Goal: Task Accomplishment & Management: Manage account settings

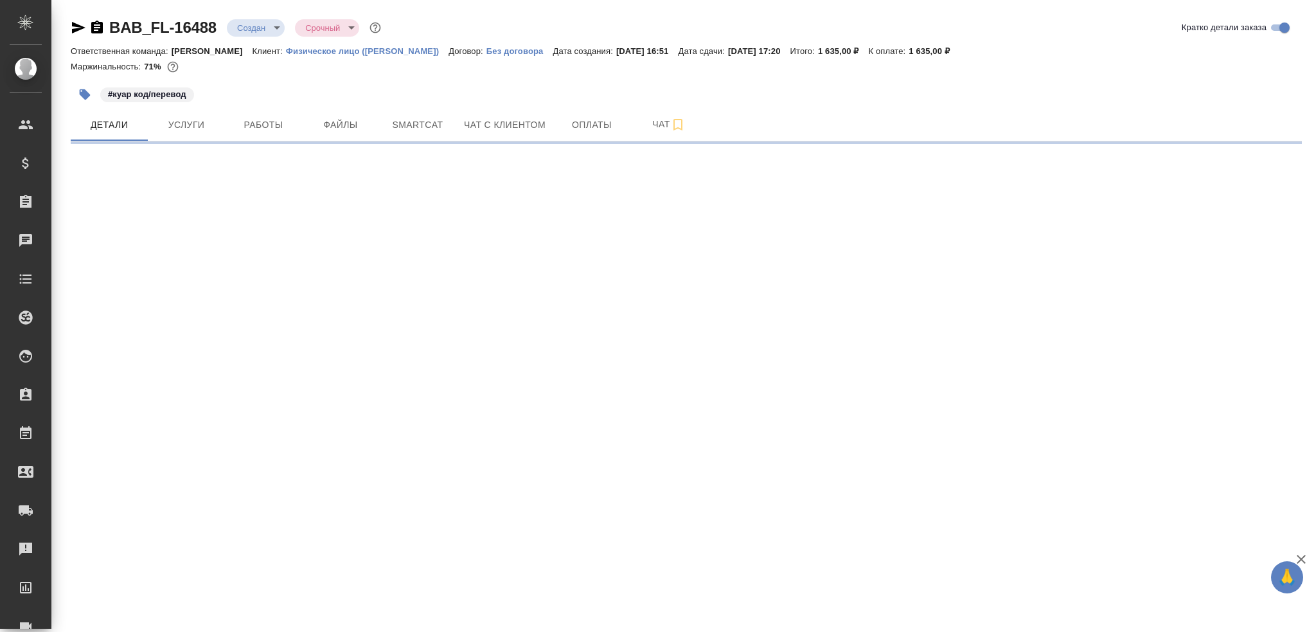
select select "RU"
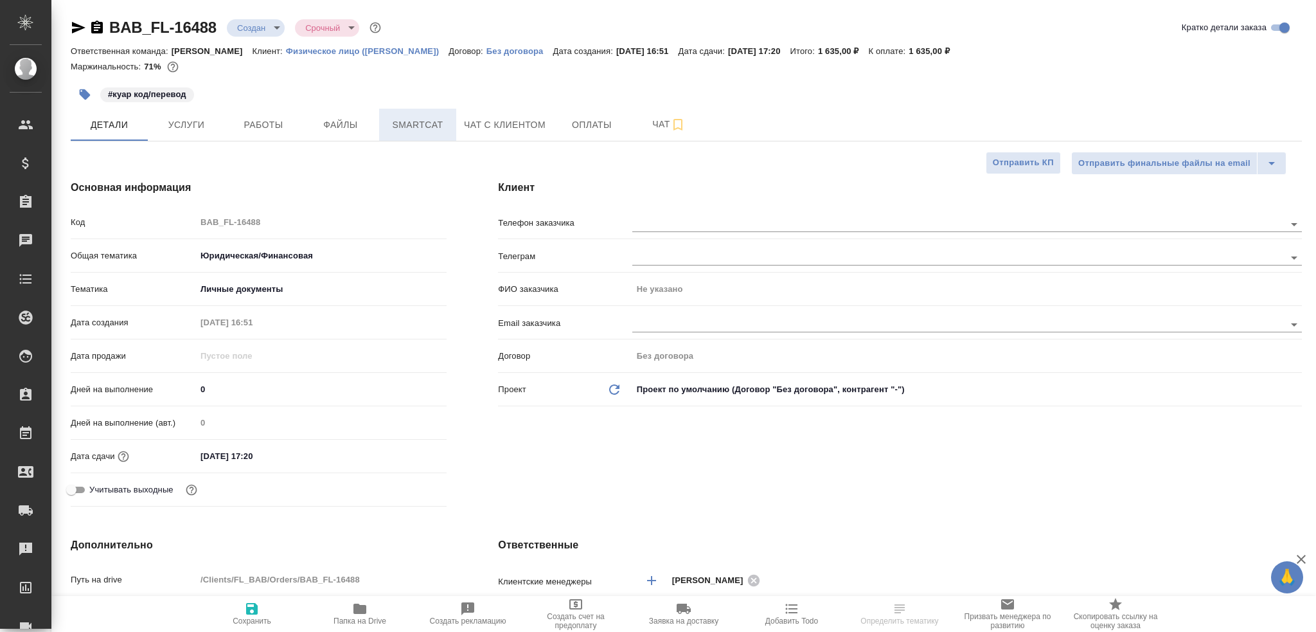
type textarea "x"
click at [276, 126] on span "Работы" at bounding box center [264, 125] width 62 height 16
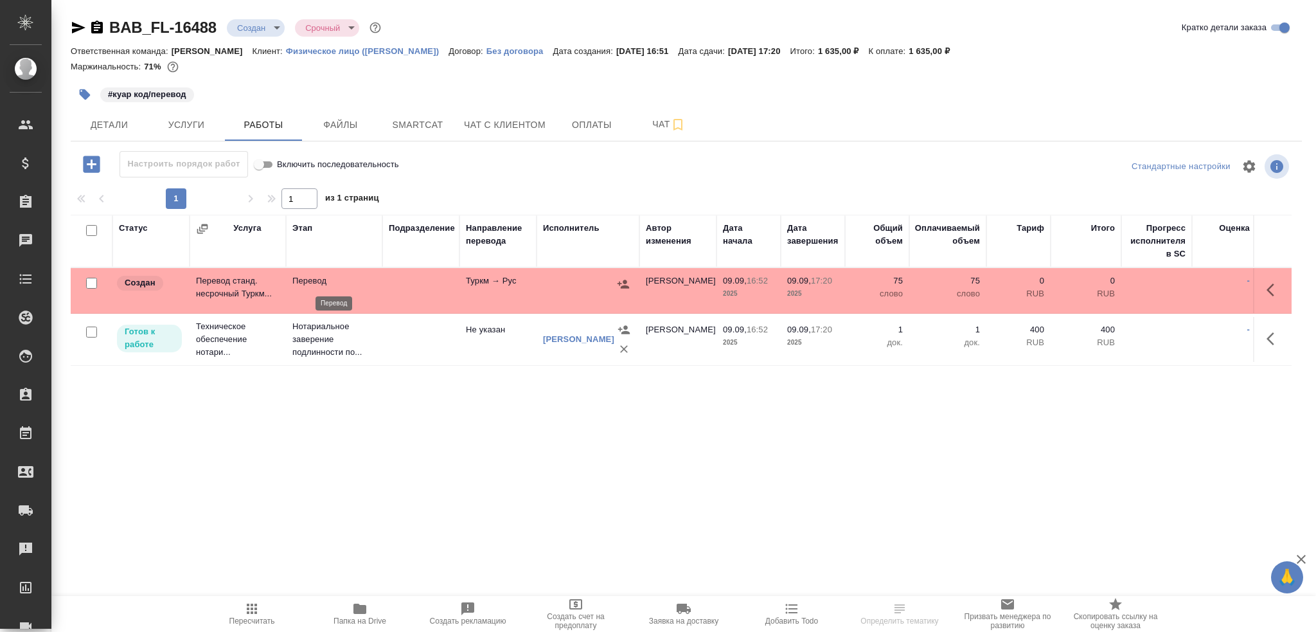
click at [367, 279] on p "Перевод" at bounding box center [334, 280] width 84 height 13
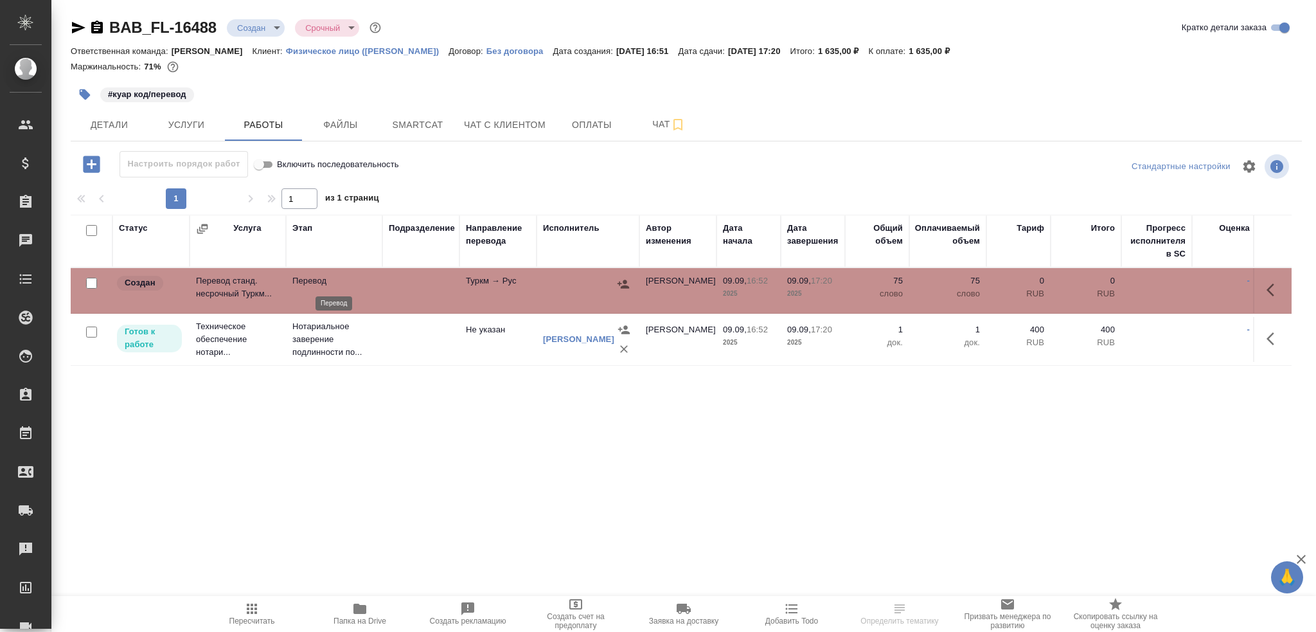
click at [367, 279] on p "Перевод" at bounding box center [334, 280] width 84 height 13
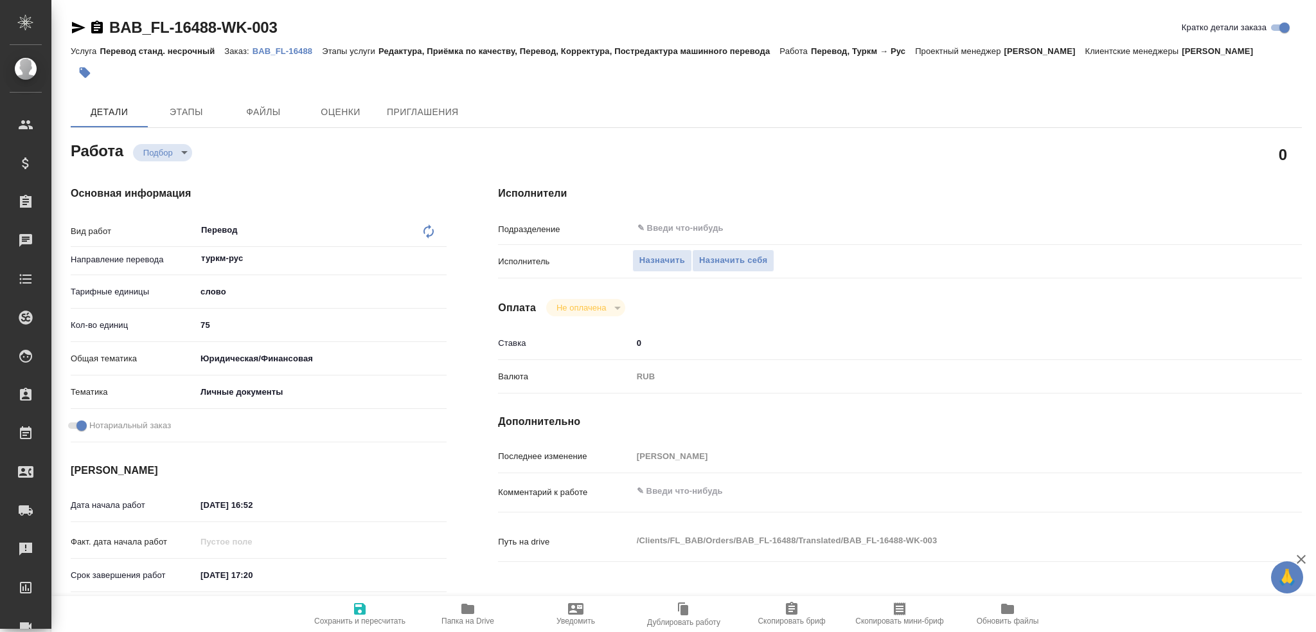
type textarea "x"
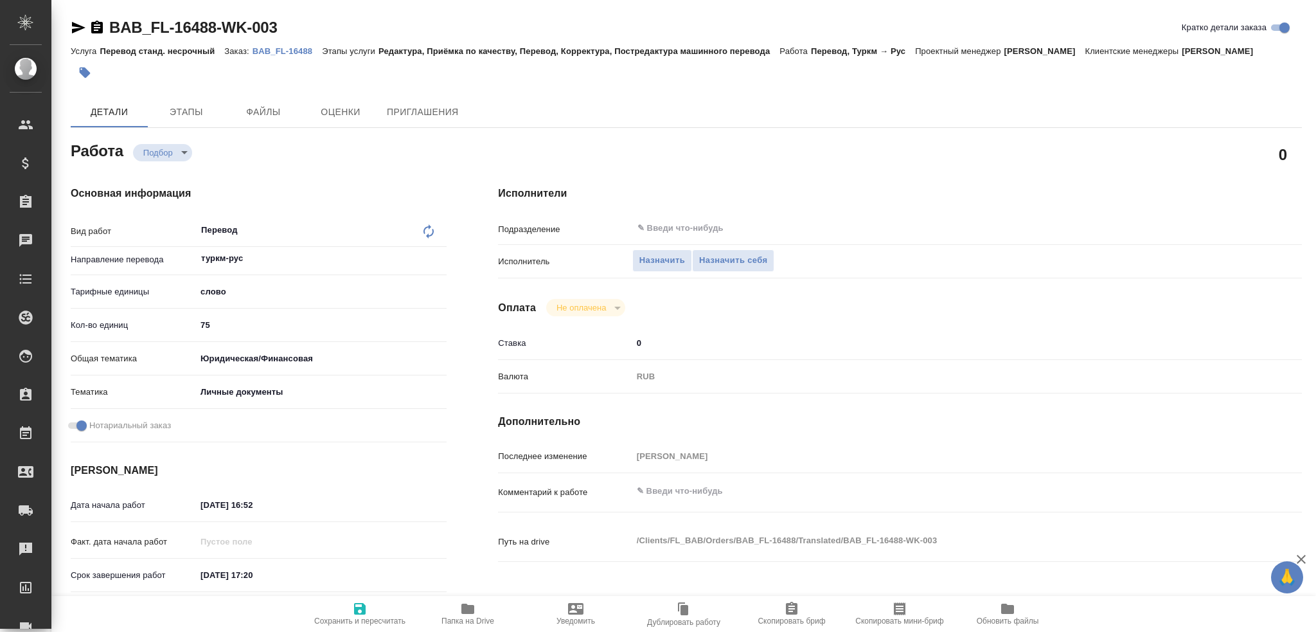
type textarea "x"
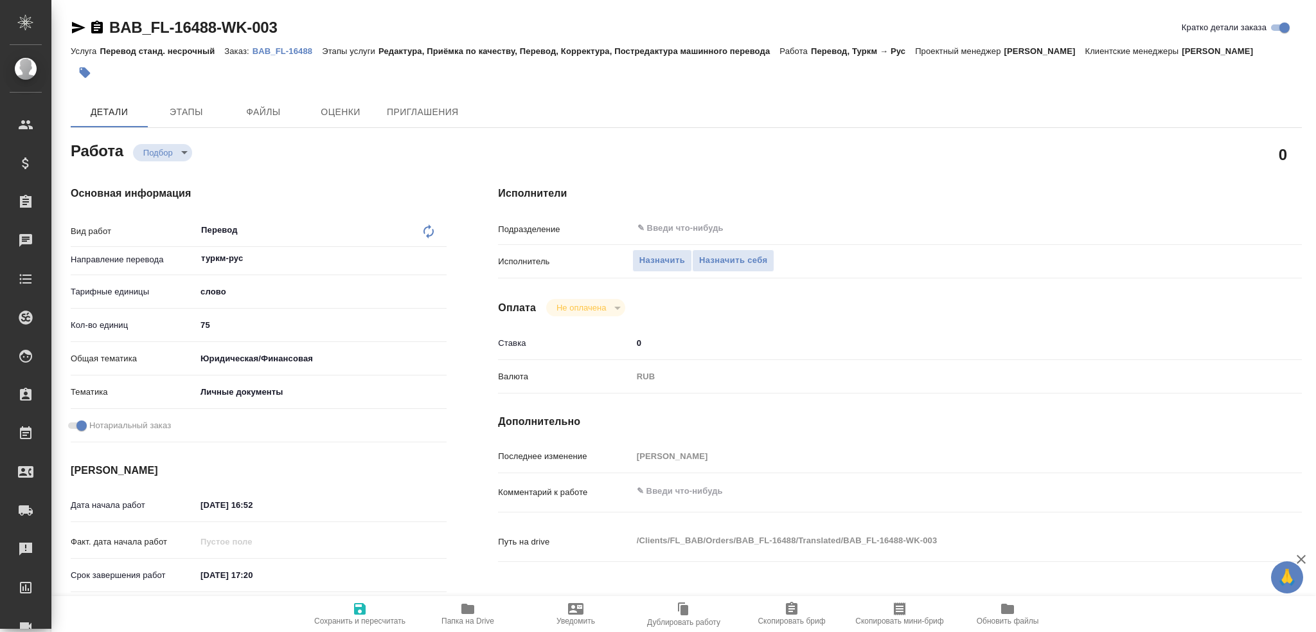
type textarea "x"
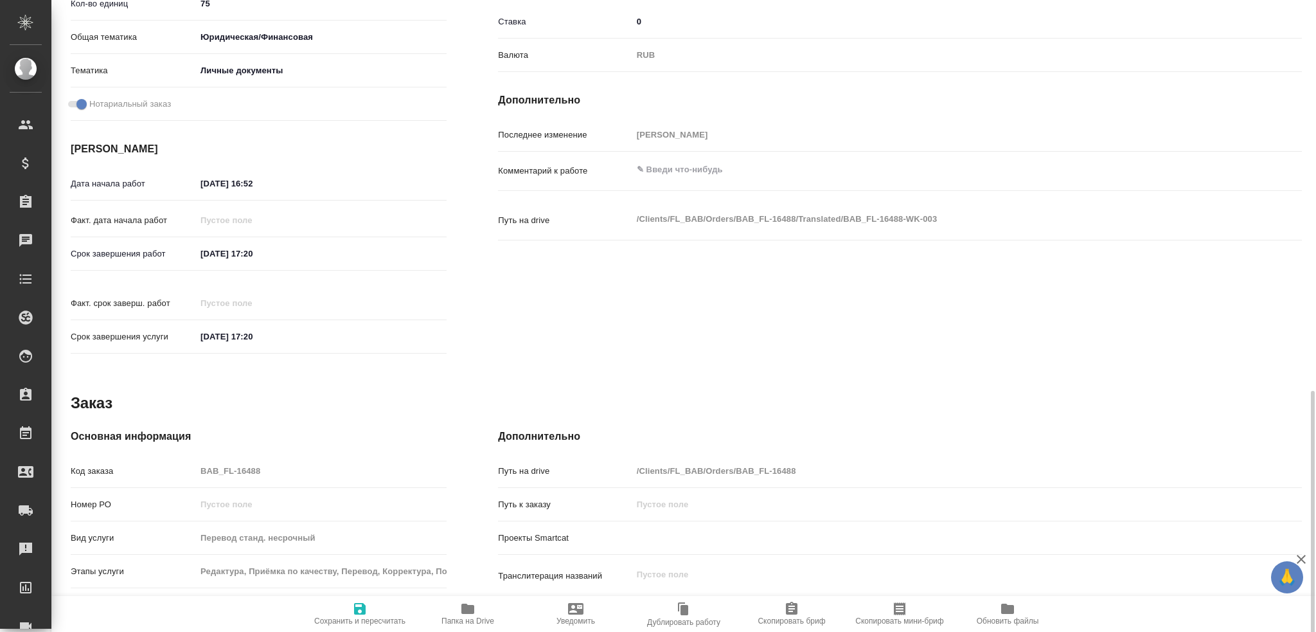
scroll to position [449, 0]
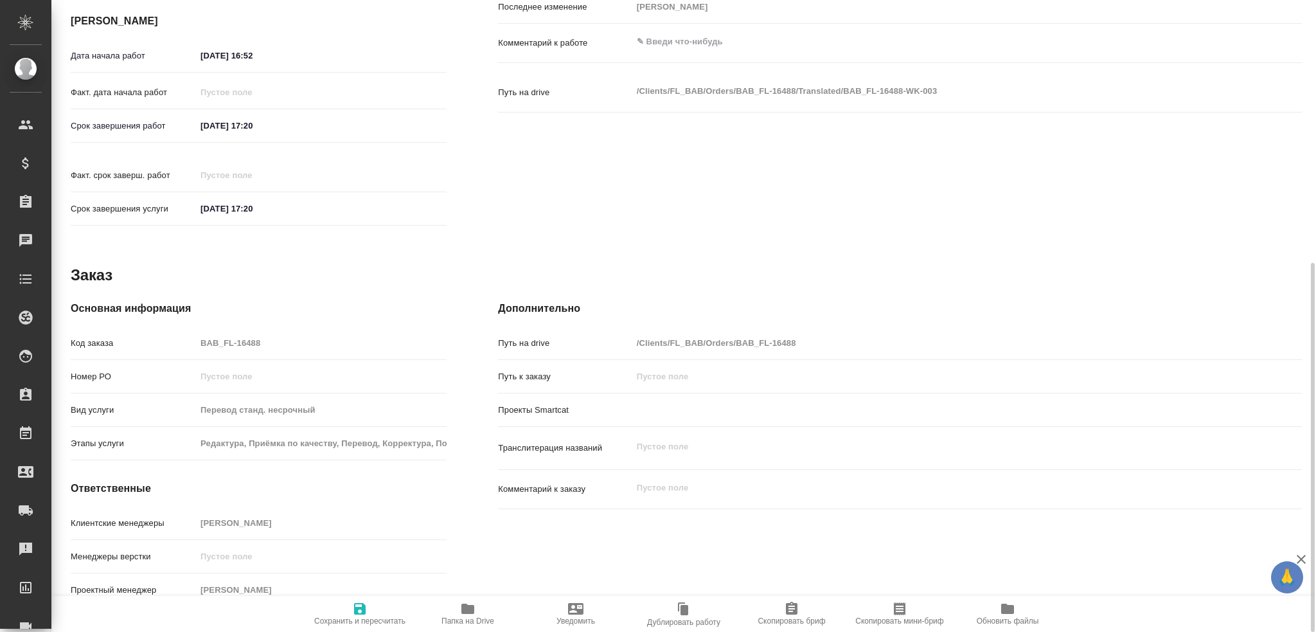
type textarea "x"
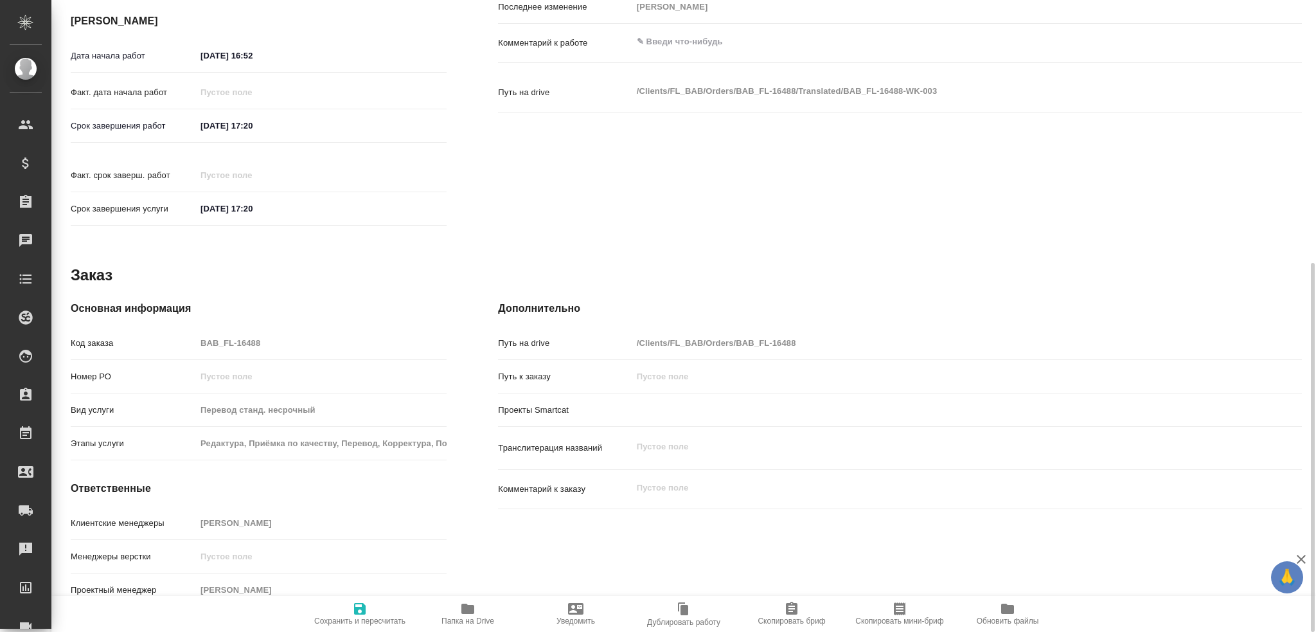
type textarea "x"
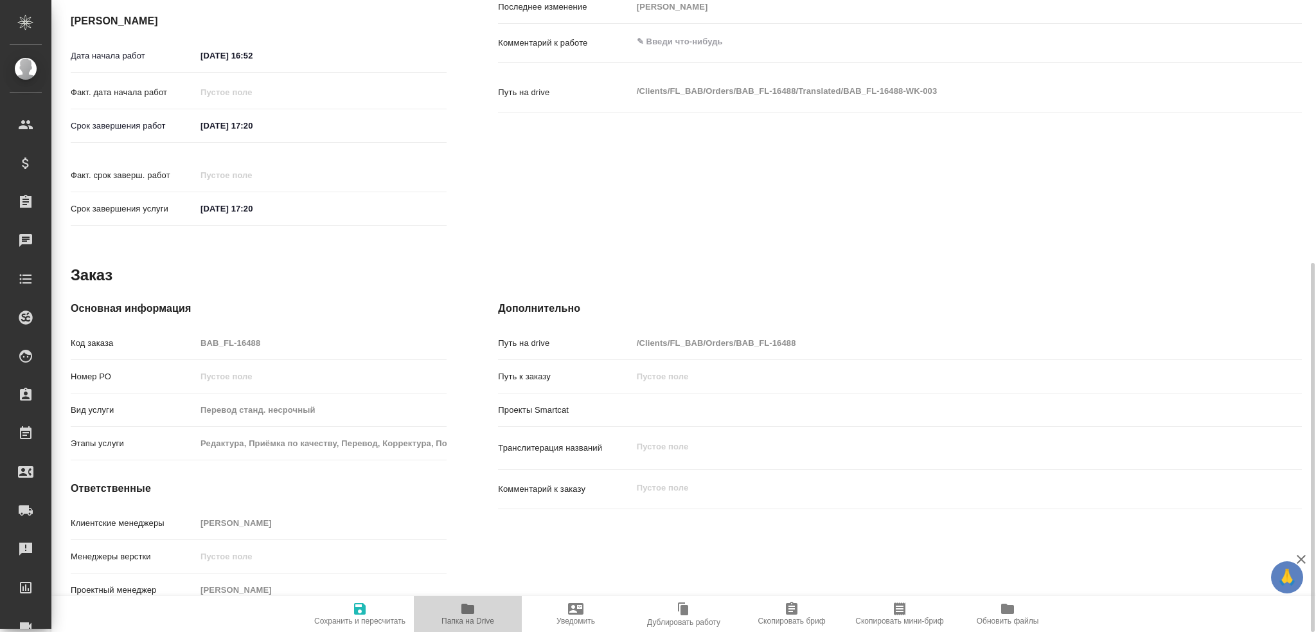
type textarea "x"
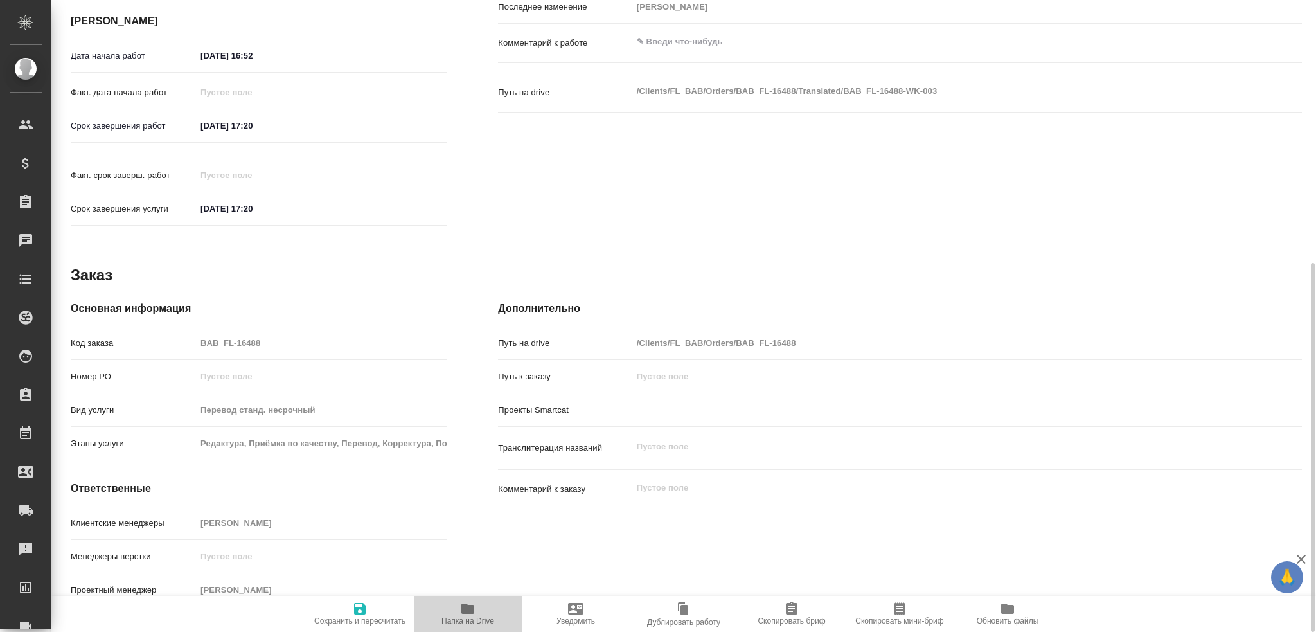
click at [468, 616] on span "Папка на Drive" at bounding box center [467, 620] width 53 height 9
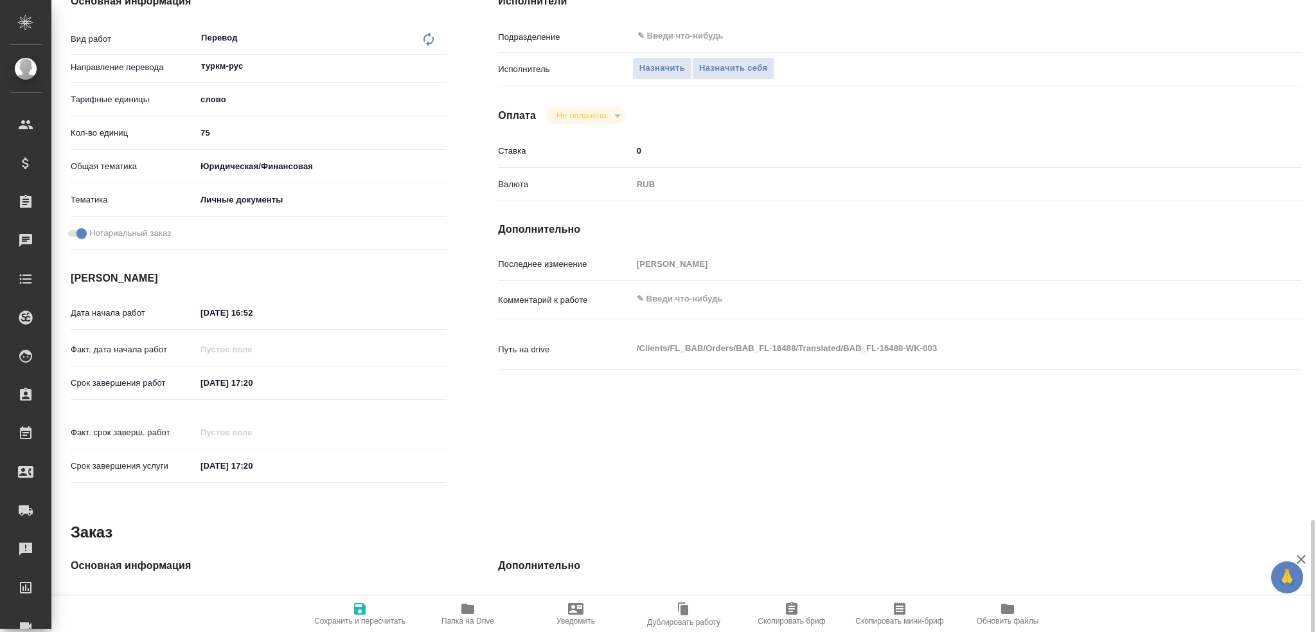
scroll to position [0, 0]
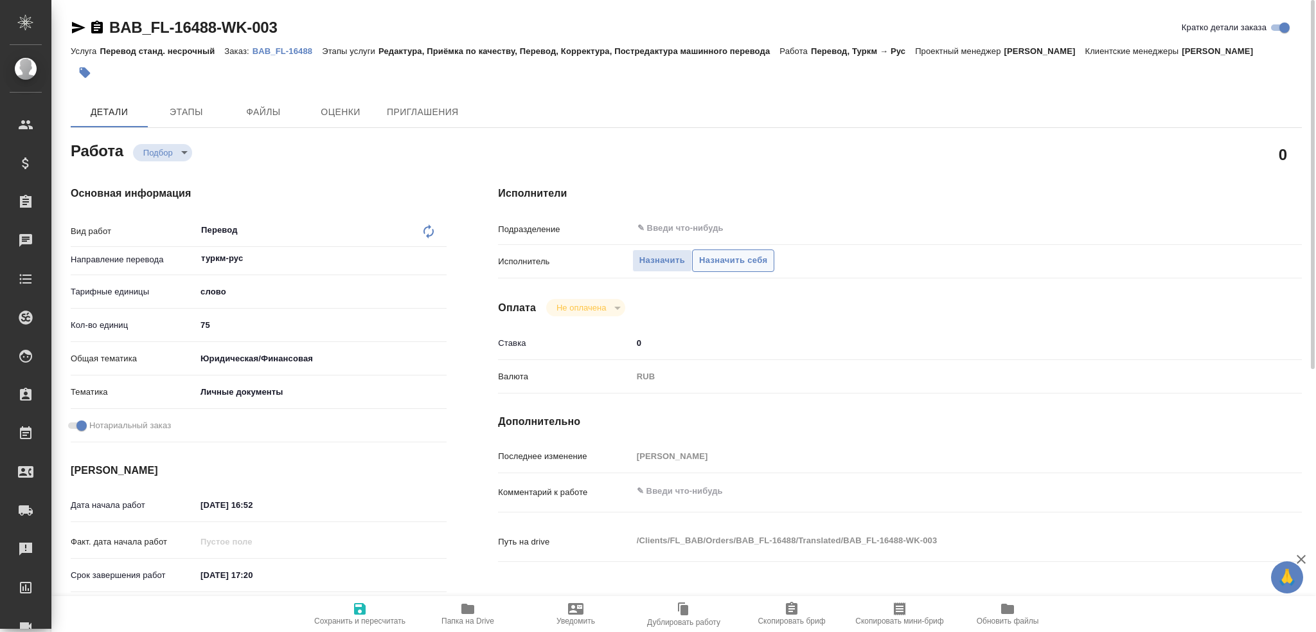
click at [748, 261] on span "Назначить себя" at bounding box center [733, 260] width 68 height 15
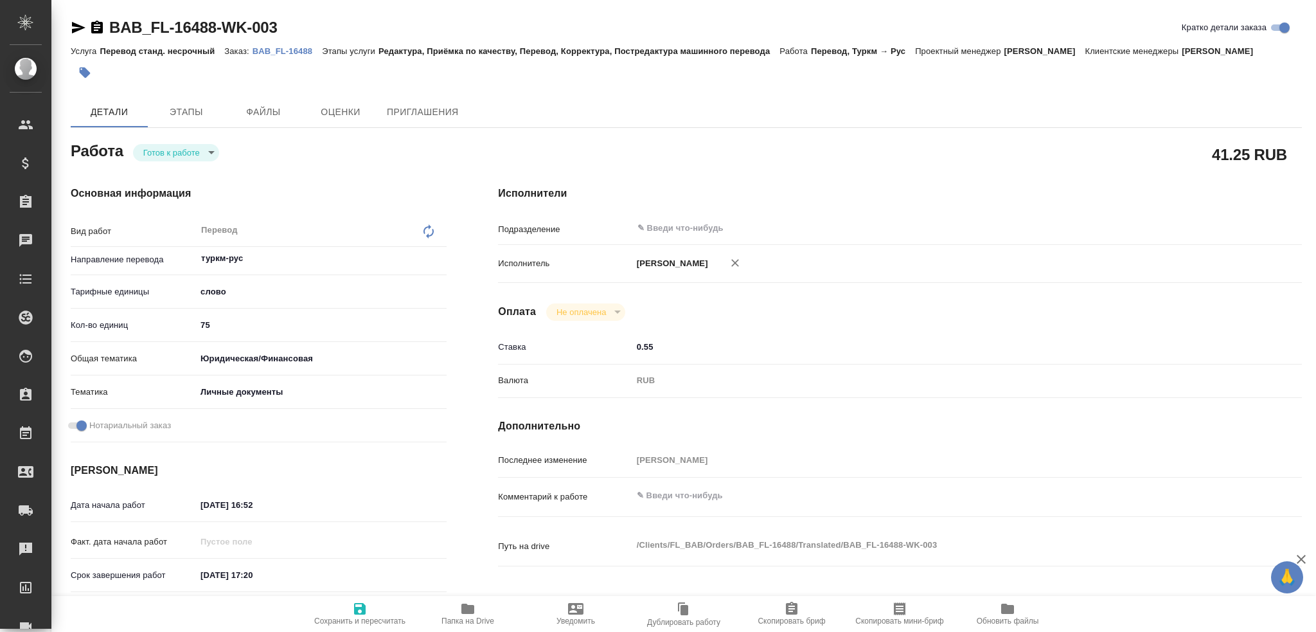
type textarea "x"
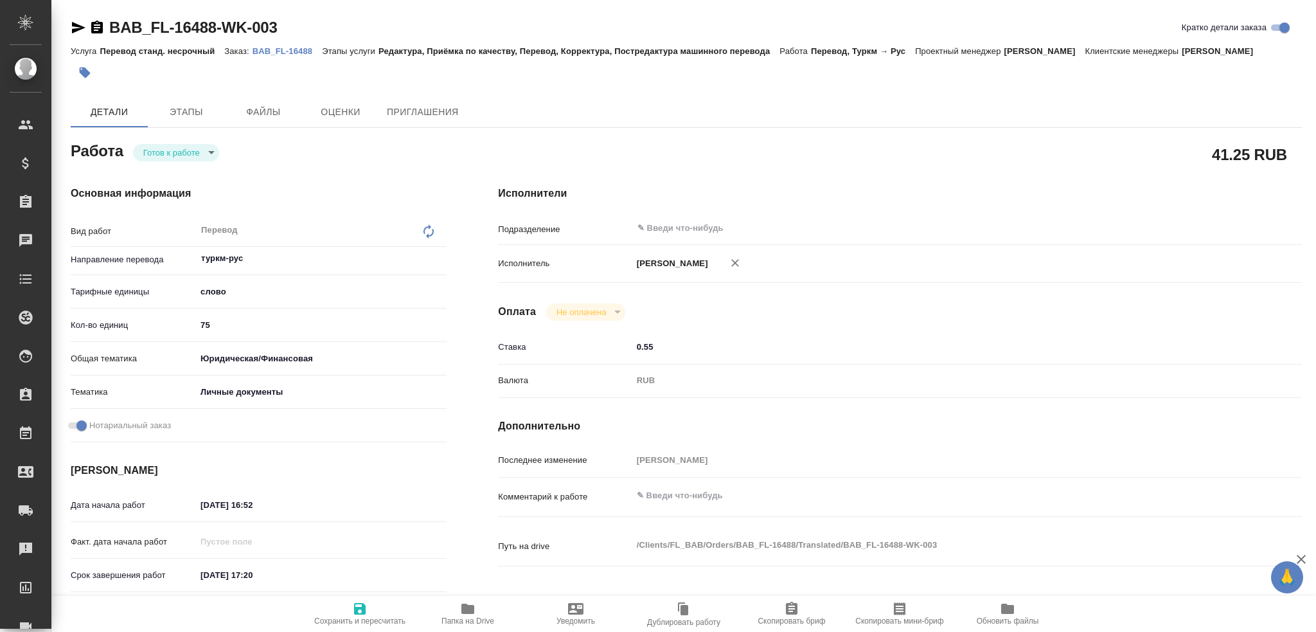
type textarea "x"
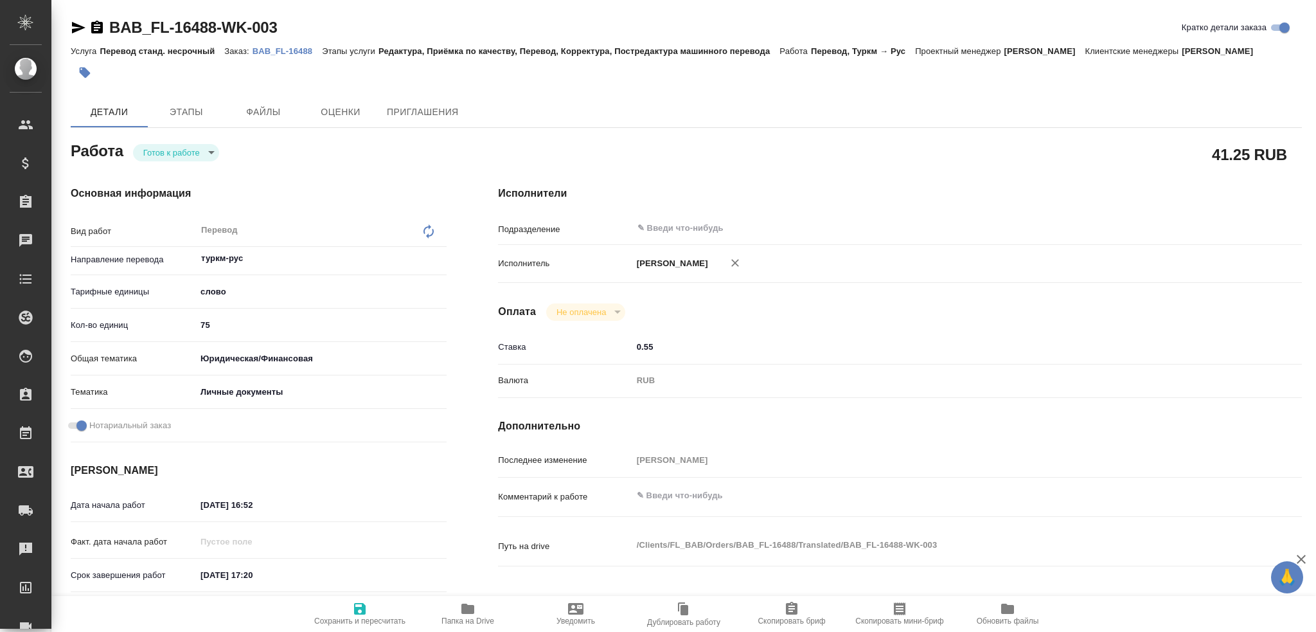
type textarea "x"
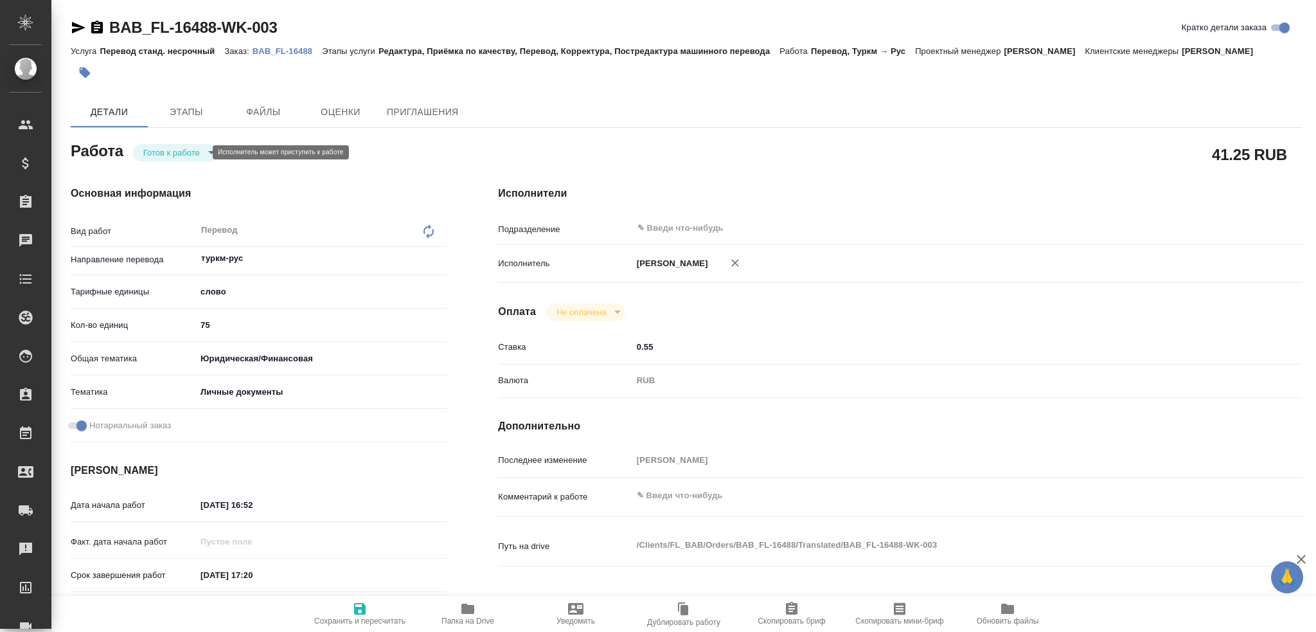
click at [194, 148] on body "🙏 .cls-1 fill:#fff; AWATERA Gusev Alexandr Клиенты Спецификации Заказы Чаты Tod…" at bounding box center [658, 316] width 1316 height 632
type textarea "x"
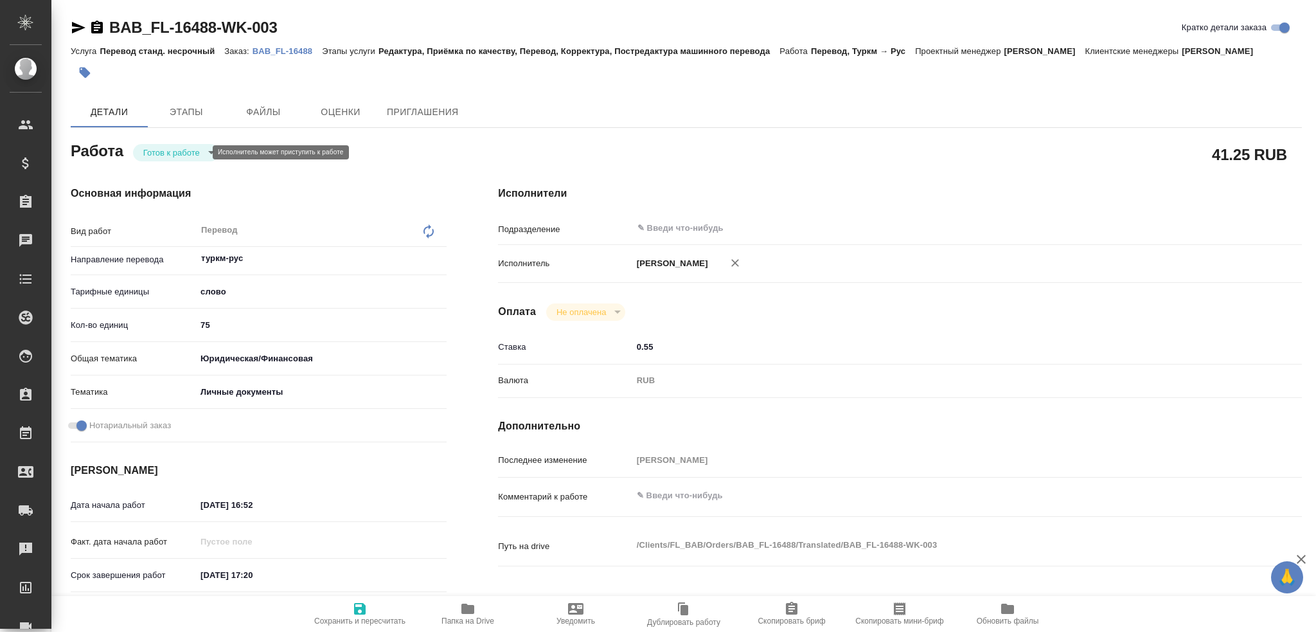
type textarea "x"
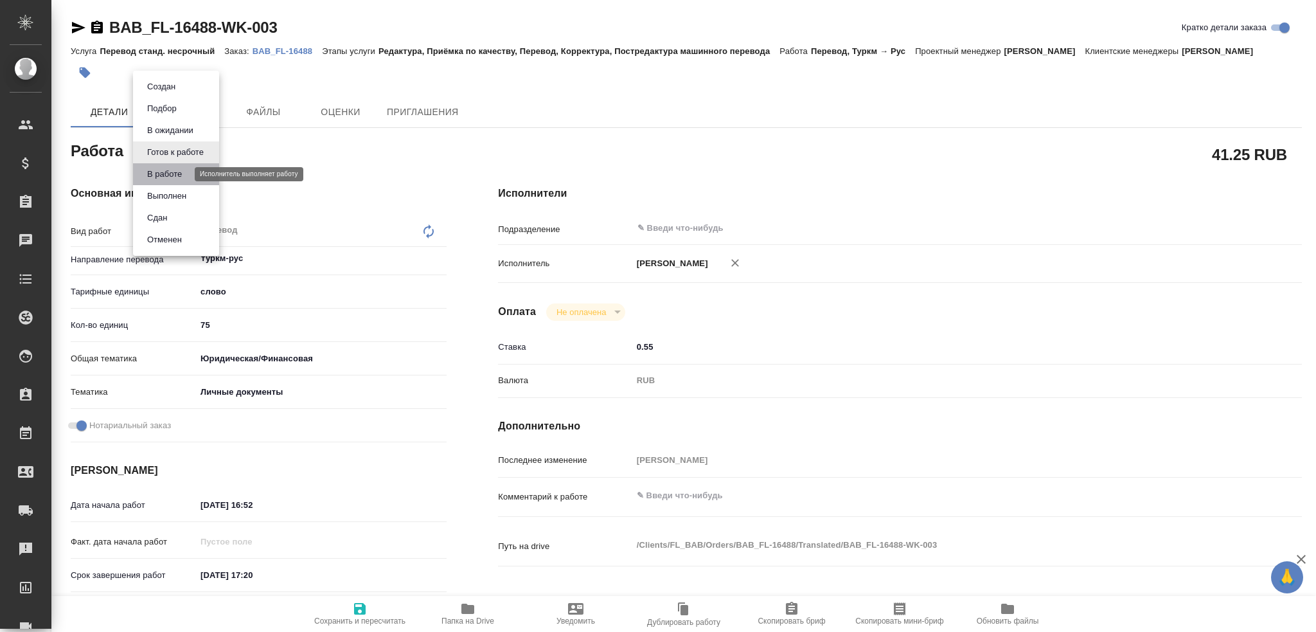
click at [185, 168] on button "В работе" at bounding box center [164, 174] width 42 height 14
type textarea "x"
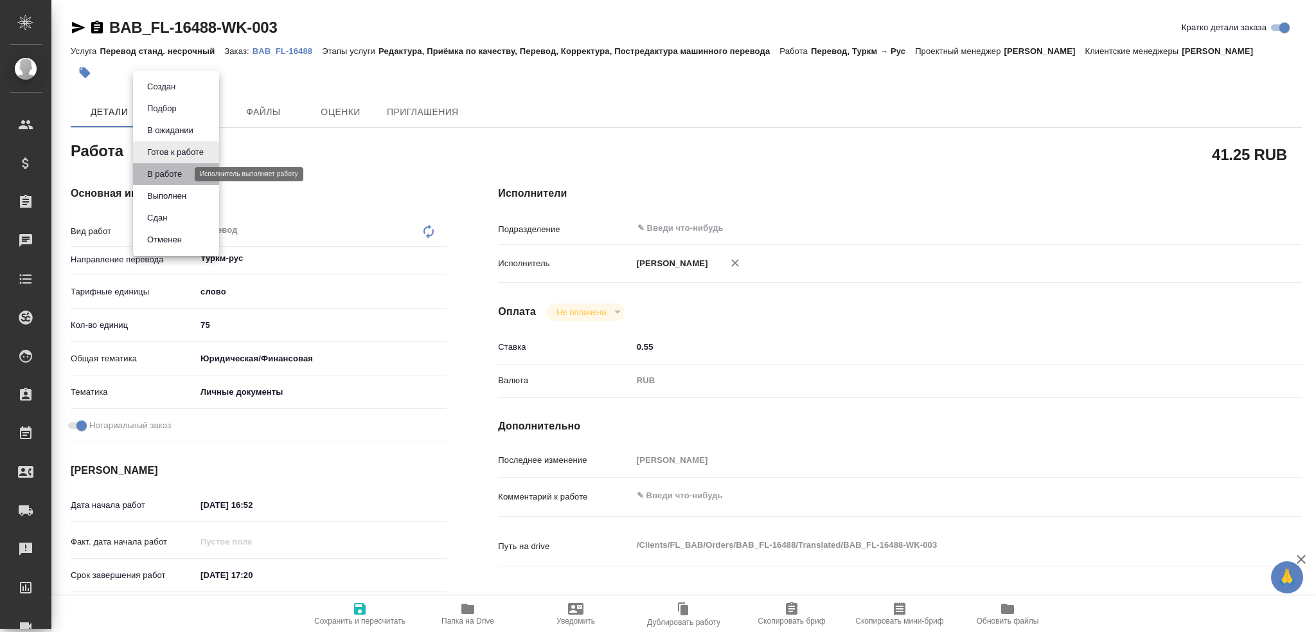
type textarea "x"
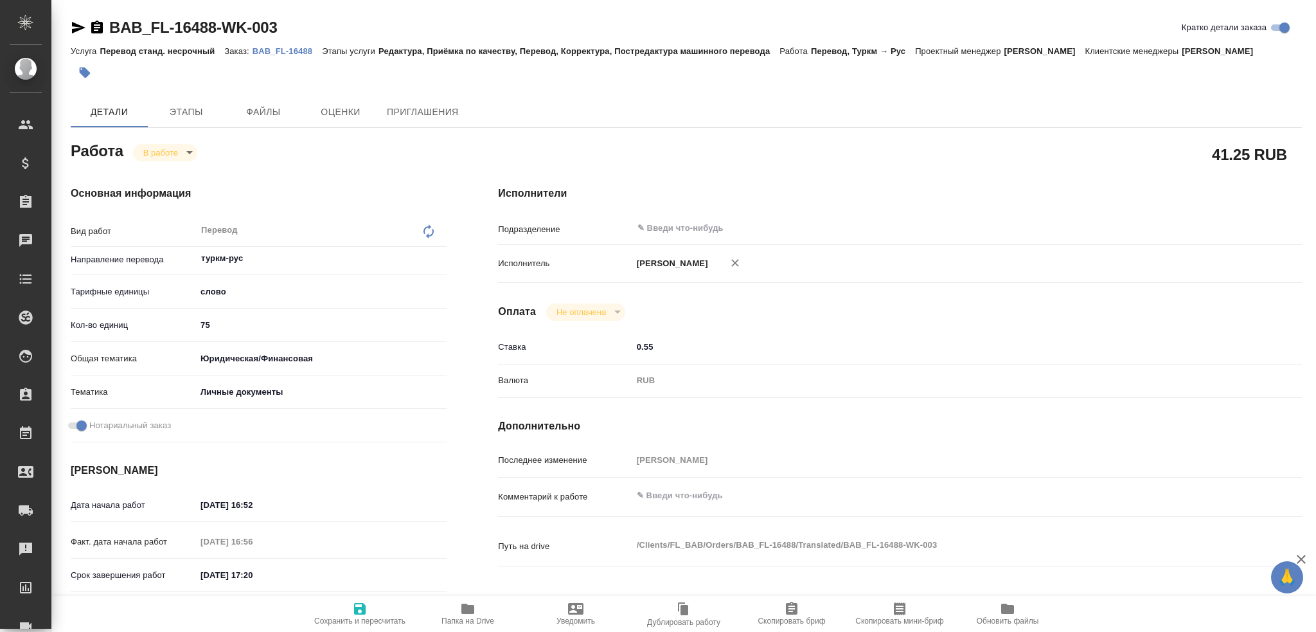
type textarea "x"
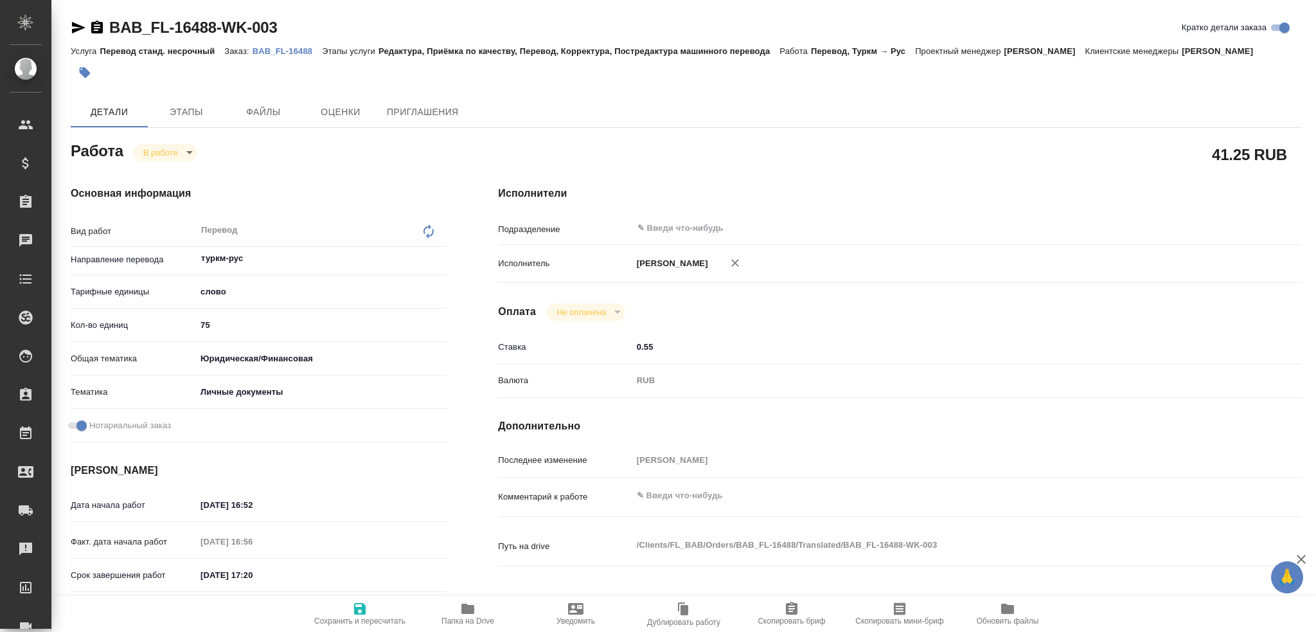
type textarea "x"
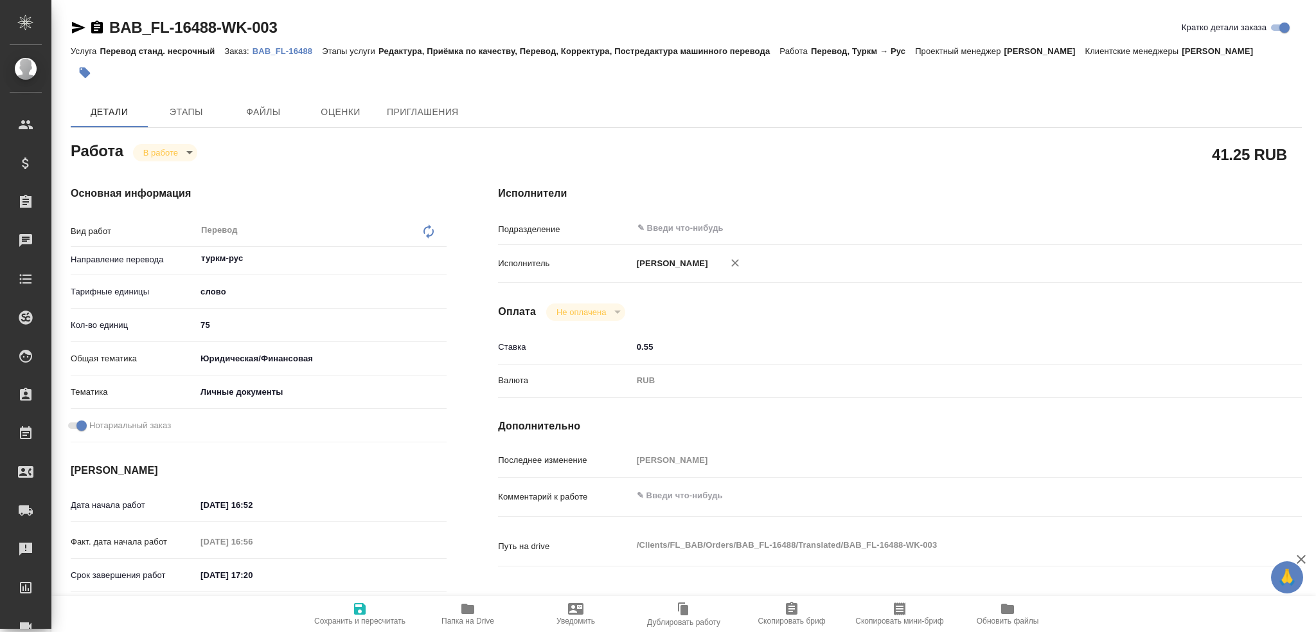
type textarea "x"
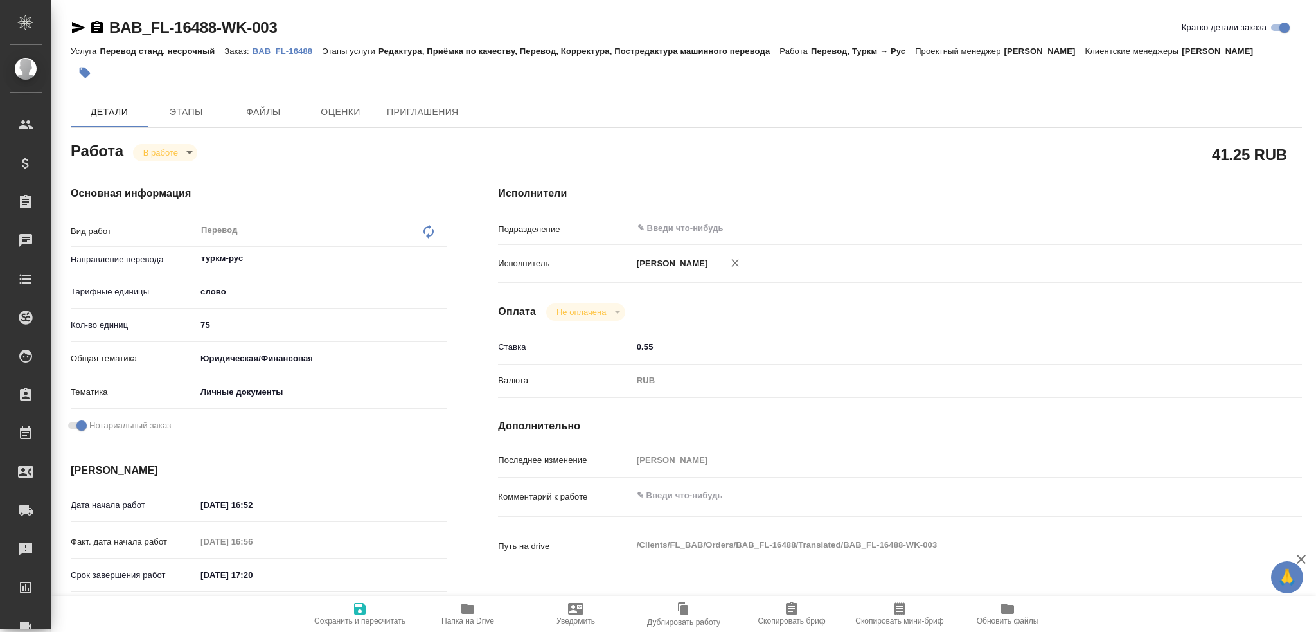
type textarea "x"
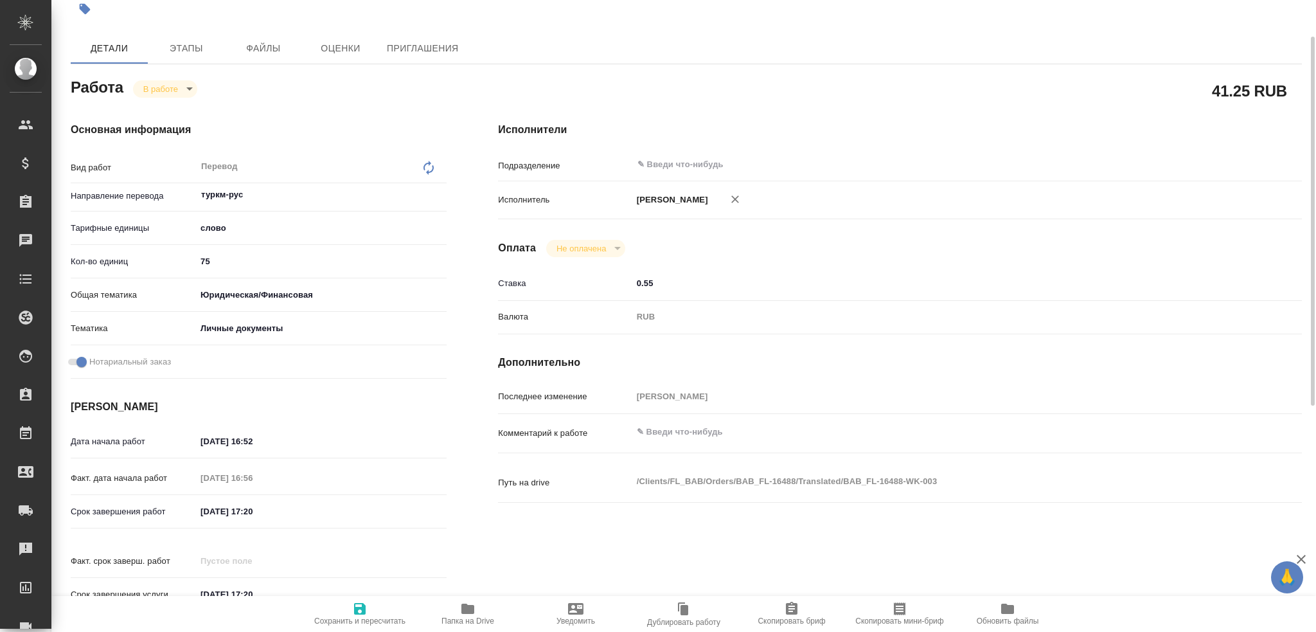
scroll to position [449, 0]
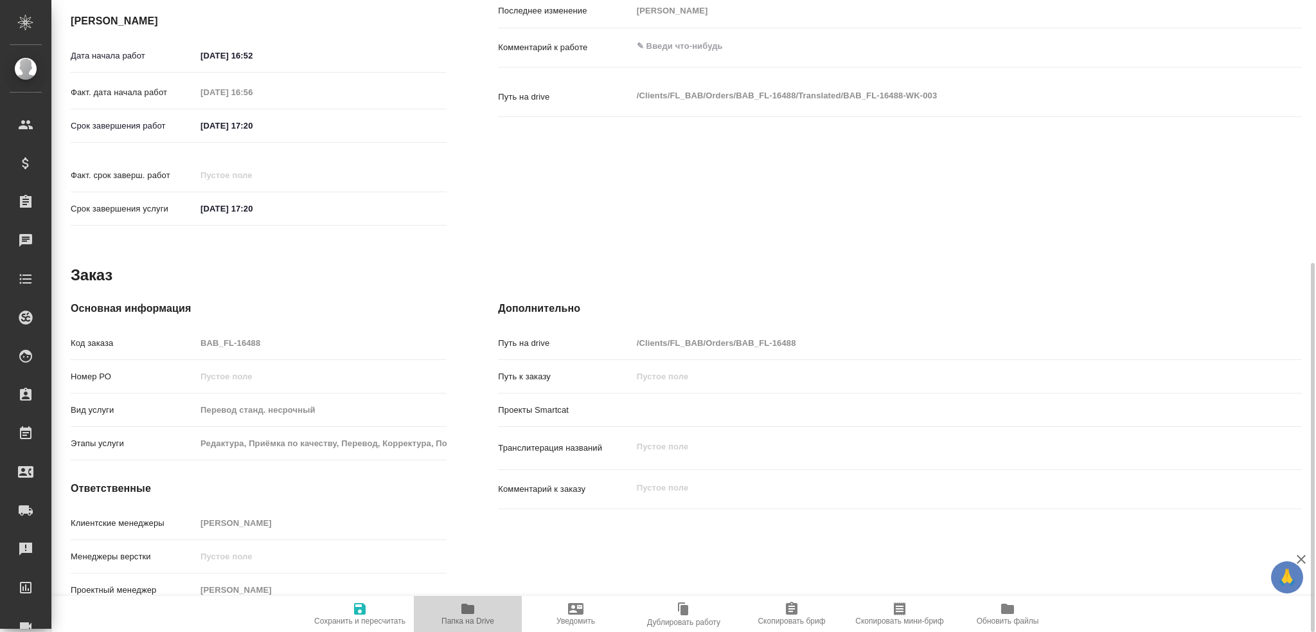
click at [465, 606] on icon "button" at bounding box center [467, 608] width 13 height 10
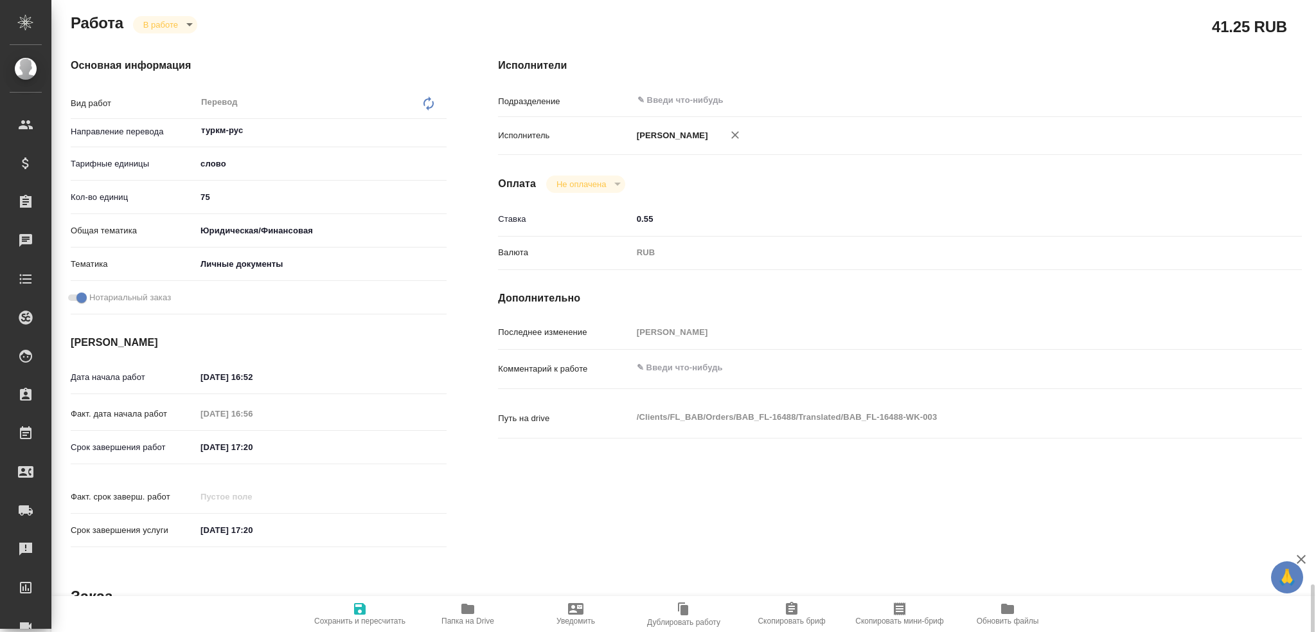
scroll to position [0, 0]
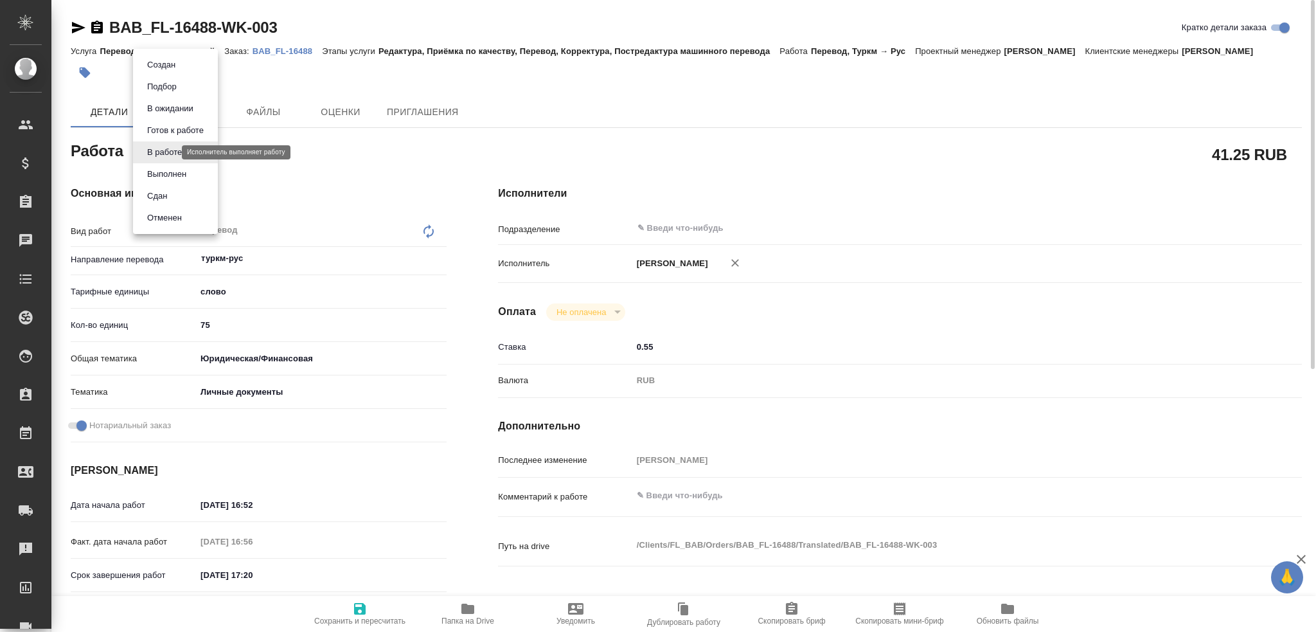
click at [162, 148] on body "🙏 .cls-1 fill:#fff; AWATERA Gusev Alexandr Клиенты Спецификации Заказы 0 Чаты T…" at bounding box center [658, 316] width 1316 height 632
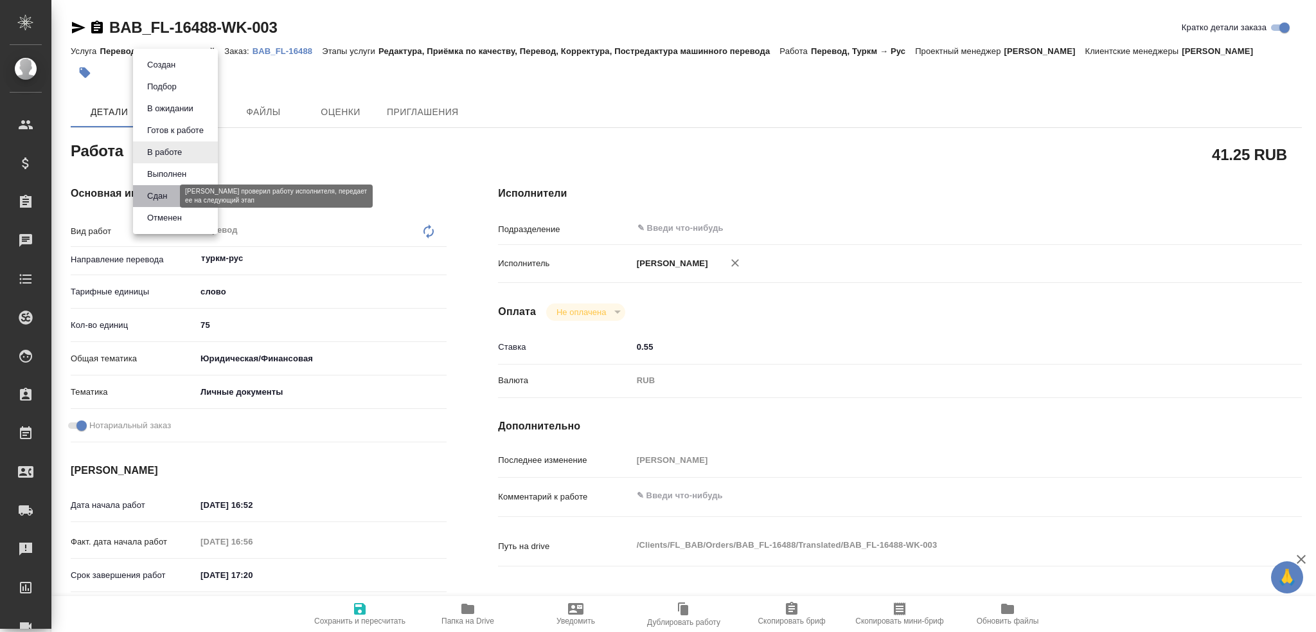
click at [159, 197] on button "Сдан" at bounding box center [157, 196] width 28 height 14
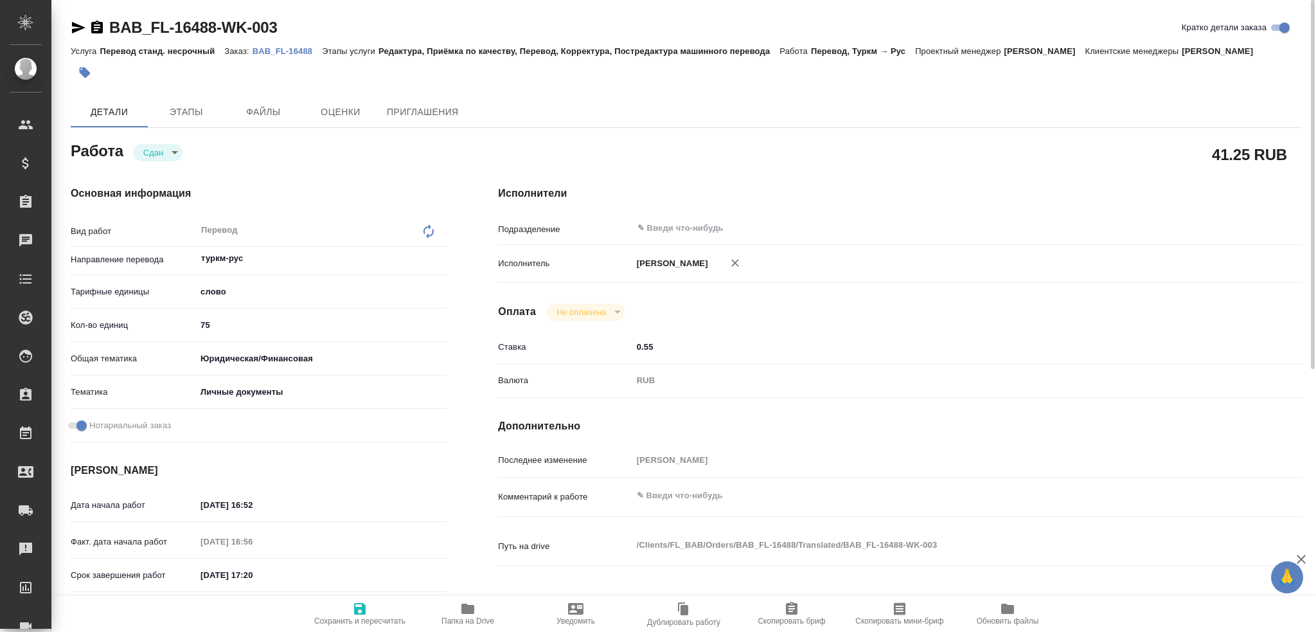
type textarea "x"
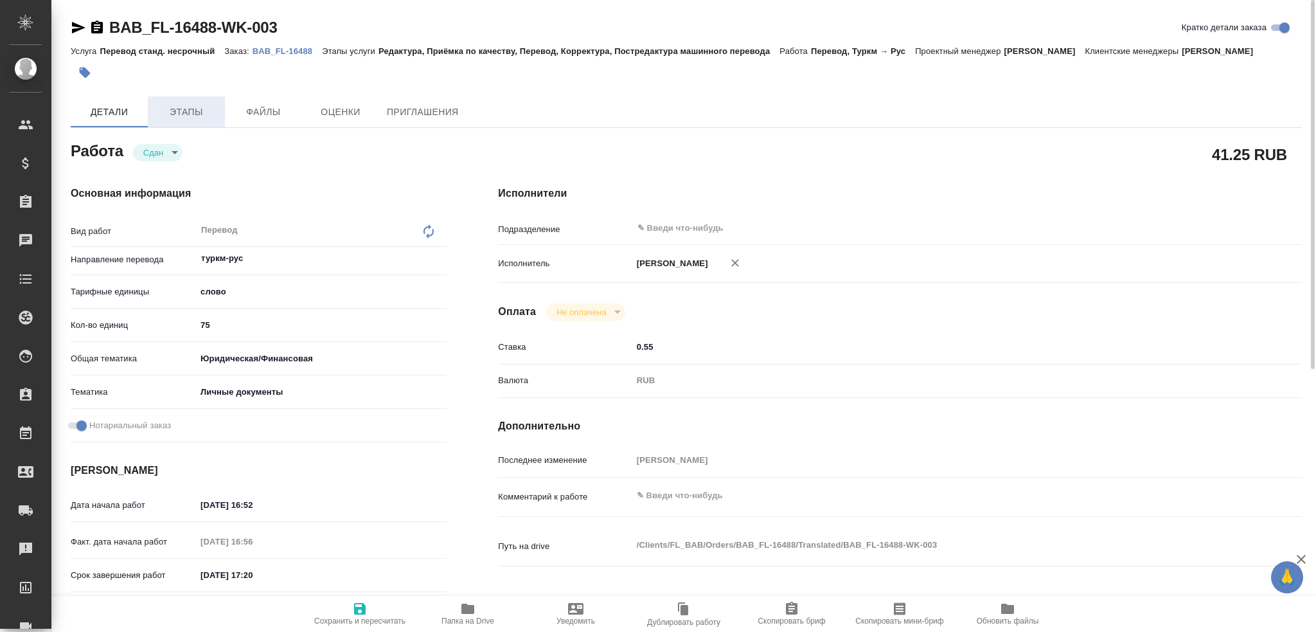
click at [207, 117] on span "Этапы" at bounding box center [186, 112] width 62 height 16
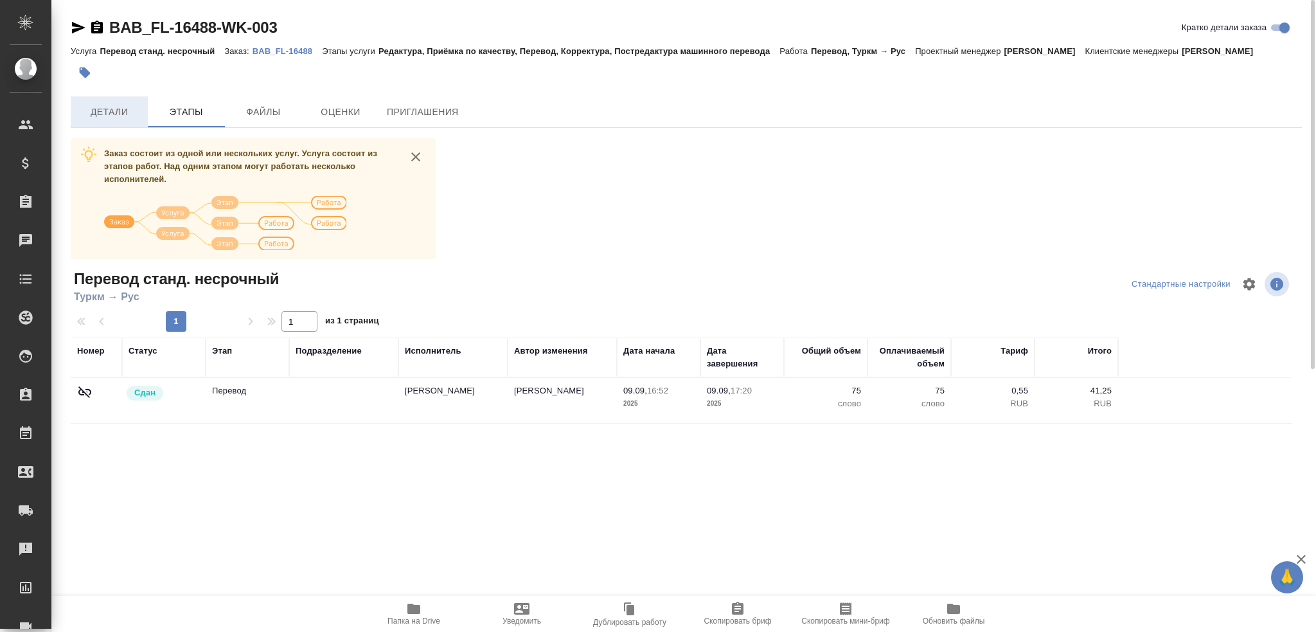
click at [119, 111] on span "Детали" at bounding box center [109, 112] width 62 height 16
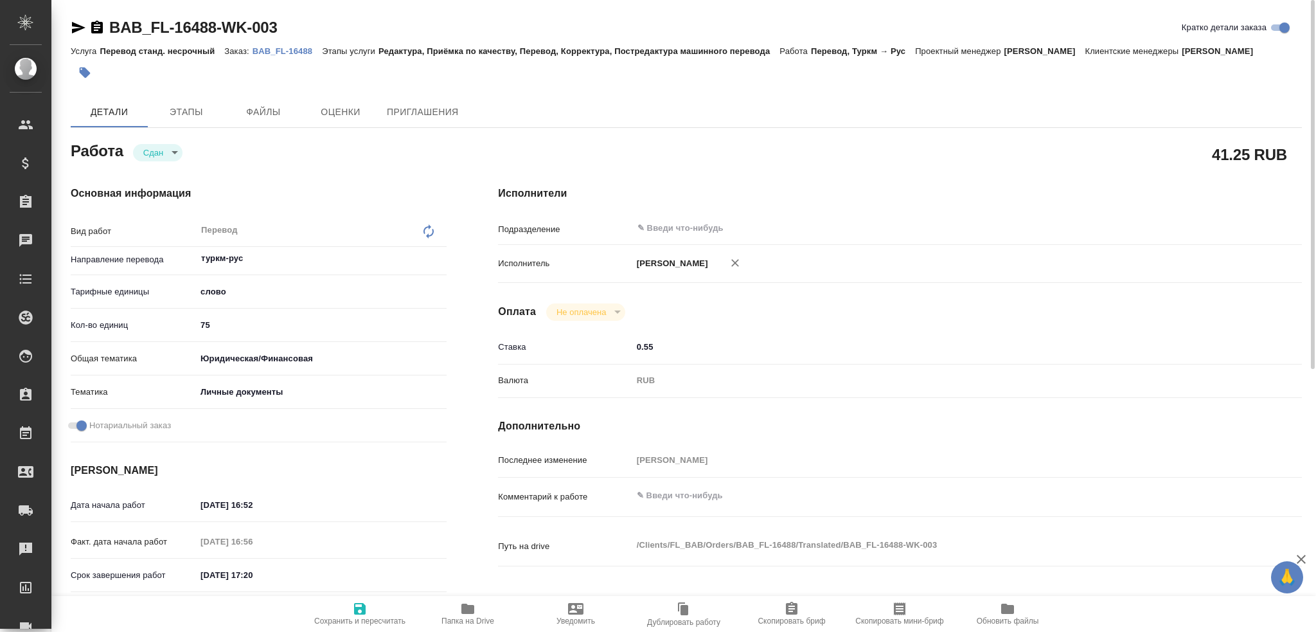
type textarea "x"
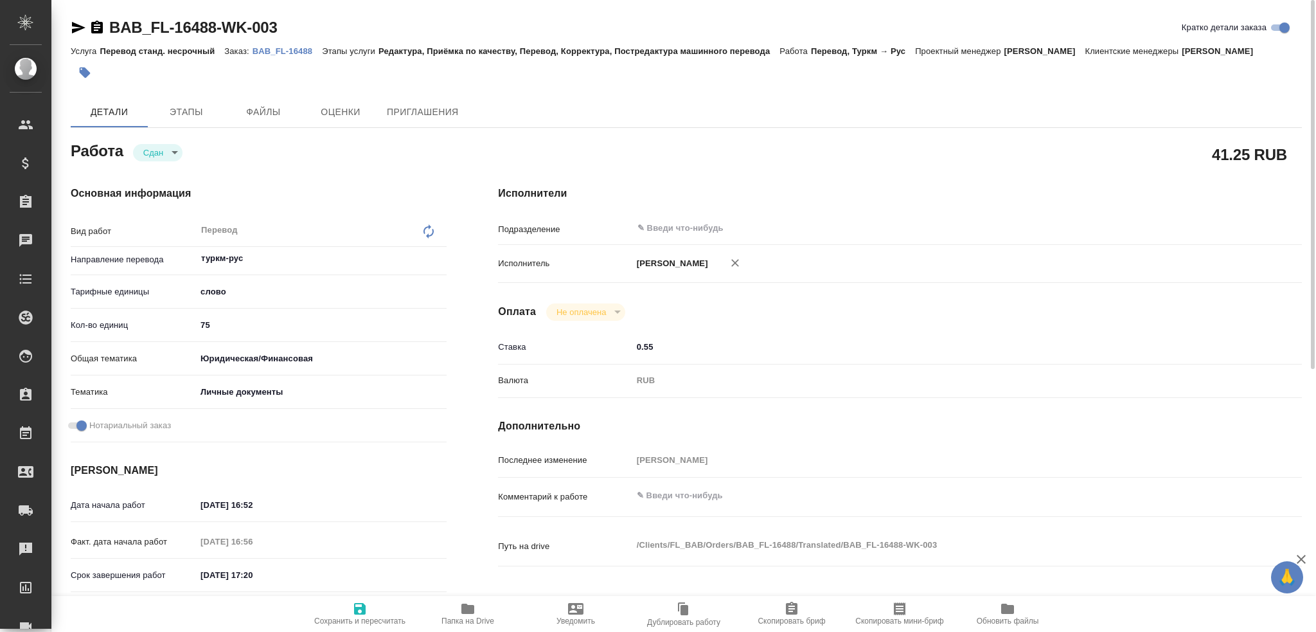
type textarea "x"
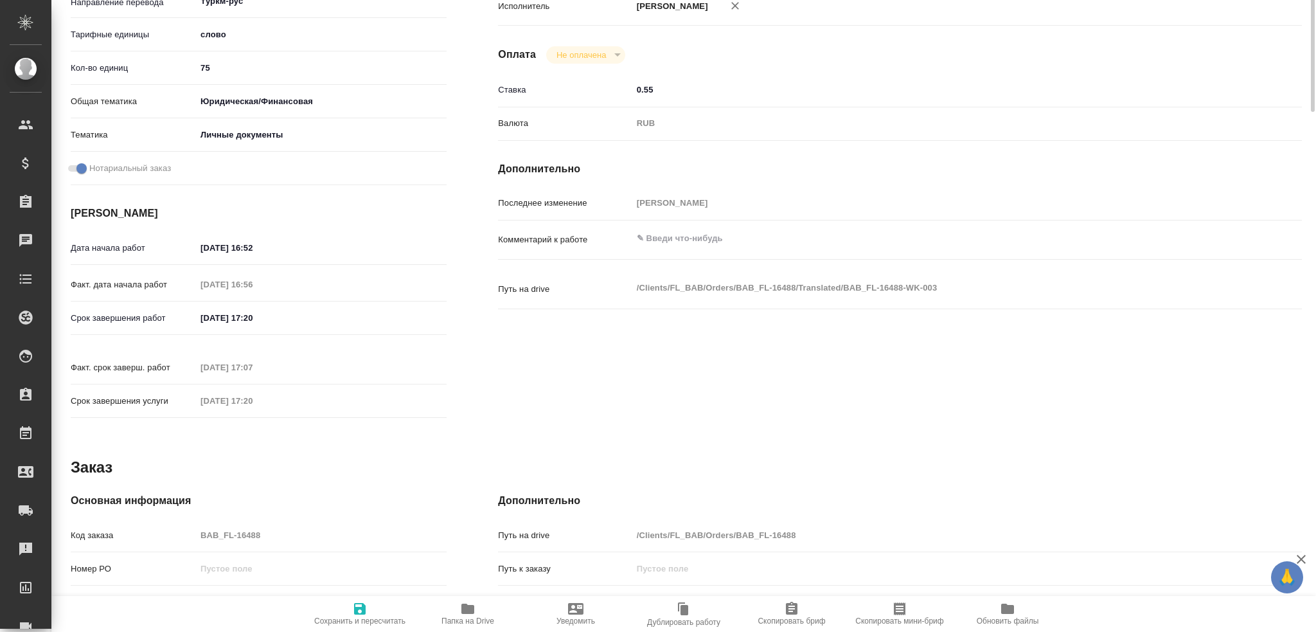
scroll to position [321, 0]
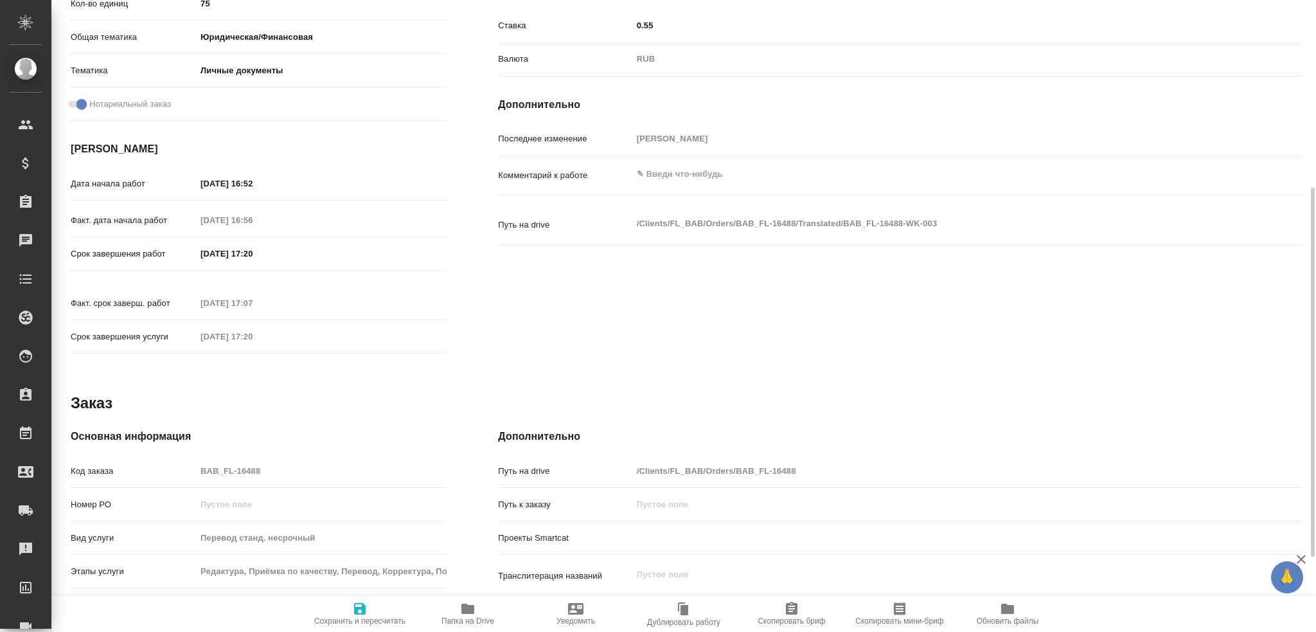
type textarea "x"
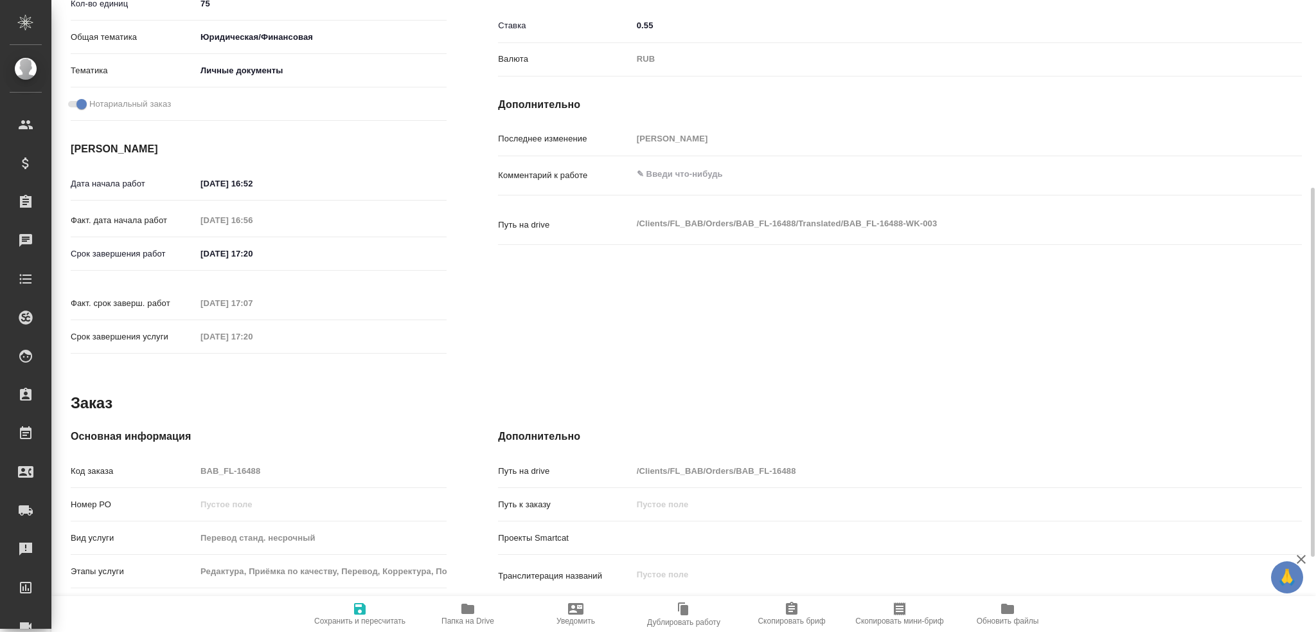
click at [184, 459] on div "Код заказа BAB_FL-16488" at bounding box center [259, 470] width 376 height 22
type textarea "x"
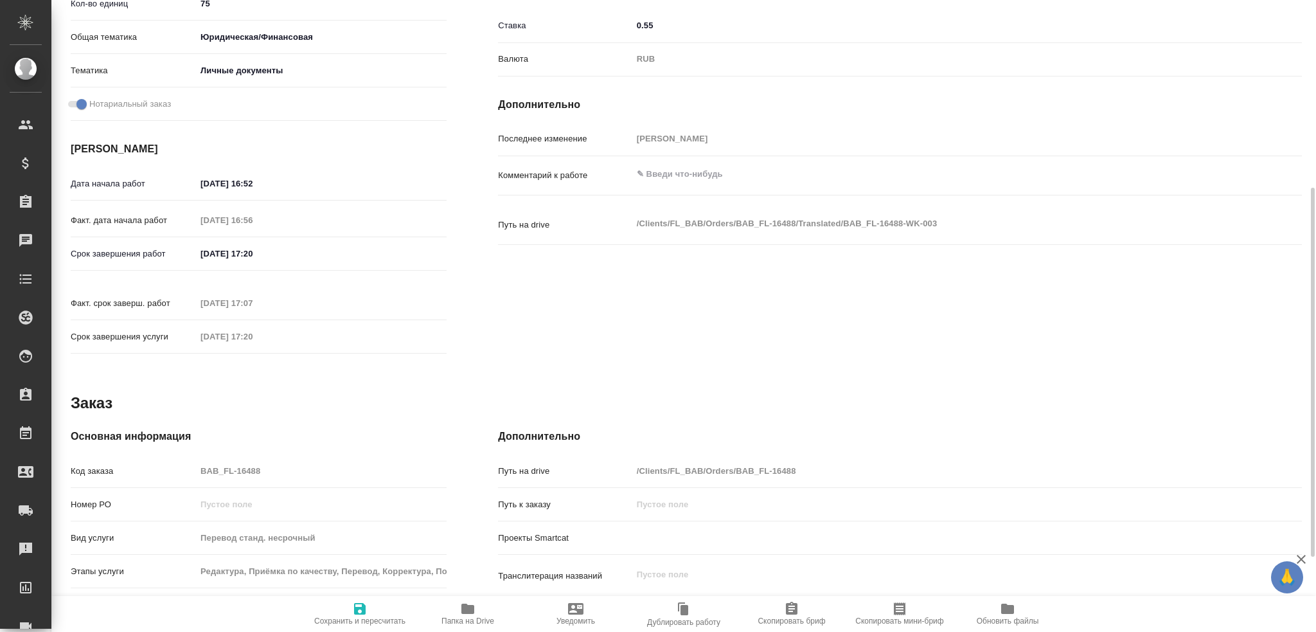
type textarea "x"
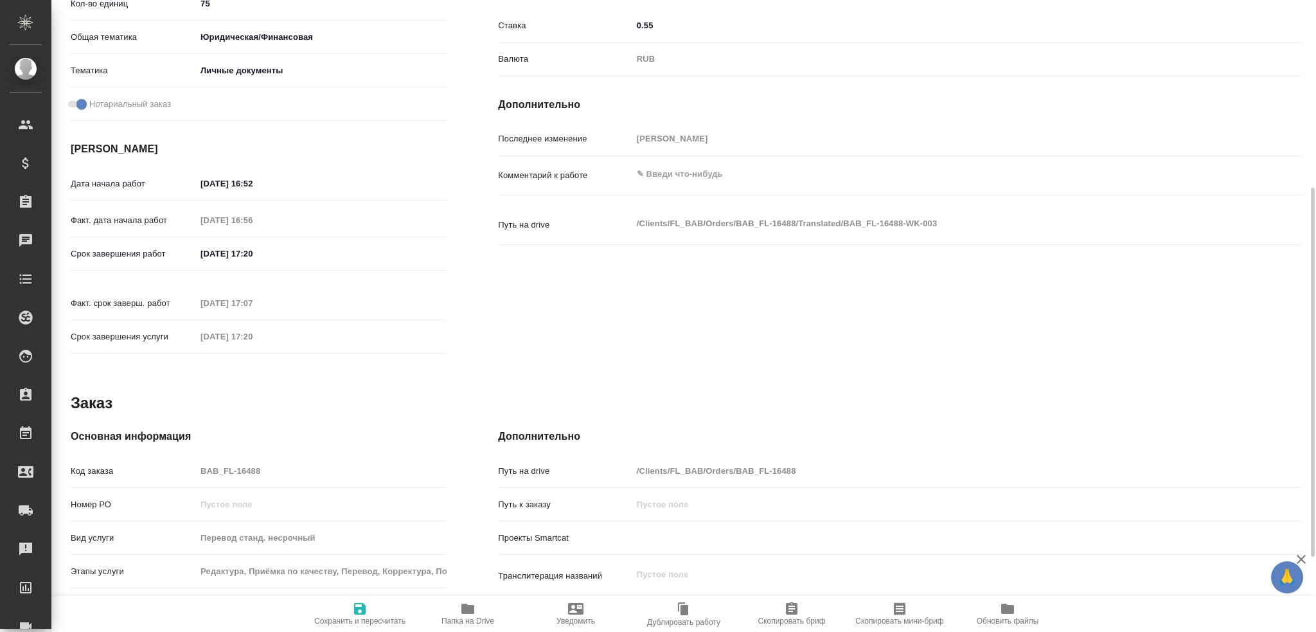
type textarea "x"
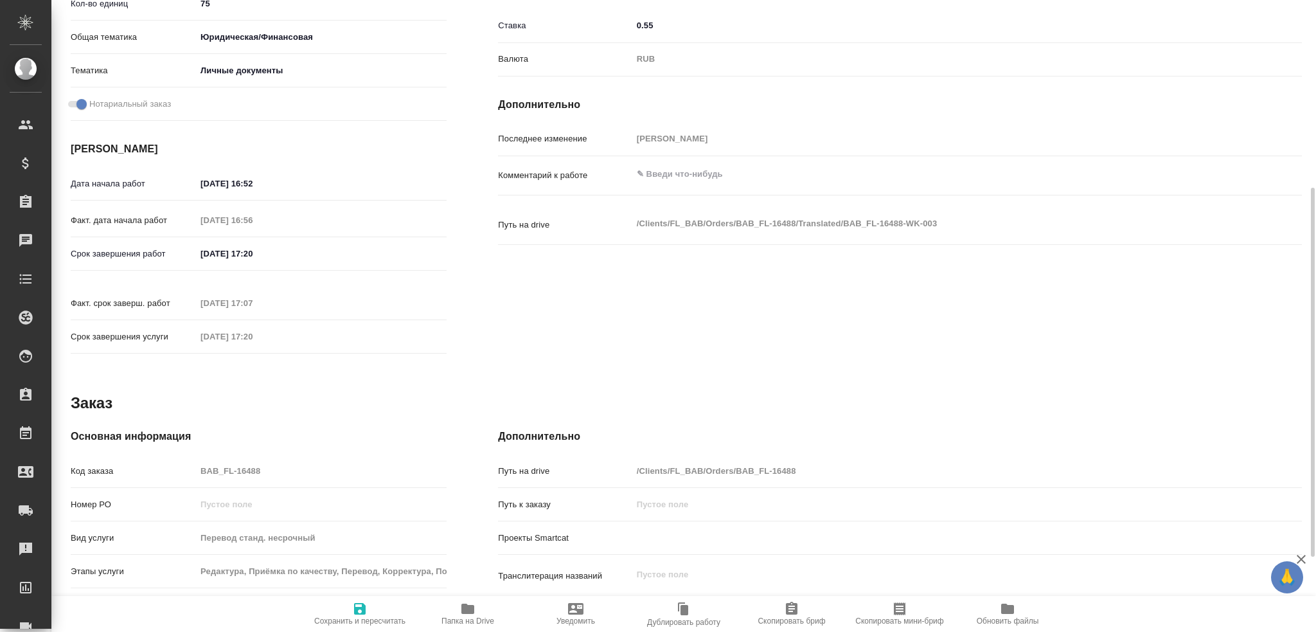
type textarea "x"
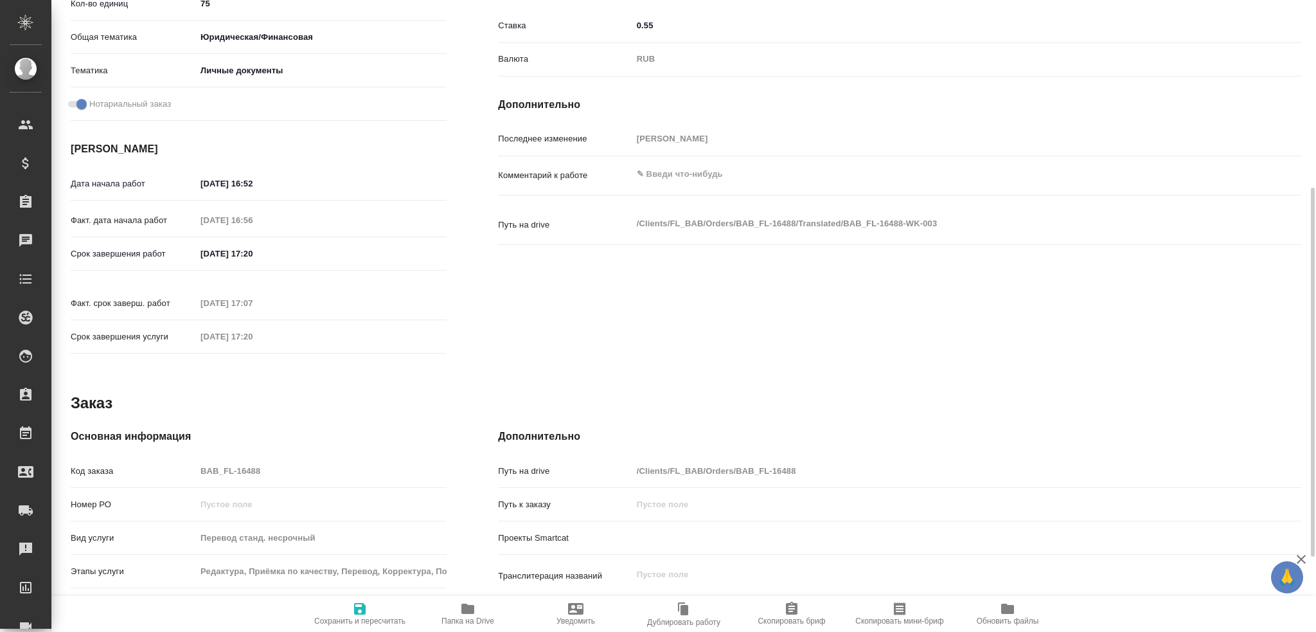
type textarea "x"
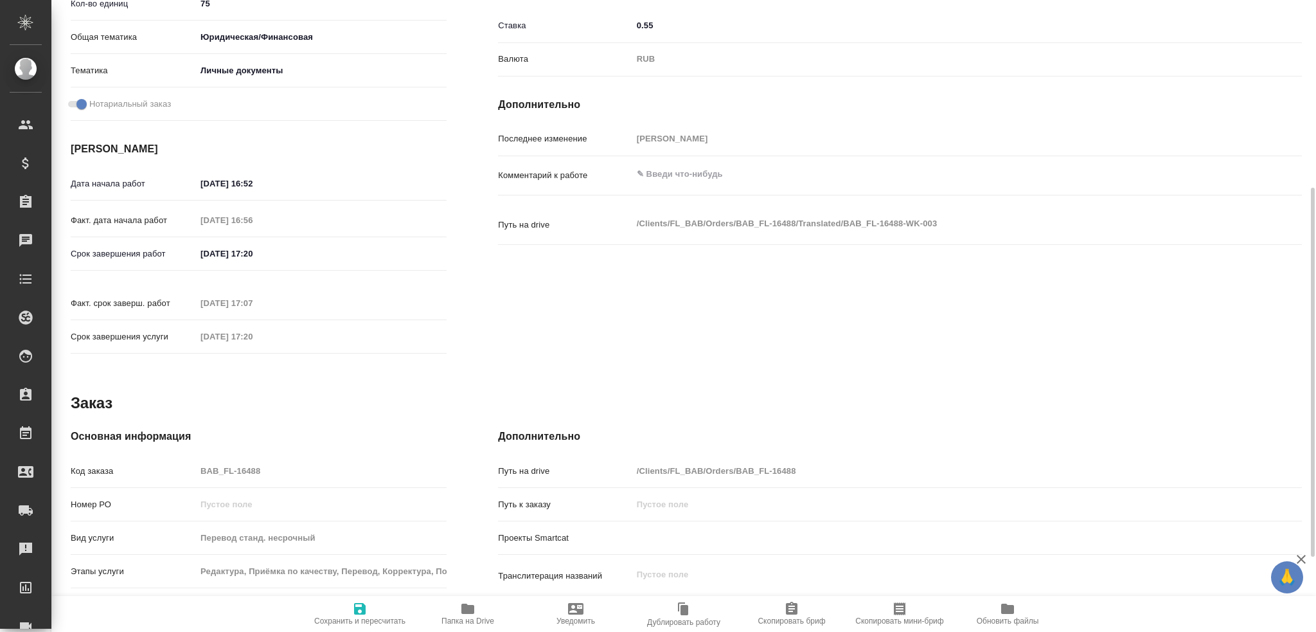
type textarea "x"
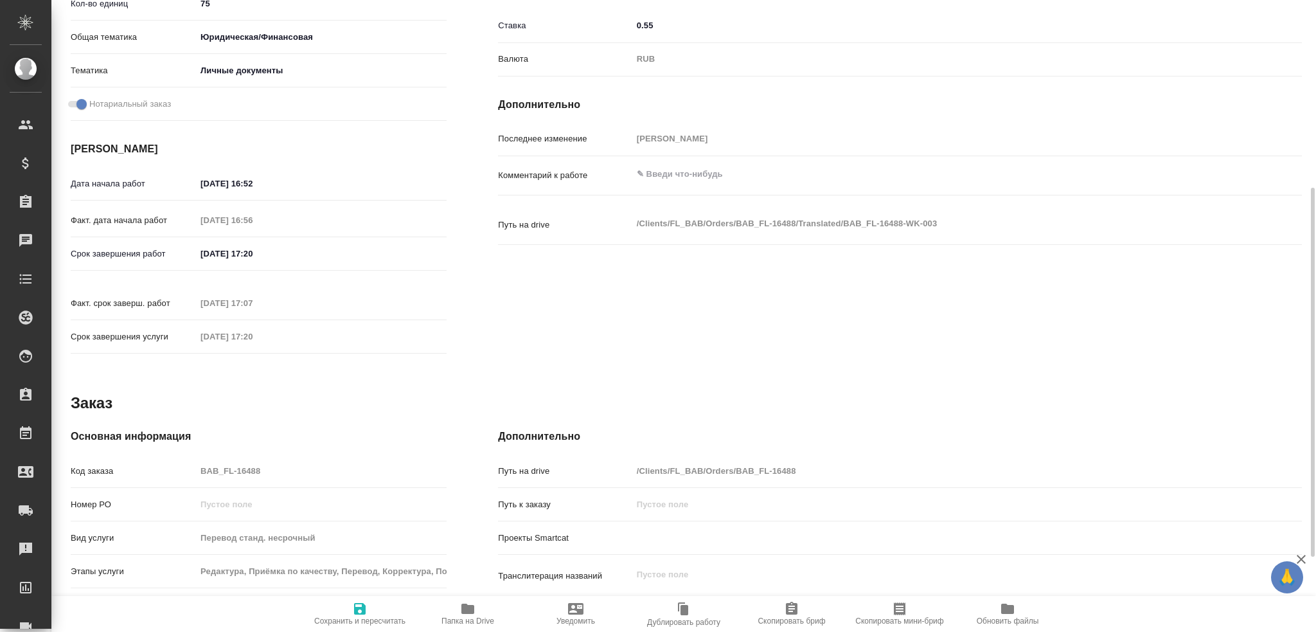
type textarea "x"
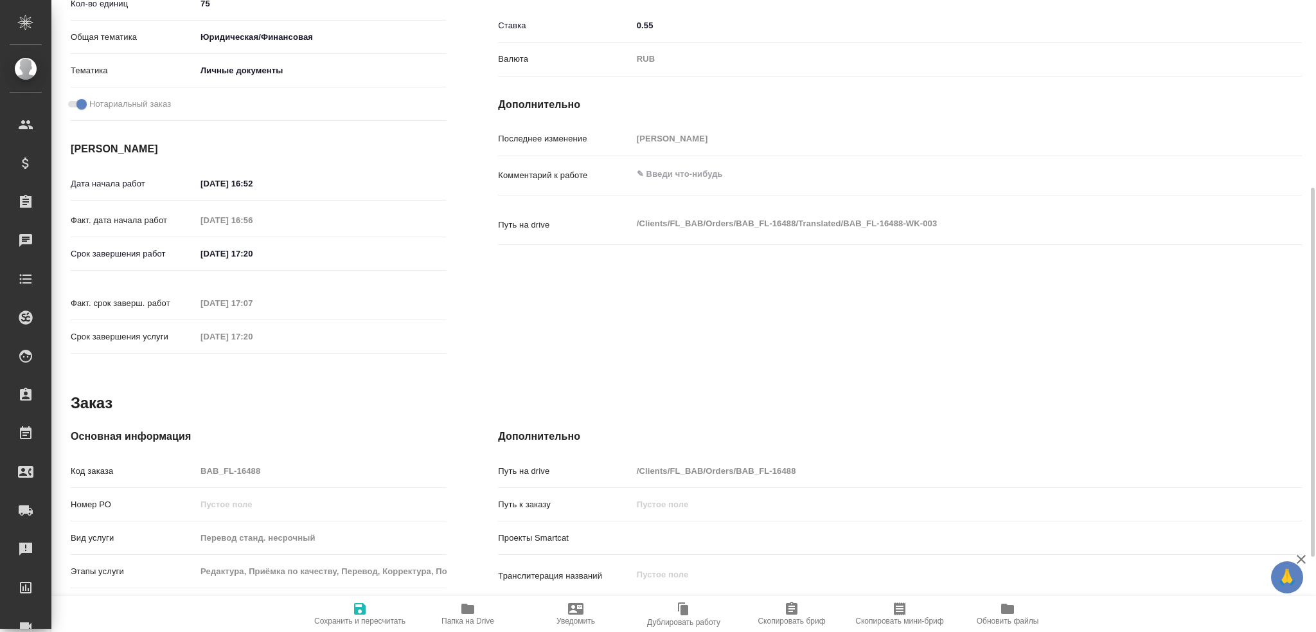
type textarea "x"
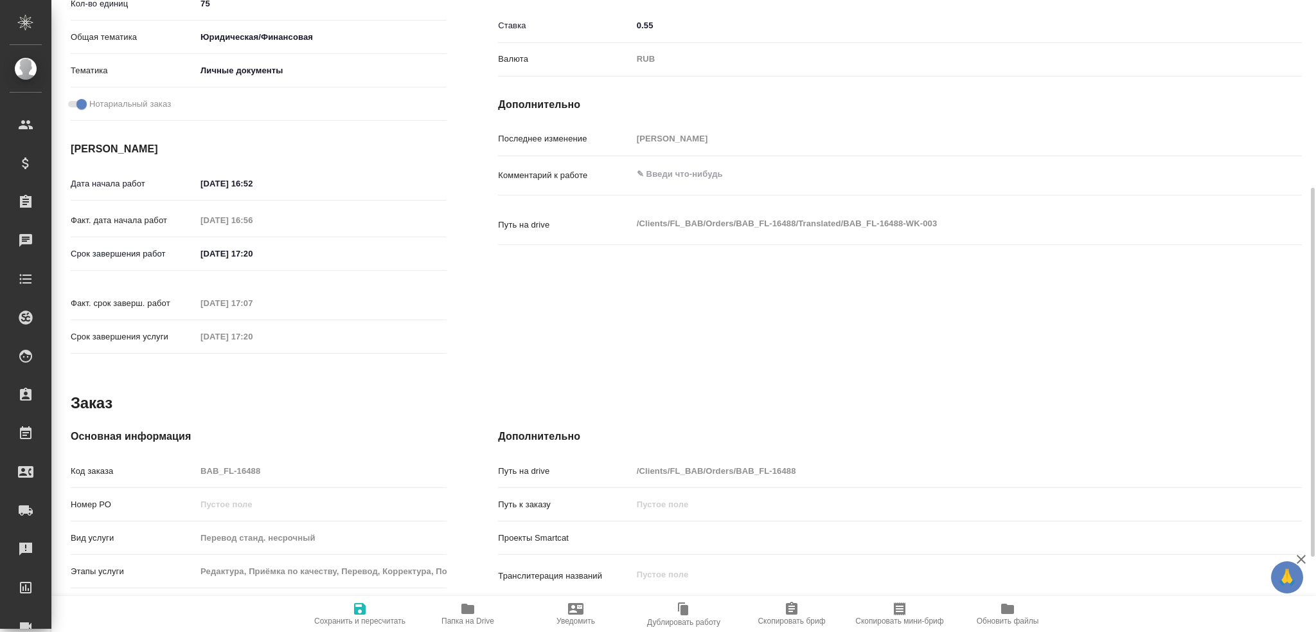
type textarea "x"
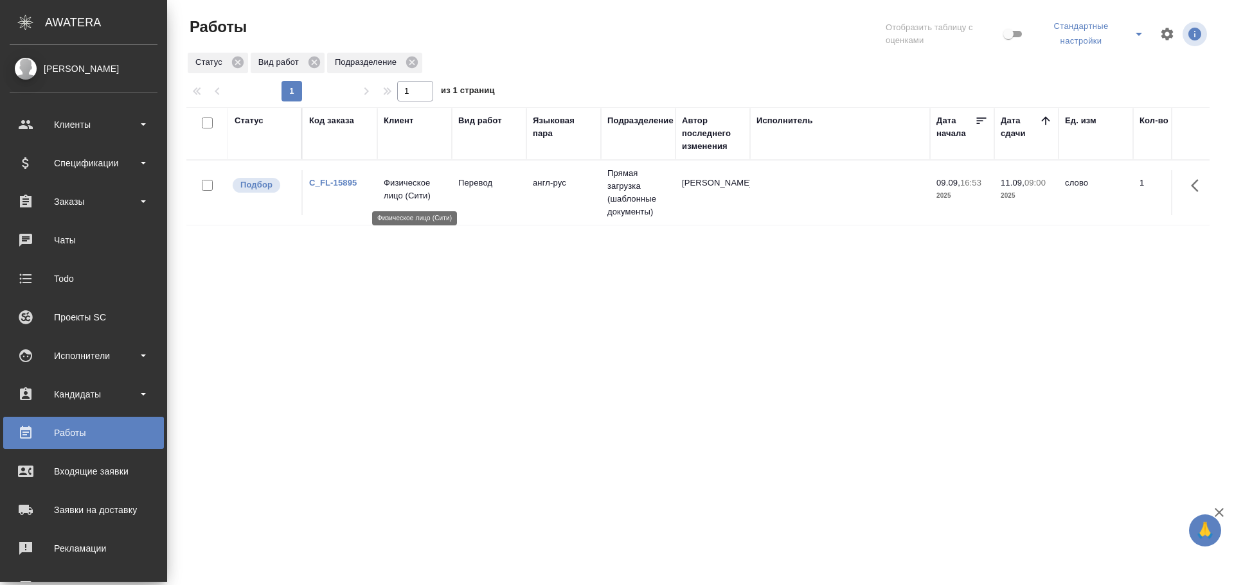
click at [399, 197] on p "Физическое лицо (Сити)" at bounding box center [415, 190] width 62 height 26
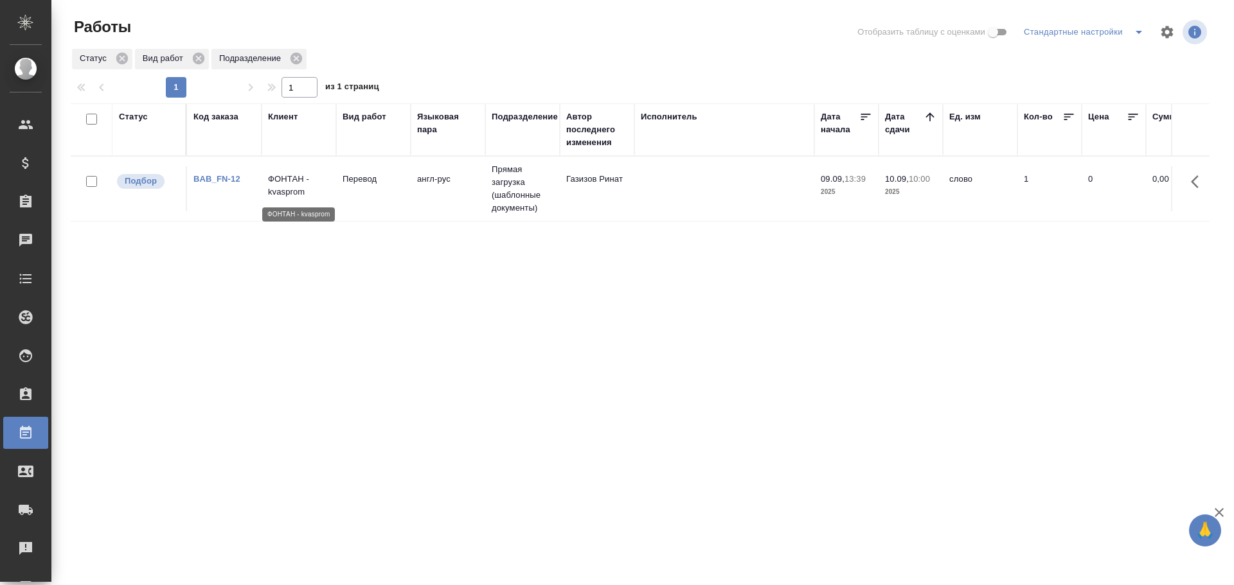
click at [283, 193] on p "ФОНТАН - kvasprom" at bounding box center [299, 186] width 62 height 26
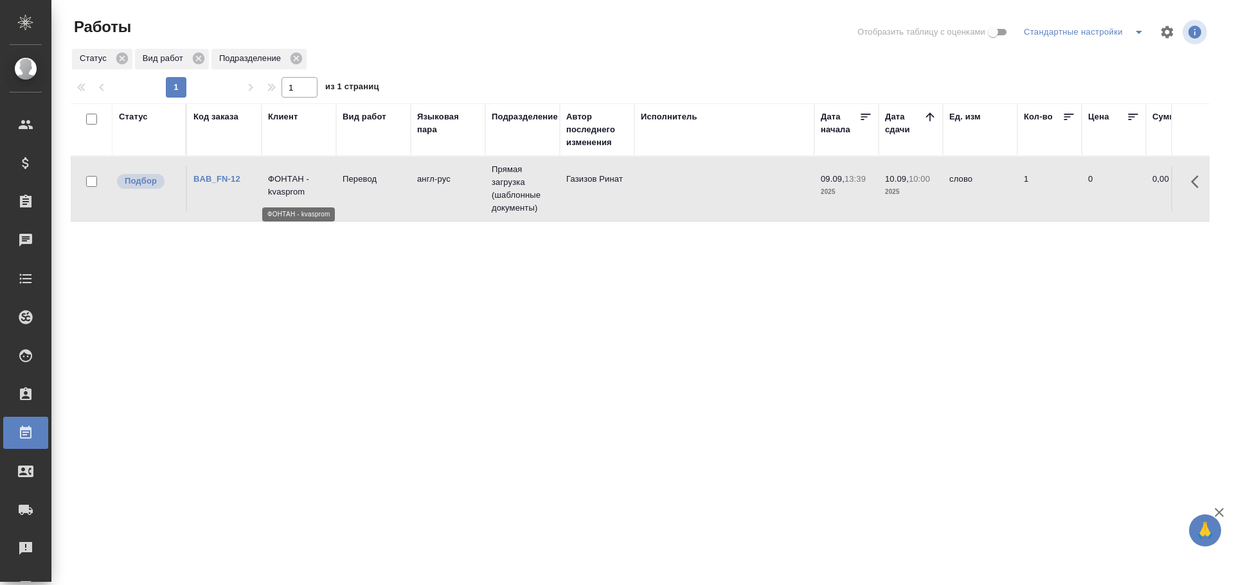
click at [283, 193] on p "ФОНТАН - kvasprom" at bounding box center [299, 186] width 62 height 26
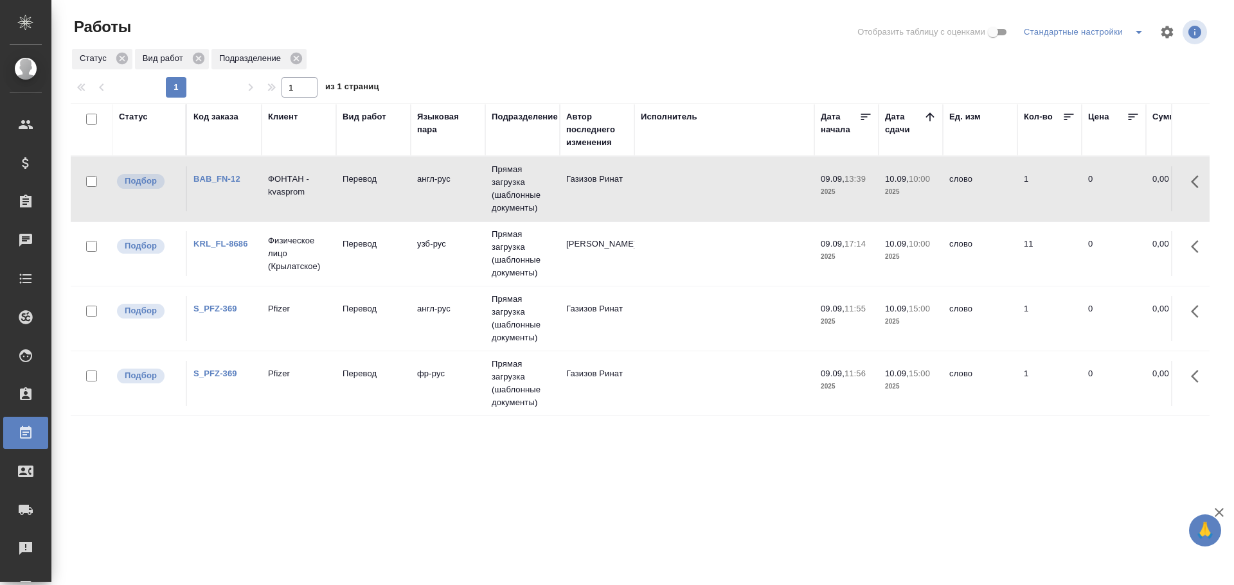
click at [355, 263] on td "Перевод" at bounding box center [373, 253] width 75 height 45
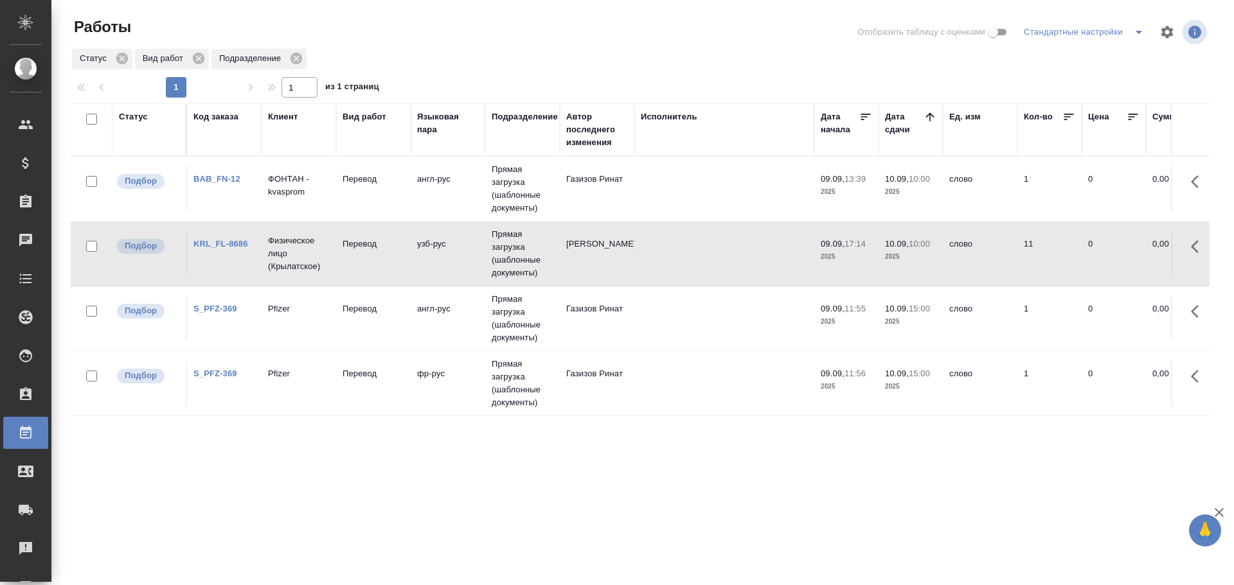
click at [355, 263] on td "Перевод" at bounding box center [373, 253] width 75 height 45
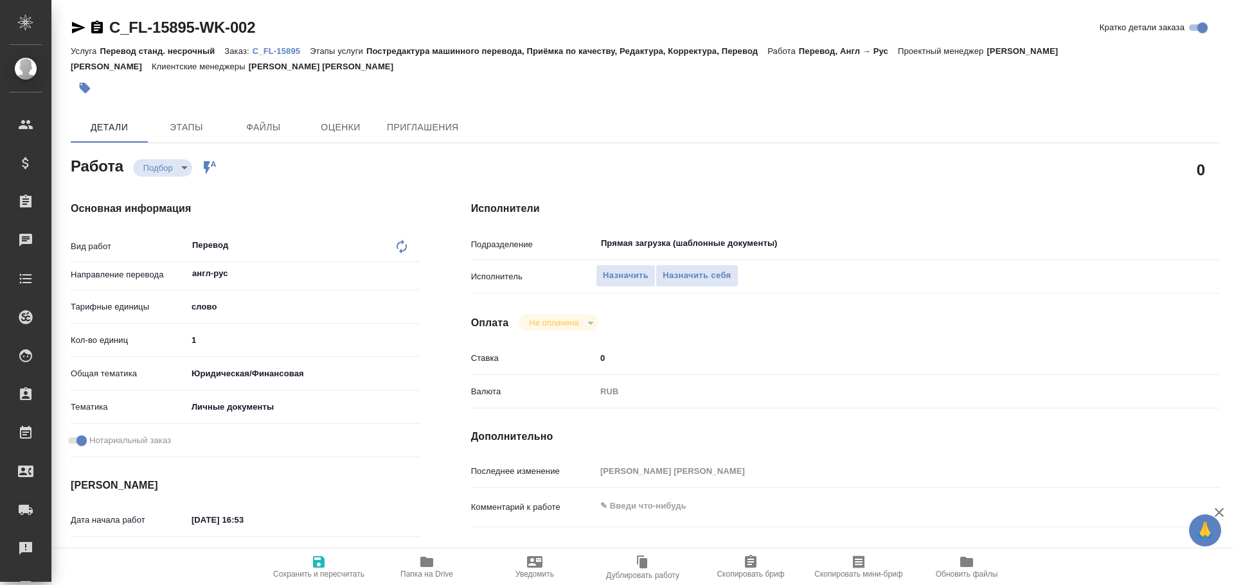
type textarea "x"
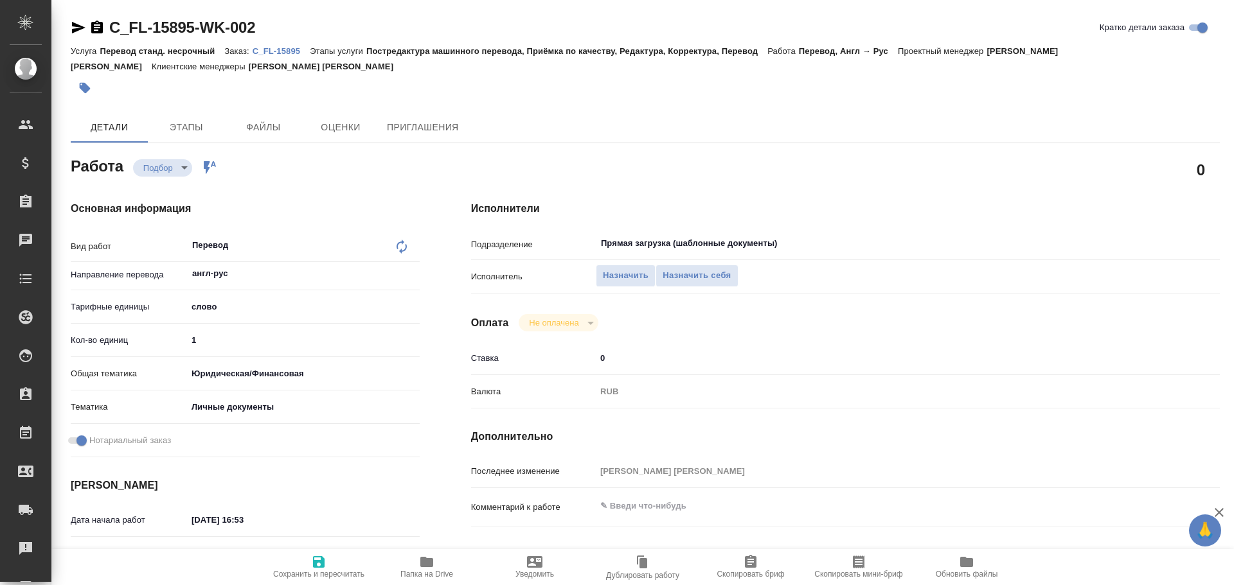
type textarea "x"
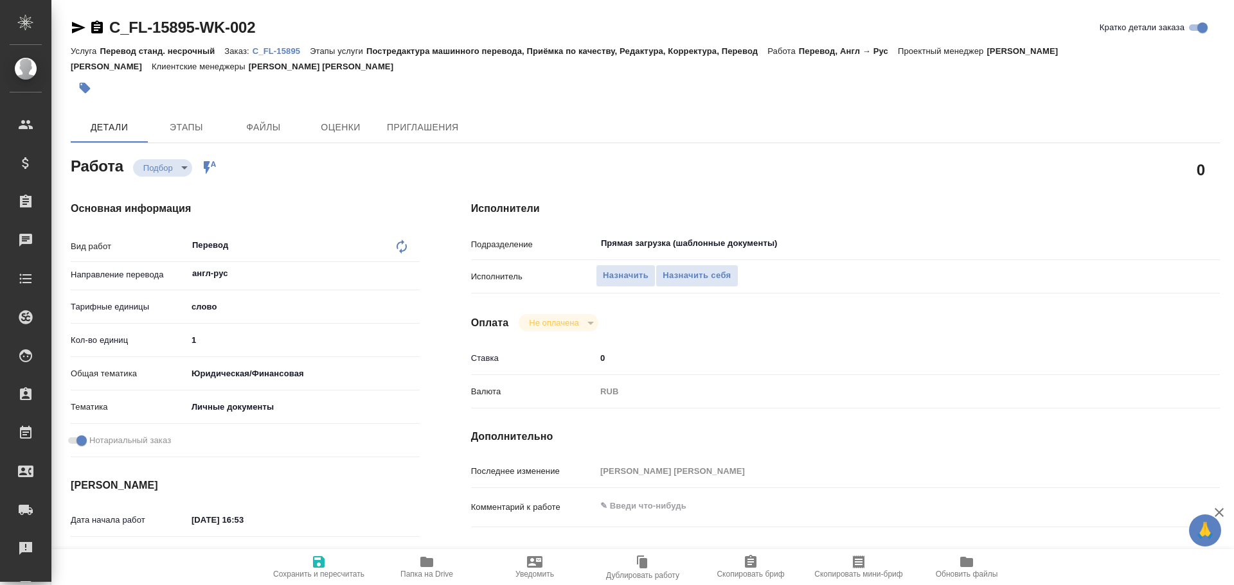
type textarea "x"
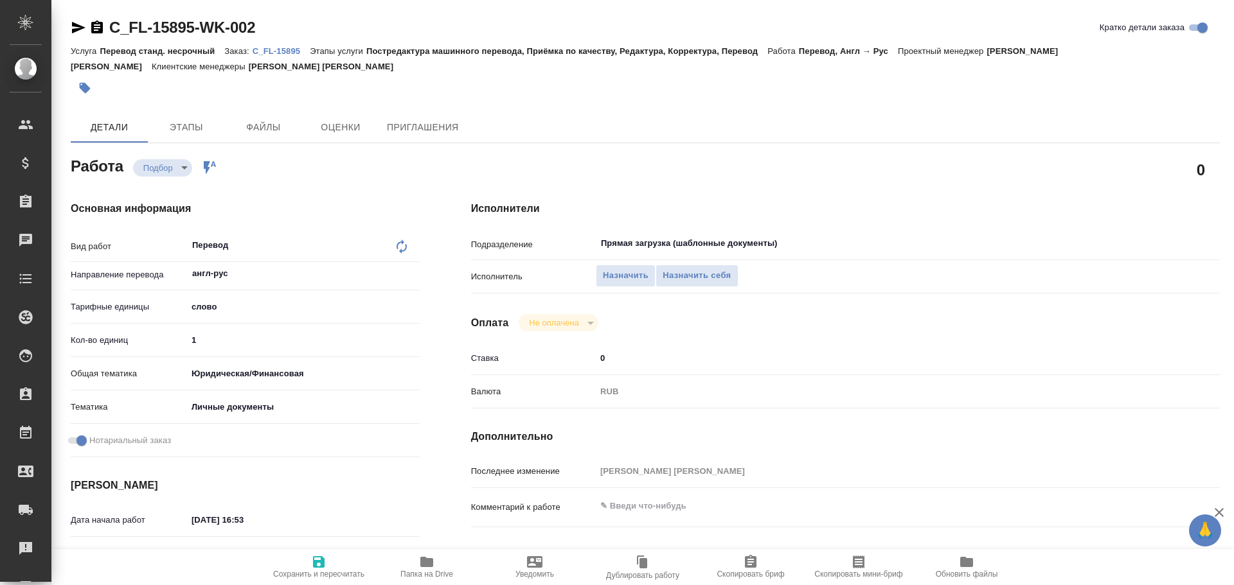
type textarea "x"
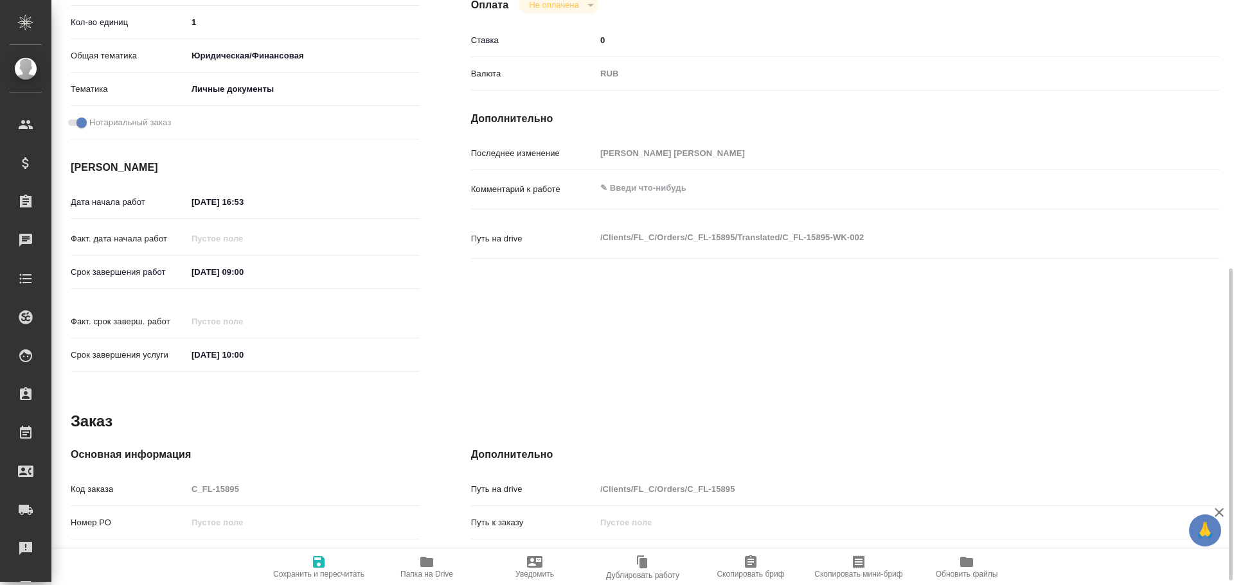
scroll to position [61, 0]
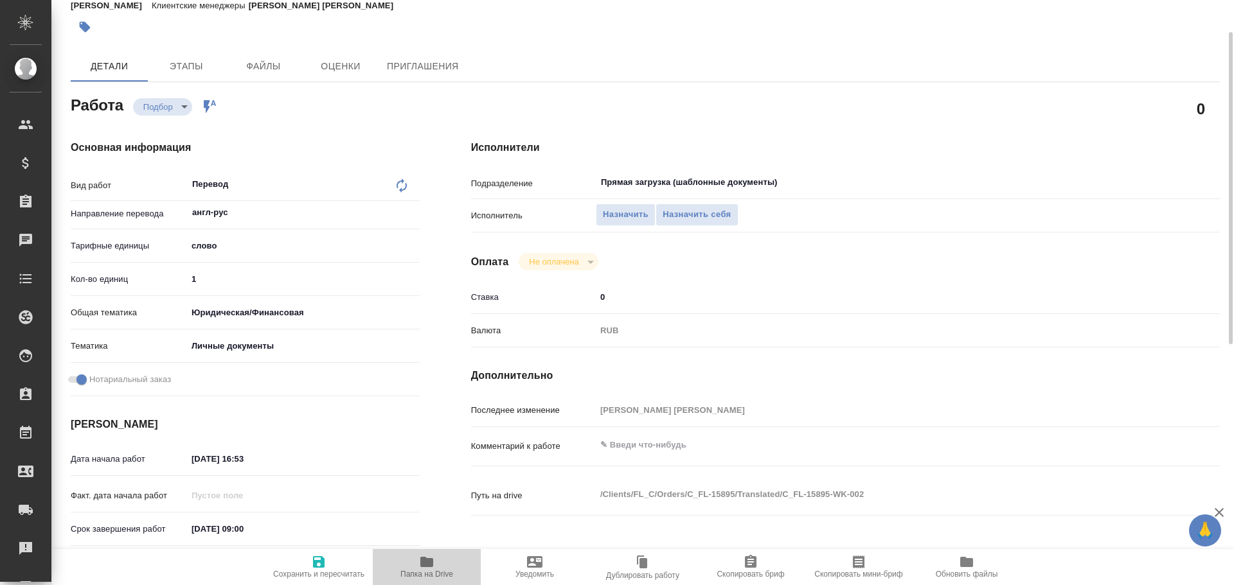
click at [438, 563] on span "Папка на Drive" at bounding box center [426, 566] width 93 height 24
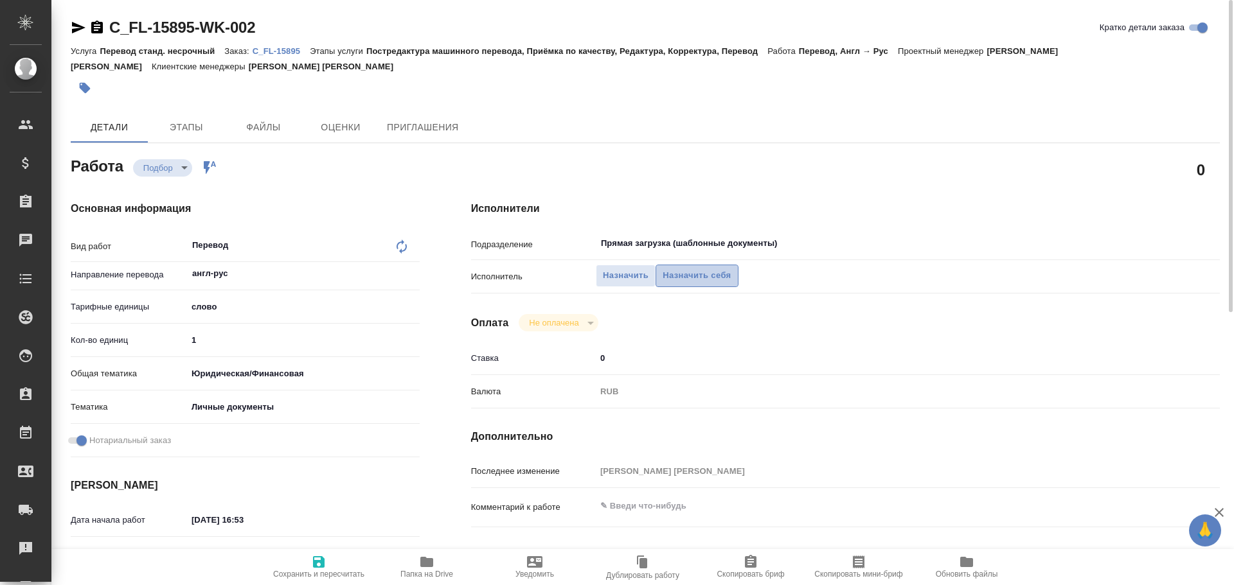
click at [682, 279] on span "Назначить себя" at bounding box center [696, 276] width 68 height 15
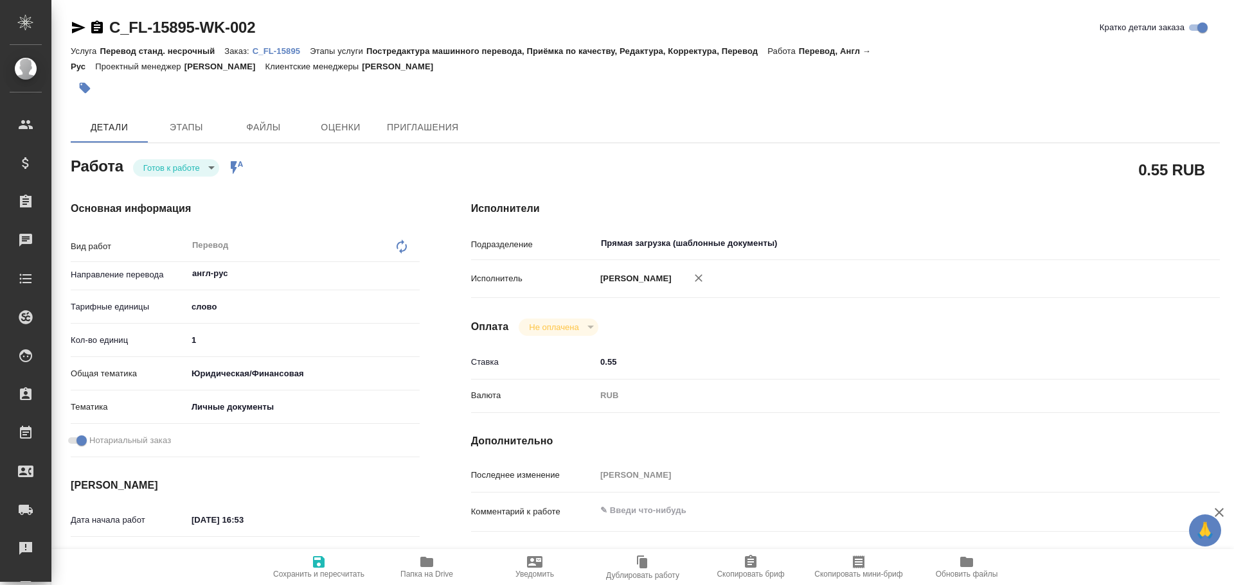
type textarea "x"
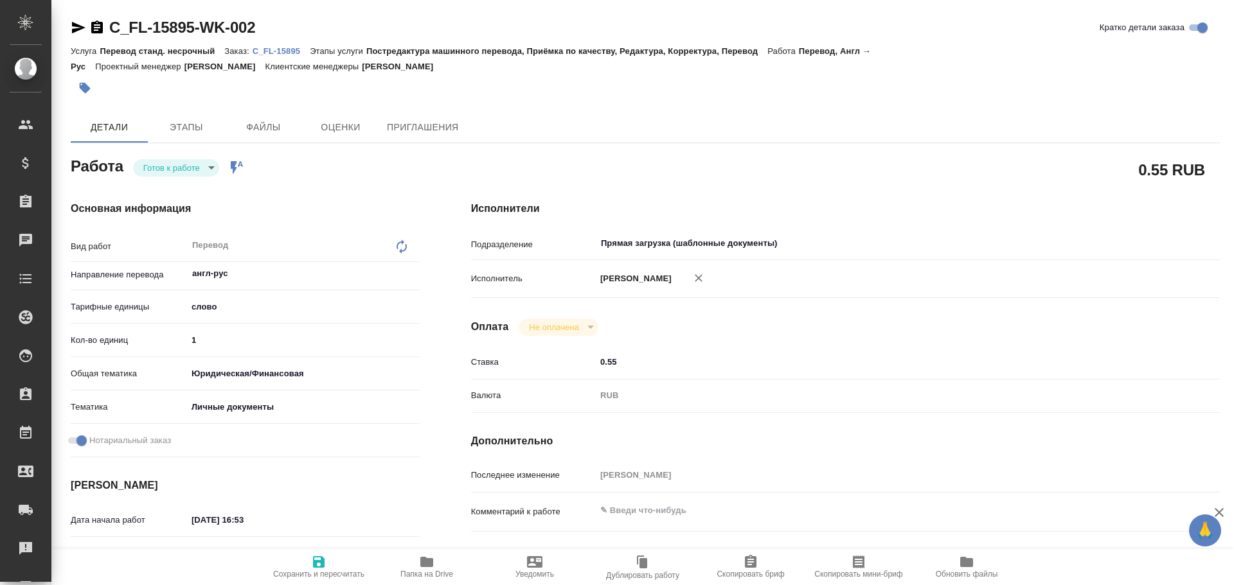
type textarea "x"
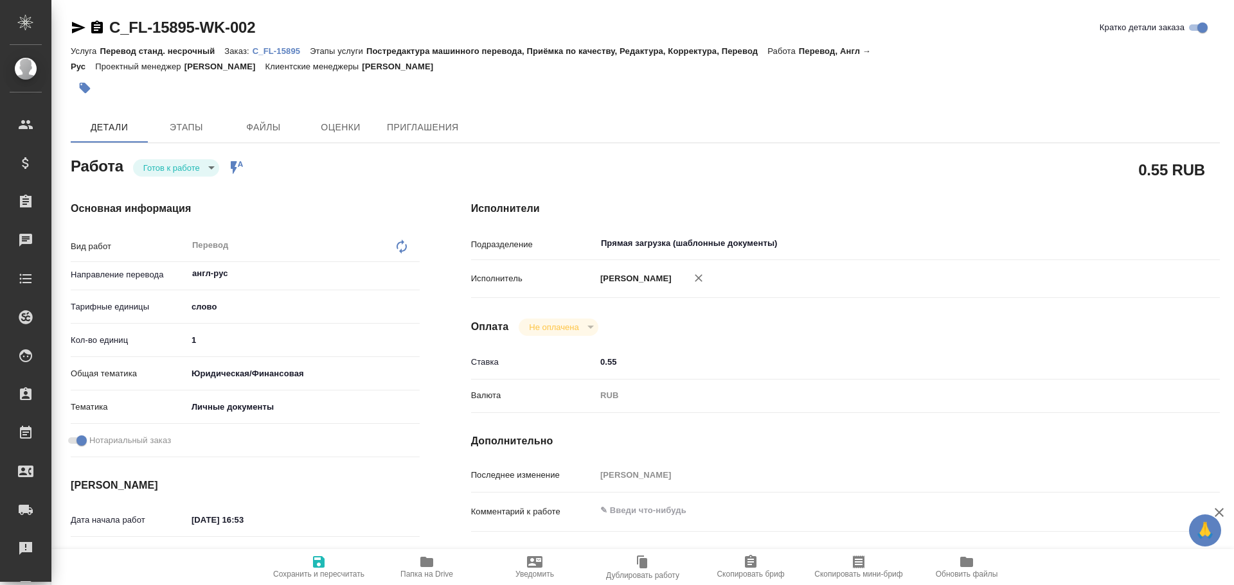
type textarea "x"
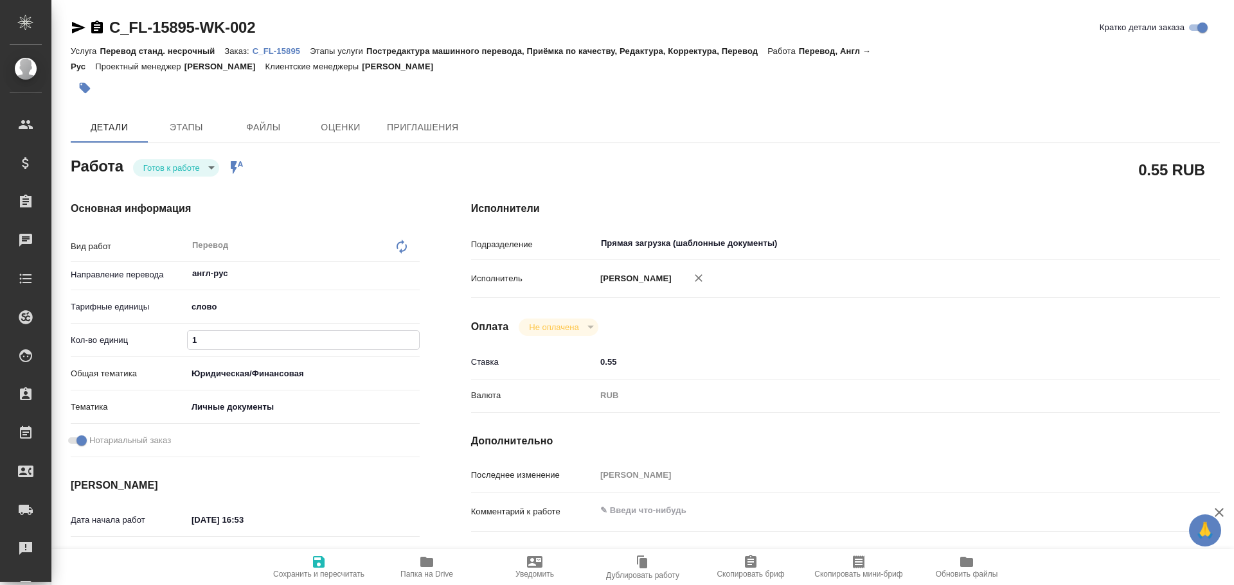
drag, startPoint x: 202, startPoint y: 335, endPoint x: 115, endPoint y: 322, distance: 87.8
click at [117, 323] on div "Вид работ Перевод x ​ Направление перевода англ-рус ​ Тарифные единицы слово 5a…" at bounding box center [245, 347] width 349 height 231
type textarea "x"
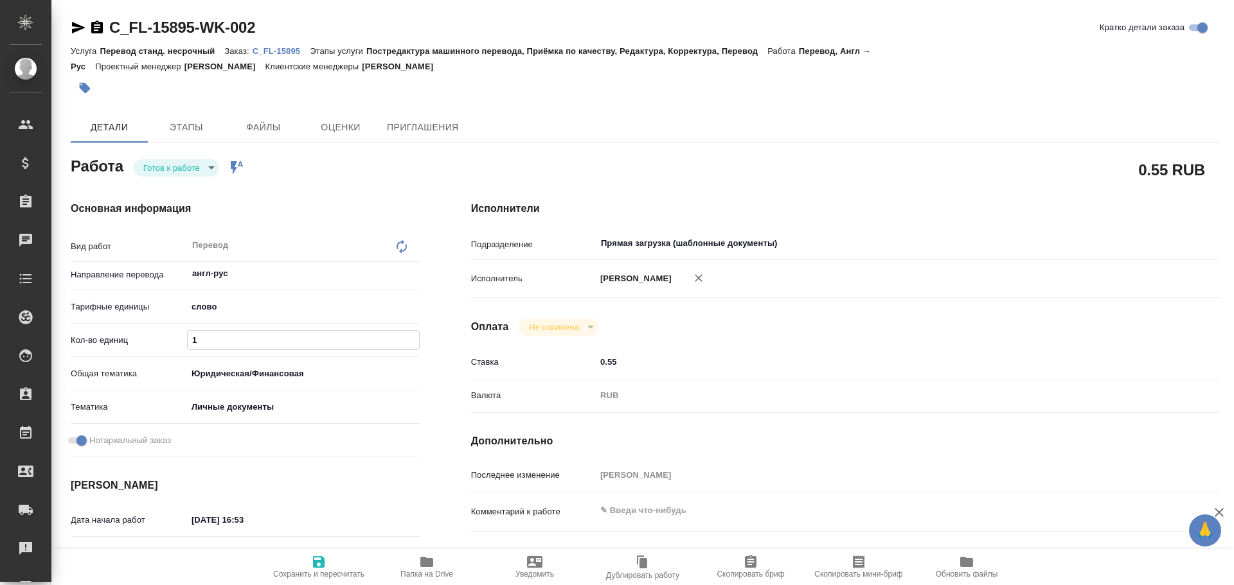
type textarea "x"
type input "7"
type textarea "x"
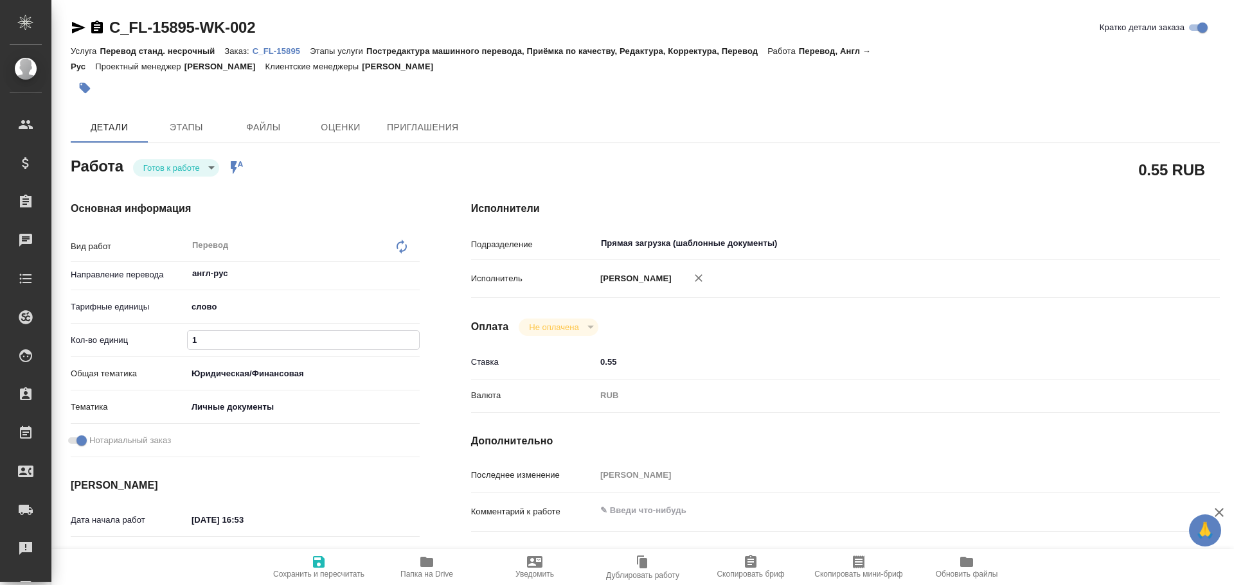
type textarea "x"
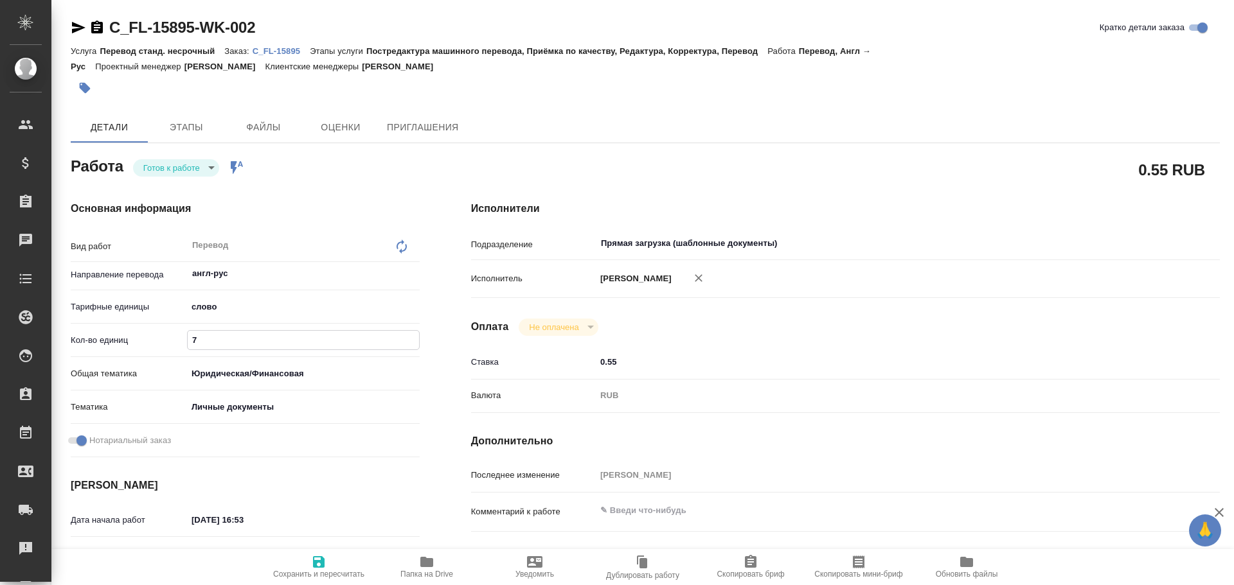
type textarea "x"
type input "75"
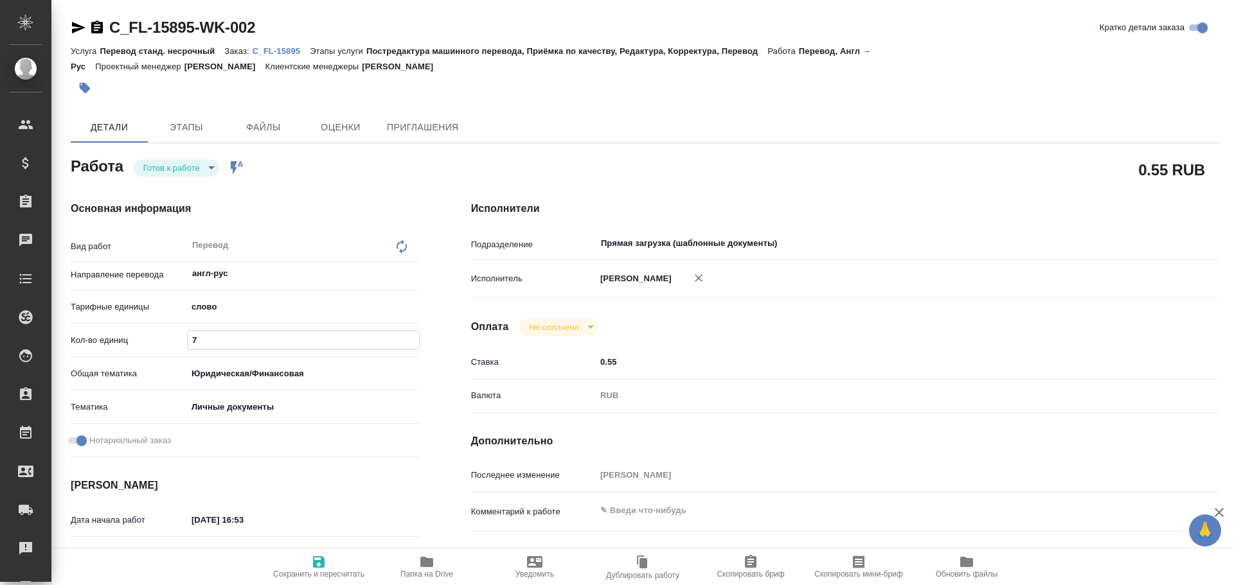
type textarea "x"
type input "75"
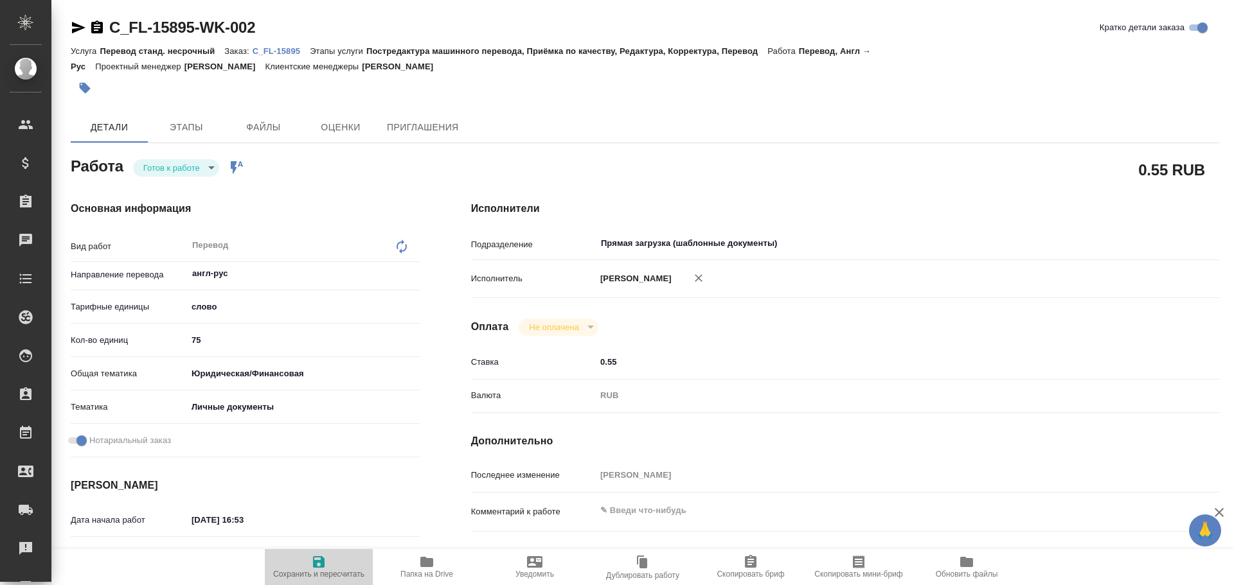
click at [319, 573] on span "Сохранить и пересчитать" at bounding box center [318, 574] width 91 height 9
type textarea "x"
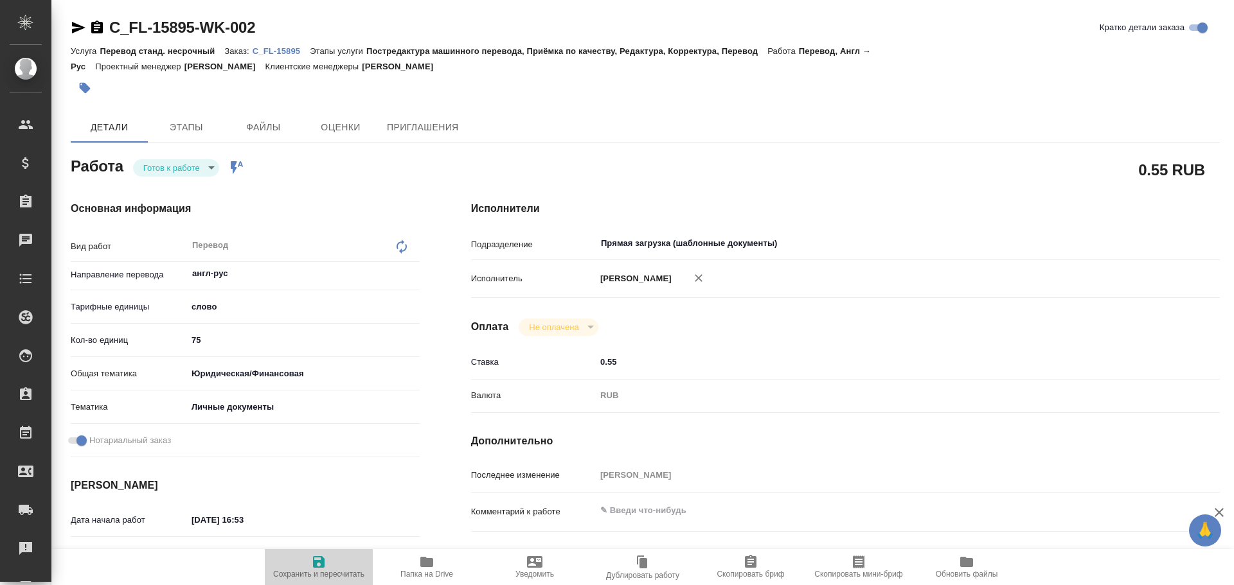
type textarea "x"
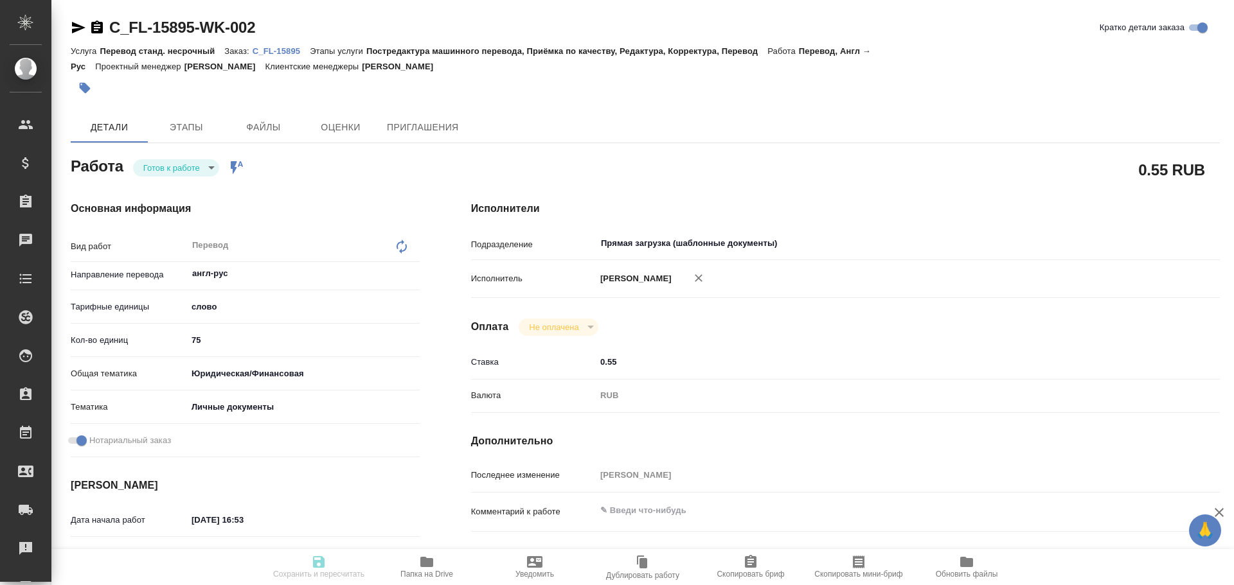
type textarea "x"
type input "readyForWork"
type textarea "Перевод"
type textarea "x"
type input "англ-рус"
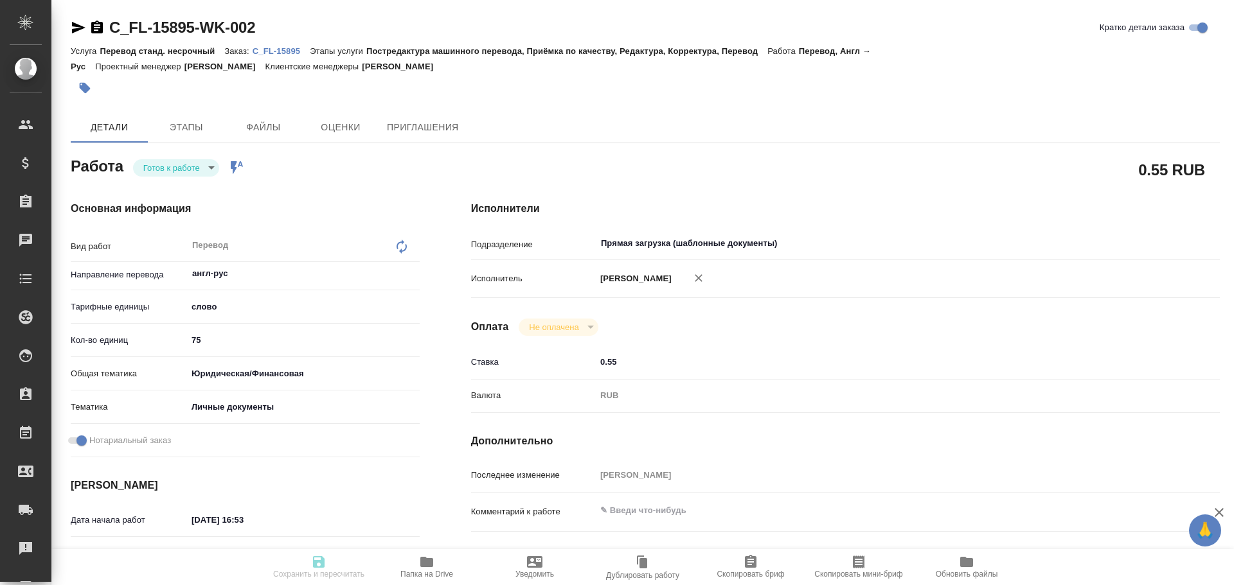
type input "5a8b1489cc6b4906c91bfd90"
type input "75"
type input "yr-fn"
type input "5a8b8b956a9677013d343cfe"
checkbox input "true"
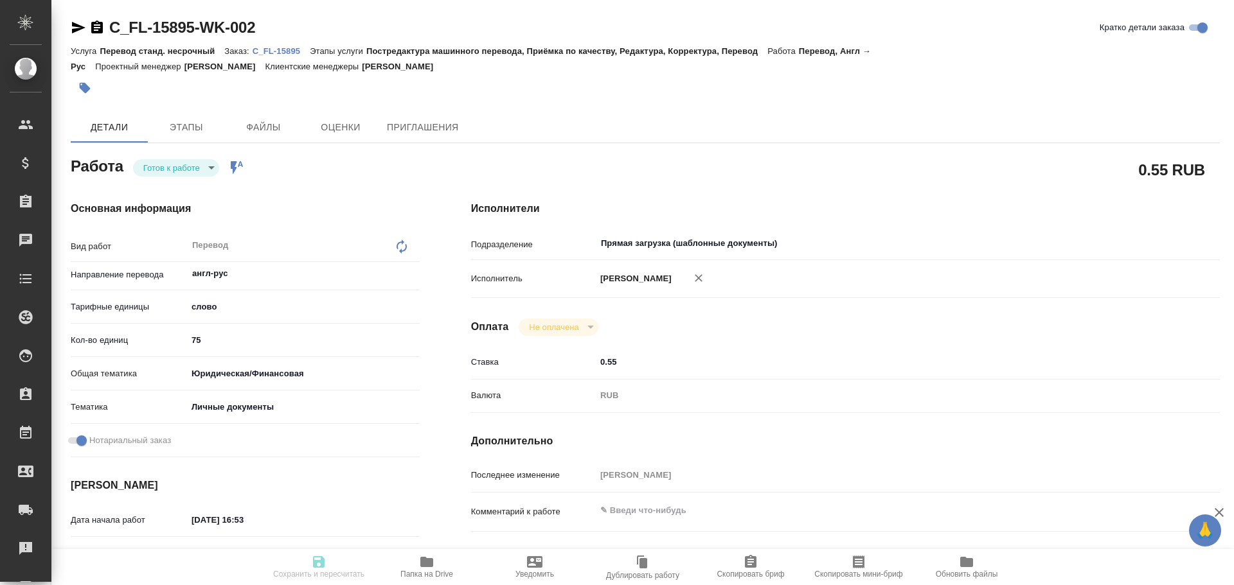
type input "[DATE] 16:53"
type input "[DATE] 09:00"
type input "[DATE] 10:00"
type input "Прямая загрузка (шаблонные документы)"
type input "notPayed"
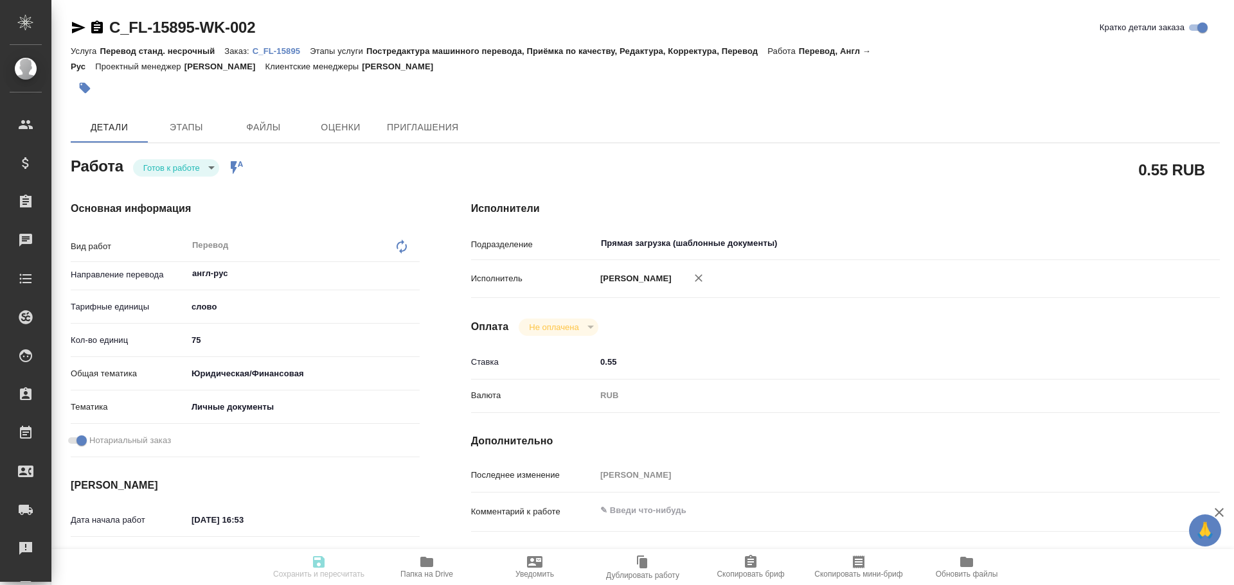
type input "0.55"
type input "RUB"
type input "Гусев Александр"
type textarea "x"
type textarea "/Clients/FL_C/Orders/C_FL-15895/Translated/C_FL-15895-WK-002"
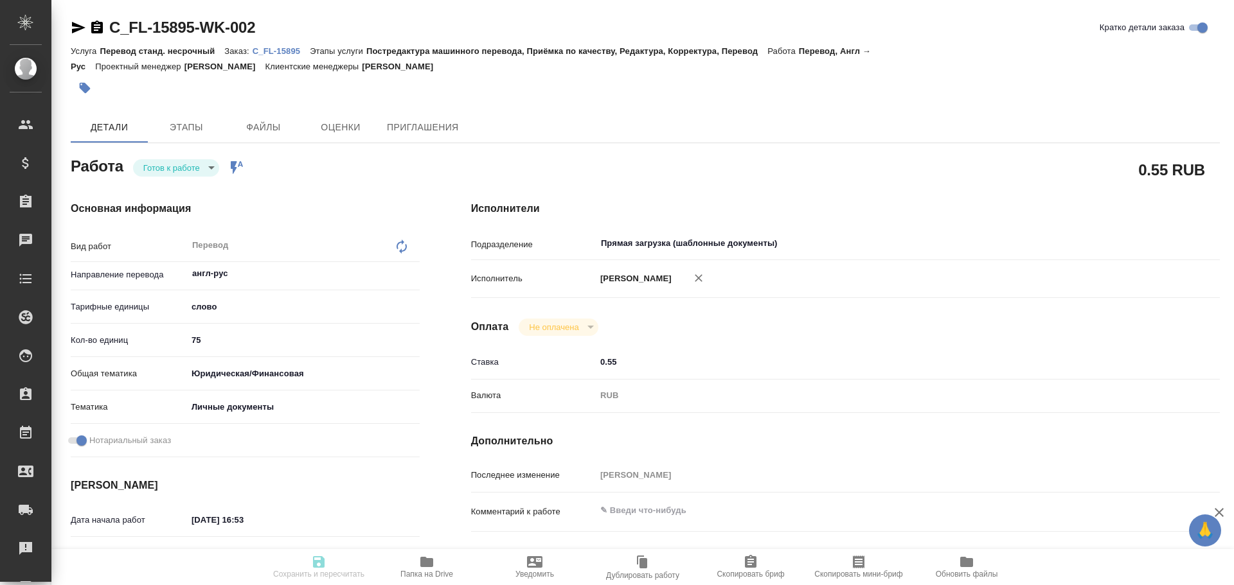
type textarea "x"
type input "C_FL-15895"
type input "Перевод станд. несрочный"
type input "Постредактура машинного перевода, Приёмка по качеству, Редактура, Корректура, П…"
type input "Зайцева Светлана"
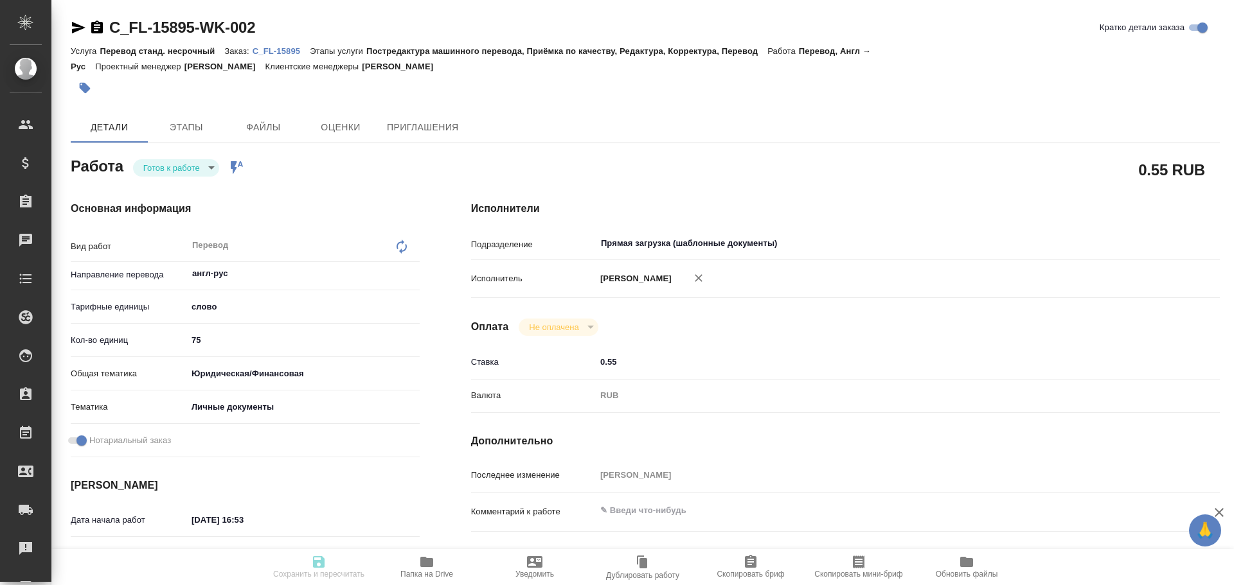
type input "/Clients/FL_C/Orders/C_FL-15895"
type textarea "x"
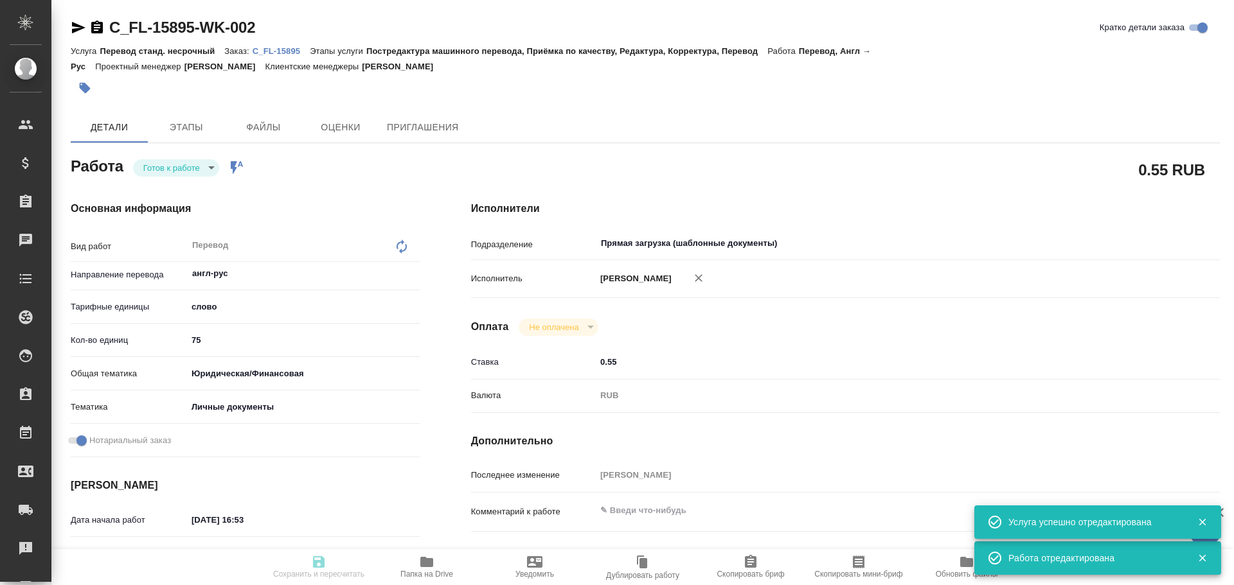
type textarea "x"
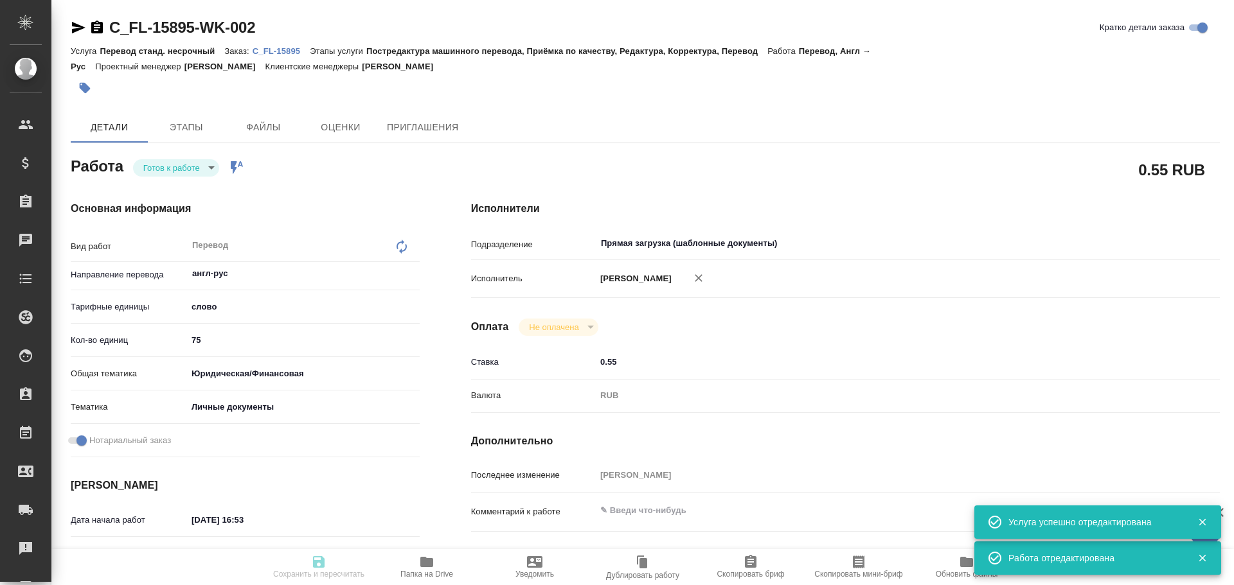
type textarea "x"
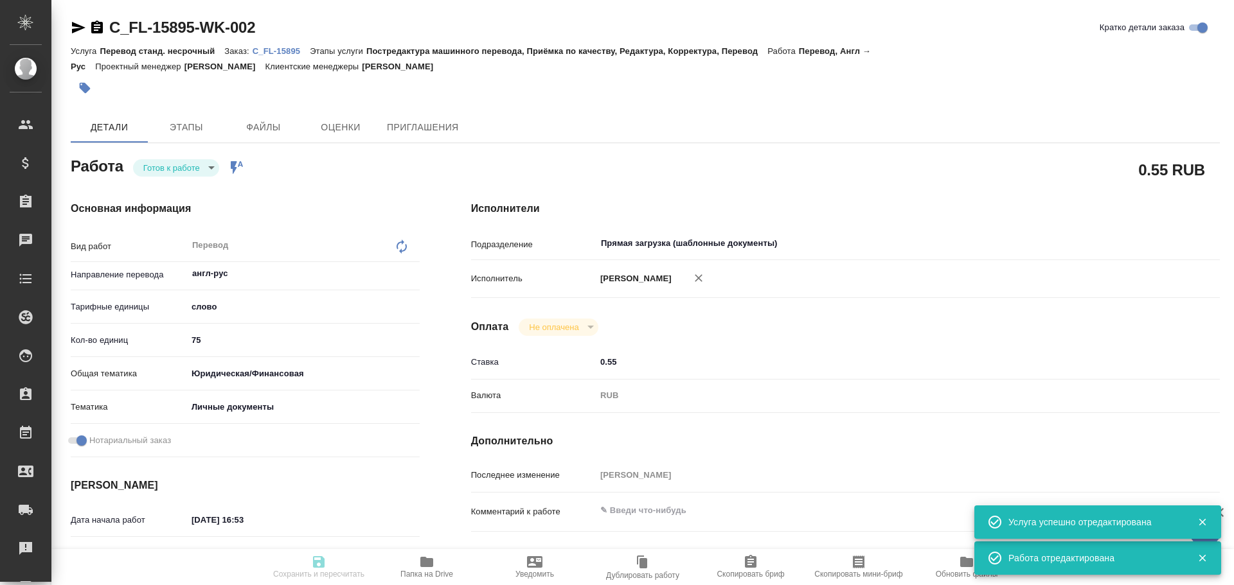
type textarea "x"
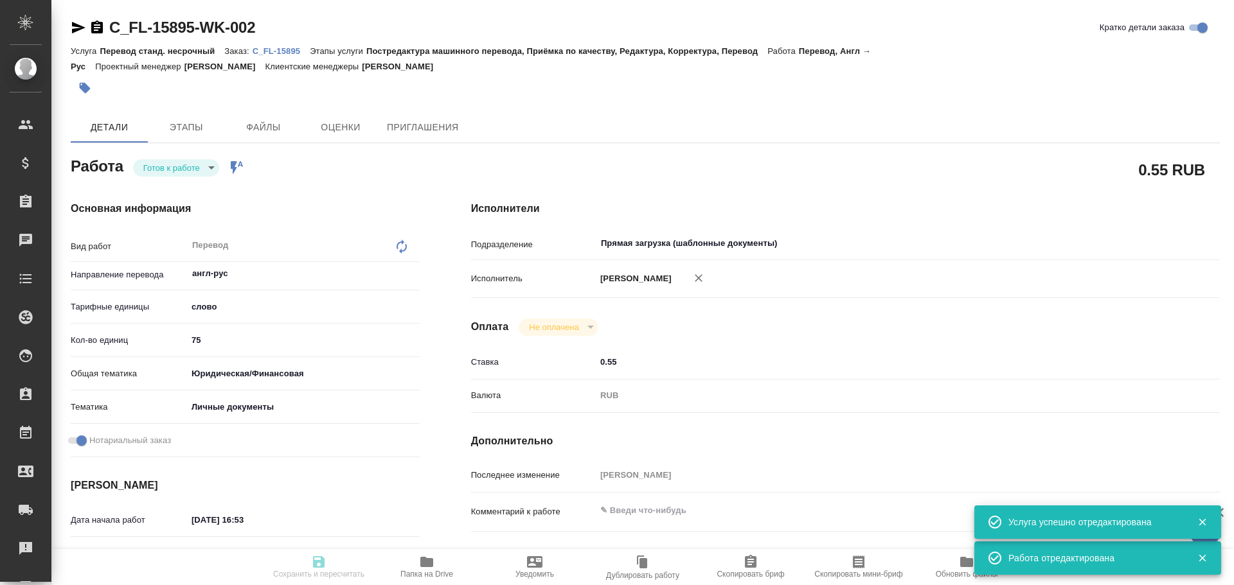
type textarea "x"
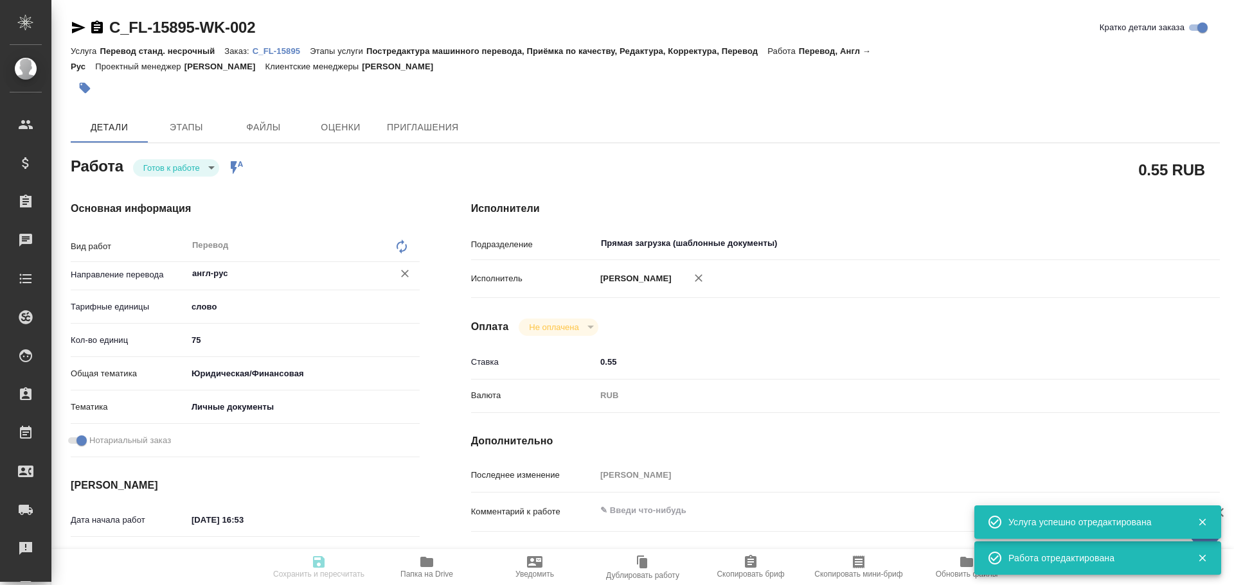
type input "readyForWork"
type textarea "Перевод"
type textarea "x"
type input "англ-рус"
type input "5a8b1489cc6b4906c91bfd90"
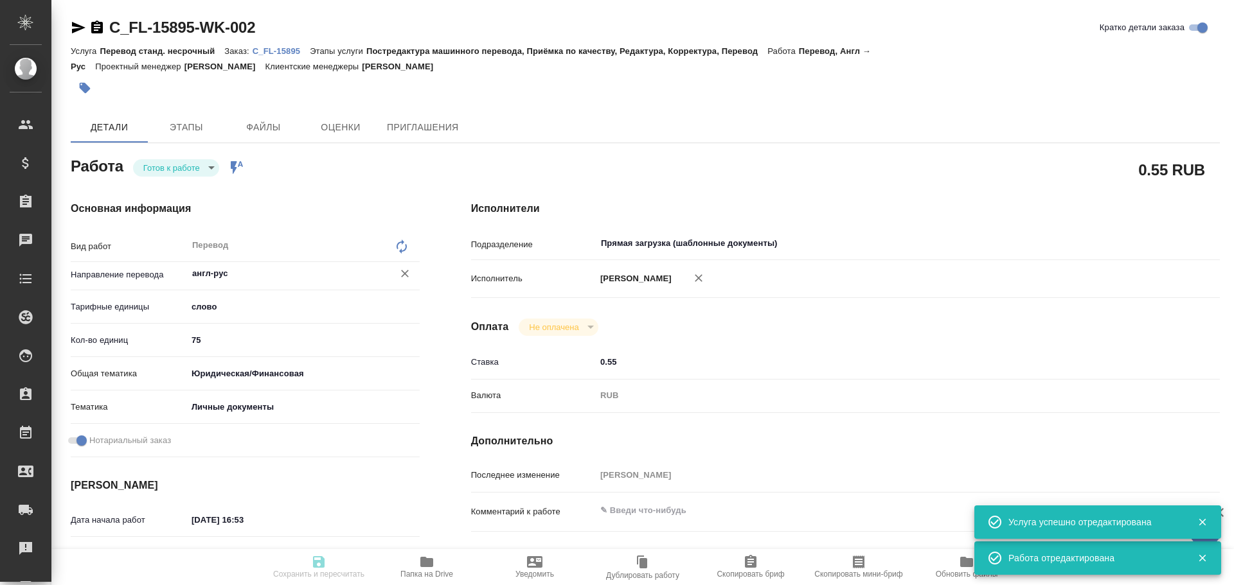
type input "75"
type input "yr-fn"
type input "5a8b8b956a9677013d343cfe"
checkbox input "true"
type input "09.09.2025 16:53"
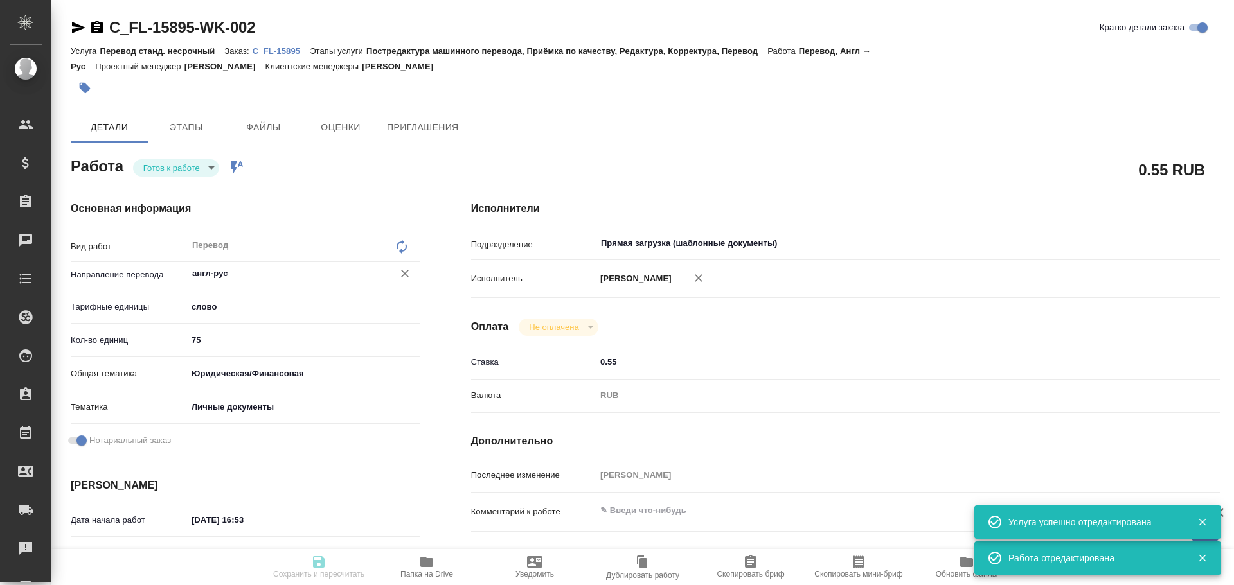
type input "11.09.2025 09:00"
type input "11.09.2025 10:00"
type input "Прямая загрузка (шаблонные документы)"
type input "notPayed"
type input "0.55"
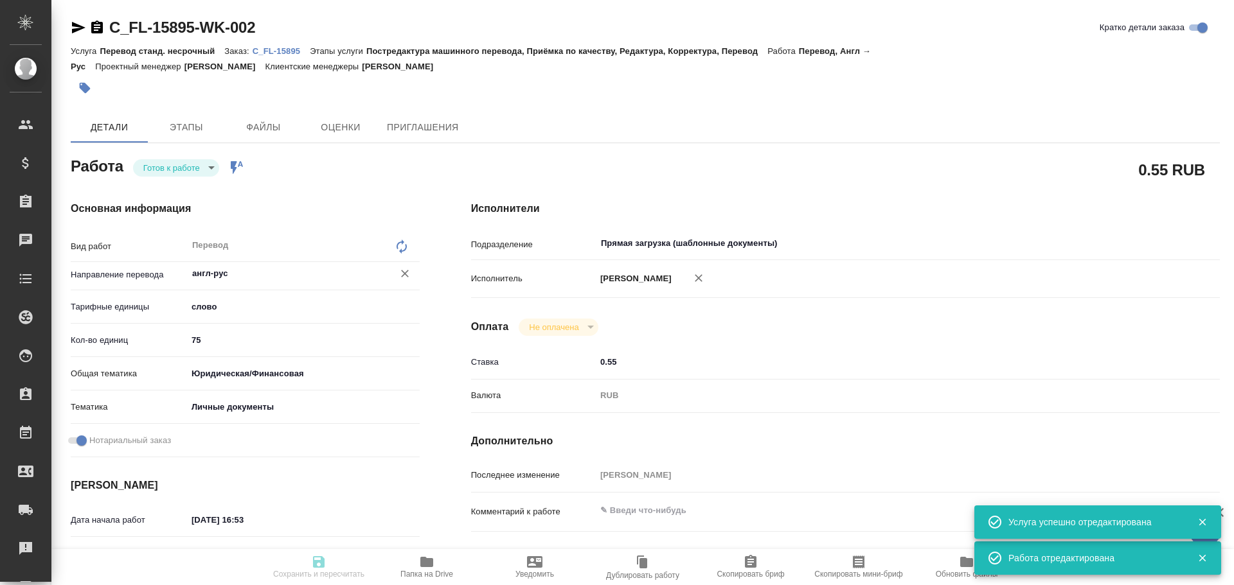
type input "RUB"
type input "Гусев Александр"
type textarea "x"
type textarea "/Clients/FL_C/Orders/C_FL-15895/Translated/C_FL-15895-WK-002"
type textarea "x"
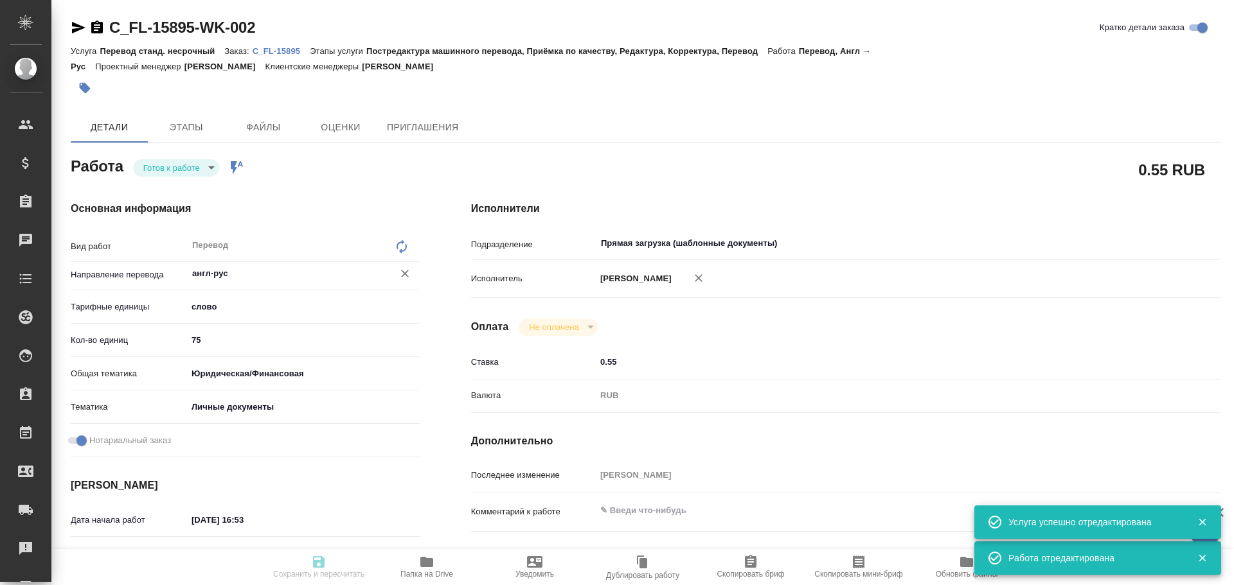
type input "C_FL-15895"
type input "Перевод станд. несрочный"
type input "Постредактура машинного перевода, Приёмка по качеству, Редактура, Корректура, П…"
type input "Зайцева Светлана"
type input "/Clients/FL_C/Orders/C_FL-15895"
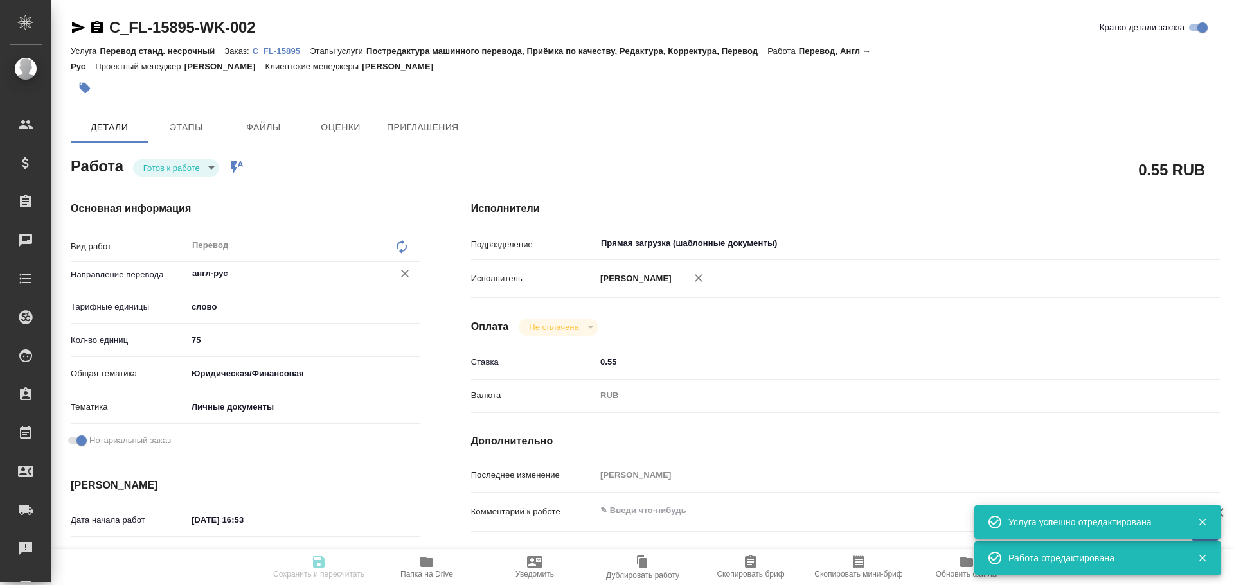
type textarea "x"
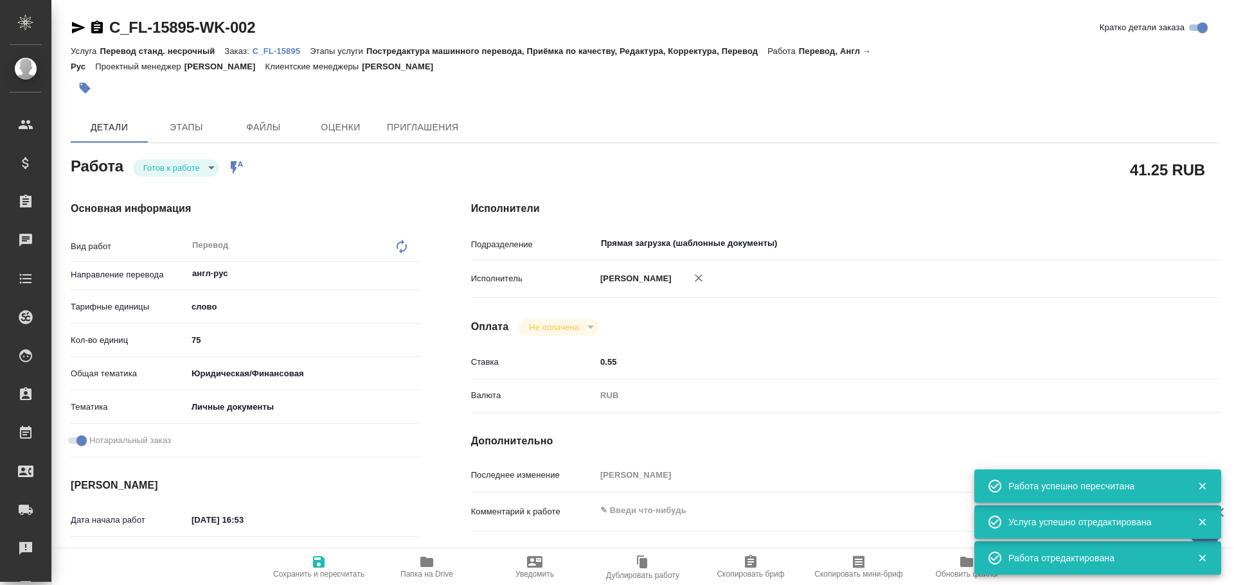
type textarea "x"
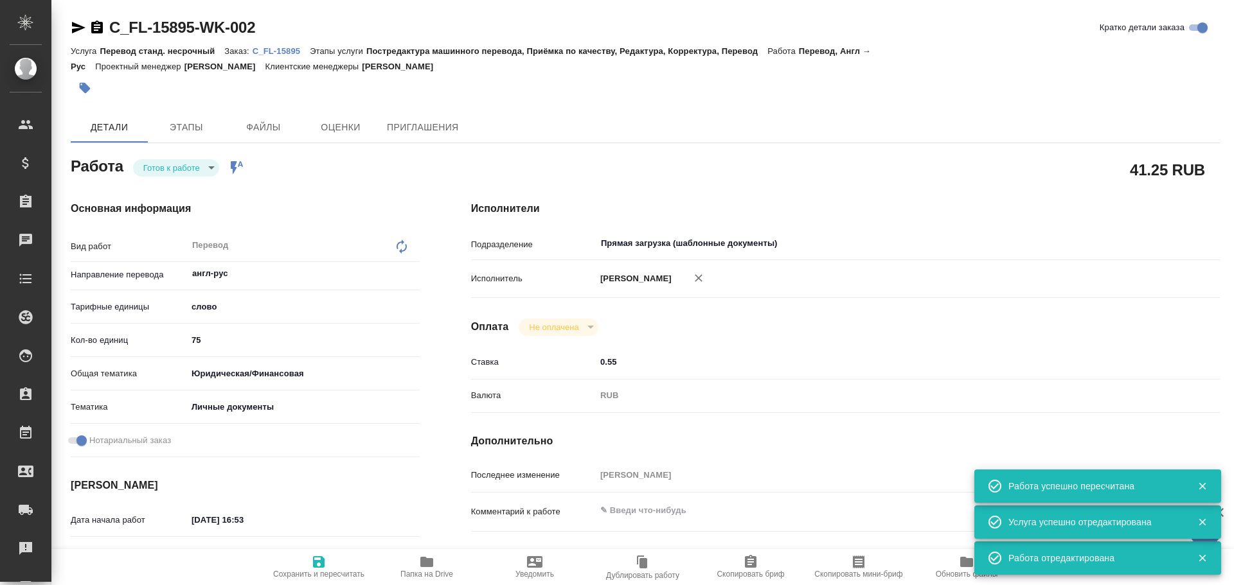
type textarea "x"
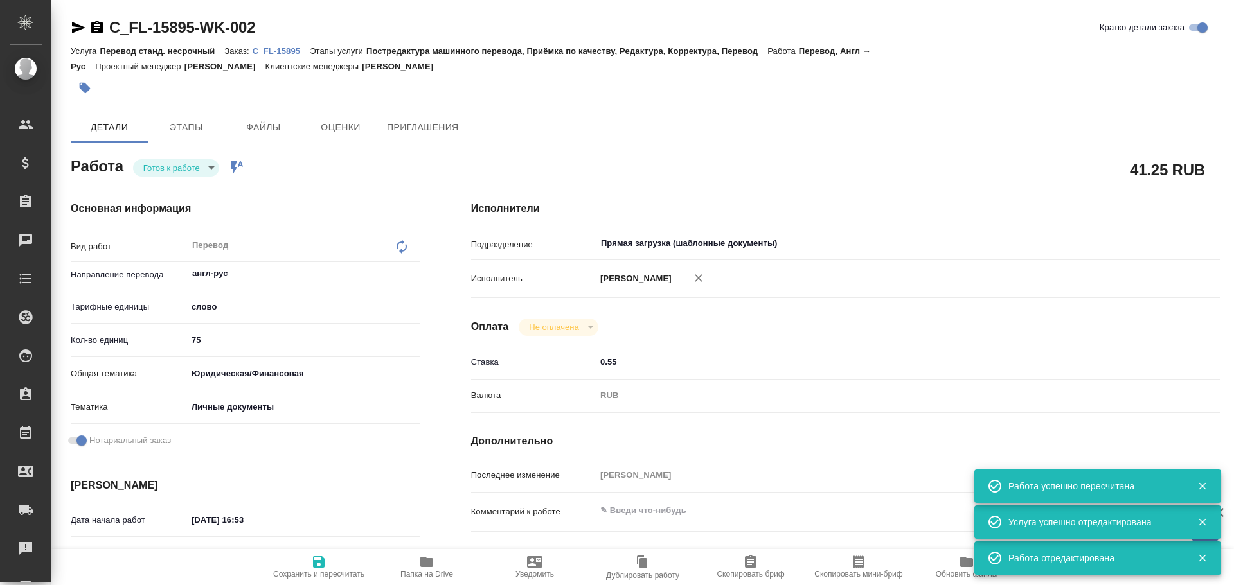
type textarea "x"
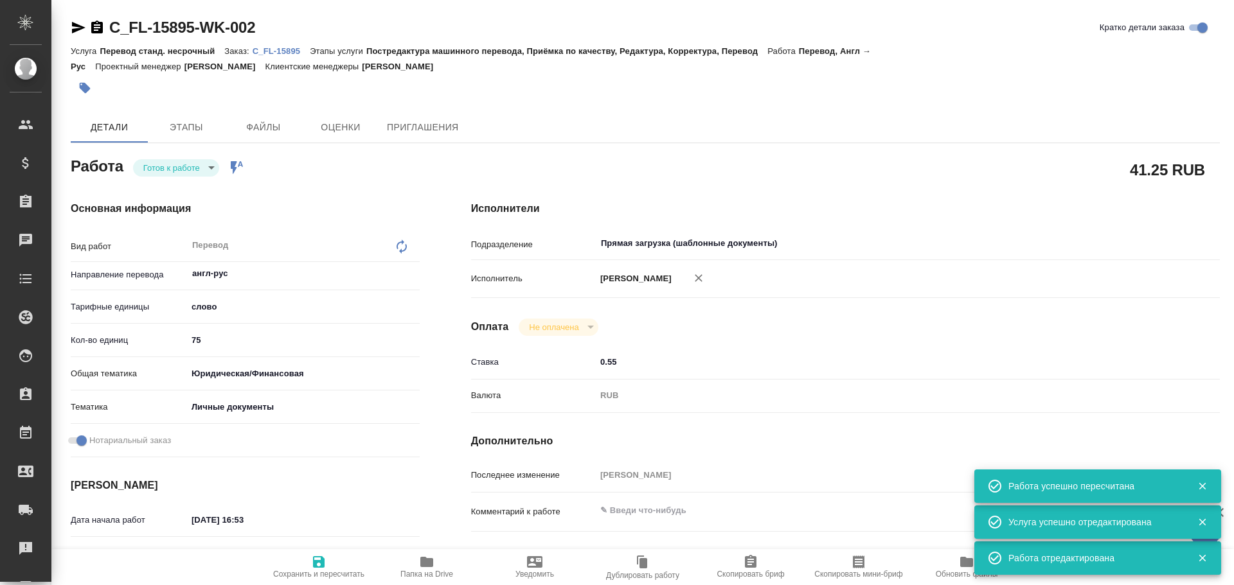
type textarea "x"
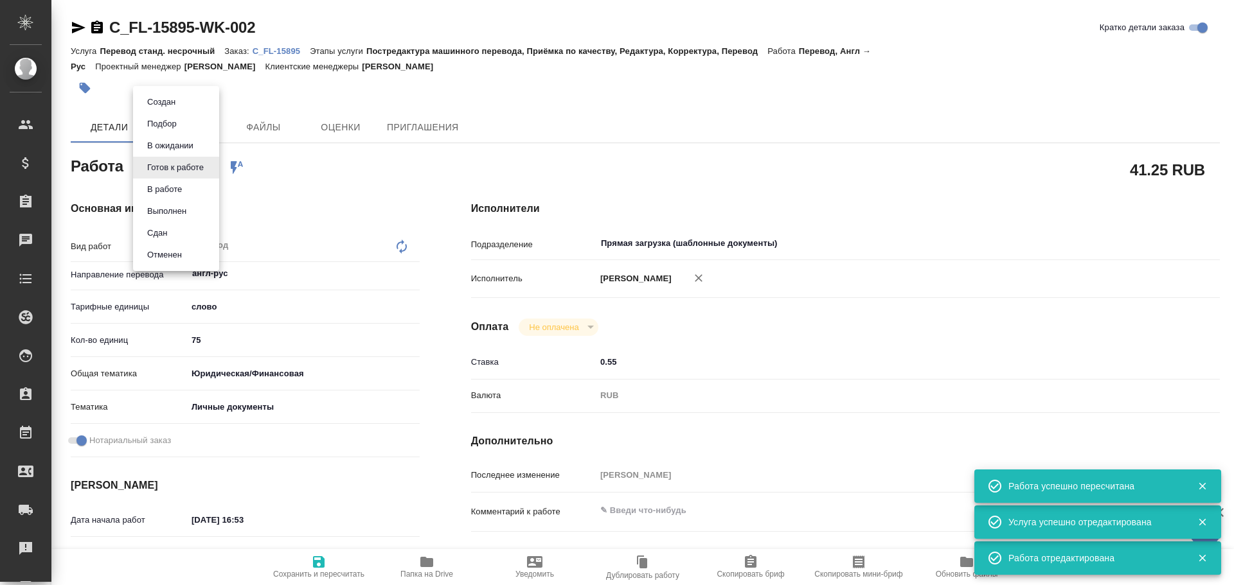
click at [167, 172] on body "🙏 .cls-1 fill:#fff; AWATERA Gusev Alexandr Клиенты Спецификации Заказы 0 Чаты T…" at bounding box center [617, 292] width 1234 height 585
type textarea "x"
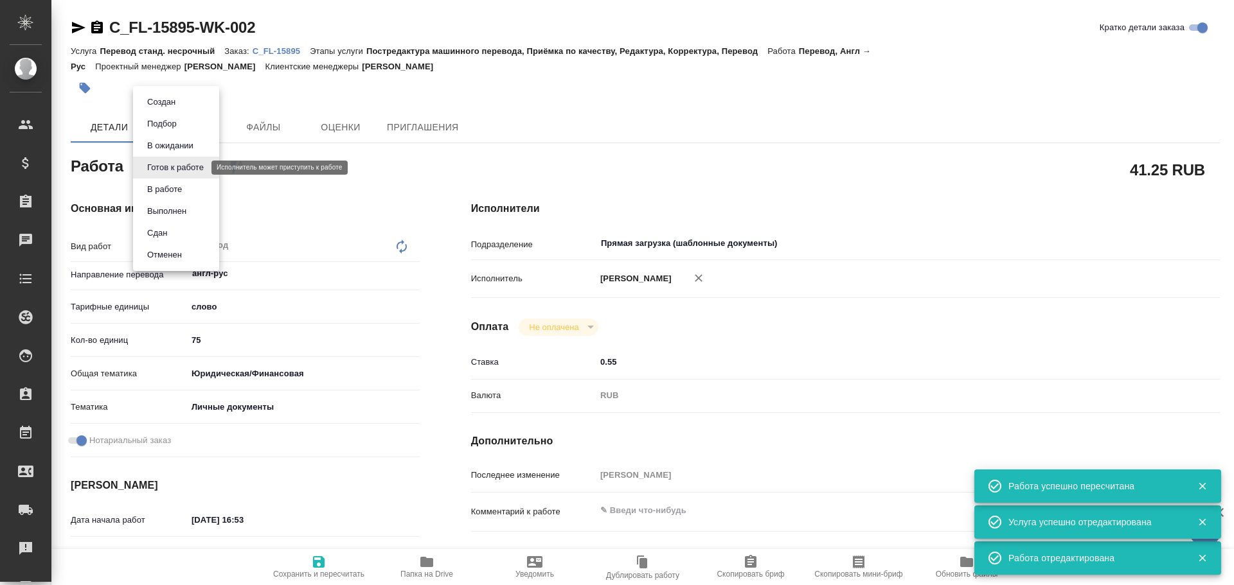
type textarea "x"
click at [155, 187] on button "В работе" at bounding box center [164, 189] width 42 height 14
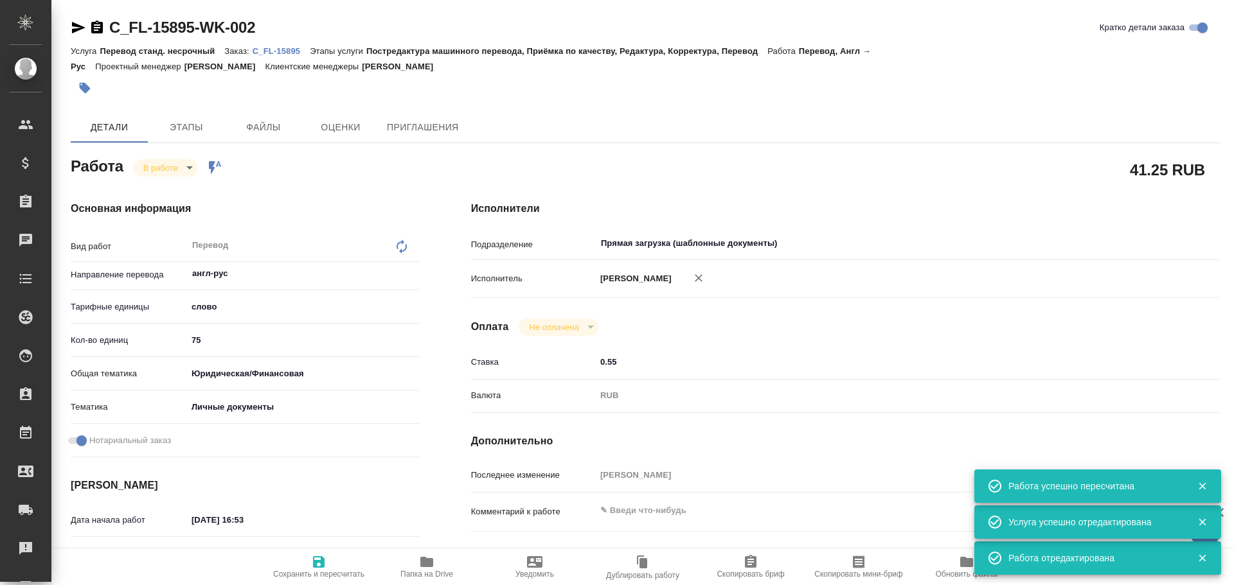
type textarea "x"
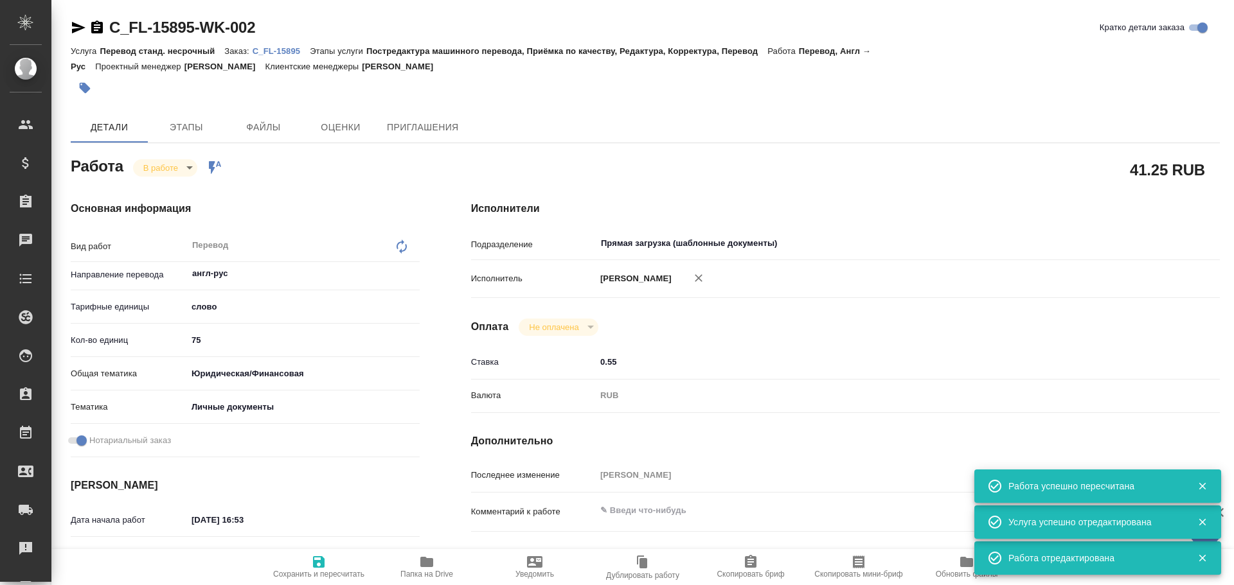
type textarea "x"
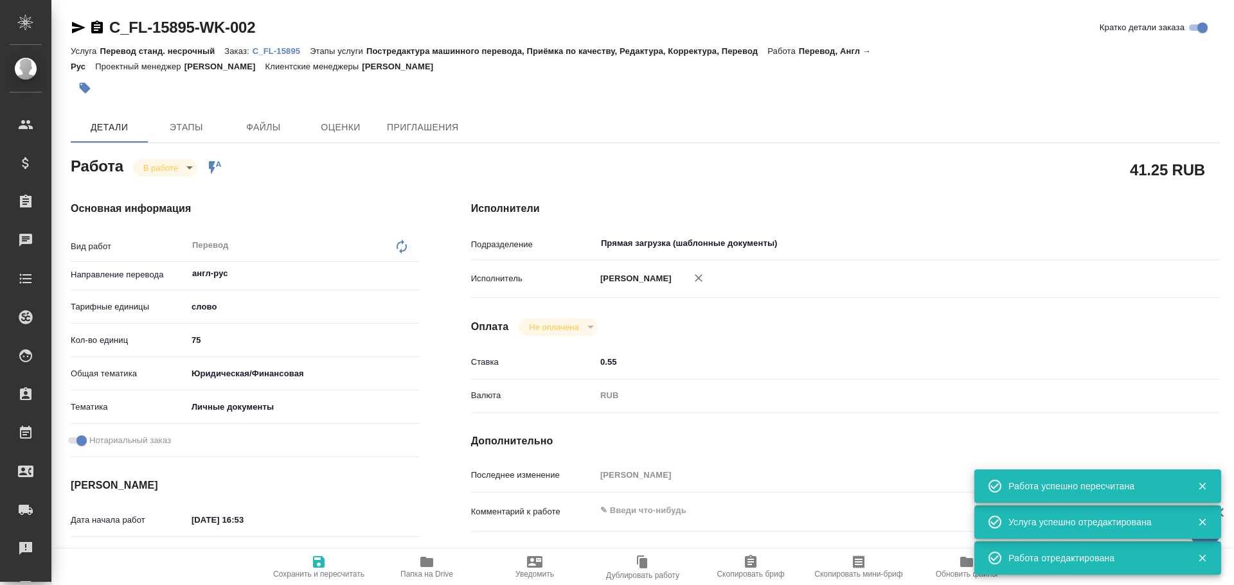
type textarea "x"
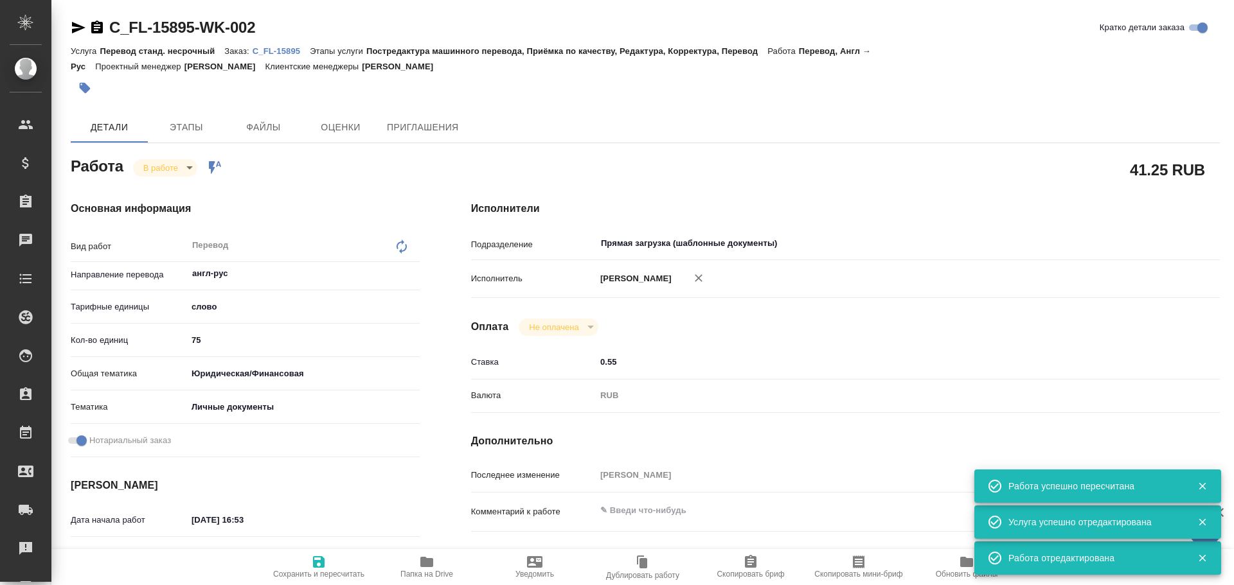
type textarea "x"
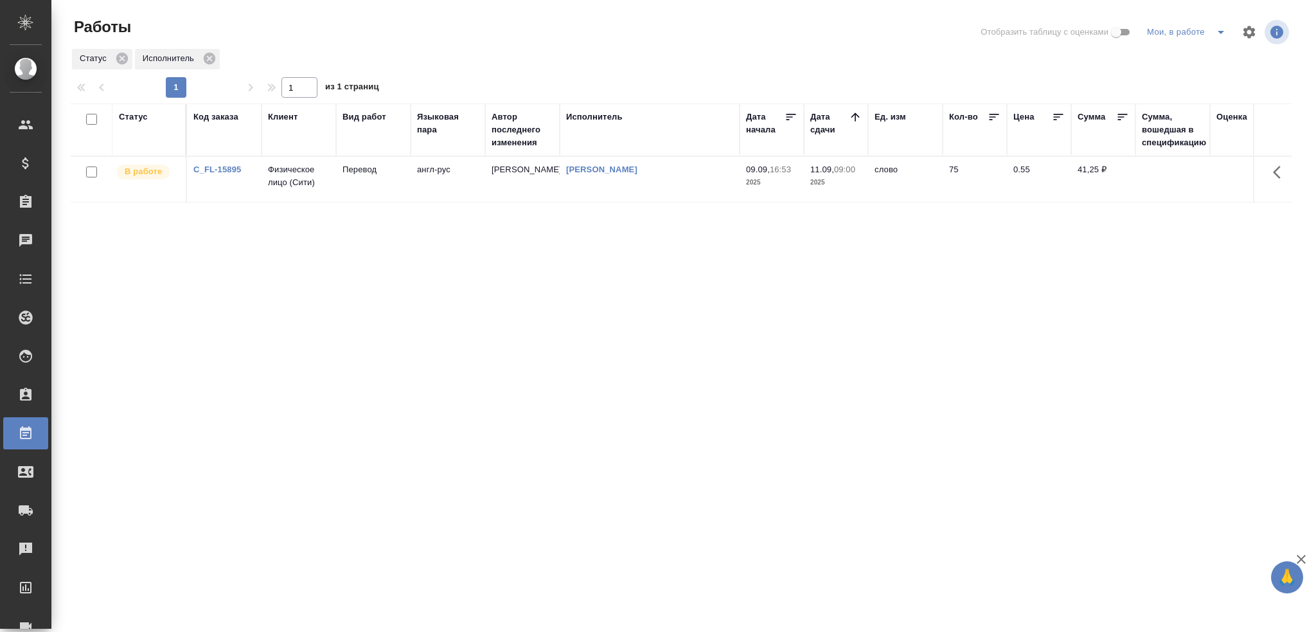
click at [563, 170] on td "[PERSON_NAME]" at bounding box center [650, 179] width 180 height 45
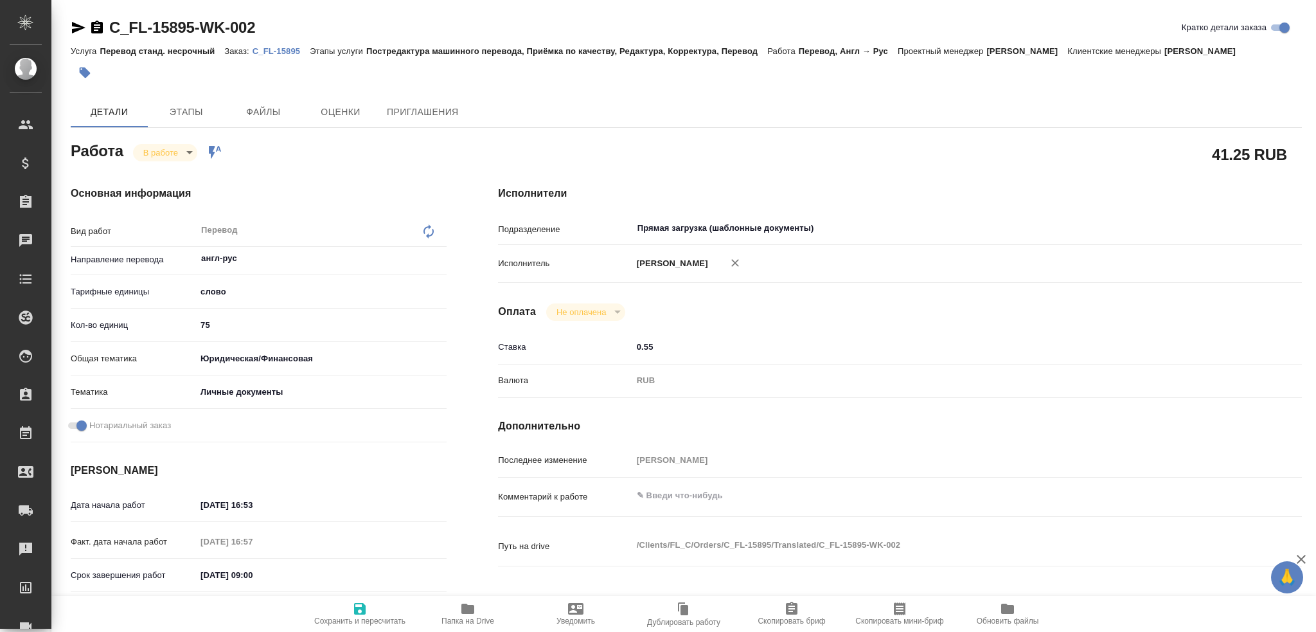
type textarea "x"
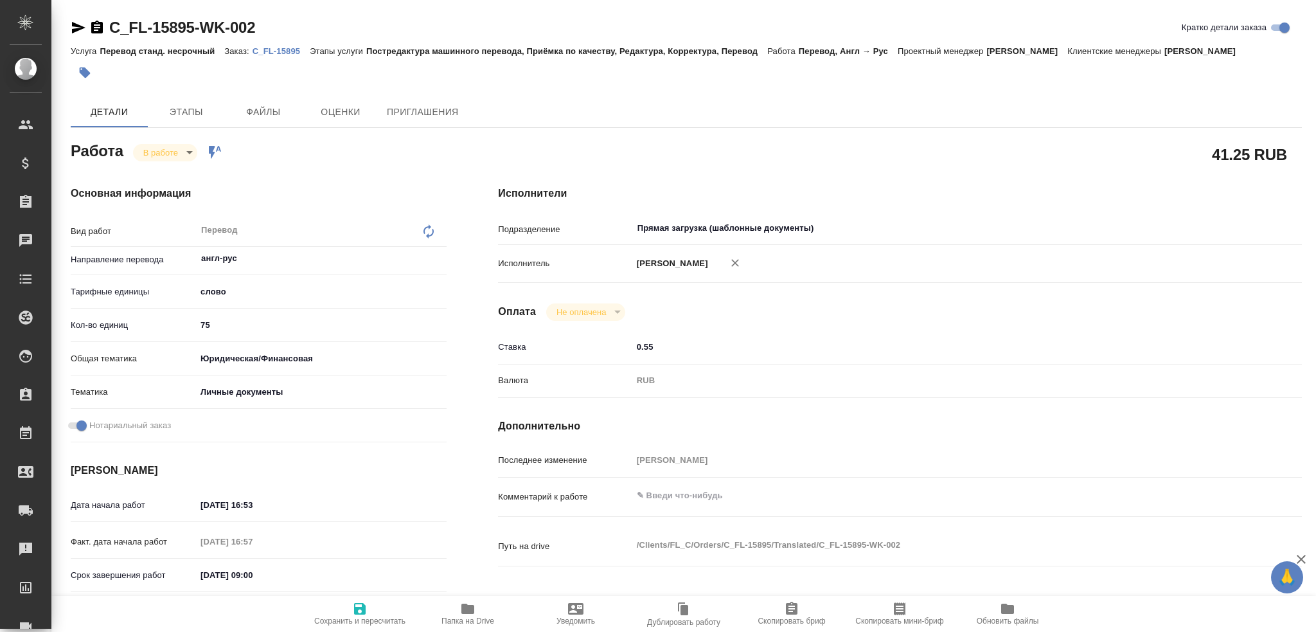
type textarea "x"
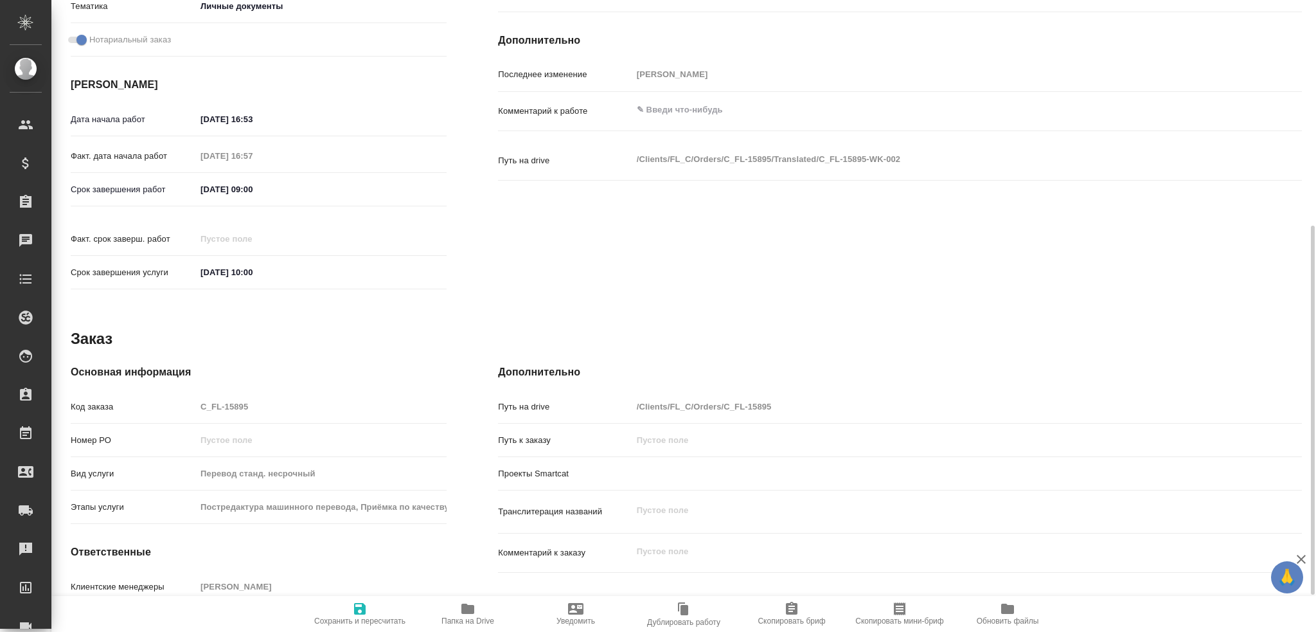
scroll to position [449, 0]
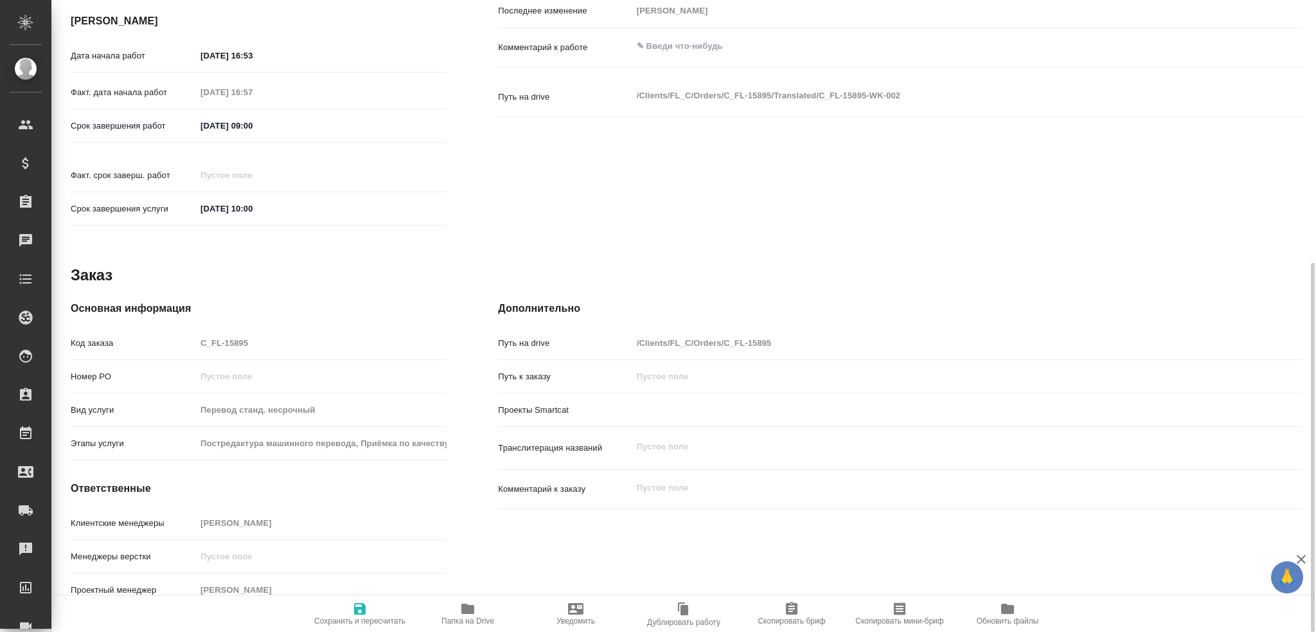
type textarea "x"
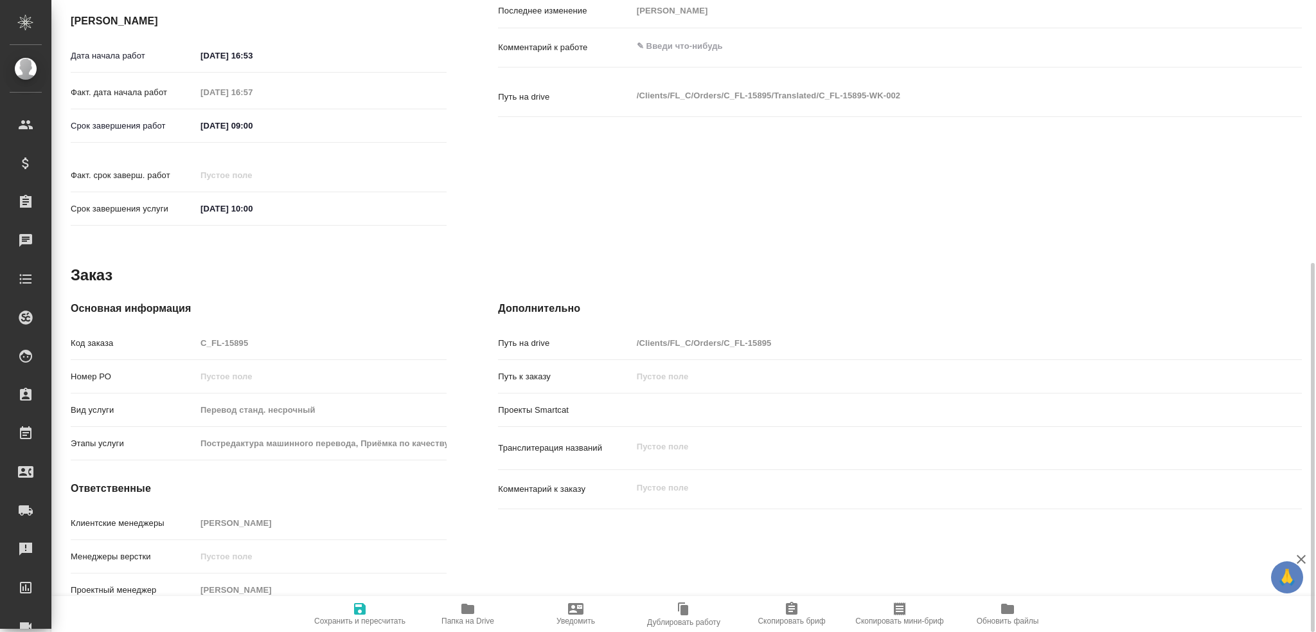
type textarea "x"
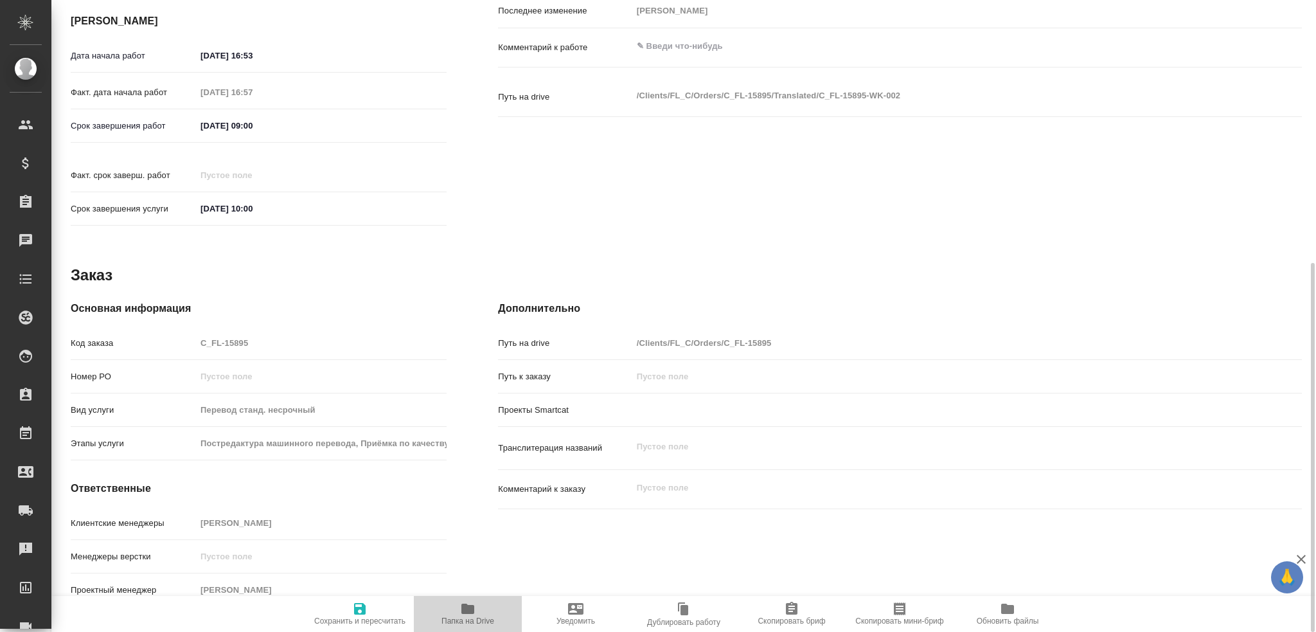
click at [465, 607] on icon "button" at bounding box center [467, 608] width 13 height 10
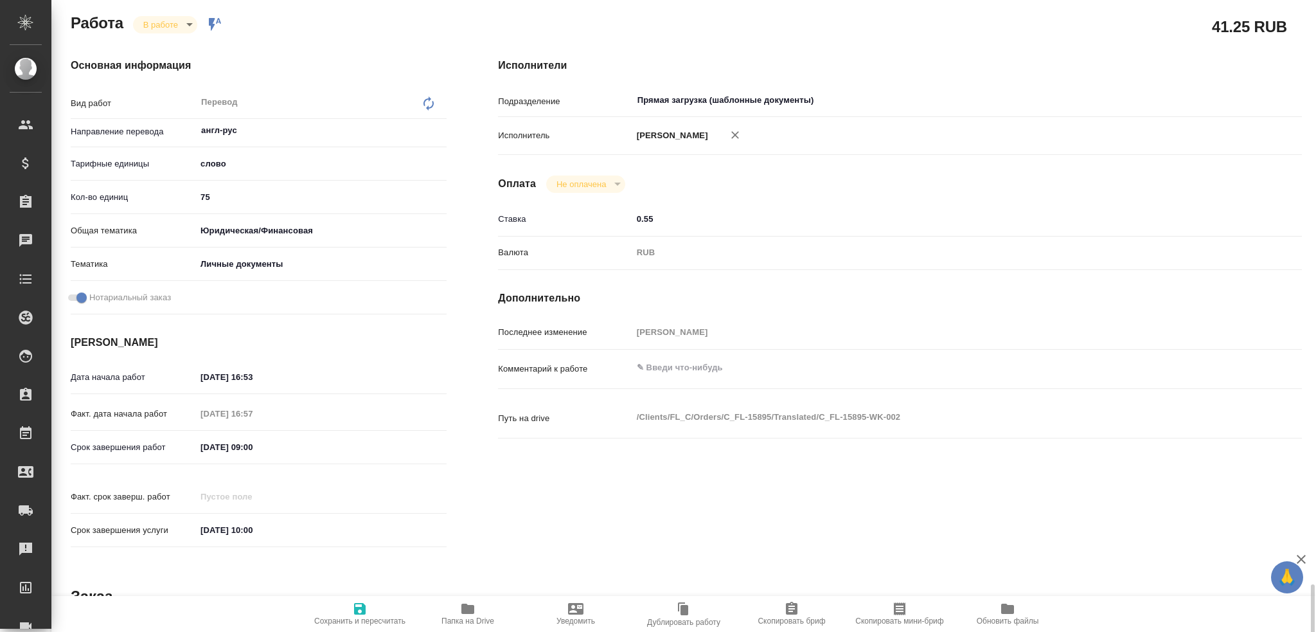
scroll to position [0, 0]
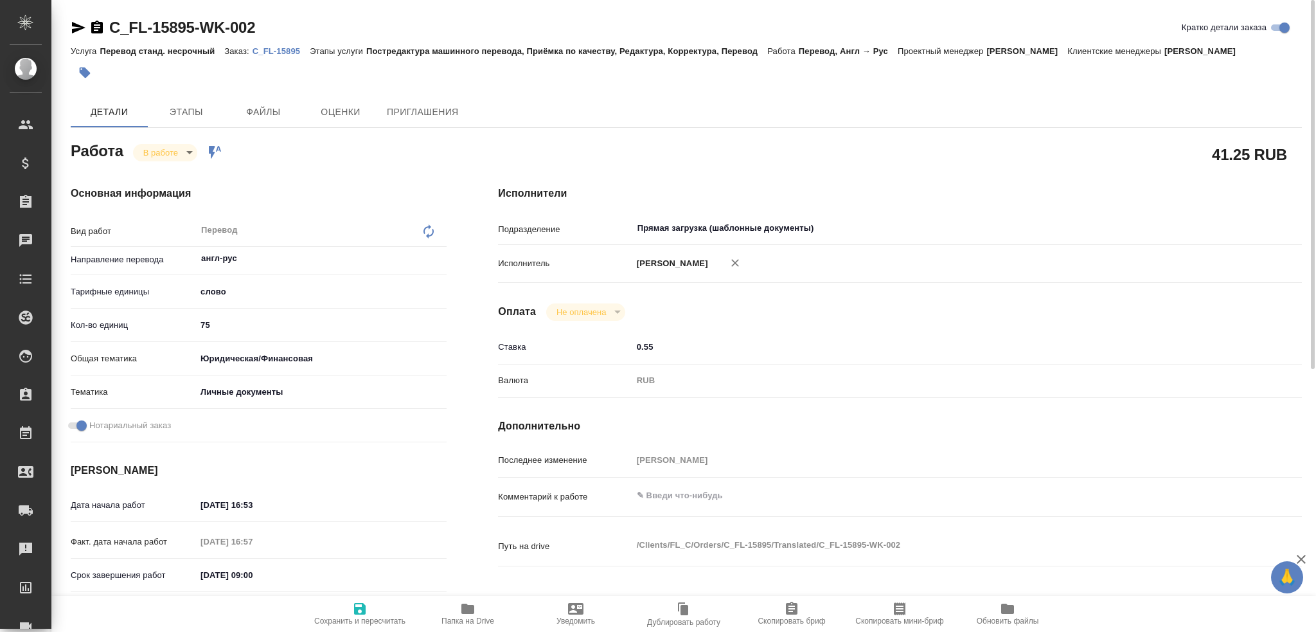
click at [149, 146] on body "🙏 .cls-1 fill:#fff; AWATERA Gusev Alexandr Клиенты Спецификации Заказы 0 Чаты T…" at bounding box center [658, 316] width 1316 height 632
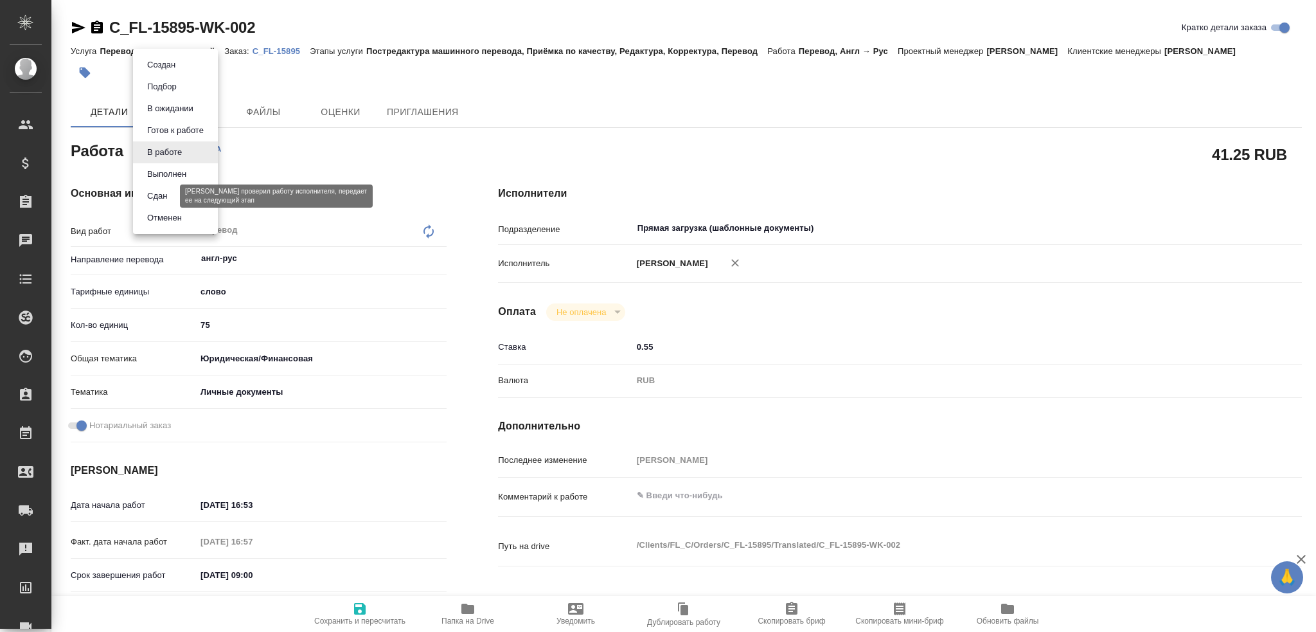
click at [152, 197] on button "Сдан" at bounding box center [157, 196] width 28 height 14
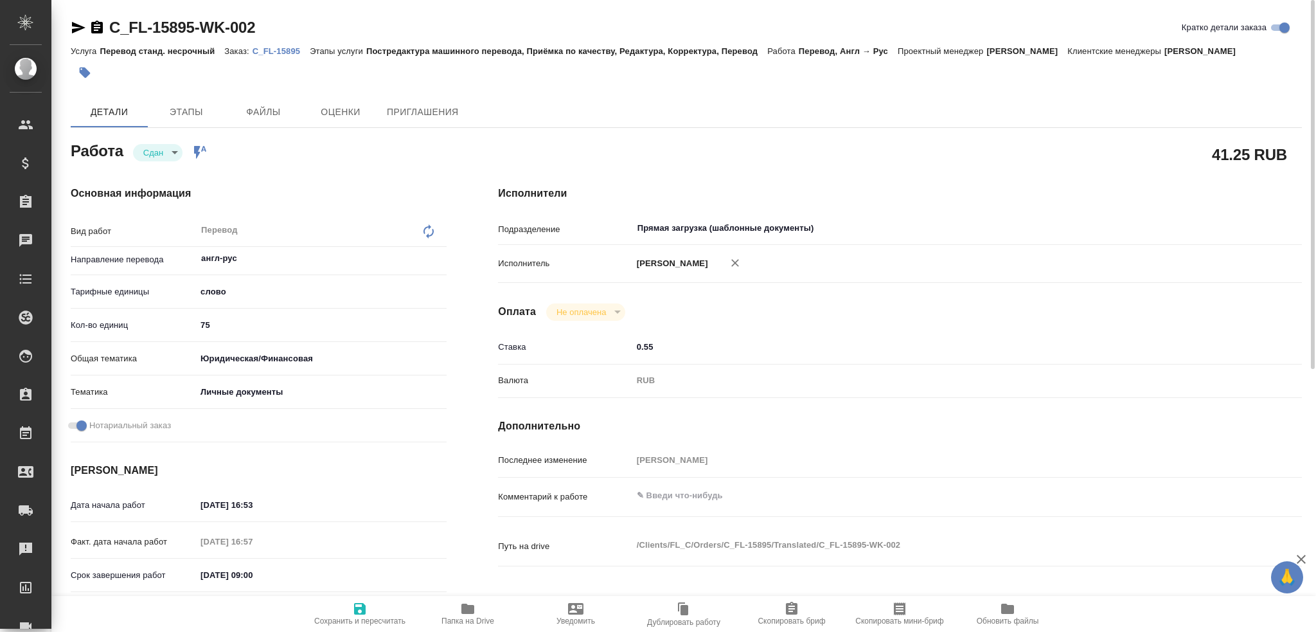
type textarea "x"
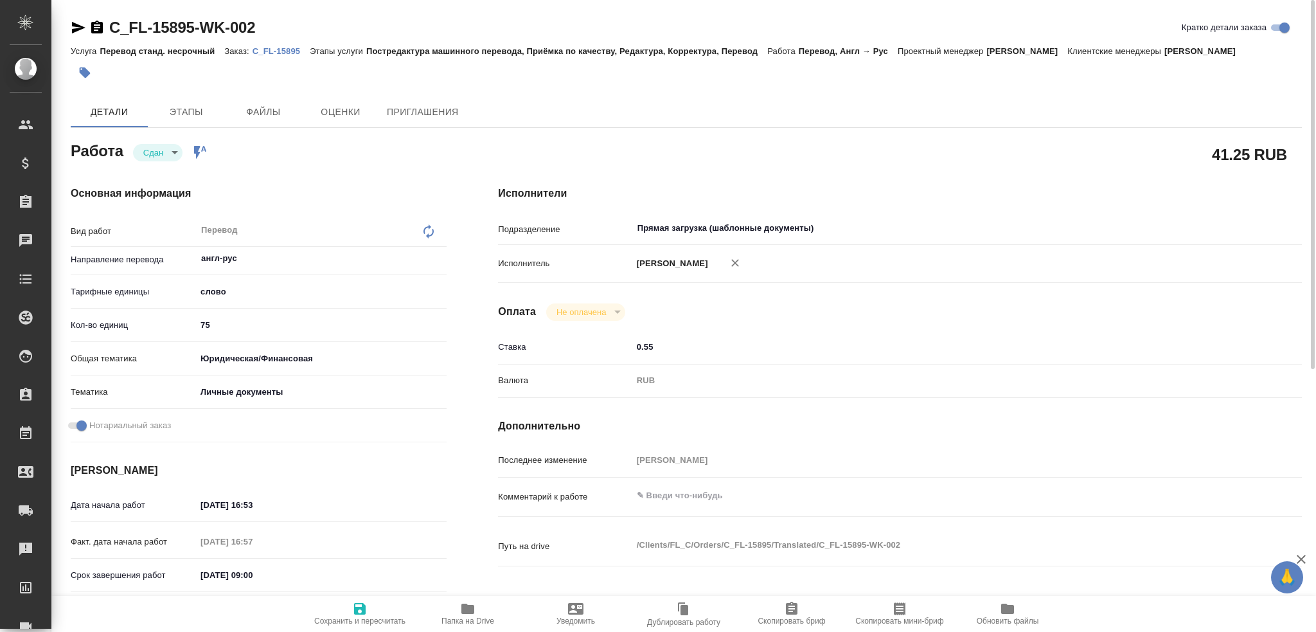
type textarea "x"
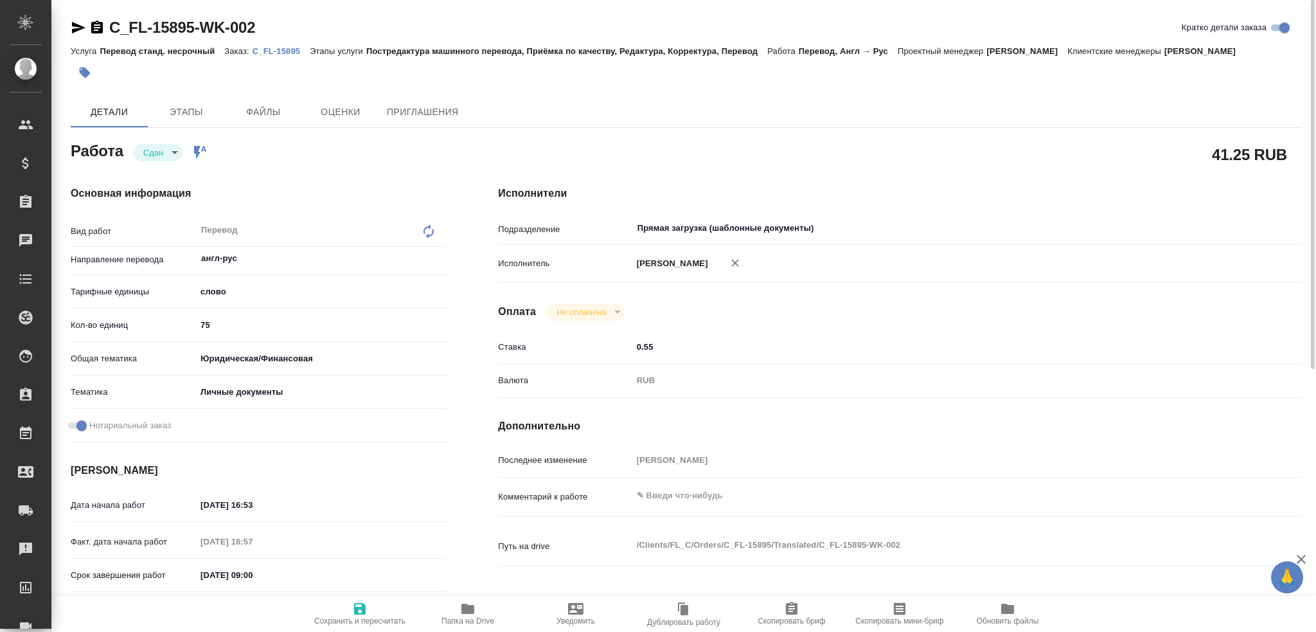
type textarea "x"
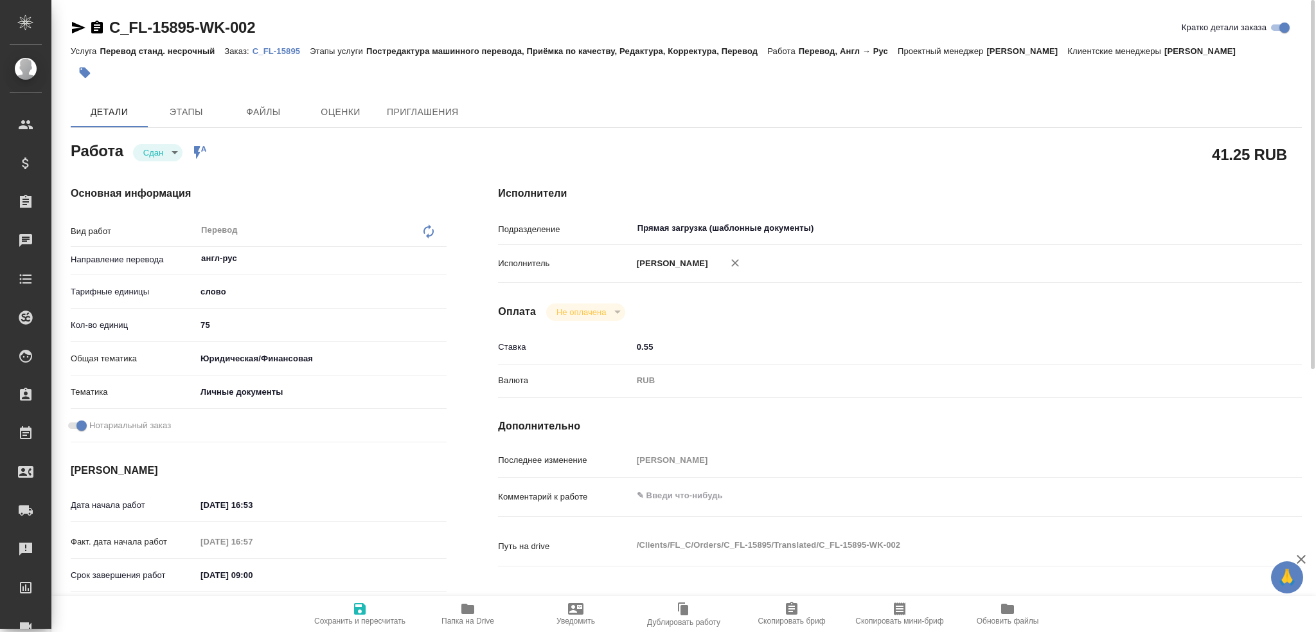
type textarea "x"
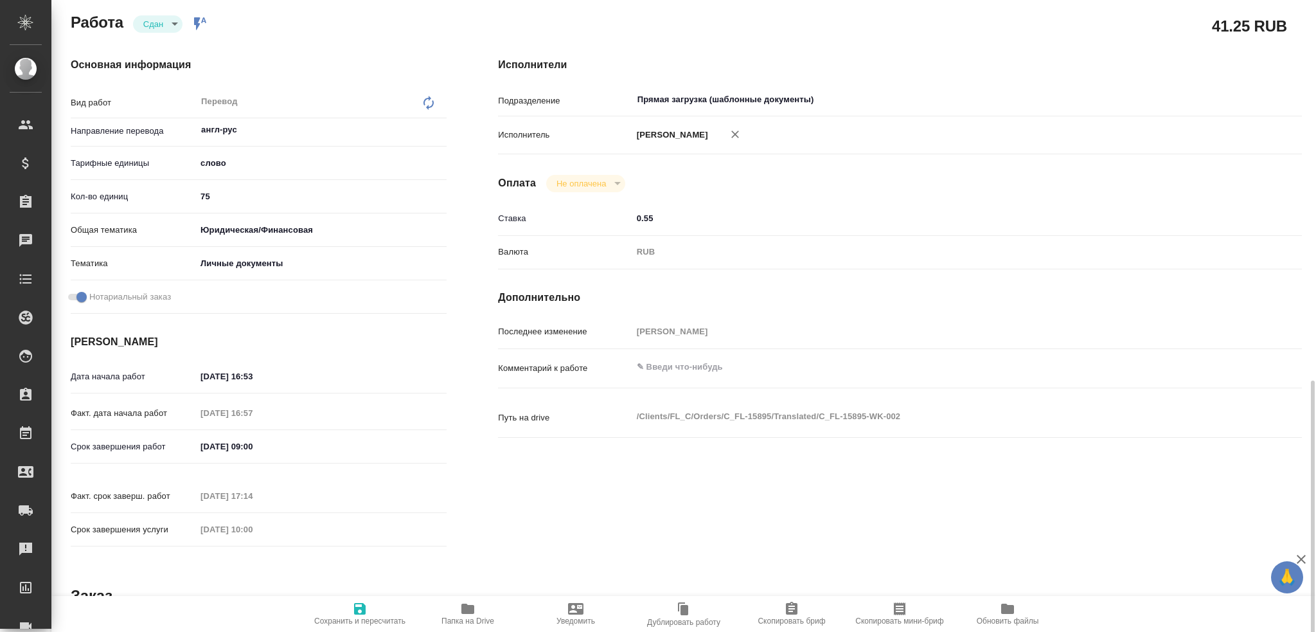
scroll to position [321, 0]
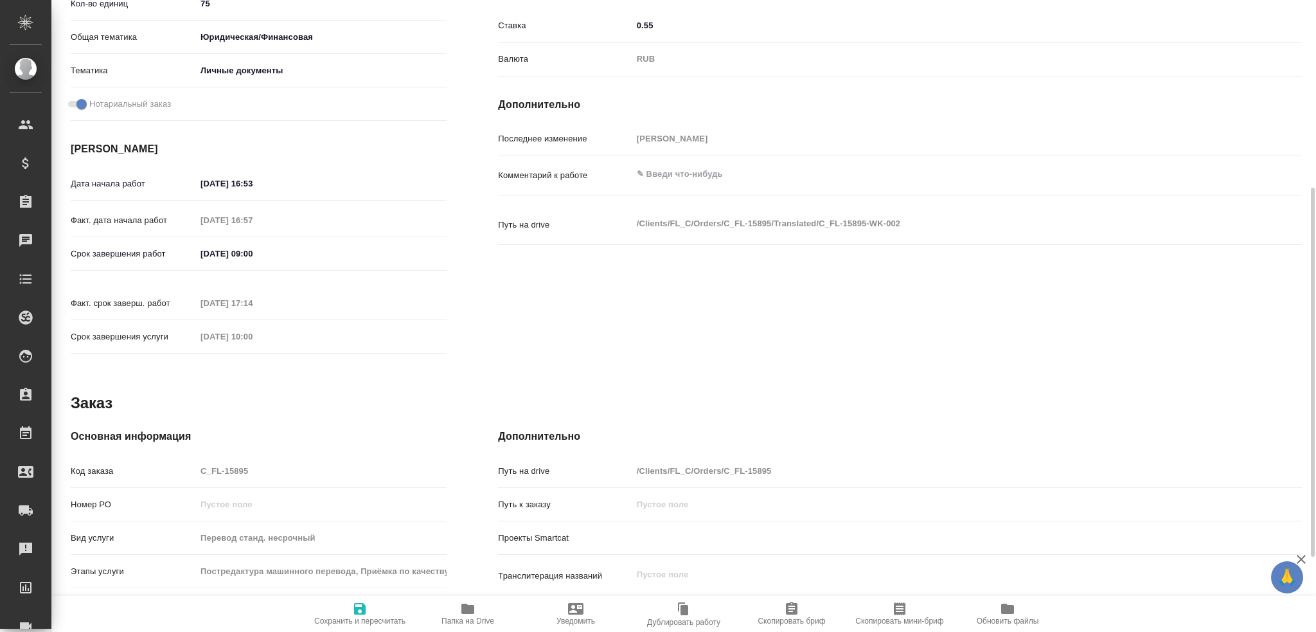
click at [180, 459] on div "Код заказа C_FL-15895" at bounding box center [259, 470] width 376 height 22
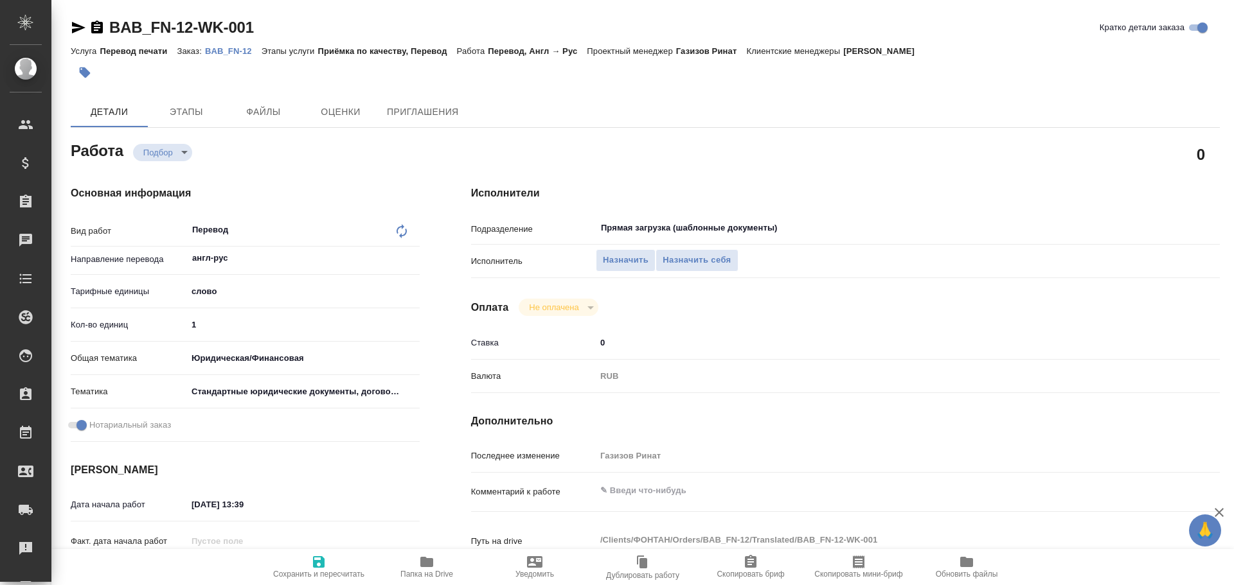
type textarea "x"
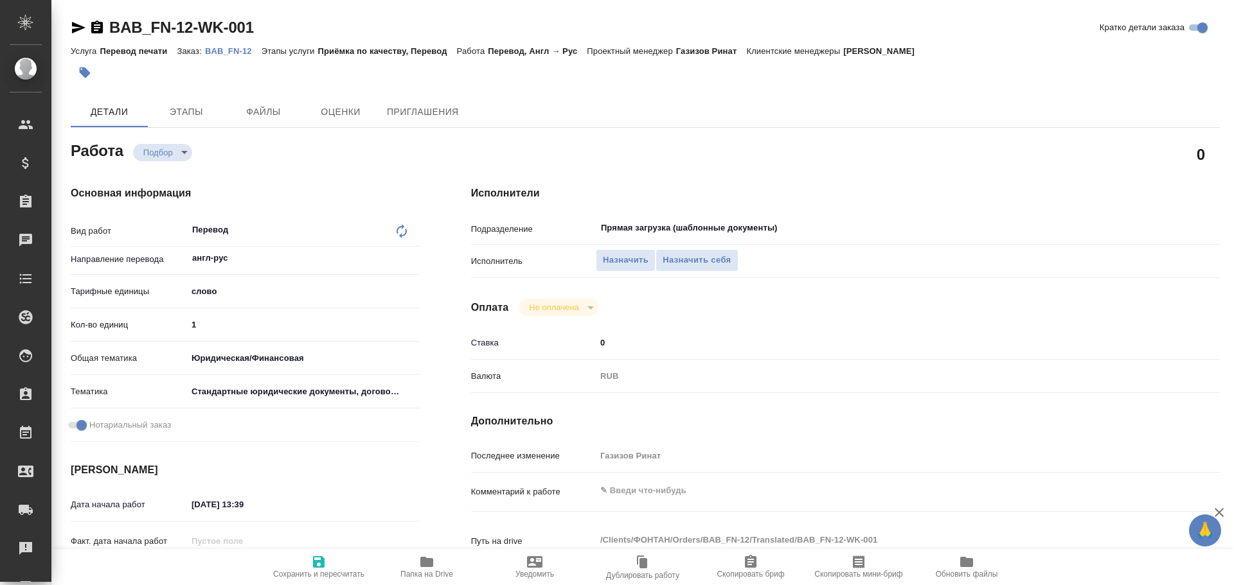
type textarea "x"
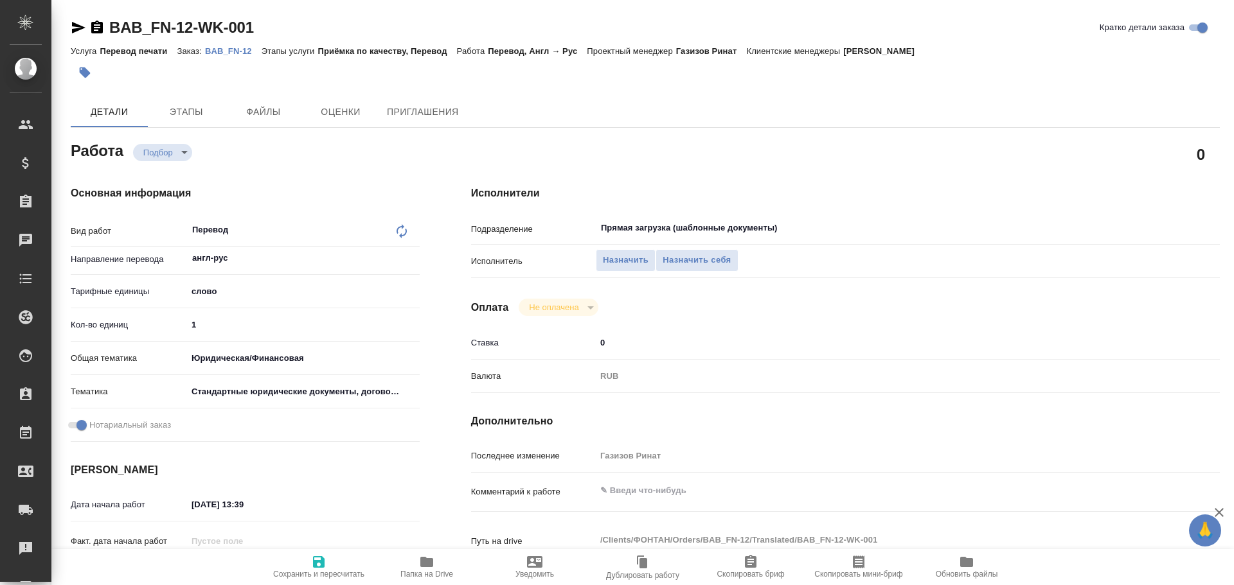
type textarea "x"
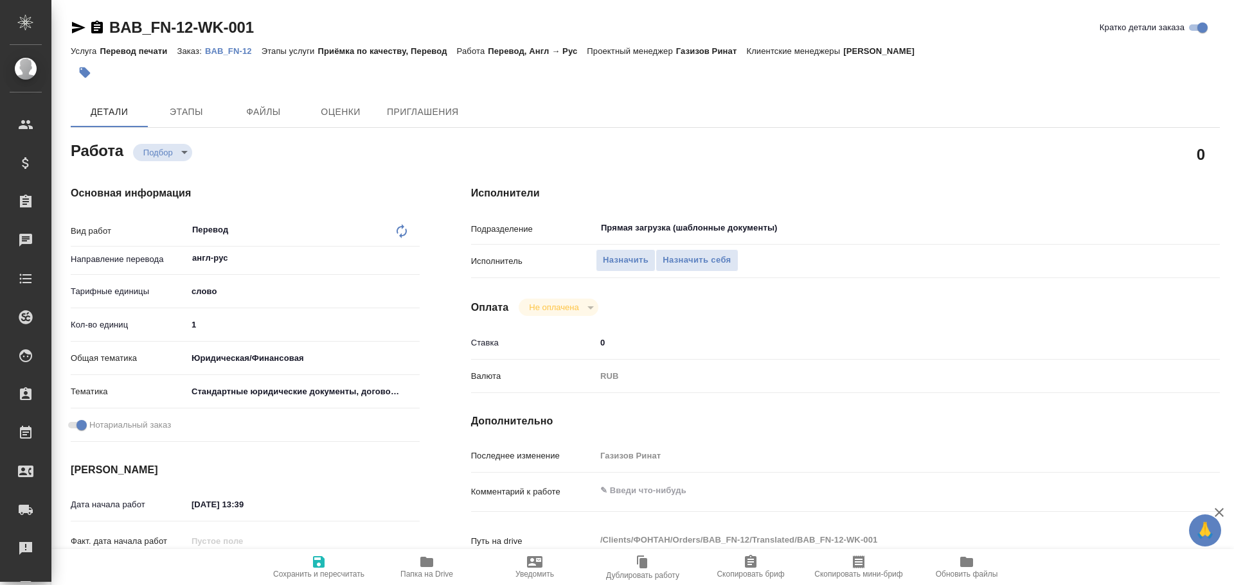
type textarea "x"
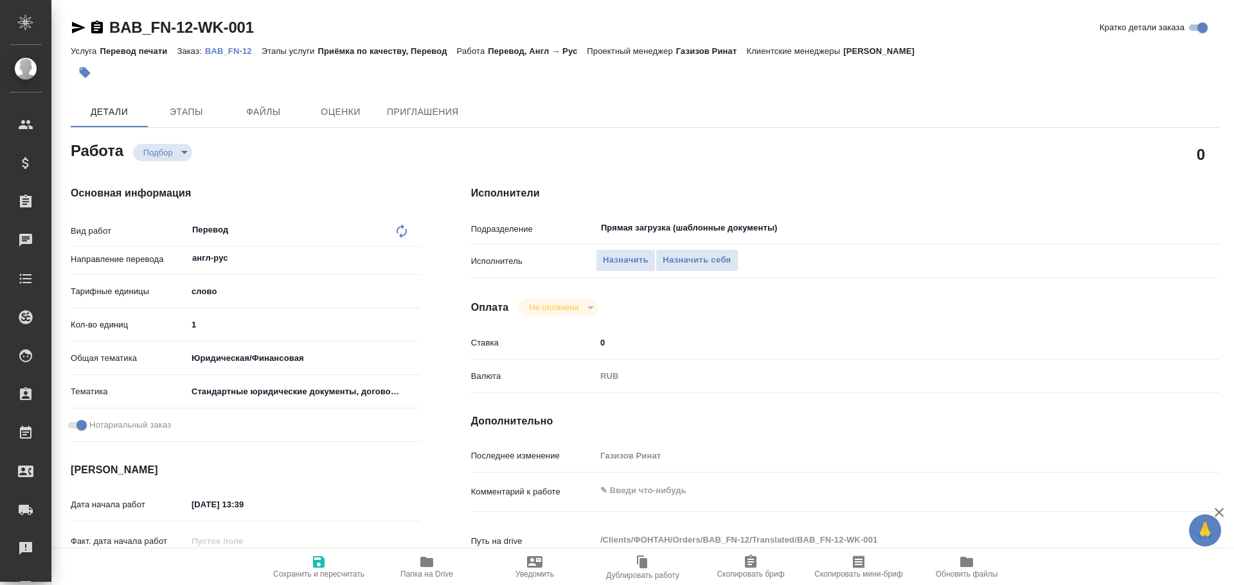
type textarea "x"
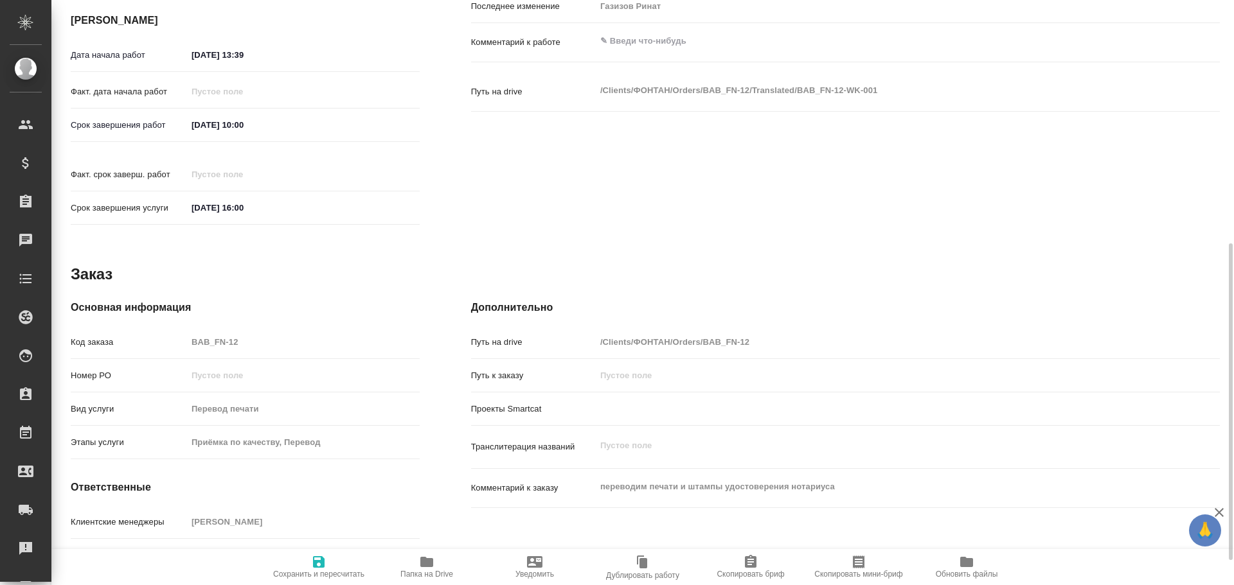
type textarea "x"
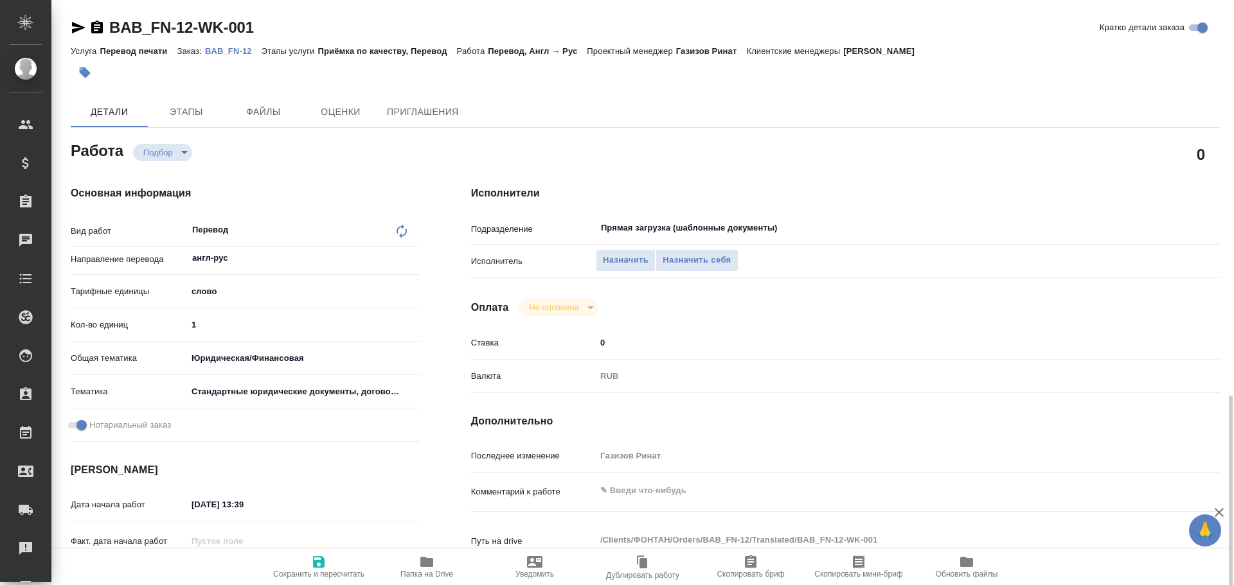
type textarea "x"
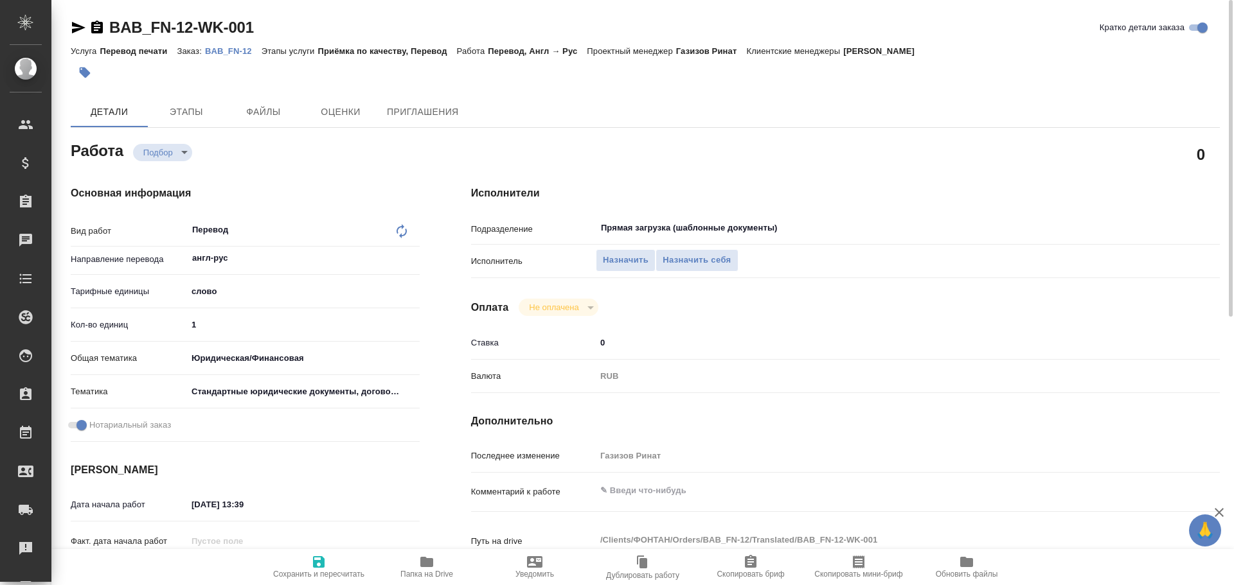
type textarea "x"
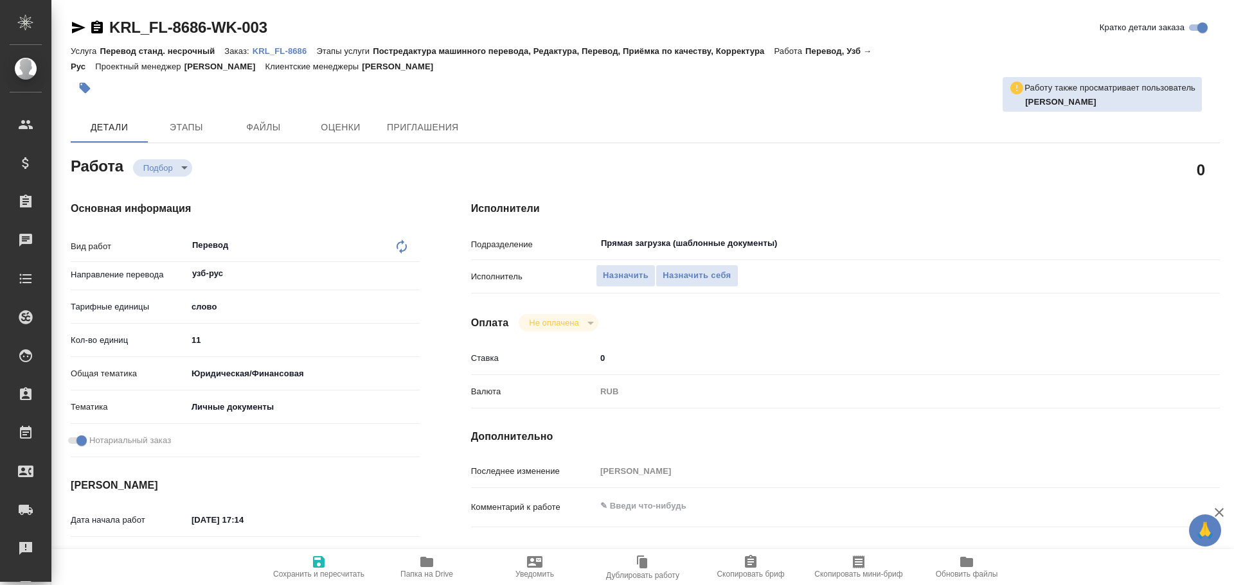
type textarea "x"
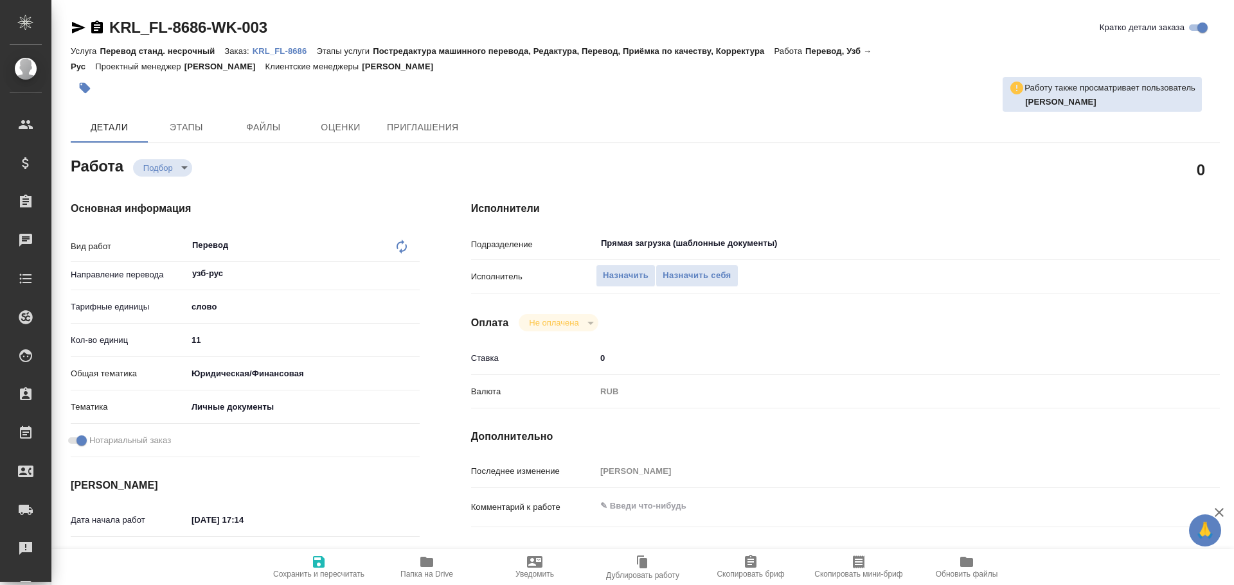
type textarea "x"
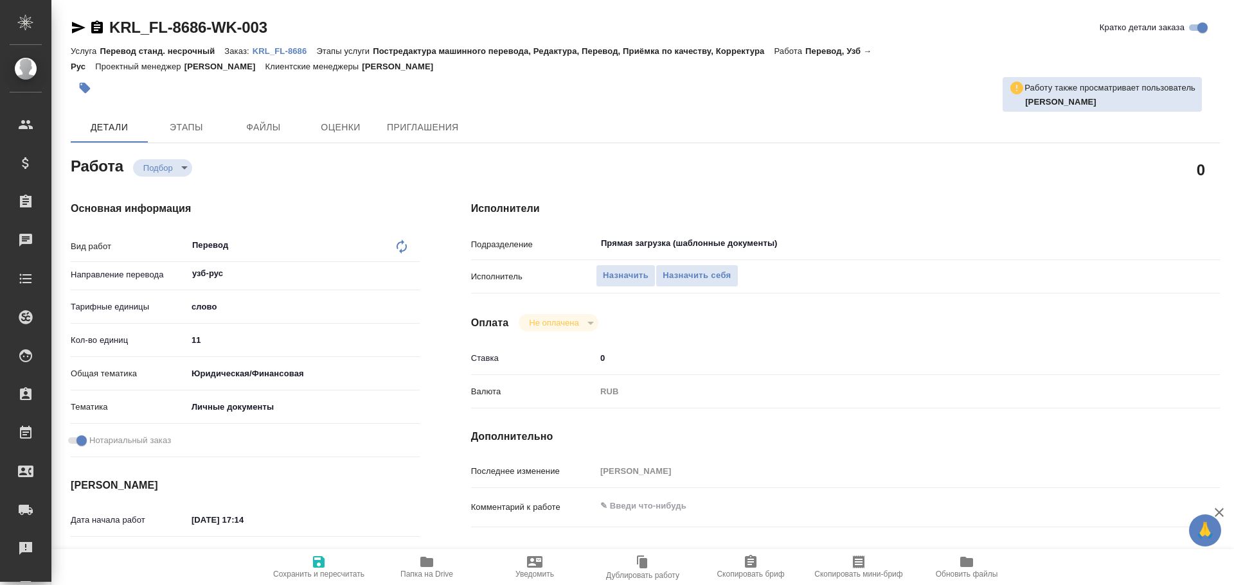
type textarea "x"
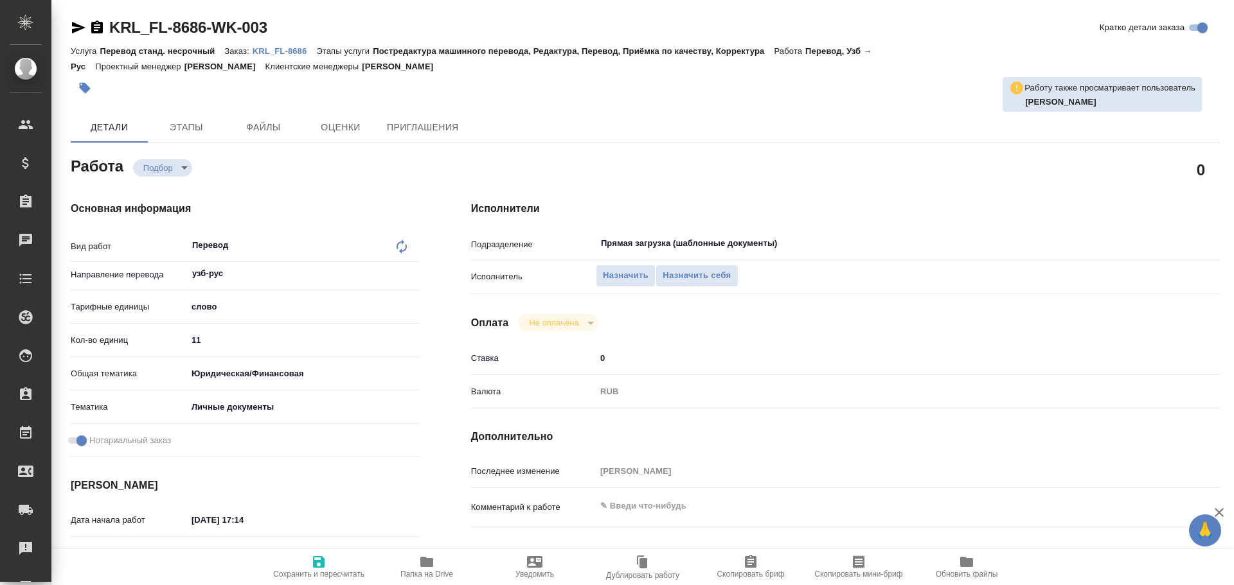
type textarea "x"
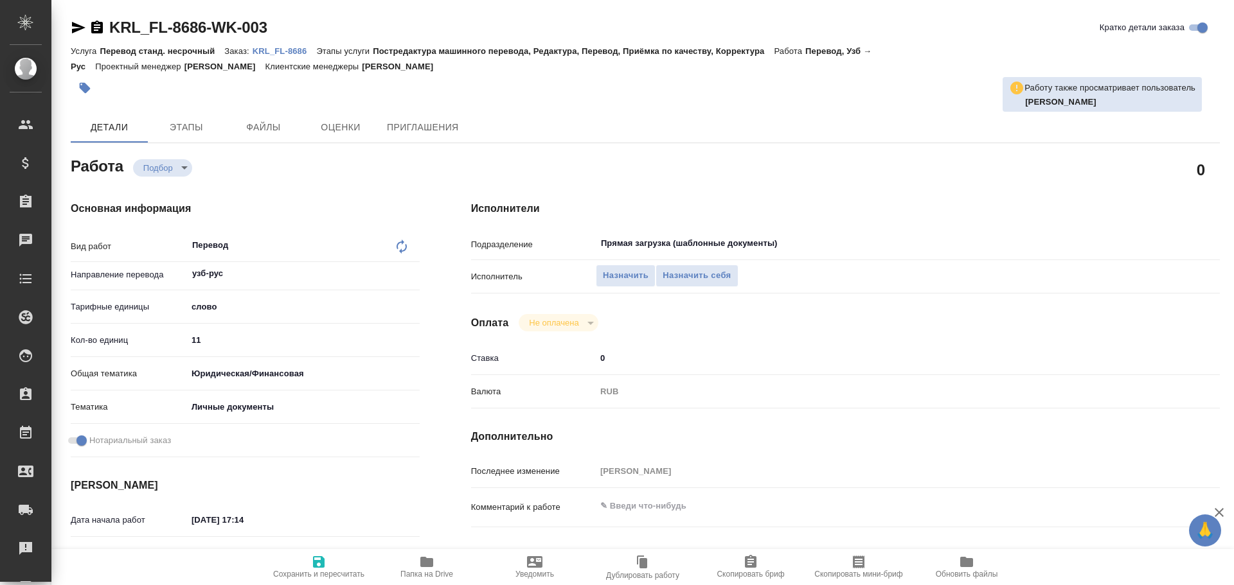
type textarea "x"
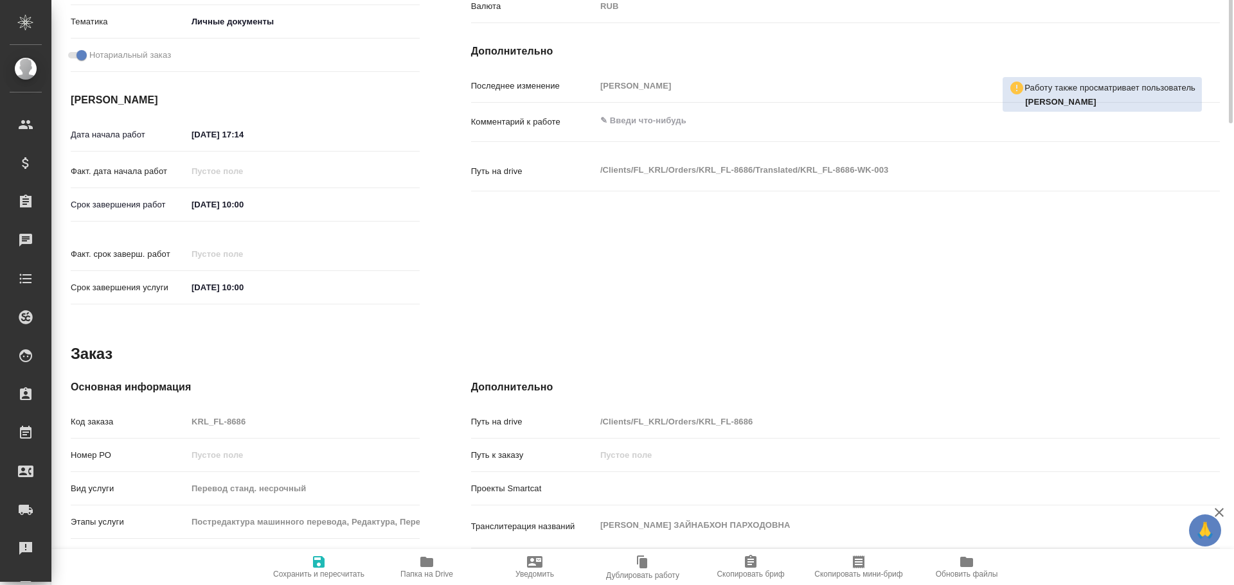
type textarea "x"
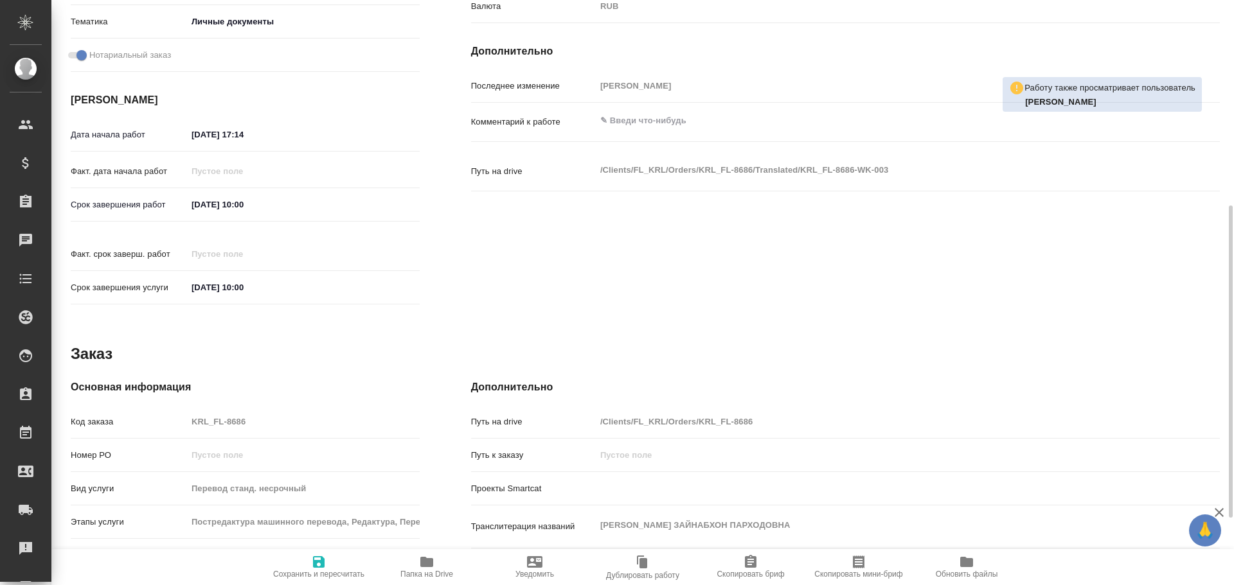
scroll to position [511, 0]
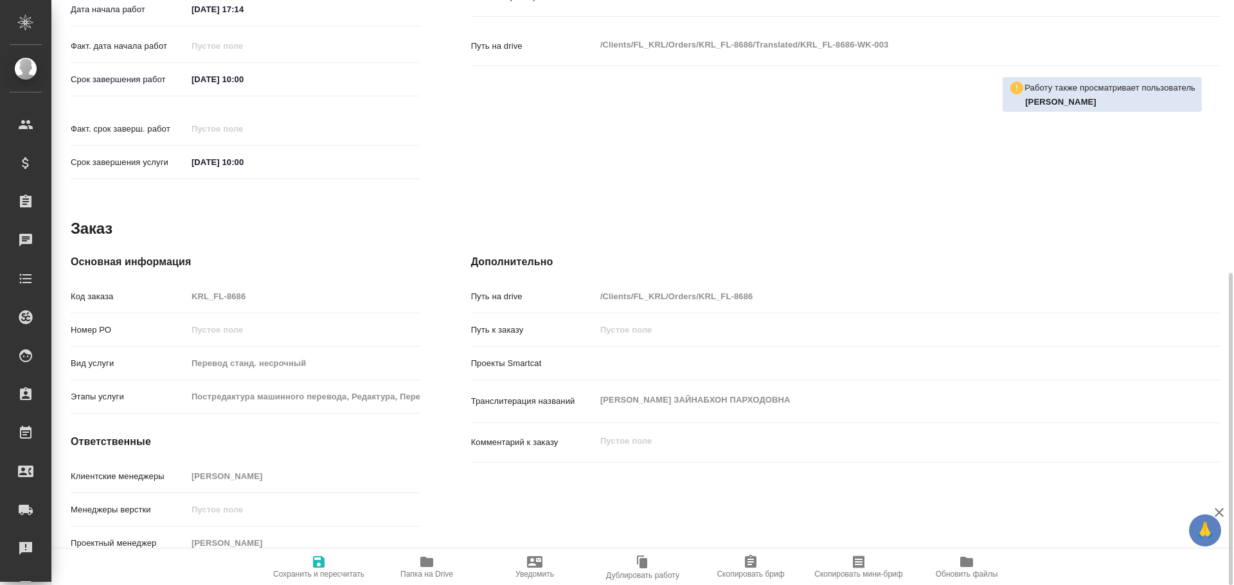
type textarea "x"
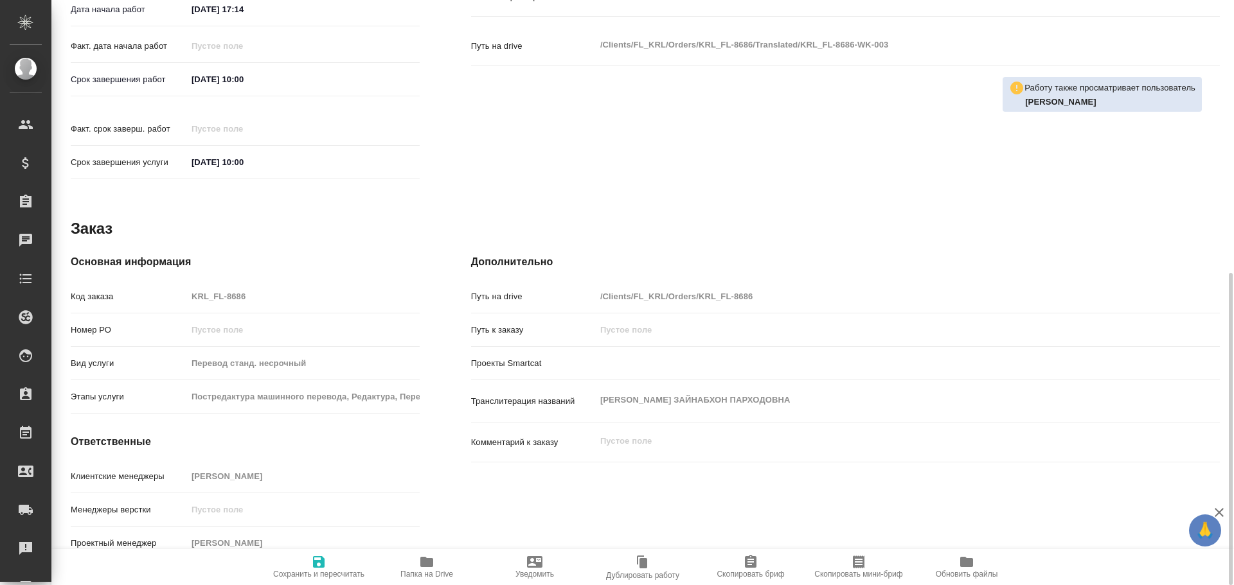
type textarea "x"
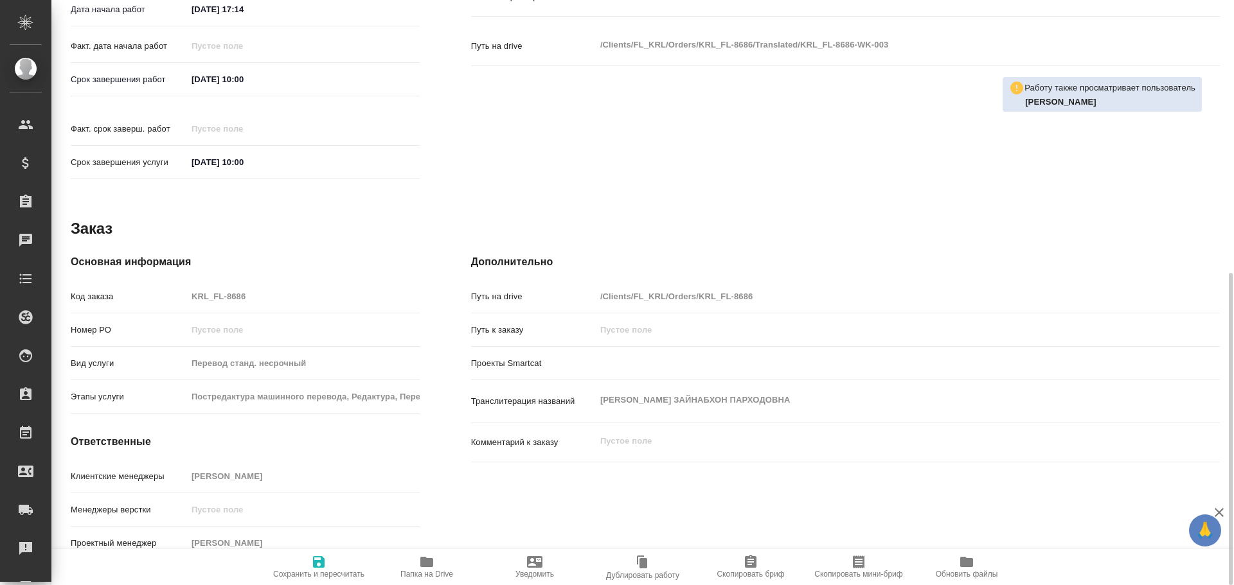
click at [422, 569] on icon "button" at bounding box center [426, 561] width 15 height 15
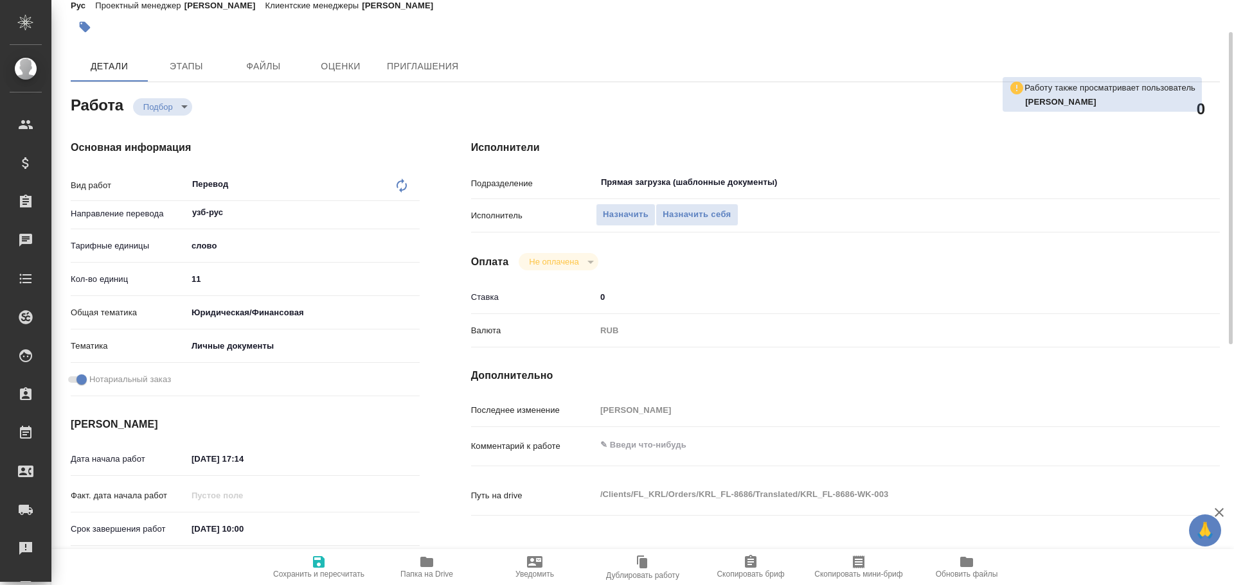
scroll to position [0, 0]
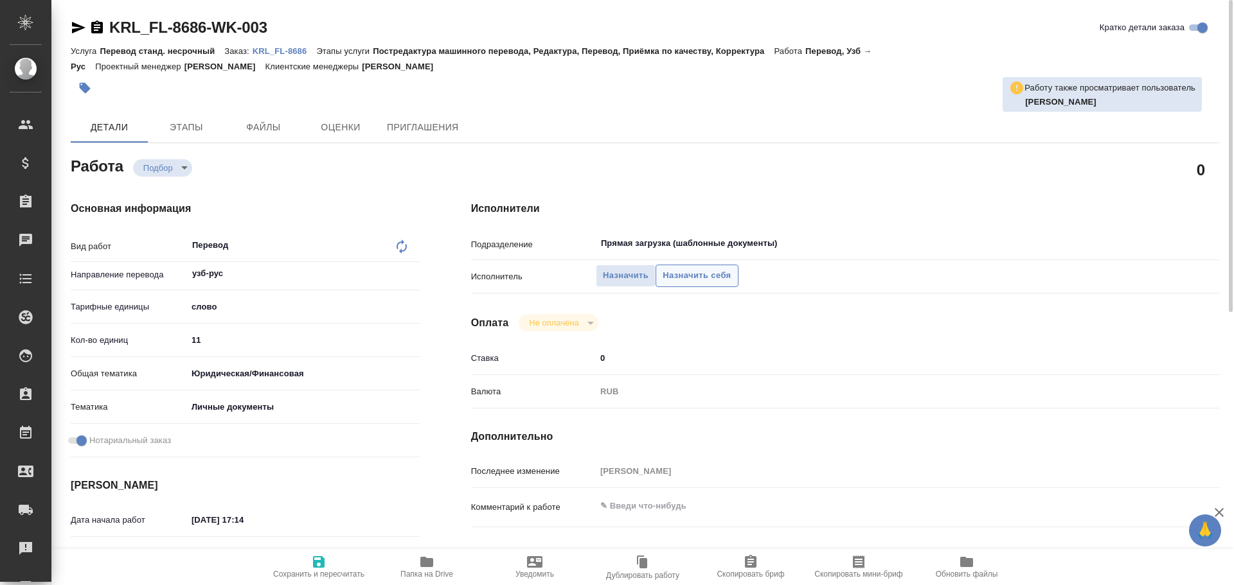
click at [684, 278] on span "Назначить себя" at bounding box center [696, 276] width 68 height 15
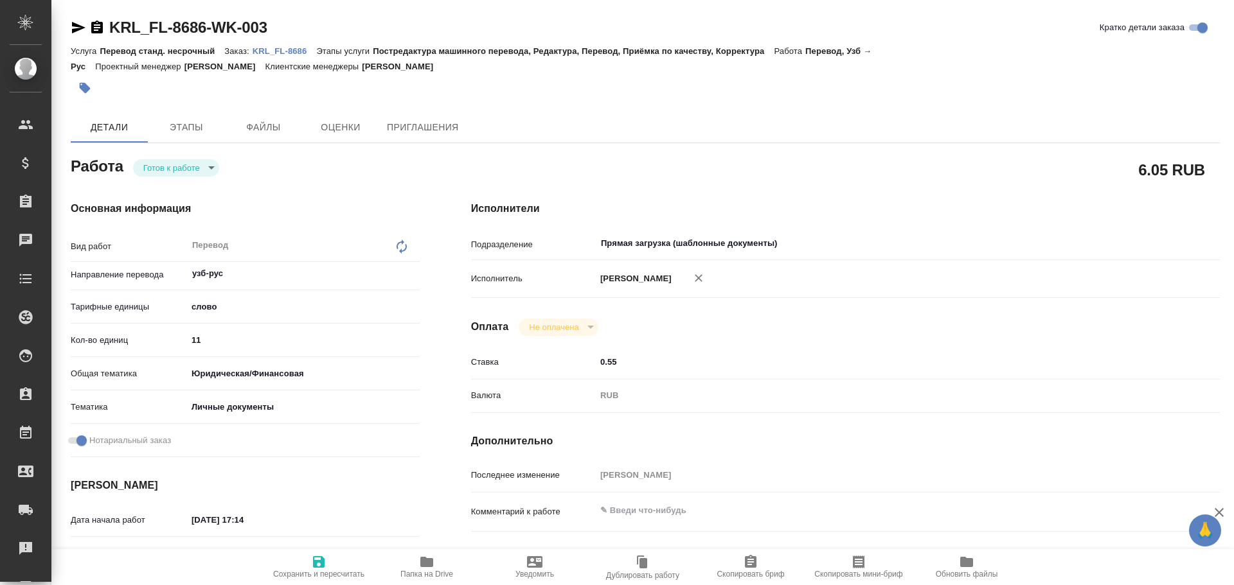
type textarea "x"
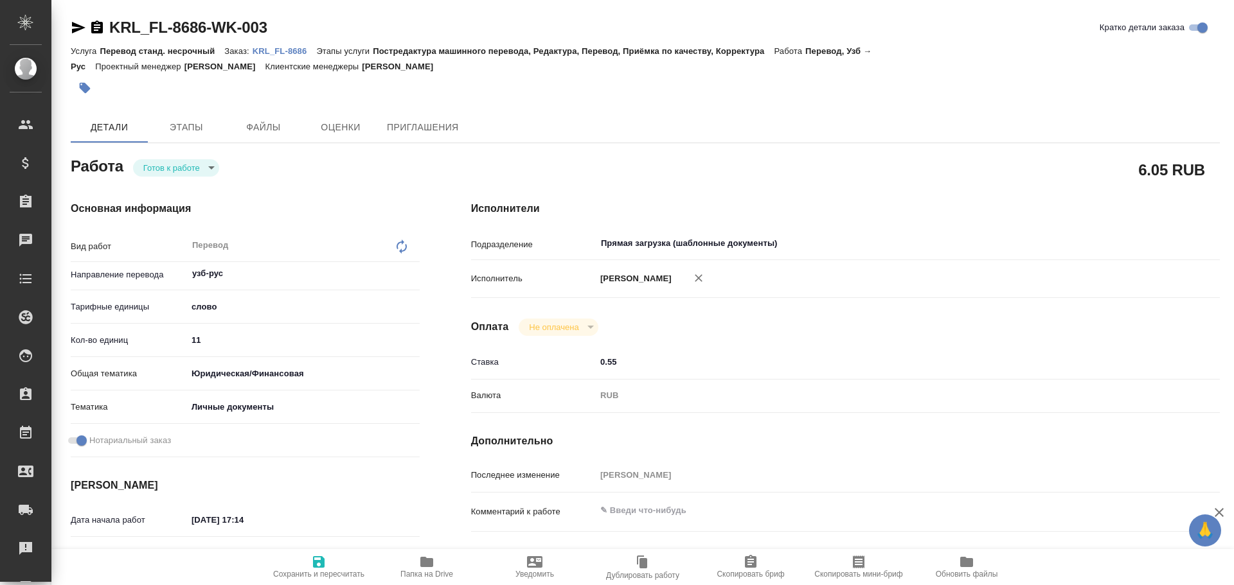
type textarea "x"
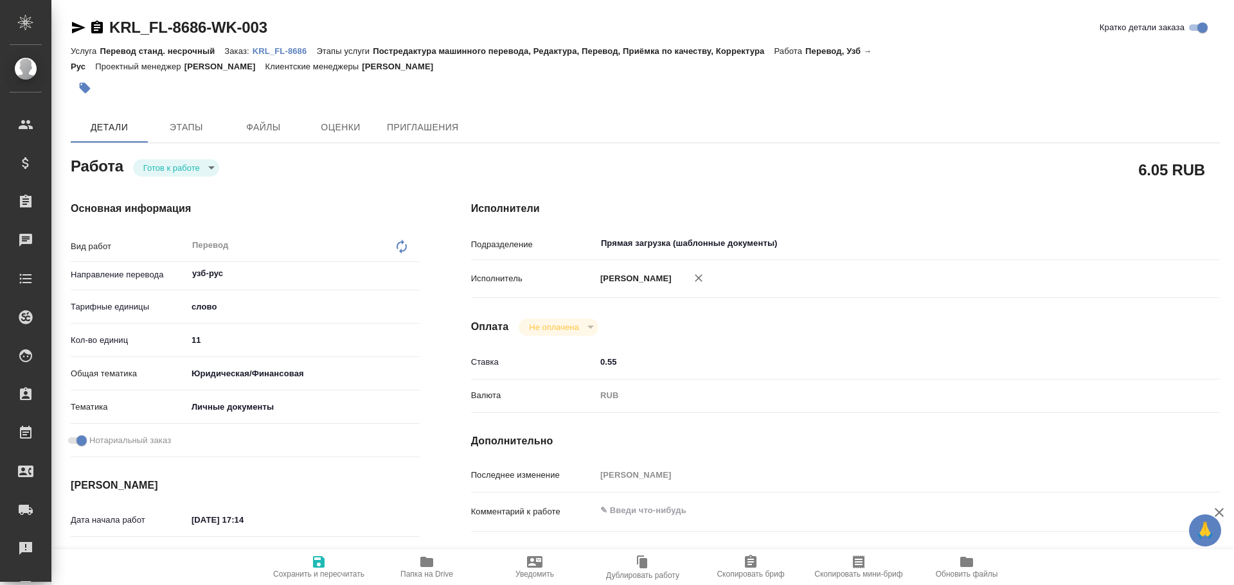
type textarea "x"
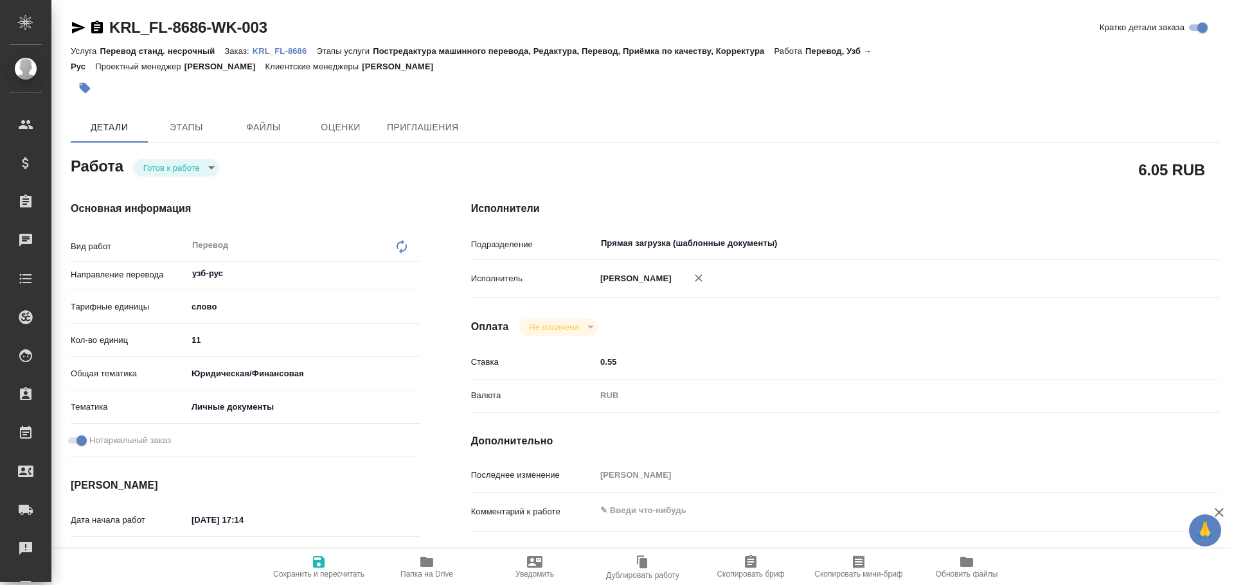
type textarea "x"
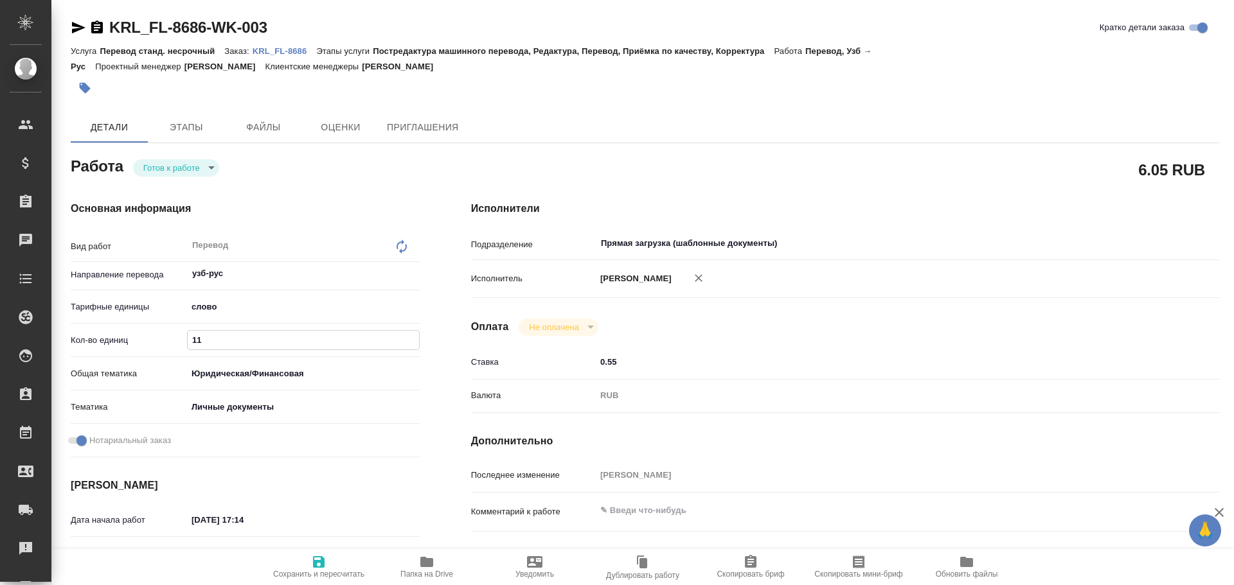
type textarea "x"
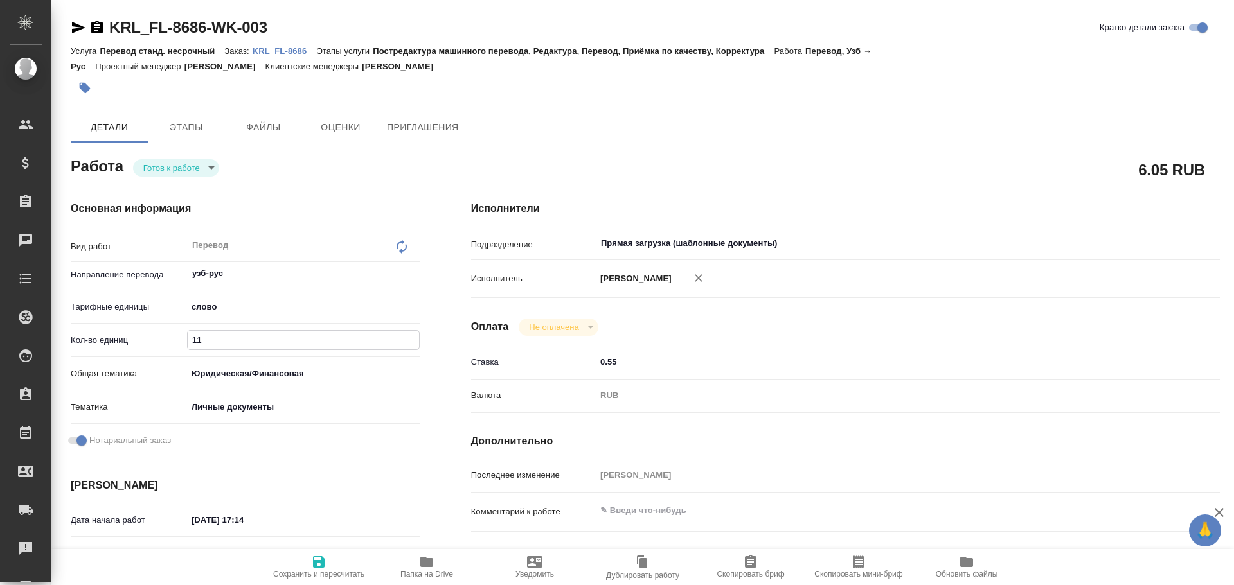
click at [194, 339] on input "11" at bounding box center [303, 340] width 231 height 19
type textarea "x"
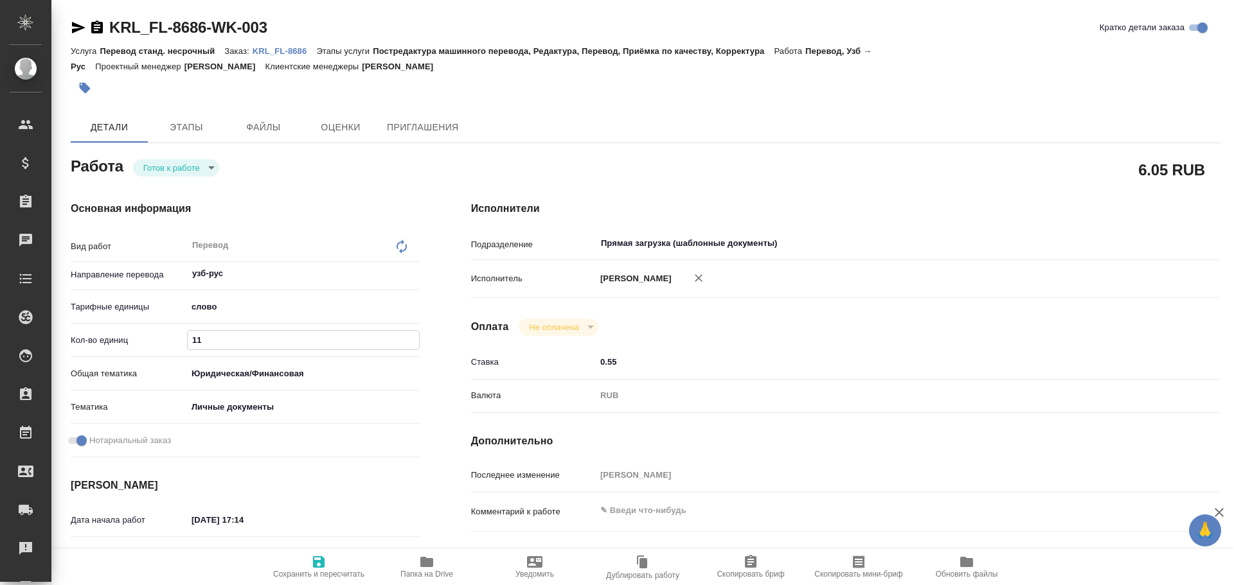
type textarea "x"
type input "1"
type textarea "x"
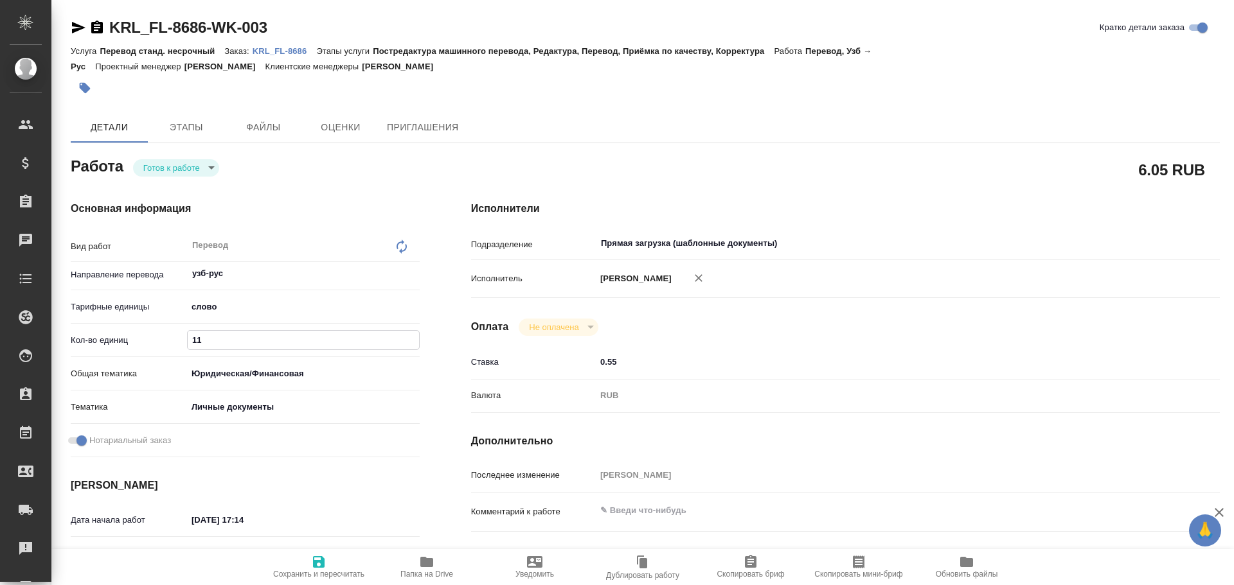
type textarea "x"
type input "10"
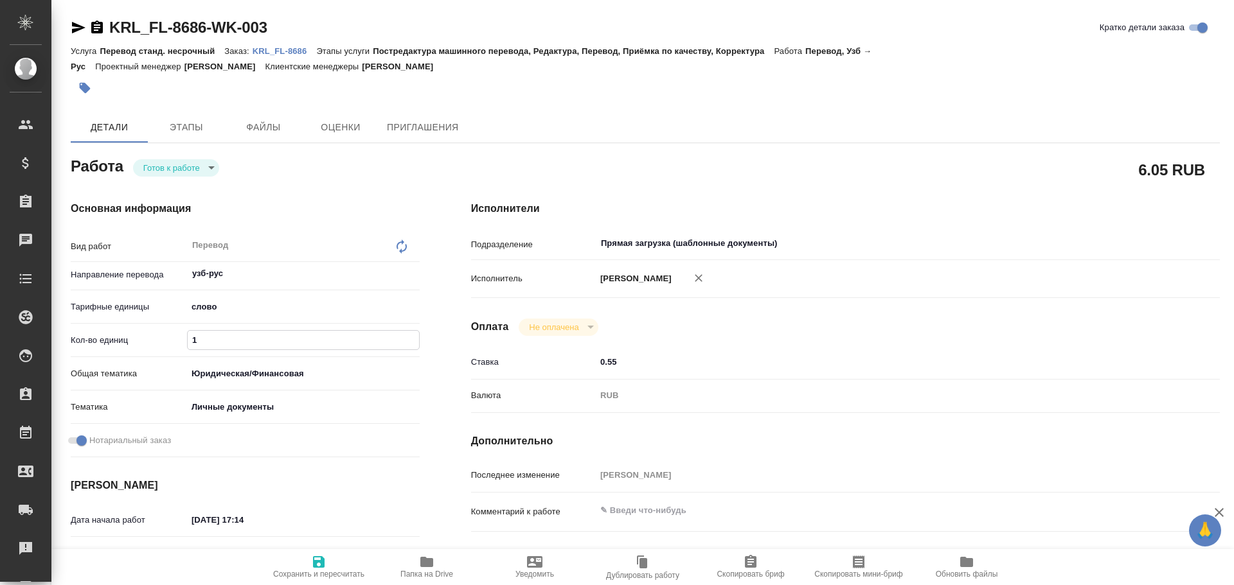
type textarea "x"
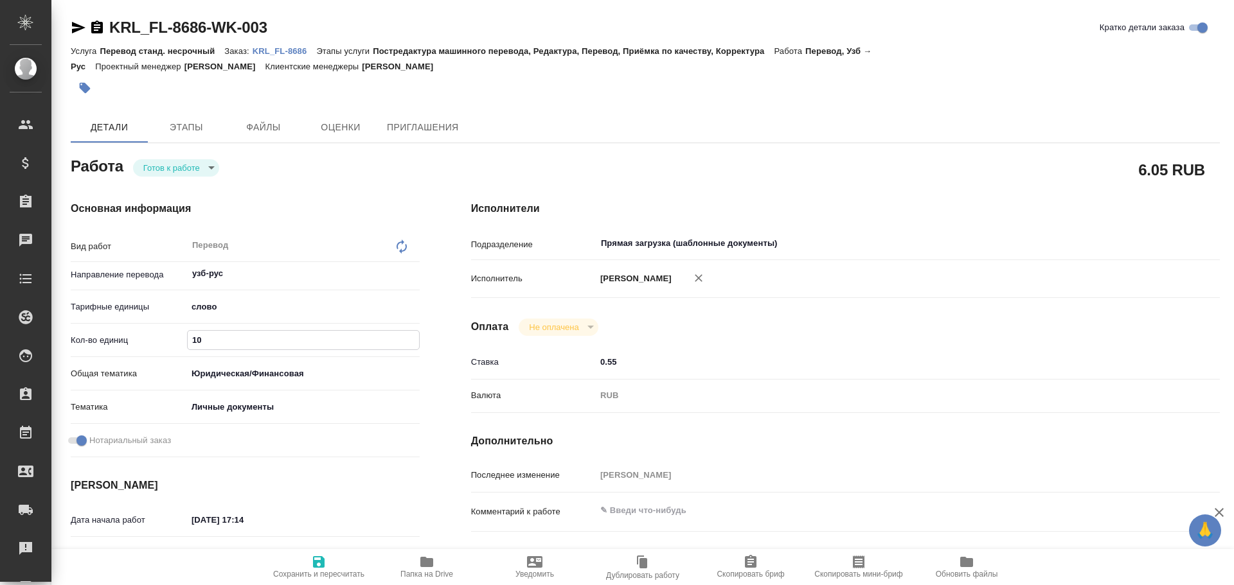
type textarea "x"
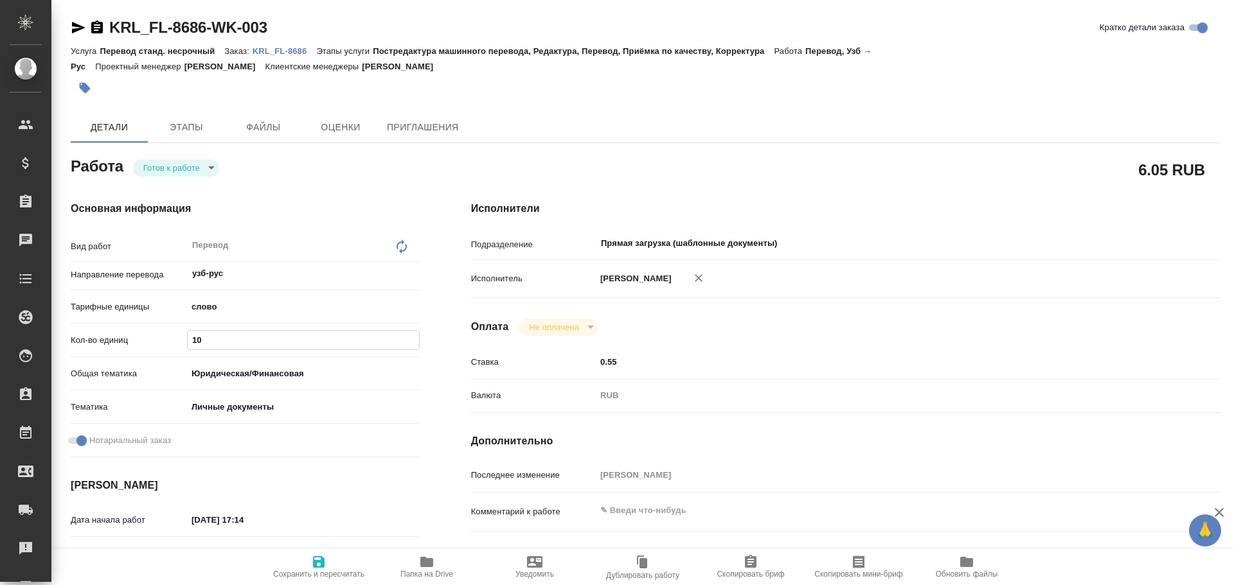
type input "100"
type textarea "x"
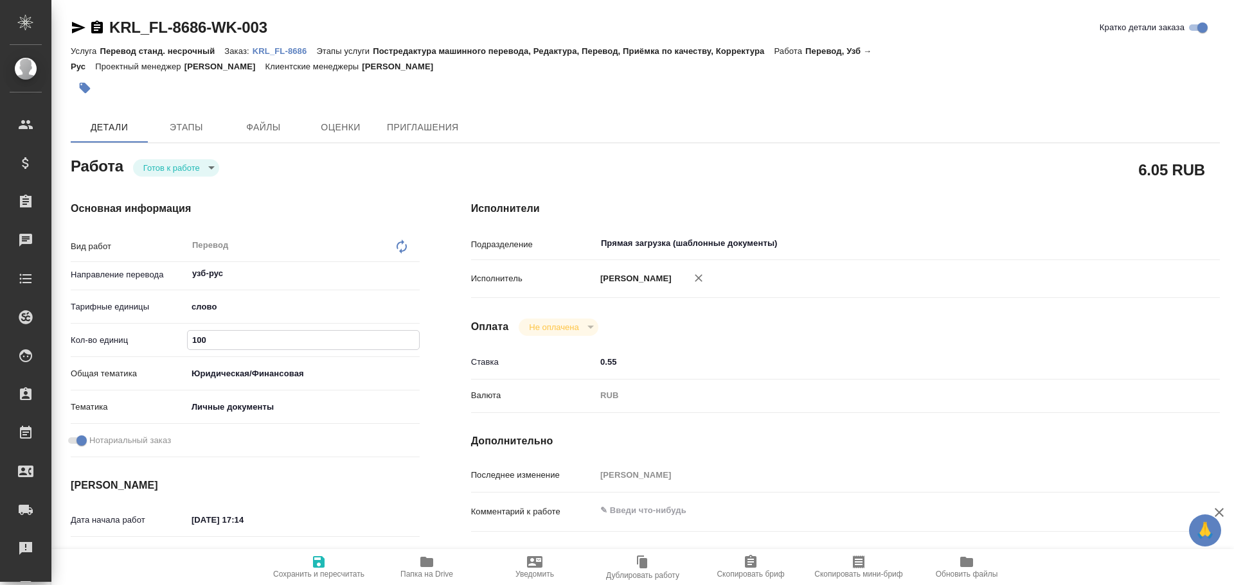
type input "100"
click at [319, 564] on icon "button" at bounding box center [318, 561] width 15 height 15
type textarea "x"
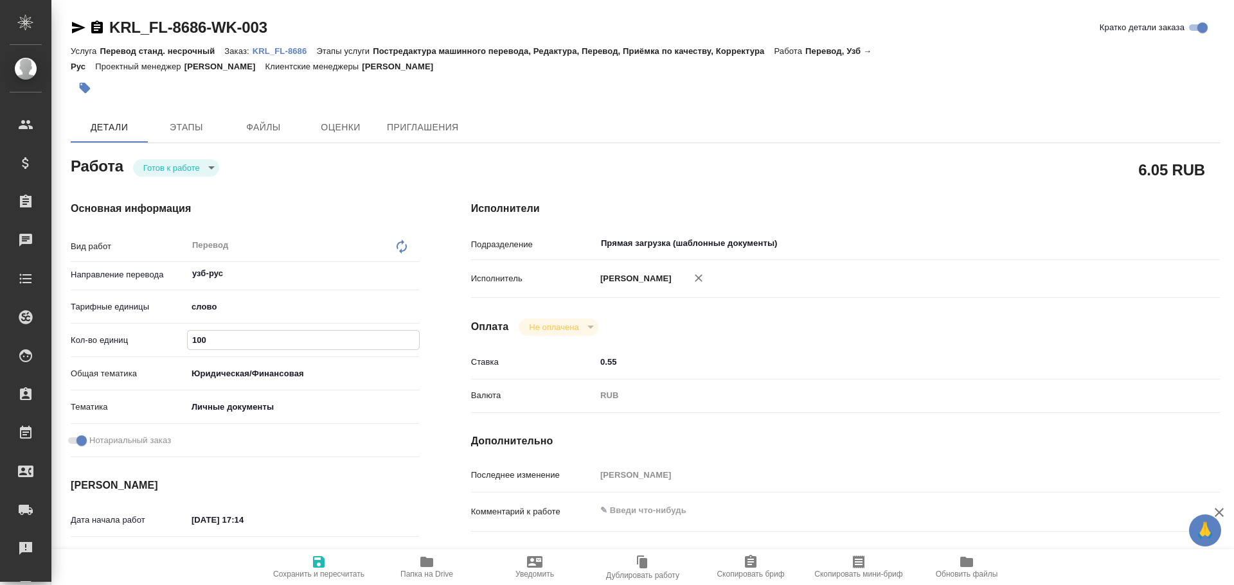
type textarea "x"
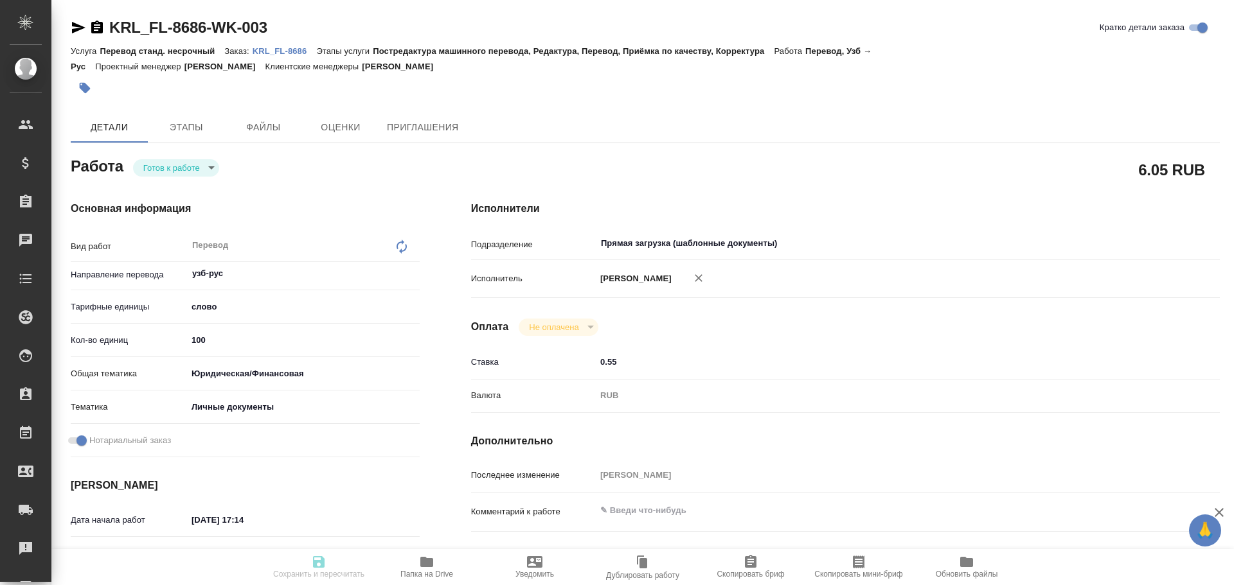
type textarea "x"
type input "readyForWork"
type textarea "Перевод"
type textarea "x"
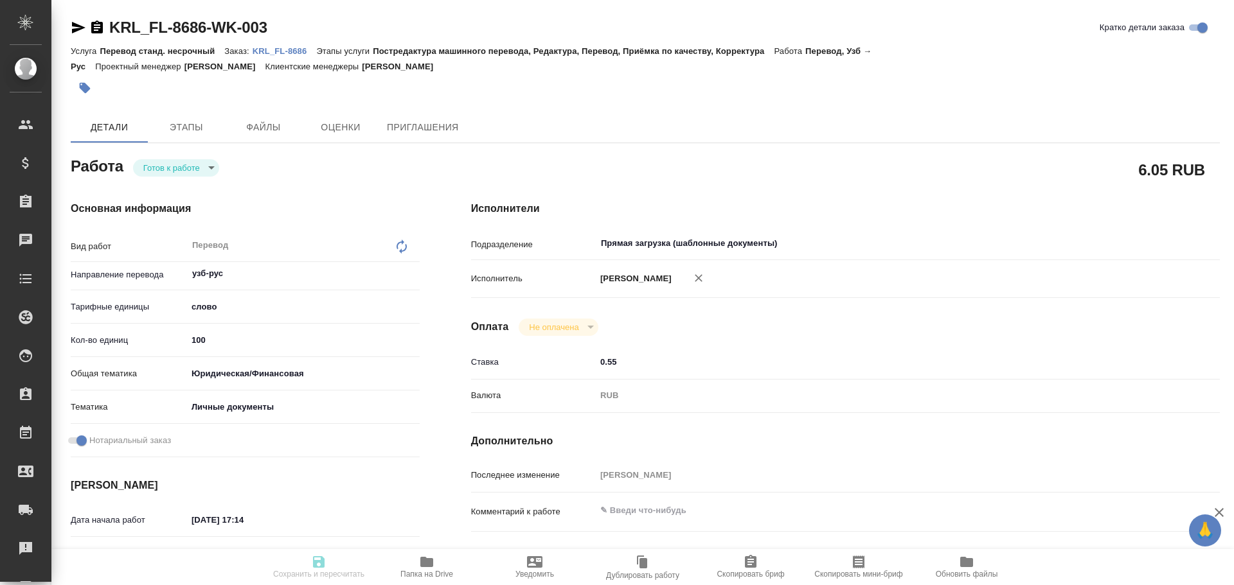
type input "узб-рус"
type input "5a8b1489cc6b4906c91bfd90"
type input "100"
type input "yr-fn"
type input "5a8b8b956a9677013d343cfe"
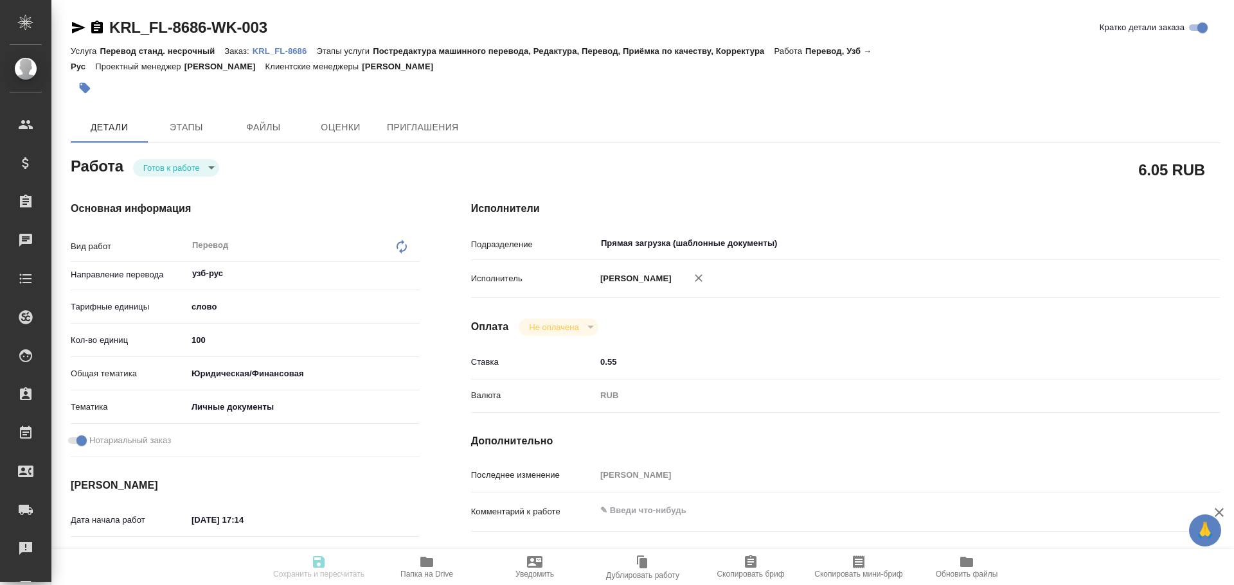
checkbox input "true"
type input "09.09.2025 17:14"
type input "10.09.2025 10:00"
type input "Прямая загрузка (шаблонные документы)"
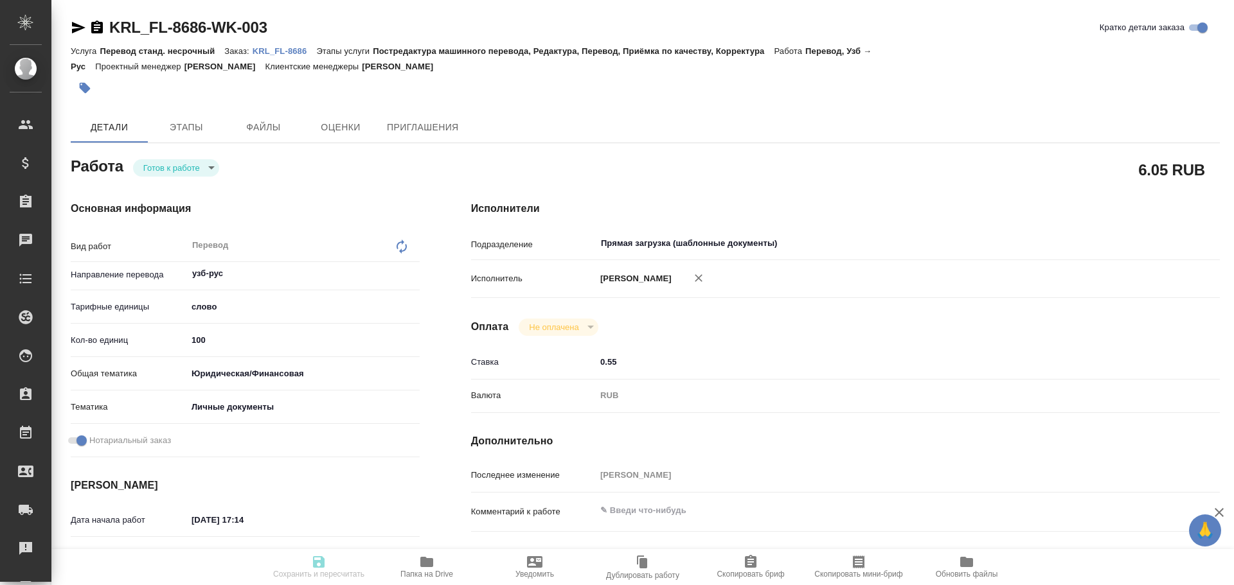
type input "notPayed"
type input "0.55"
type input "RUB"
type input "[PERSON_NAME]"
type textarea "x"
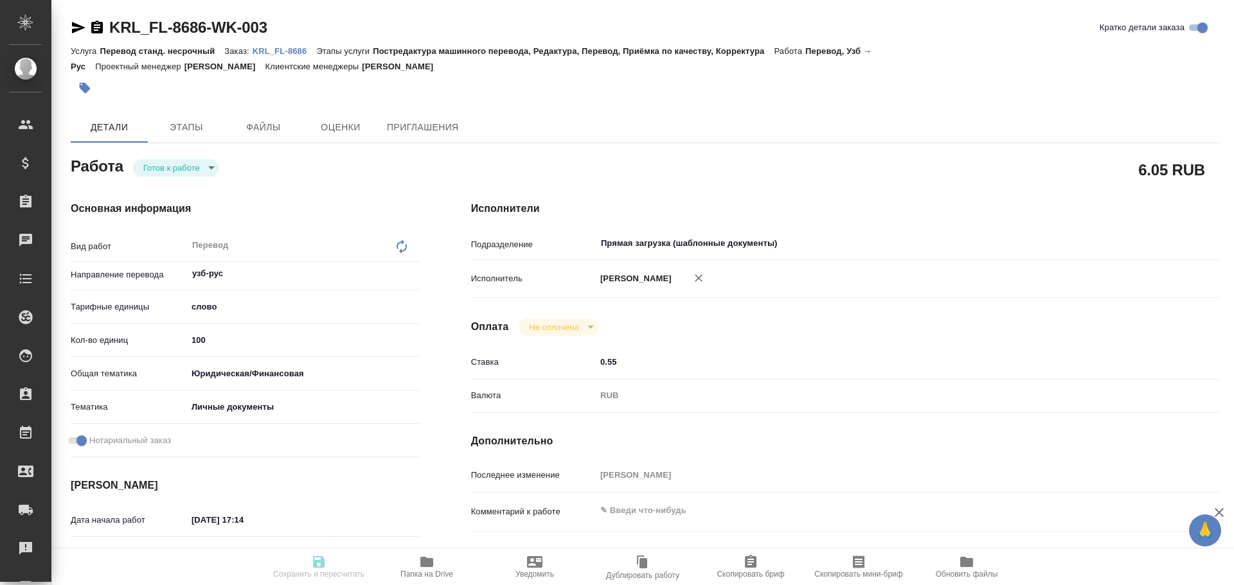
type textarea "/Clients/FL_KRL/Orders/KRL_FL-8686/Translated/KRL_FL-8686-WK-003"
type textarea "x"
type input "KRL_FL-8686"
type input "Перевод станд. несрочный"
type input "Постредактура машинного перевода, Редактура, Перевод, Приёмка по качеству, Корр…"
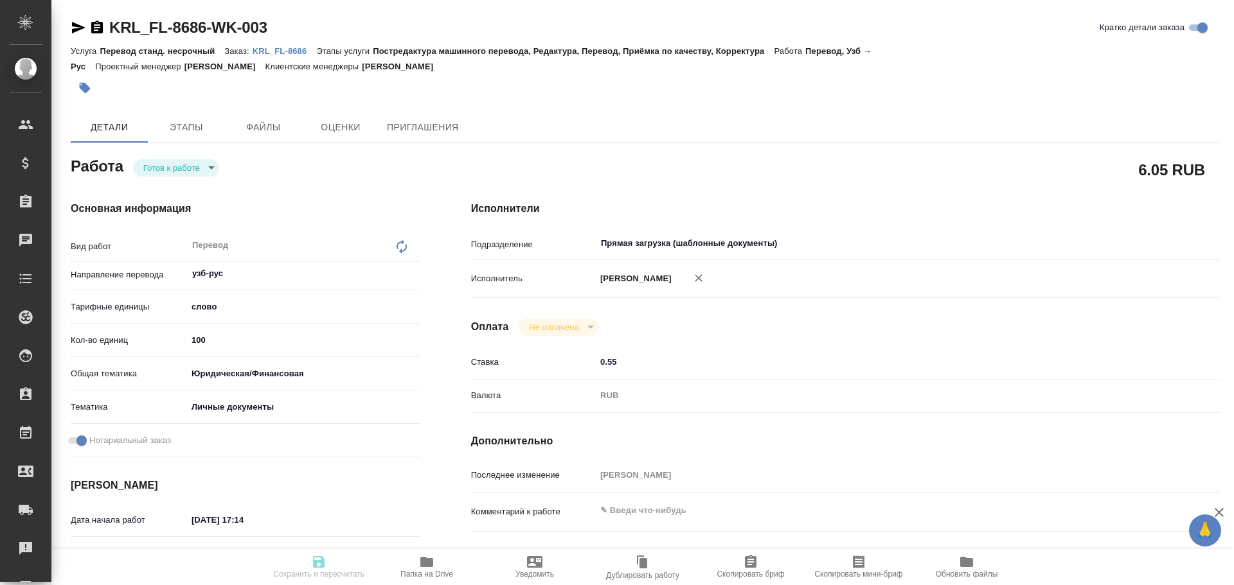
type input "Касымов Тимур"
type input "/Clients/FL_KRL/Orders/KRL_FL-8686"
type textarea "МАМЕТОВА ЗАЙНАБХОН ПАРХОДОВНА"
type textarea "x"
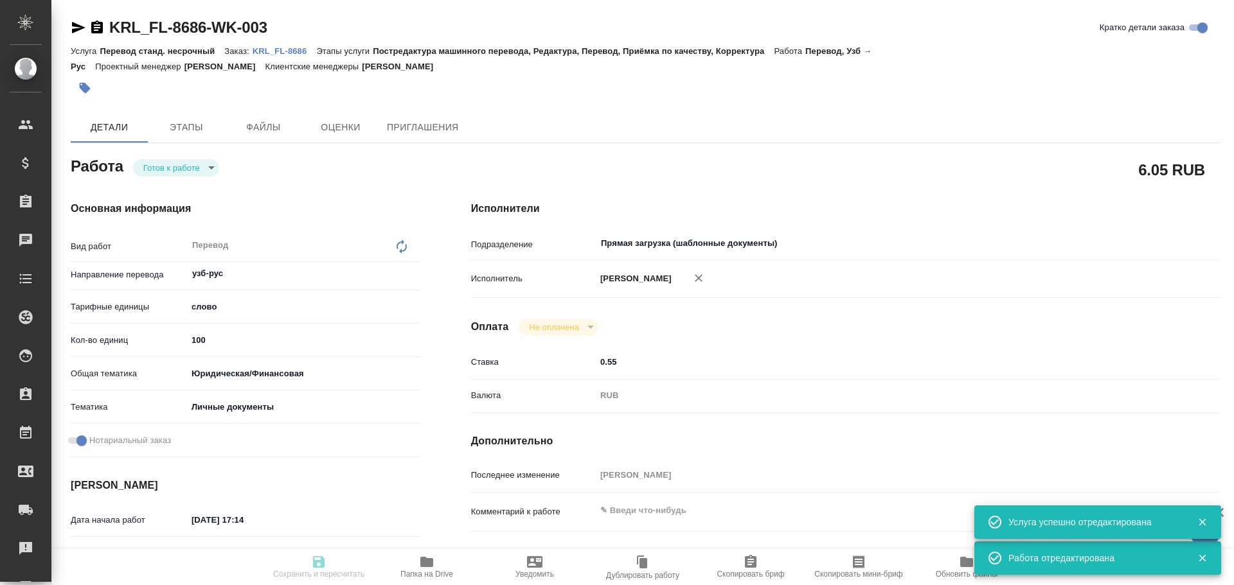
type textarea "x"
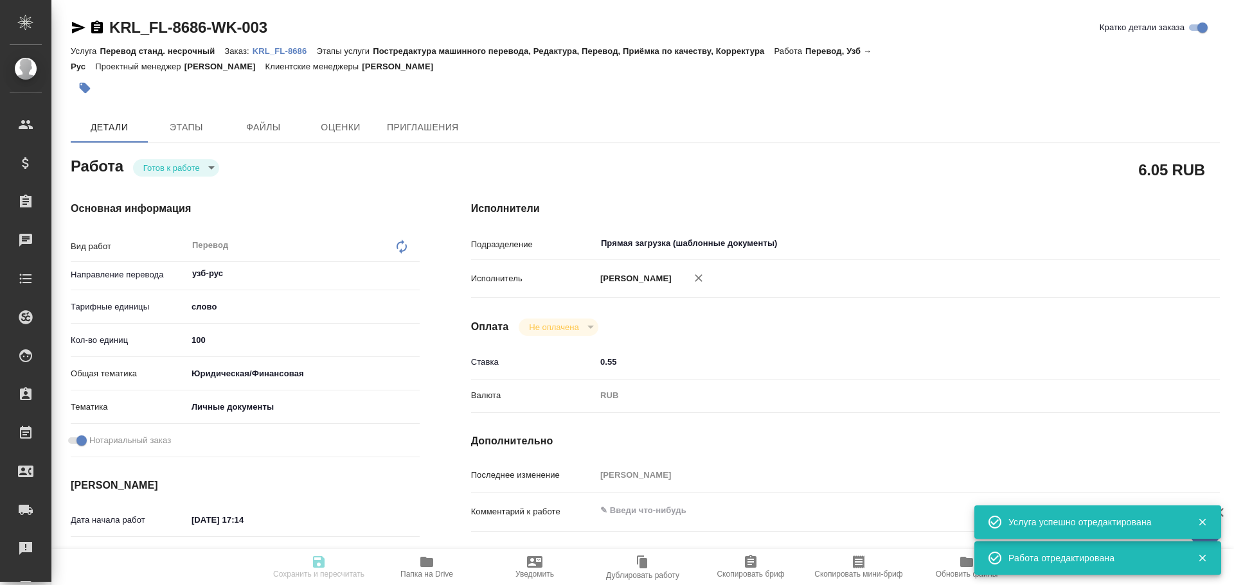
type textarea "x"
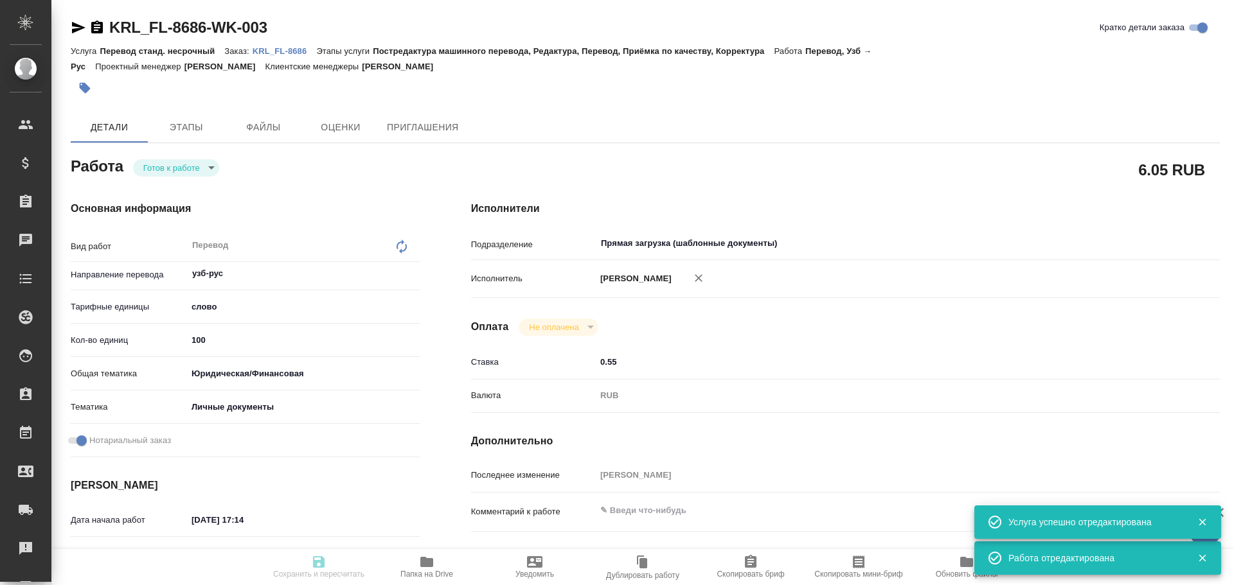
type textarea "x"
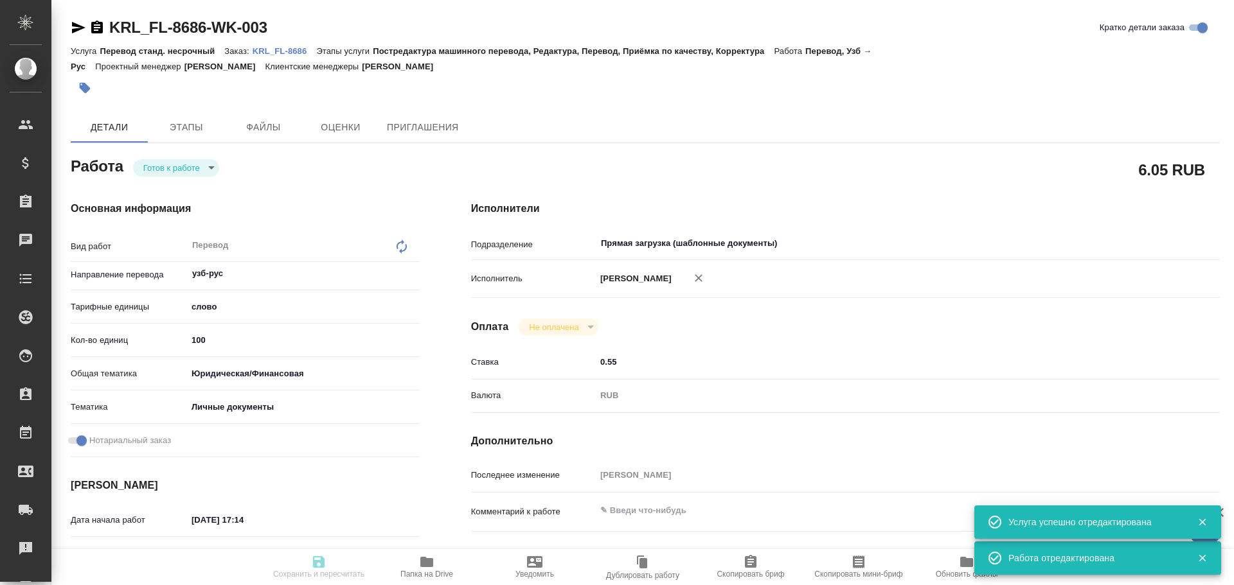
type textarea "x"
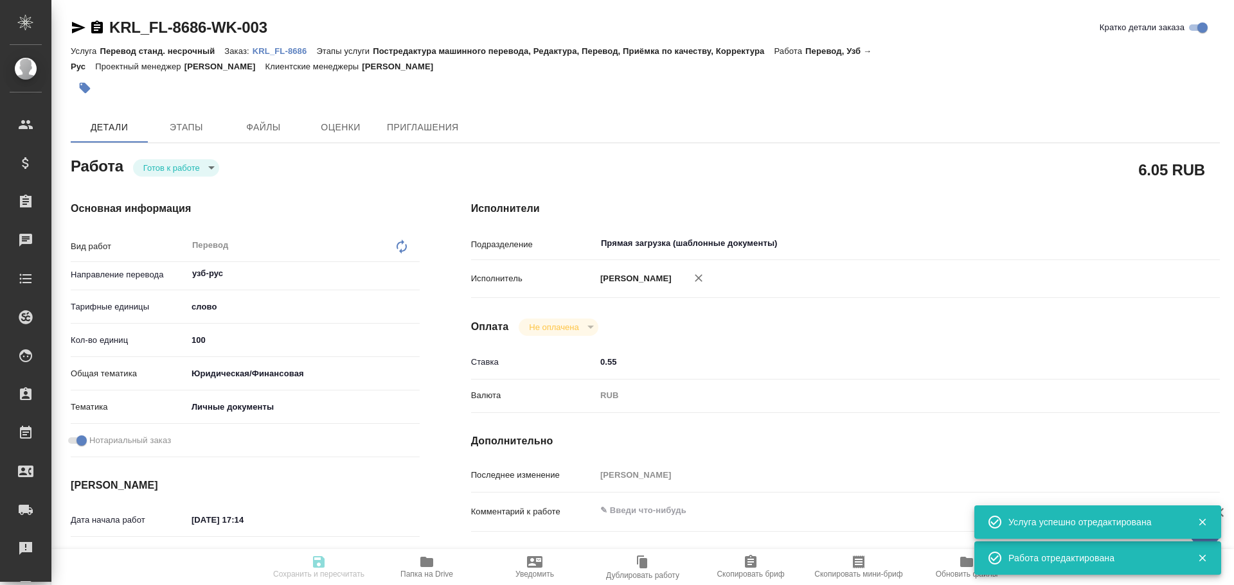
type textarea "x"
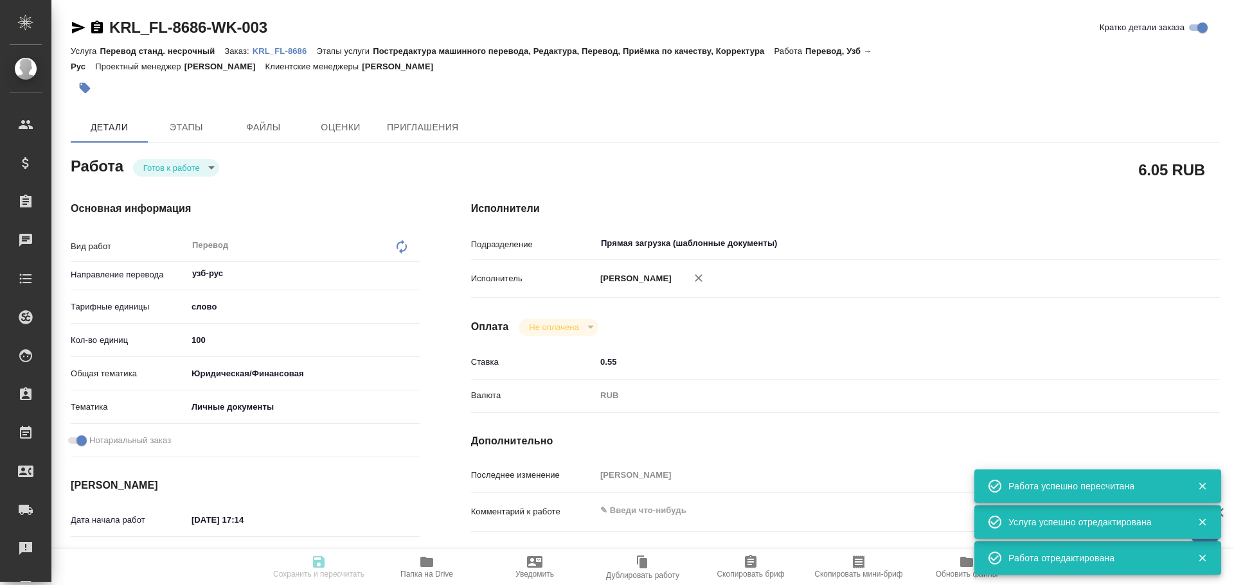
type input "readyForWork"
type textarea "Перевод"
type textarea "x"
type input "узб-рус"
type input "5a8b1489cc6b4906c91bfd90"
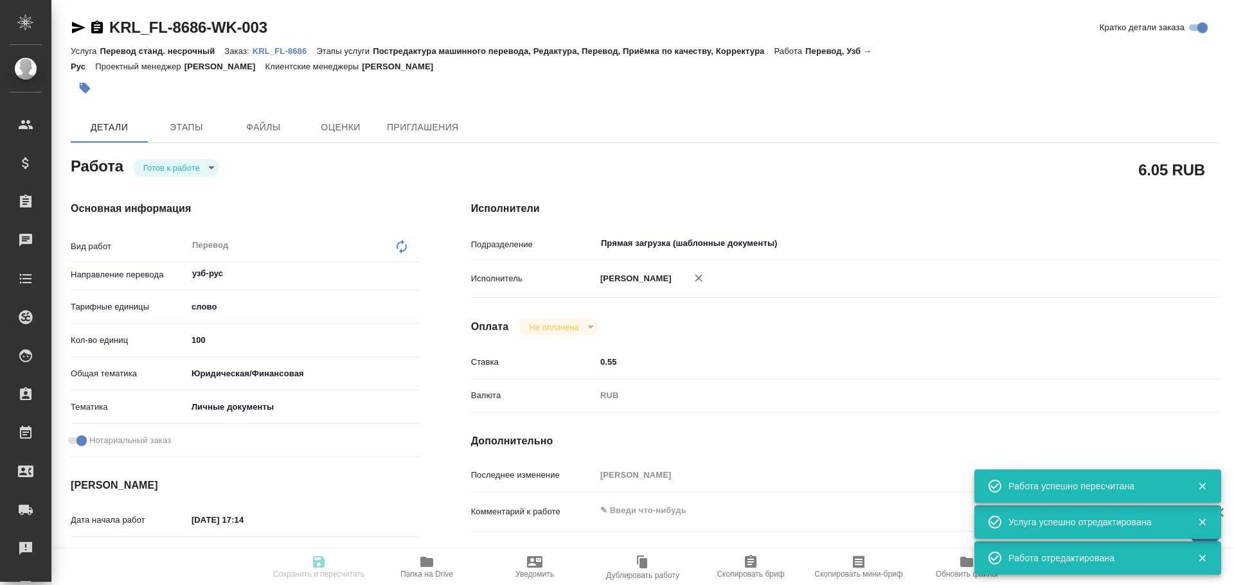
type input "100"
type input "yr-fn"
type input "5a8b8b956a9677013d343cfe"
checkbox input "true"
type input "09.09.2025 17:14"
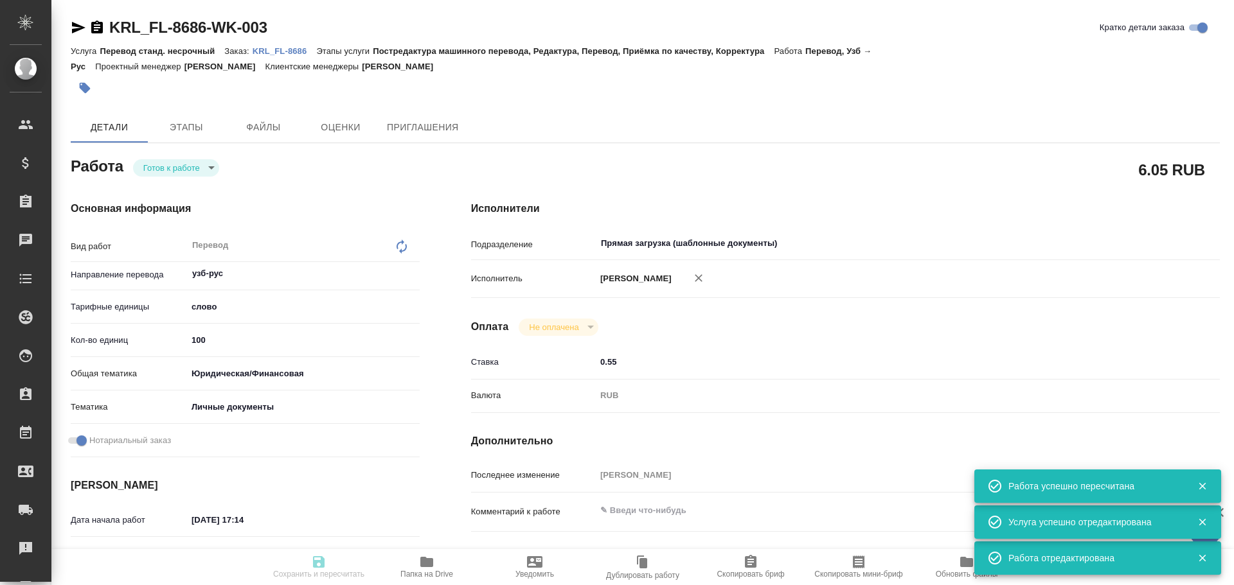
type input "10.09.2025 10:00"
type input "Прямая загрузка (шаблонные документы)"
type input "notPayed"
type input "0.55"
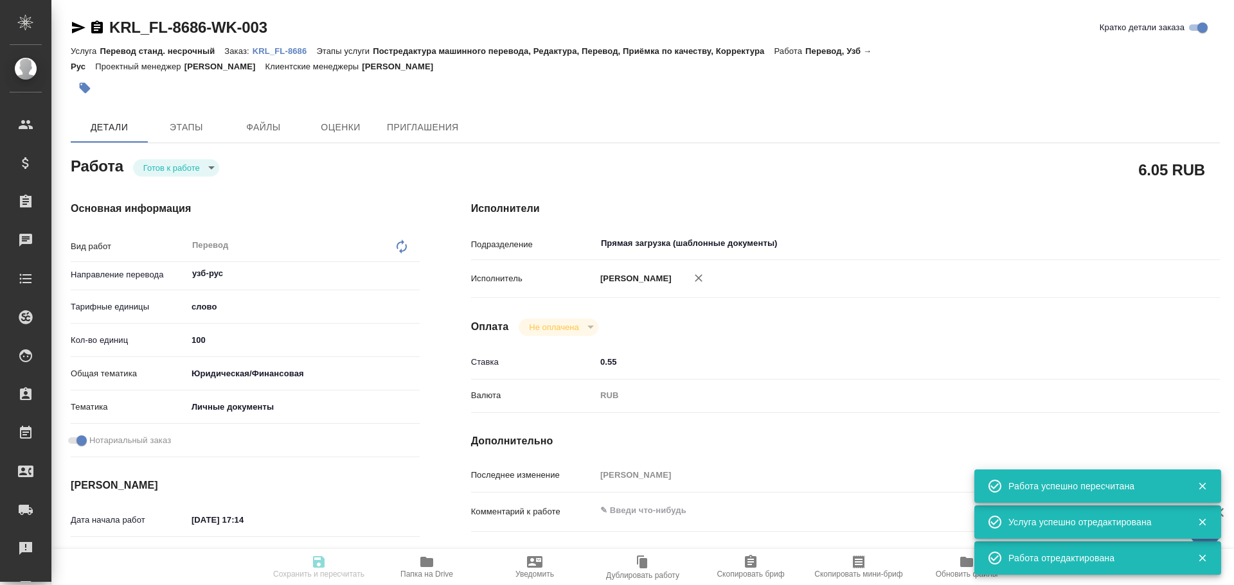
type input "RUB"
type input "[PERSON_NAME]"
type textarea "x"
type textarea "/Clients/FL_KRL/Orders/KRL_FL-8686/Translated/KRL_FL-8686-WK-003"
type textarea "x"
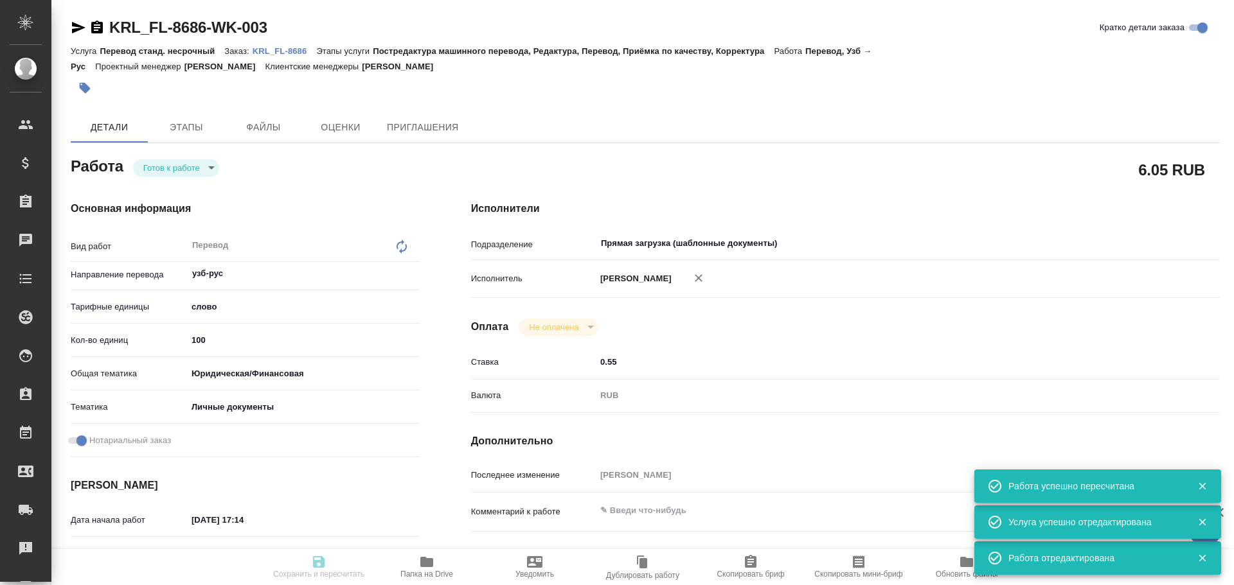
type input "KRL_FL-8686"
type input "Перевод станд. несрочный"
type input "Постредактура машинного перевода, Редактура, Перевод, Приёмка по качеству, Корр…"
type input "Касымов Тимур"
type input "/Clients/FL_KRL/Orders/KRL_FL-8686"
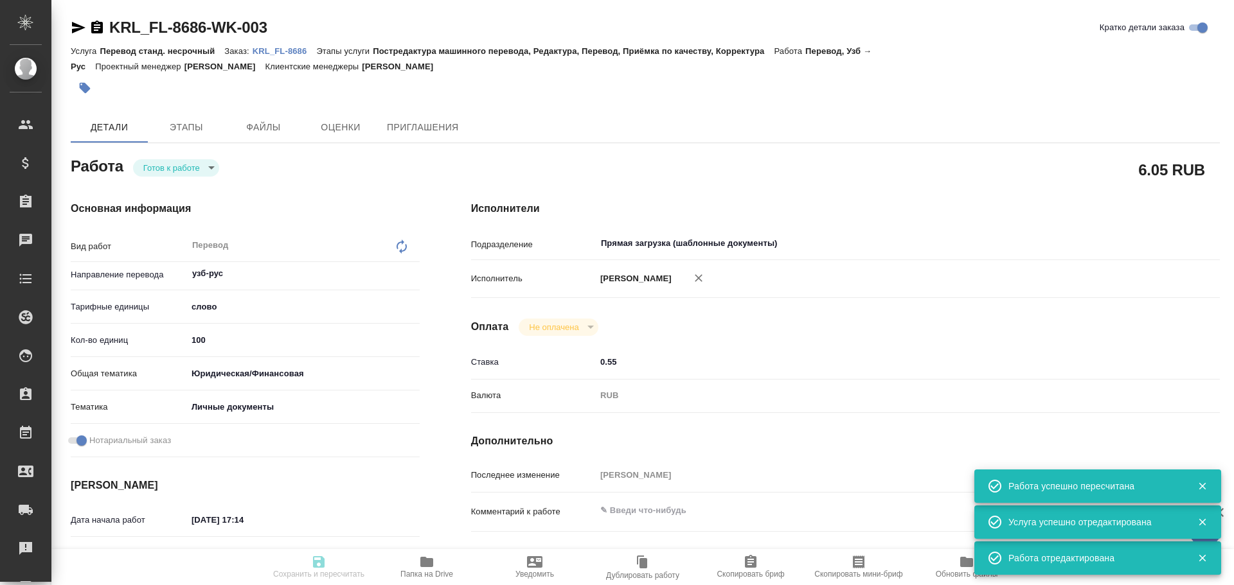
type textarea "МАМЕТОВА ЗАЙНАБХОН ПАРХОДОВНА"
type textarea "x"
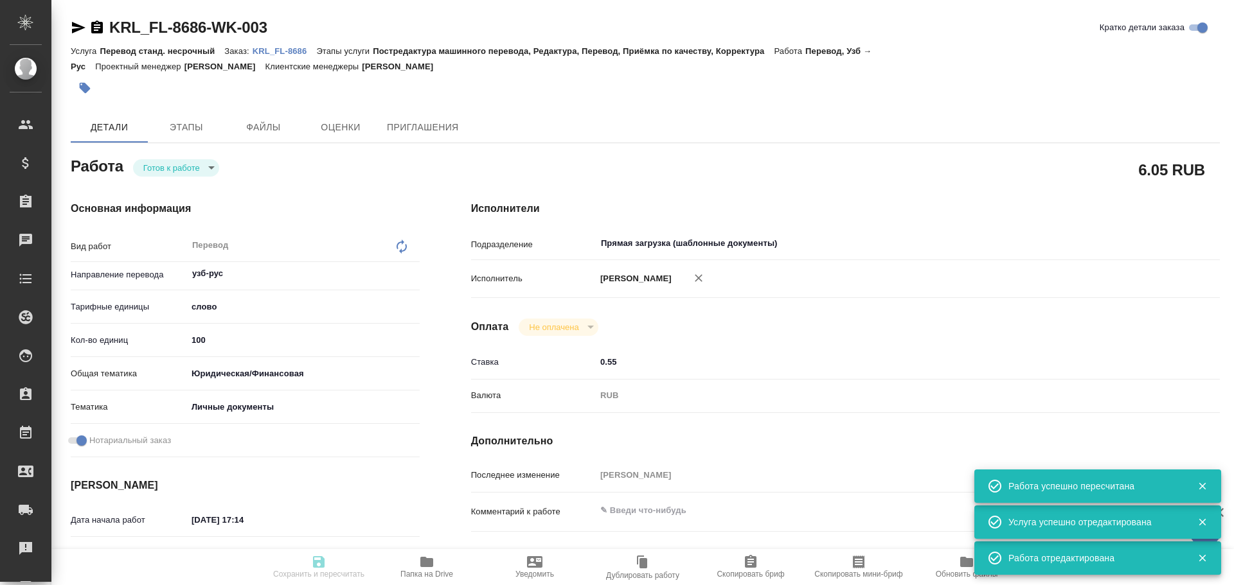
type textarea "x"
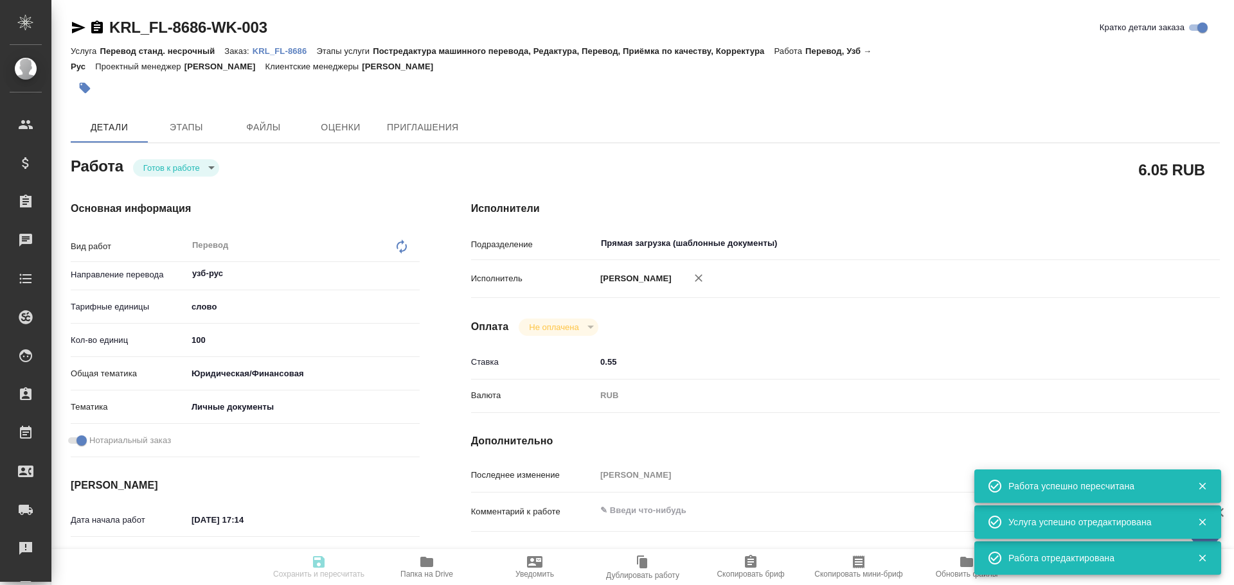
type textarea "x"
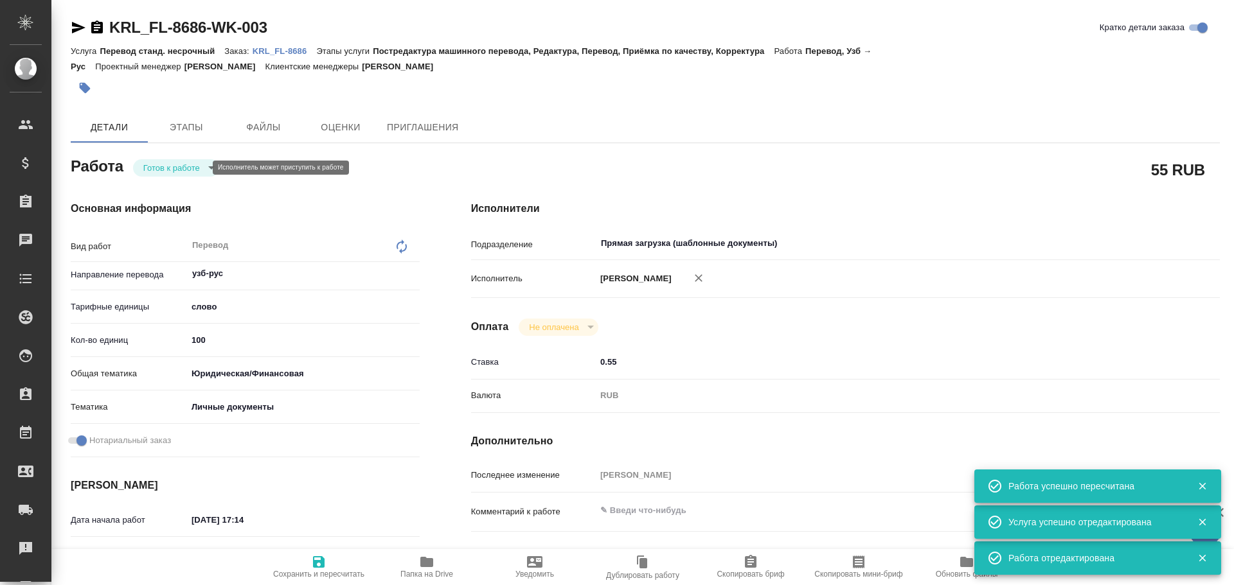
type textarea "x"
click at [159, 170] on body "🙏 .cls-1 fill:#fff; AWATERA Gusev Alexandr Клиенты Спецификации Заказы 0 Чаты T…" at bounding box center [617, 292] width 1234 height 585
type textarea "x"
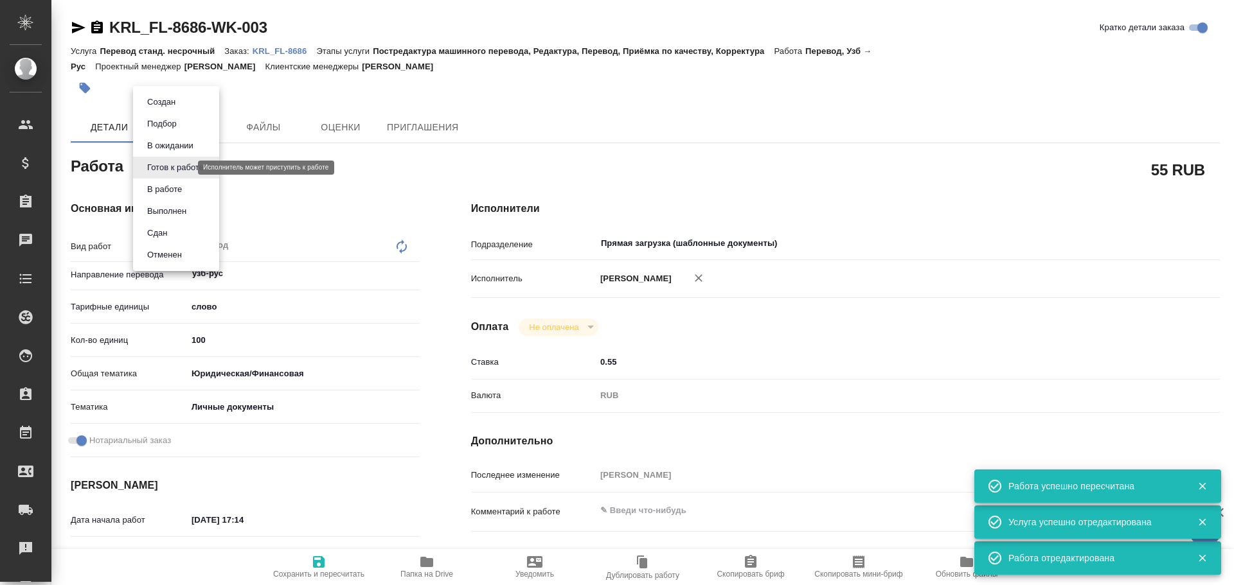
type textarea "x"
click at [162, 189] on button "В работе" at bounding box center [164, 189] width 42 height 14
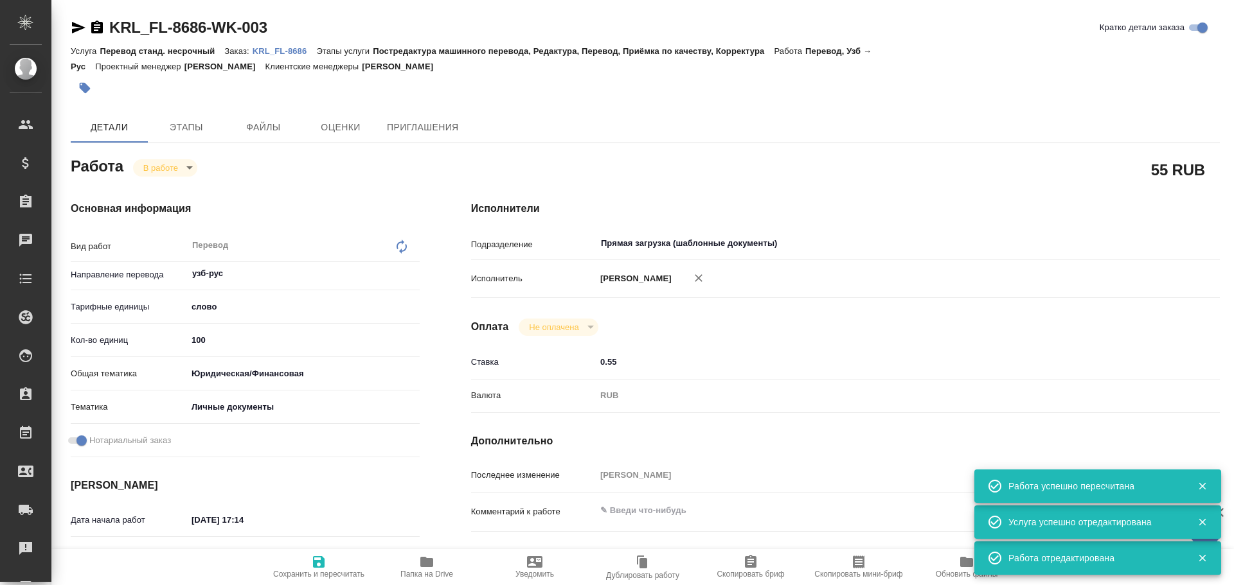
type textarea "x"
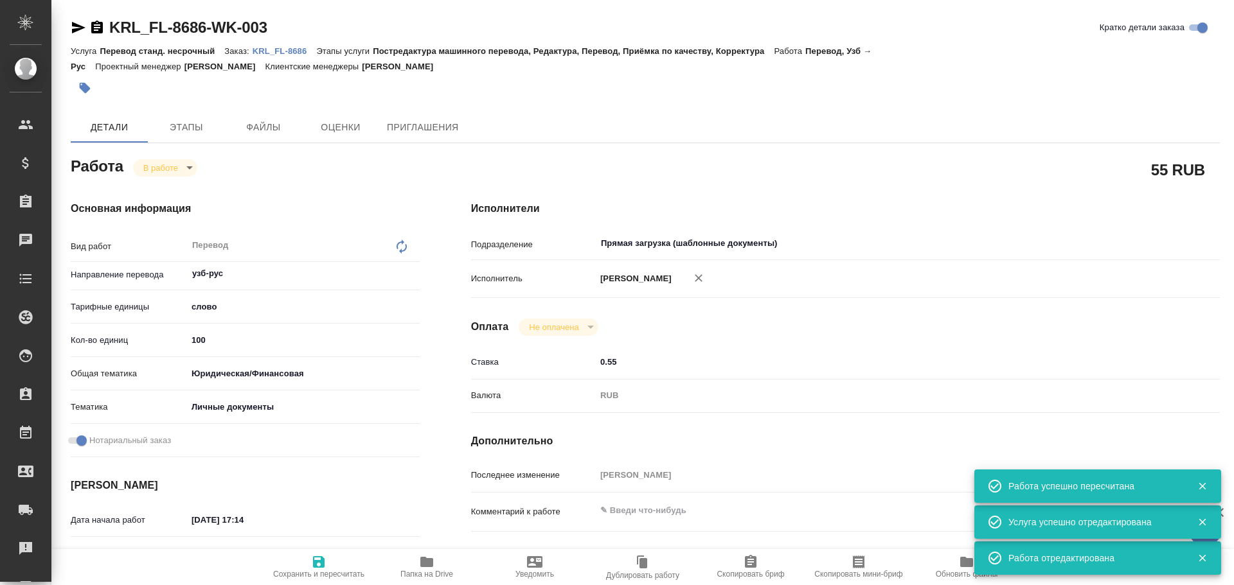
type textarea "x"
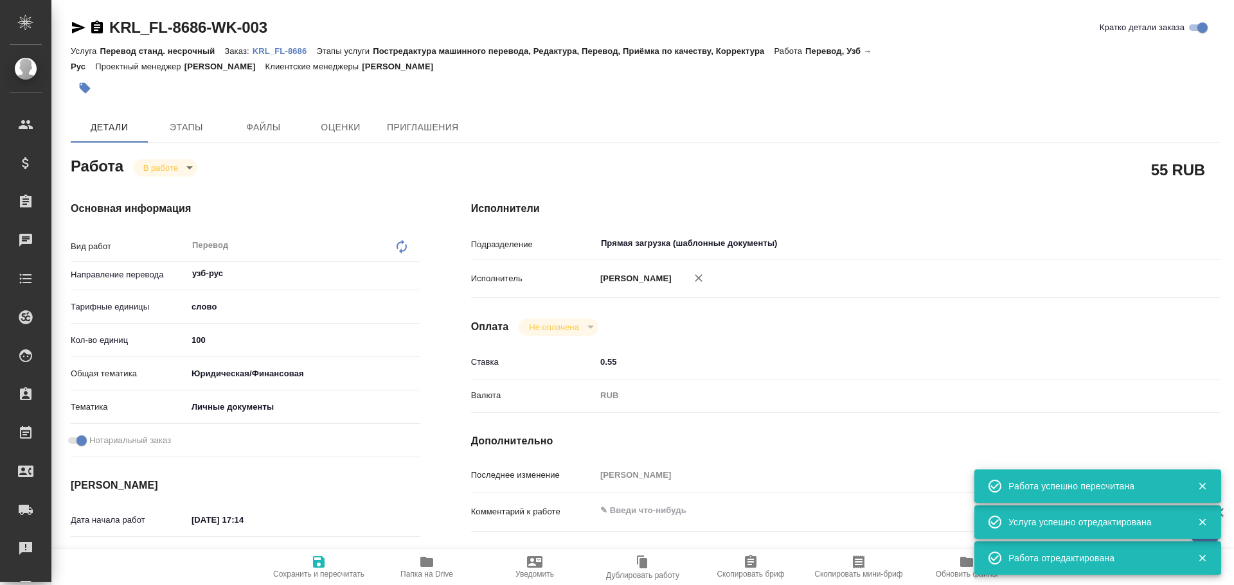
type textarea "x"
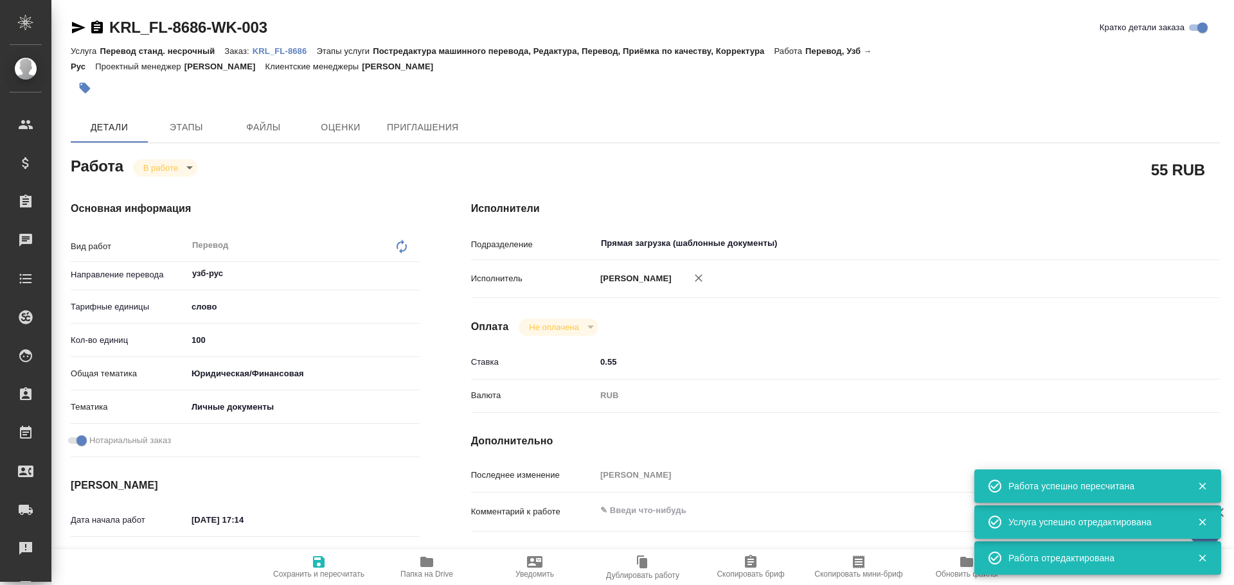
type textarea "x"
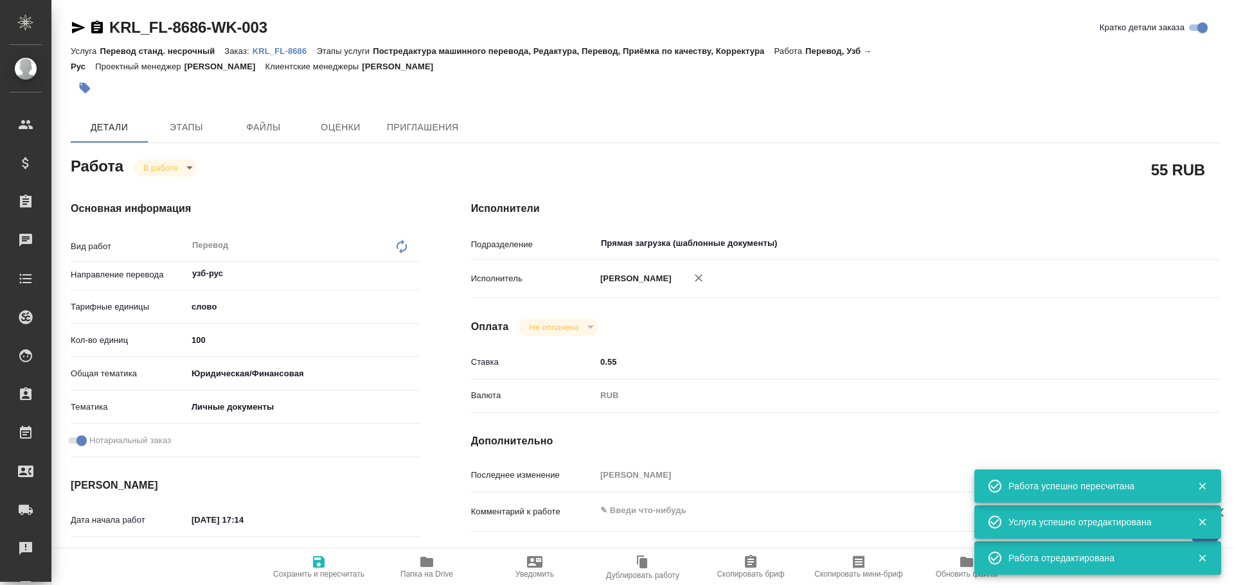
type textarea "x"
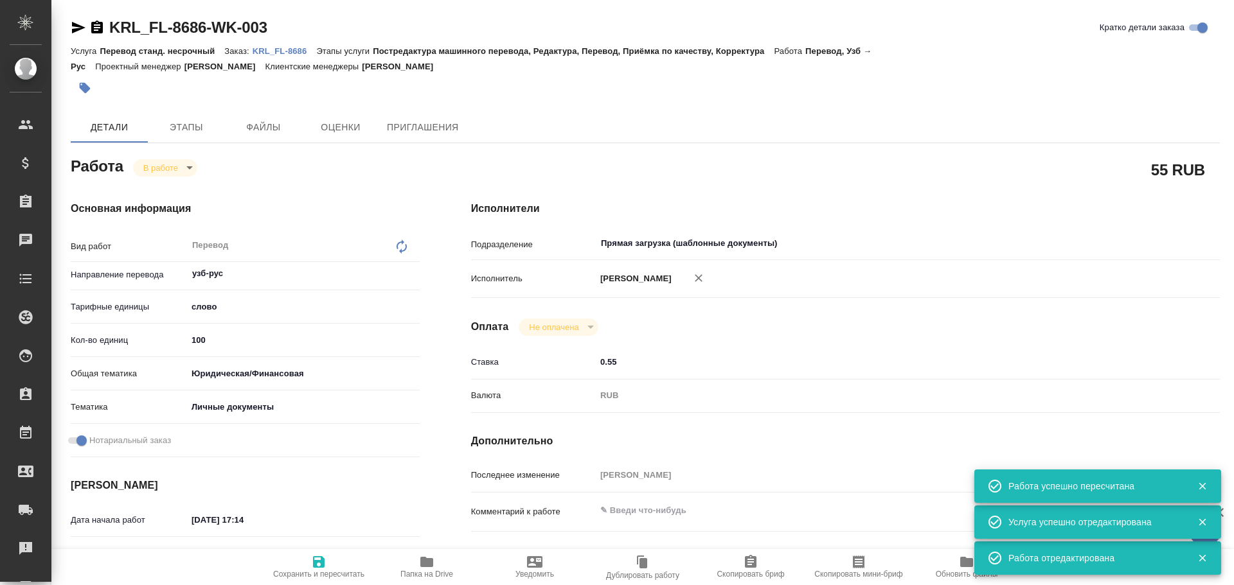
type textarea "x"
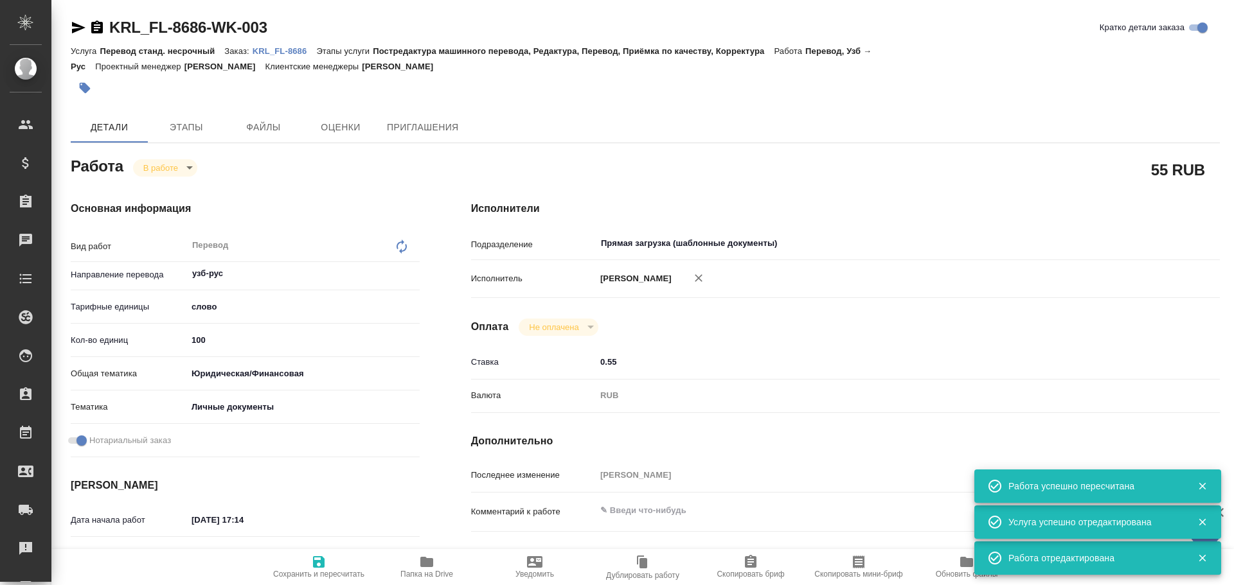
type textarea "x"
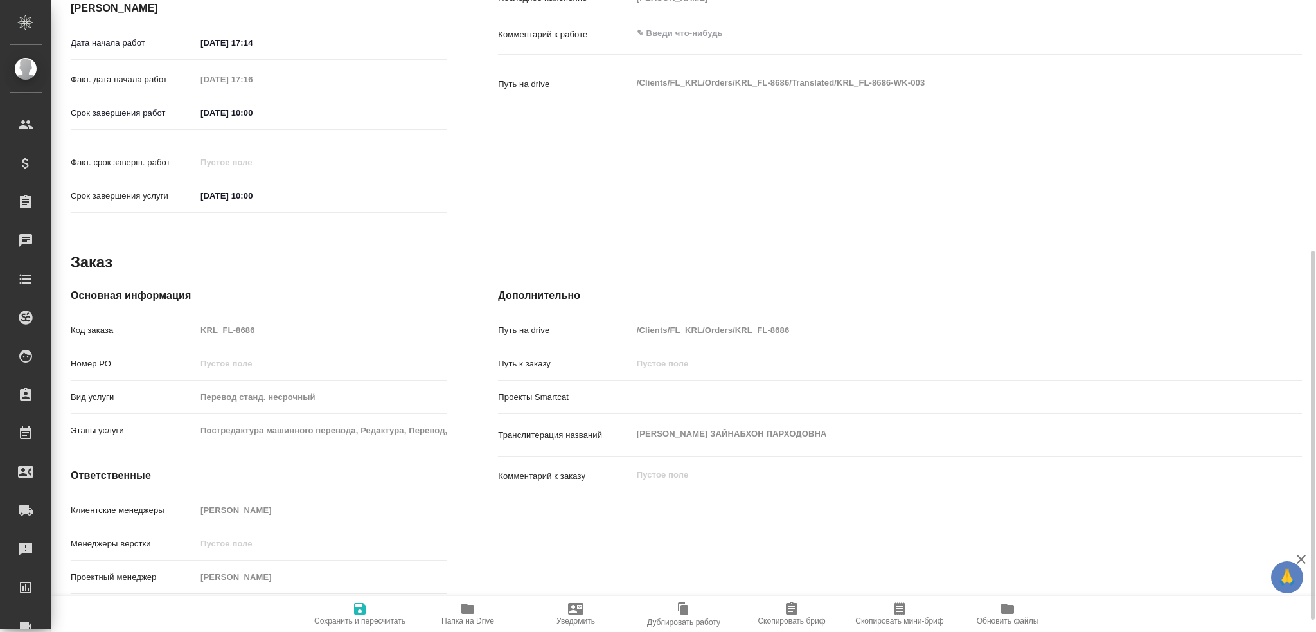
scroll to position [469, 0]
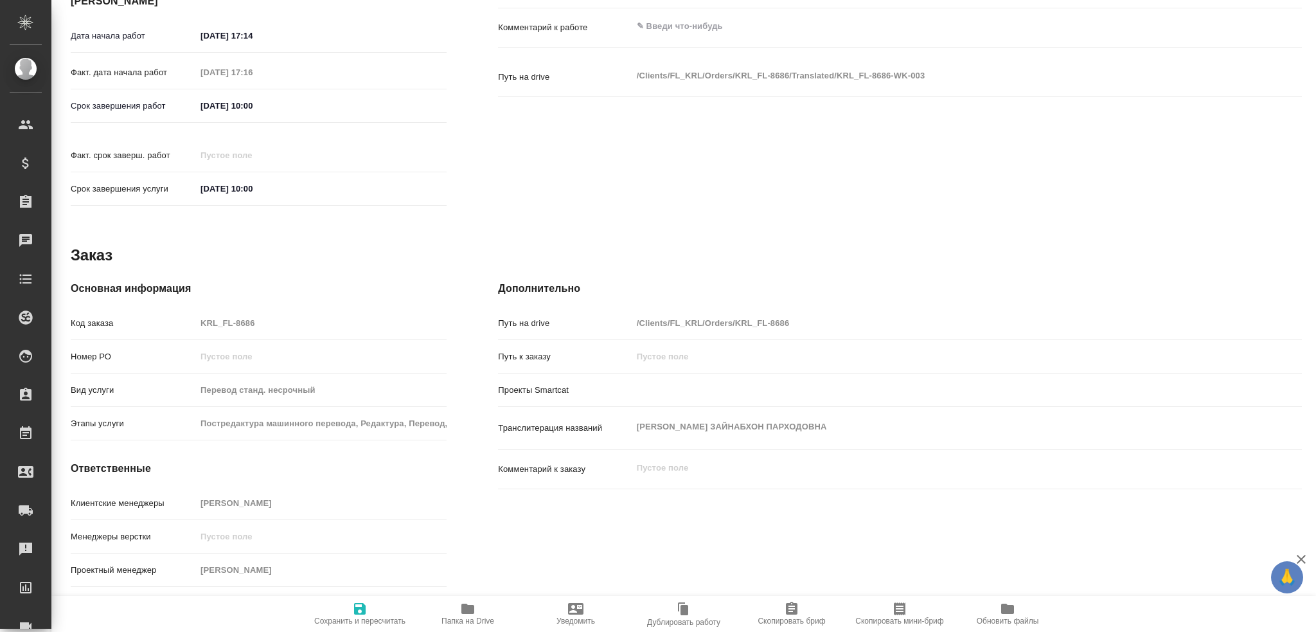
click at [476, 585] on span "Папка на Drive" at bounding box center [467, 620] width 53 height 9
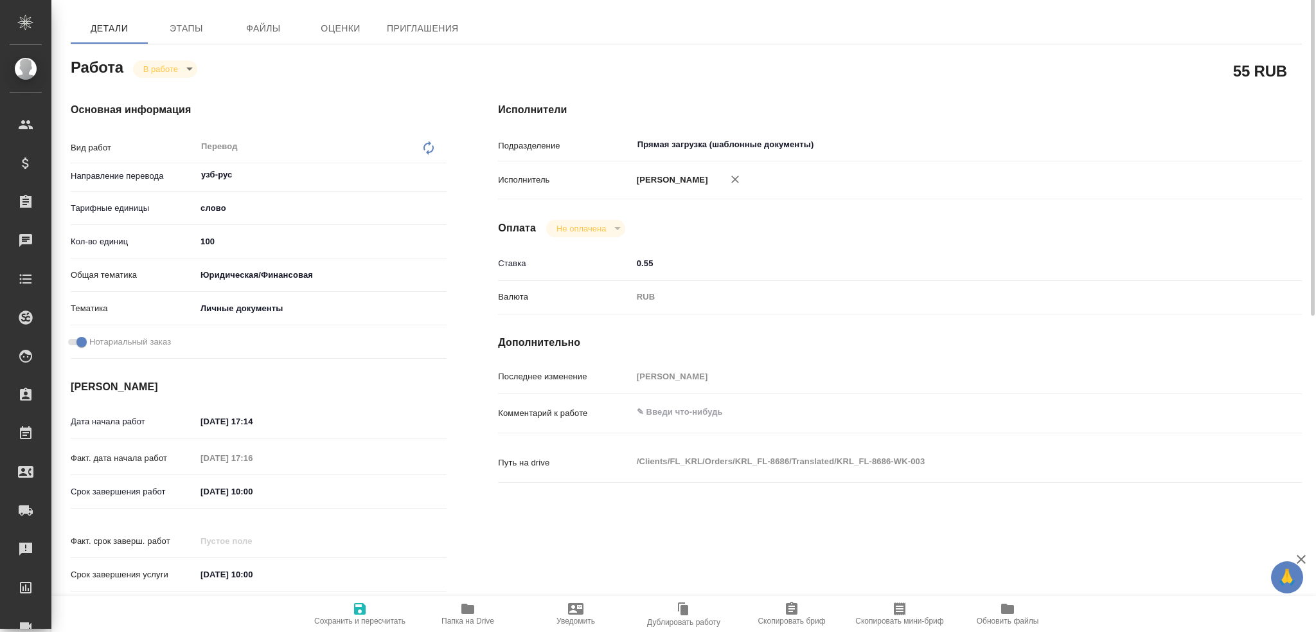
scroll to position [19, 0]
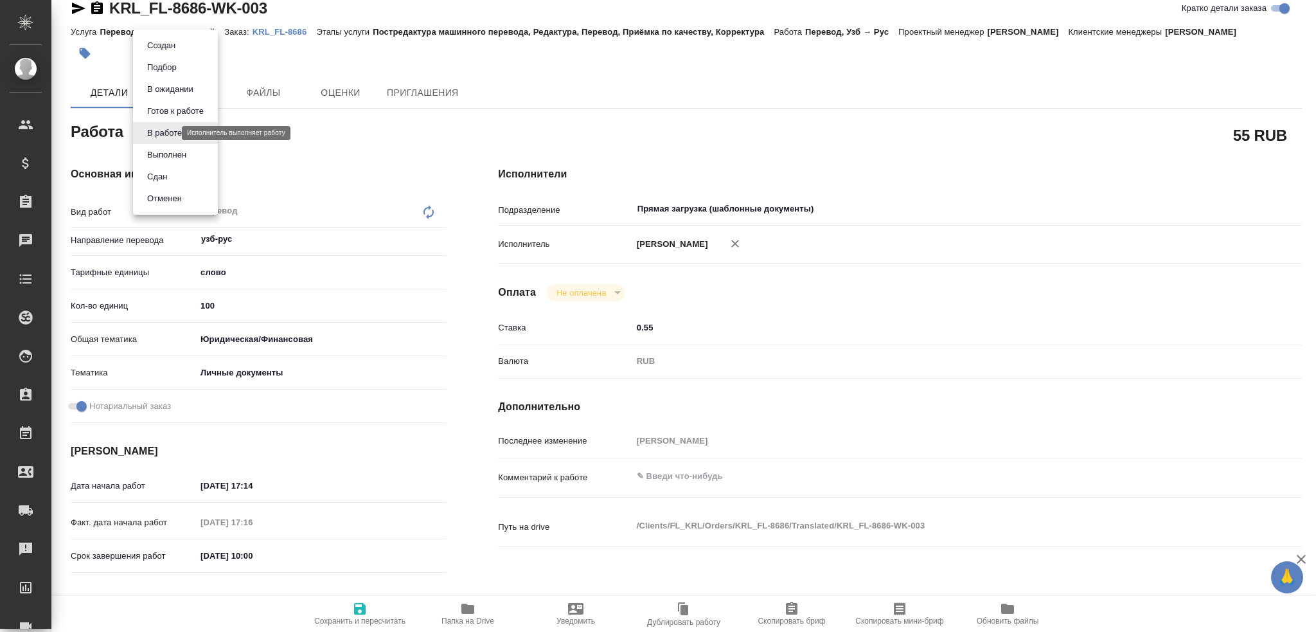
click at [168, 133] on body "🙏 .cls-1 fill:#fff; AWATERA Gusev Alexandr Клиенты Спецификации Заказы 0 Чаты T…" at bounding box center [658, 316] width 1316 height 632
click at [175, 182] on li "Сдан" at bounding box center [175, 177] width 85 height 22
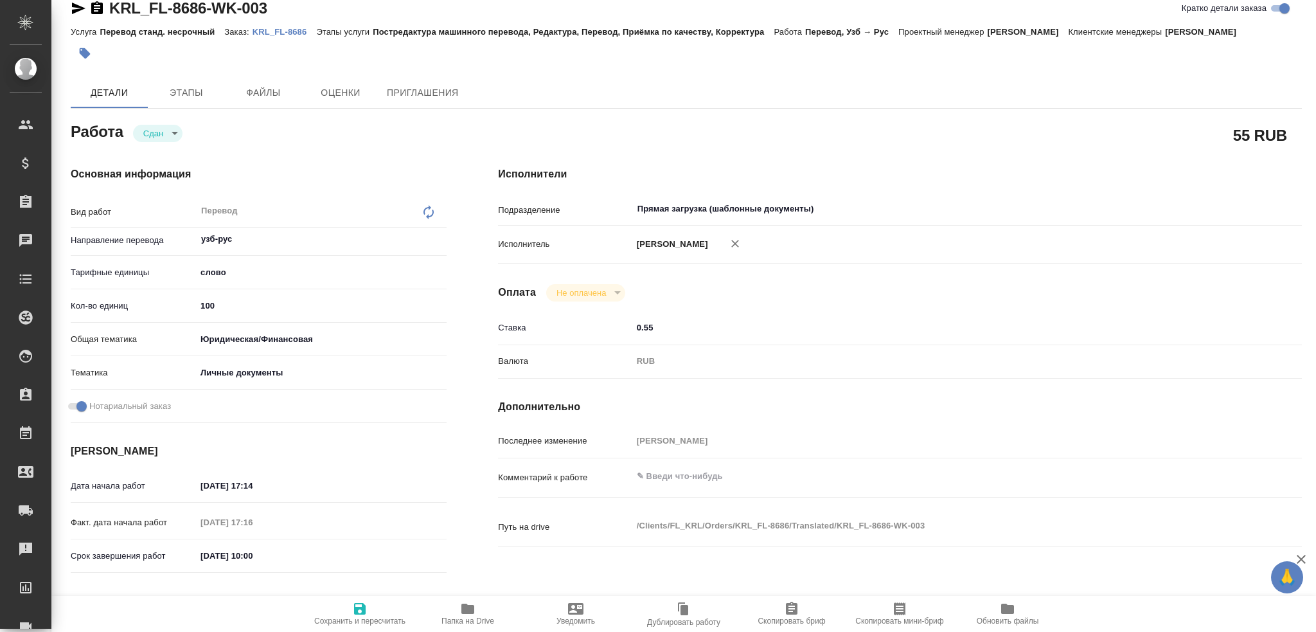
click at [345, 585] on span "Сохранить и пересчитать" at bounding box center [360, 613] width 93 height 24
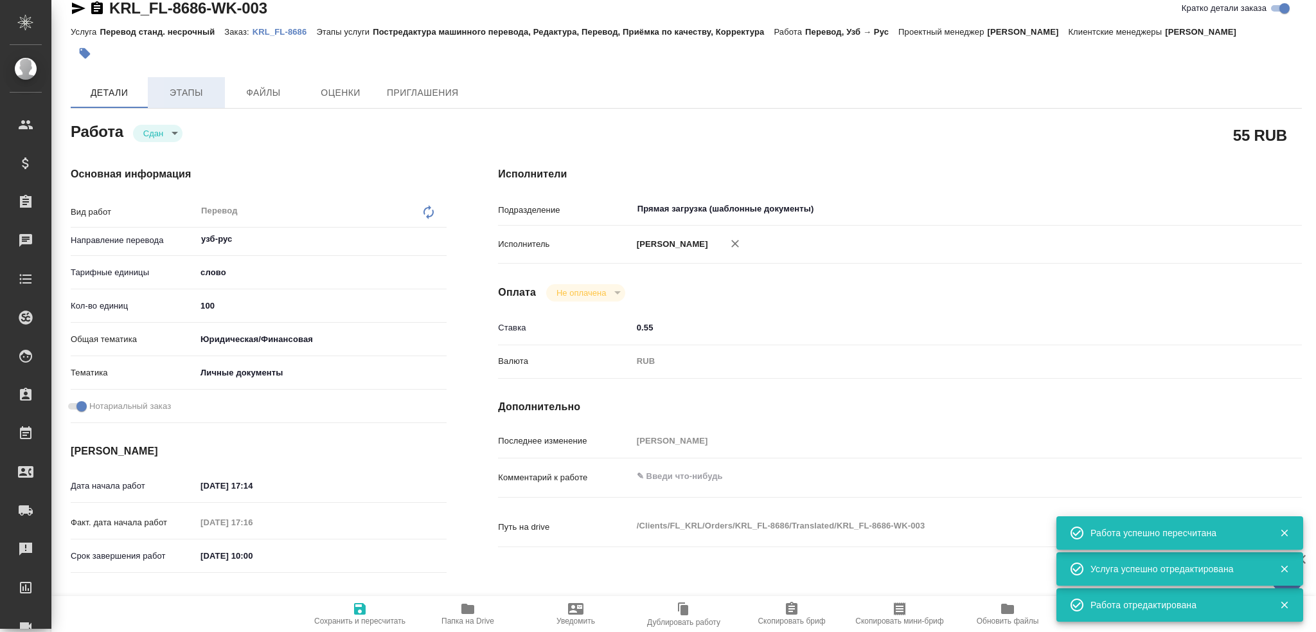
click at [193, 94] on span "Этапы" at bounding box center [186, 93] width 62 height 16
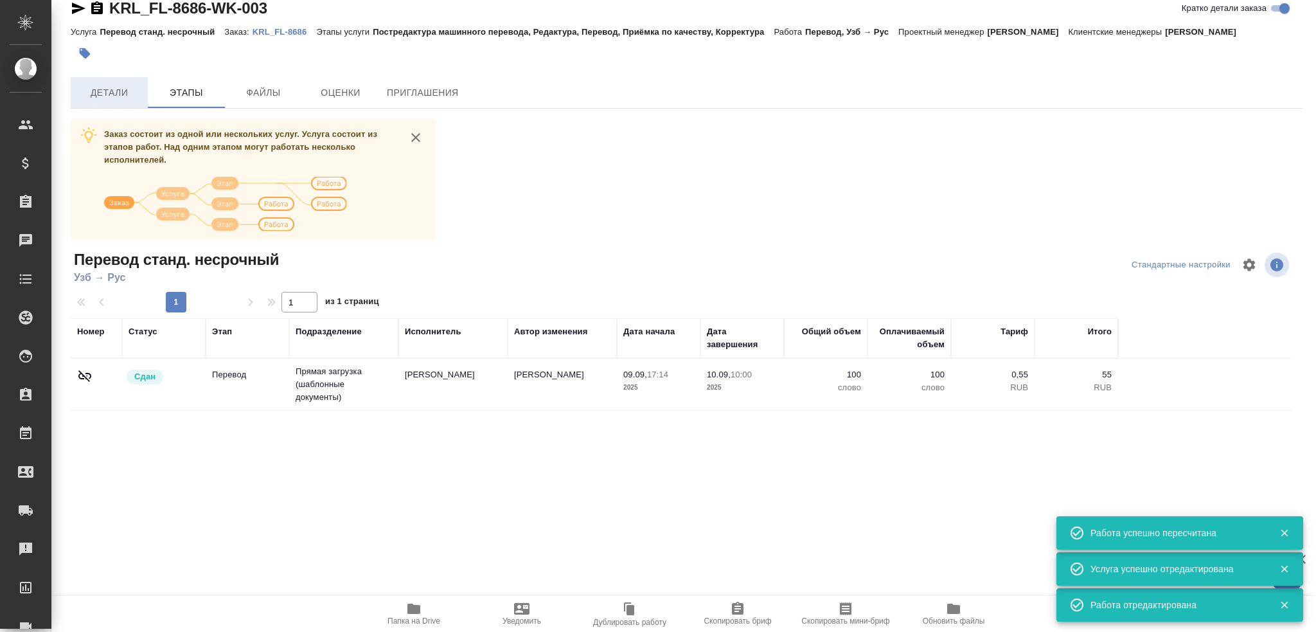
click at [107, 97] on span "Детали" at bounding box center [109, 93] width 62 height 16
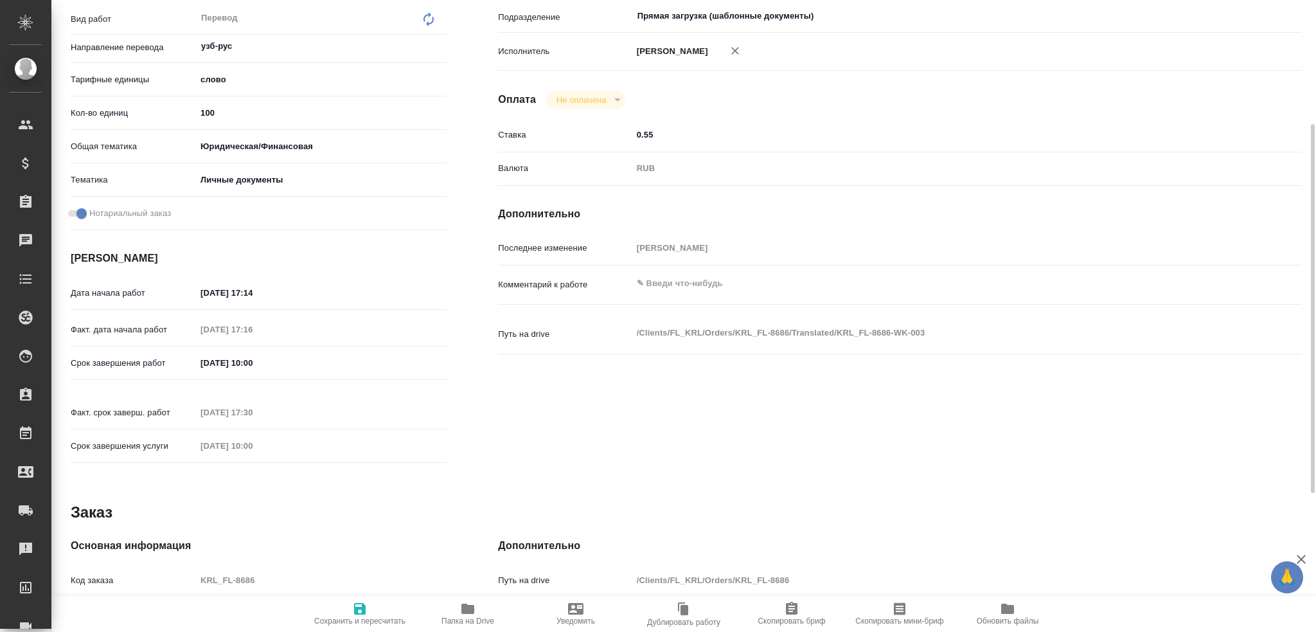
scroll to position [341, 0]
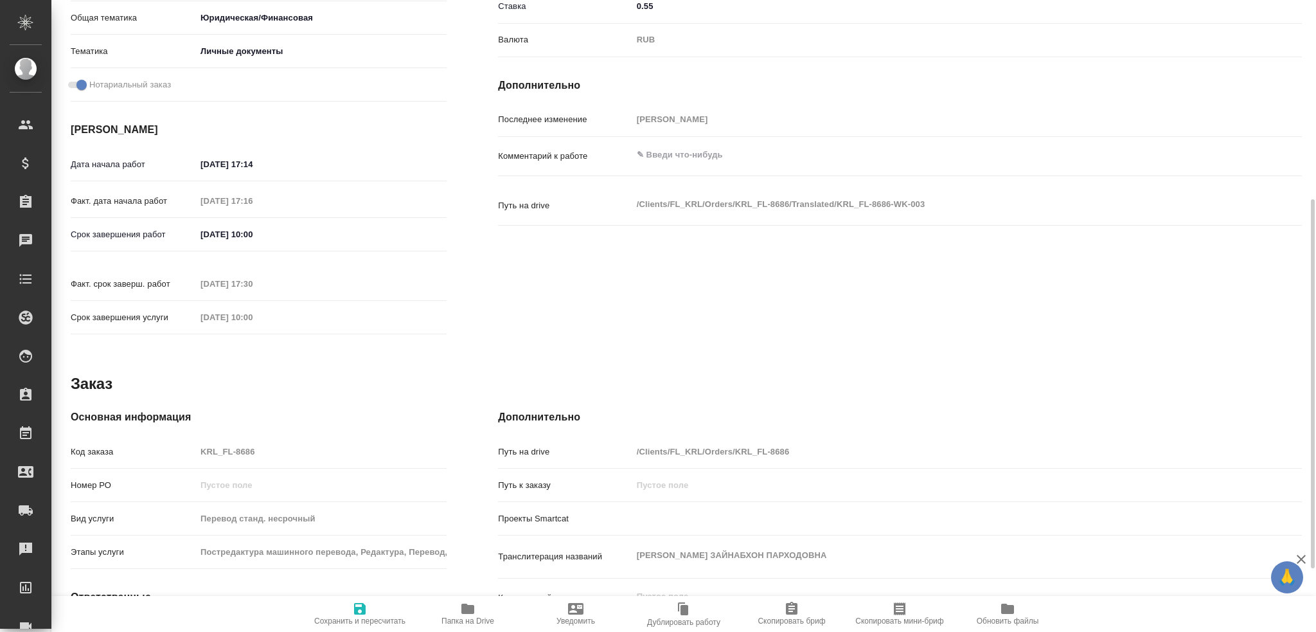
click at [191, 440] on div "Код заказа KRL_FL-8686" at bounding box center [259, 451] width 376 height 22
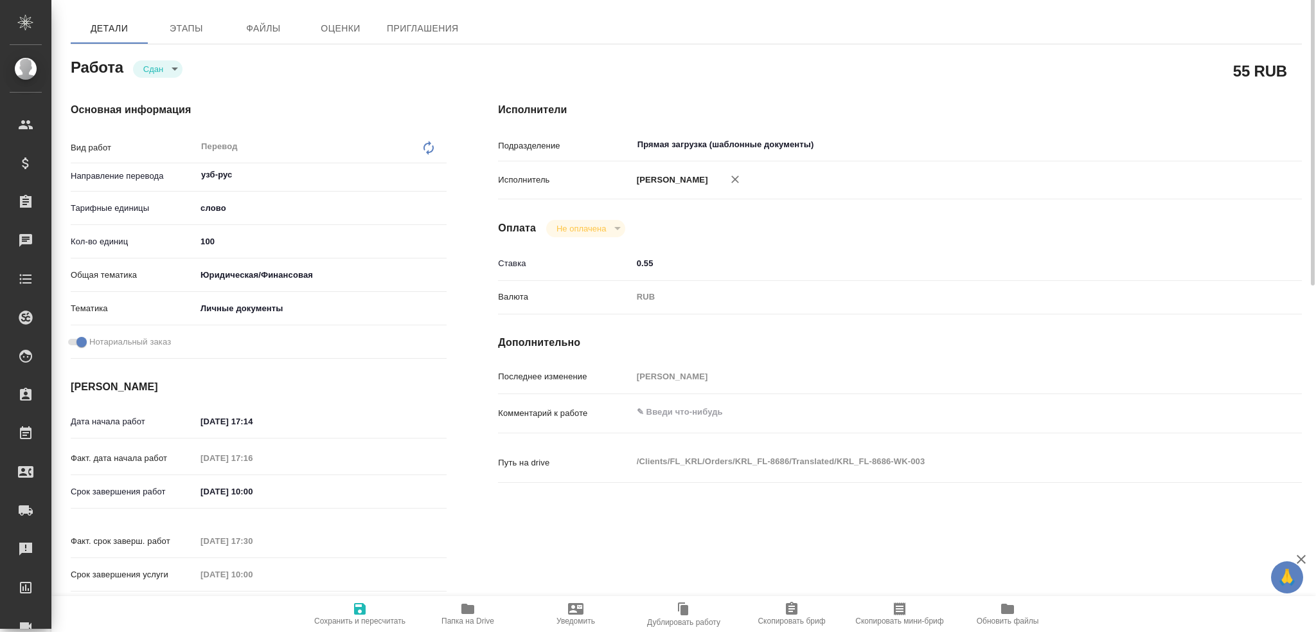
scroll to position [0, 0]
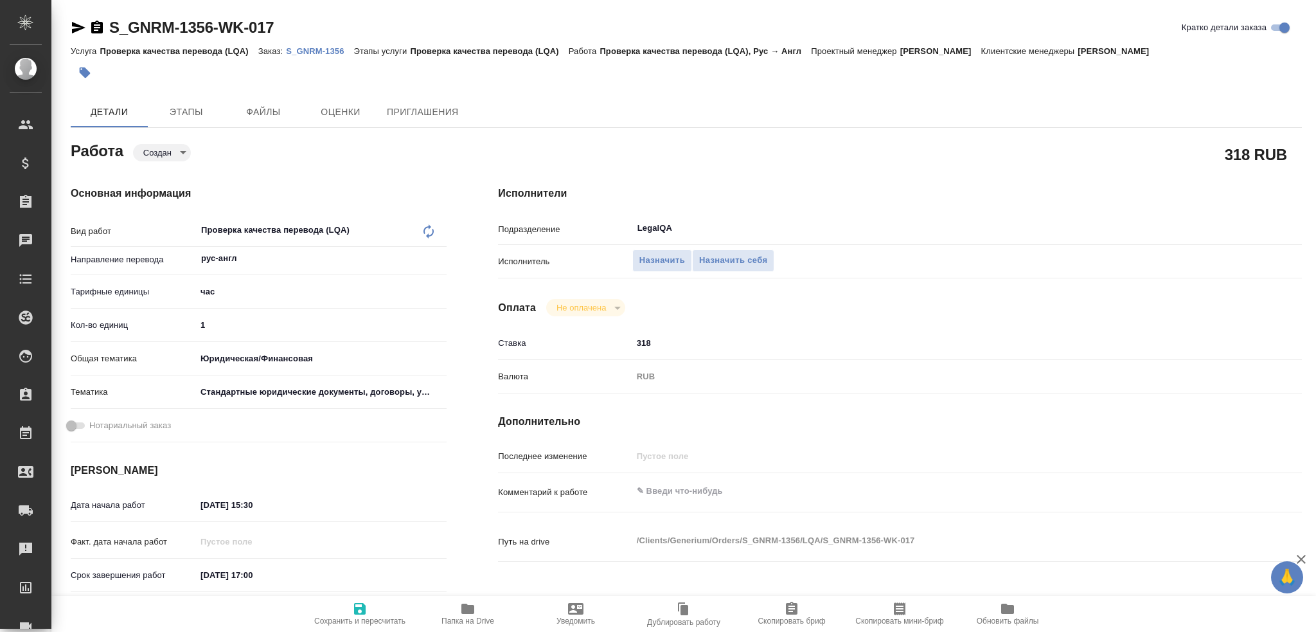
type textarea "x"
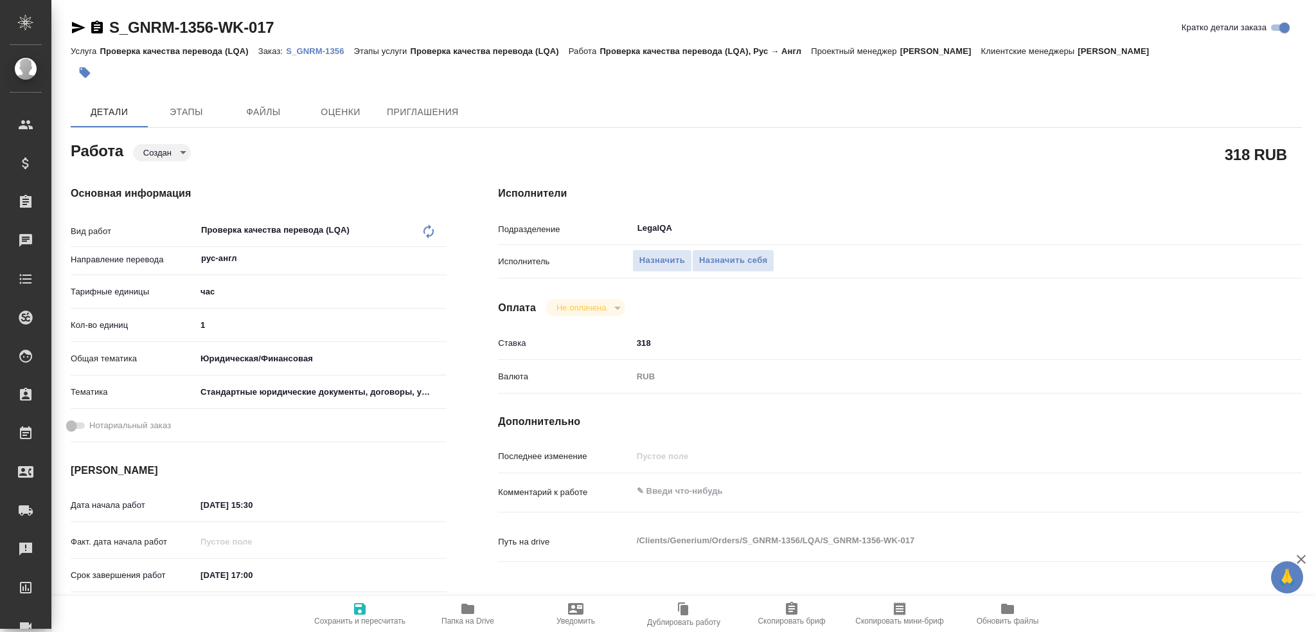
type textarea "x"
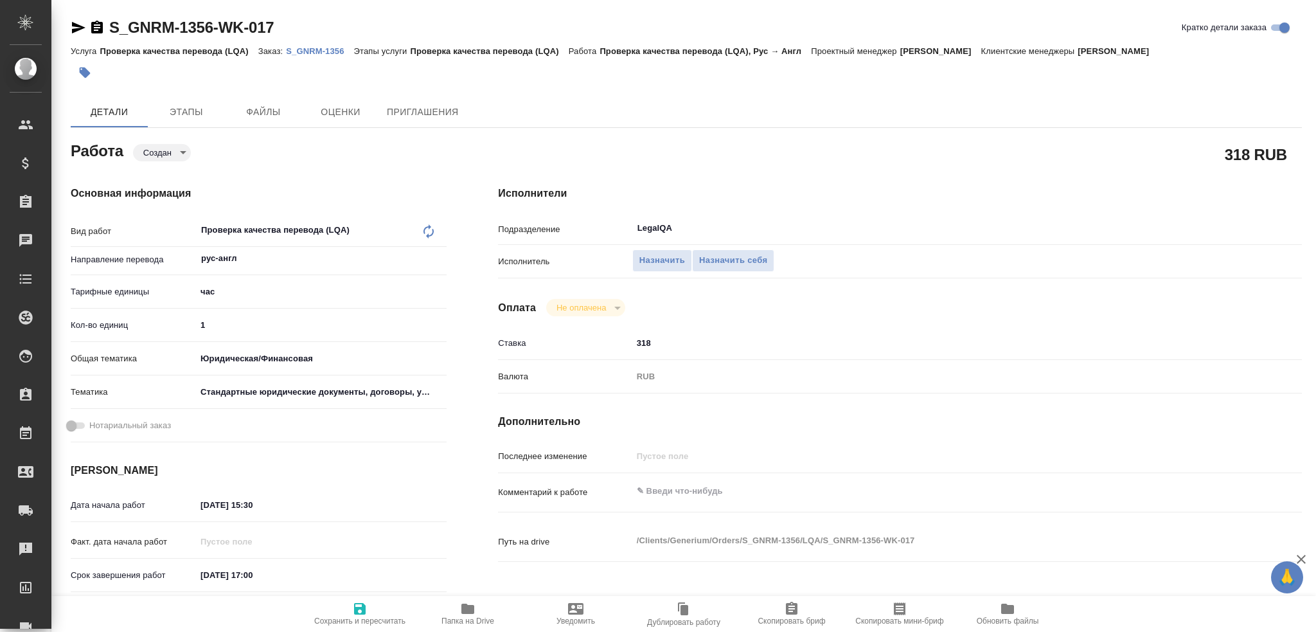
type textarea "x"
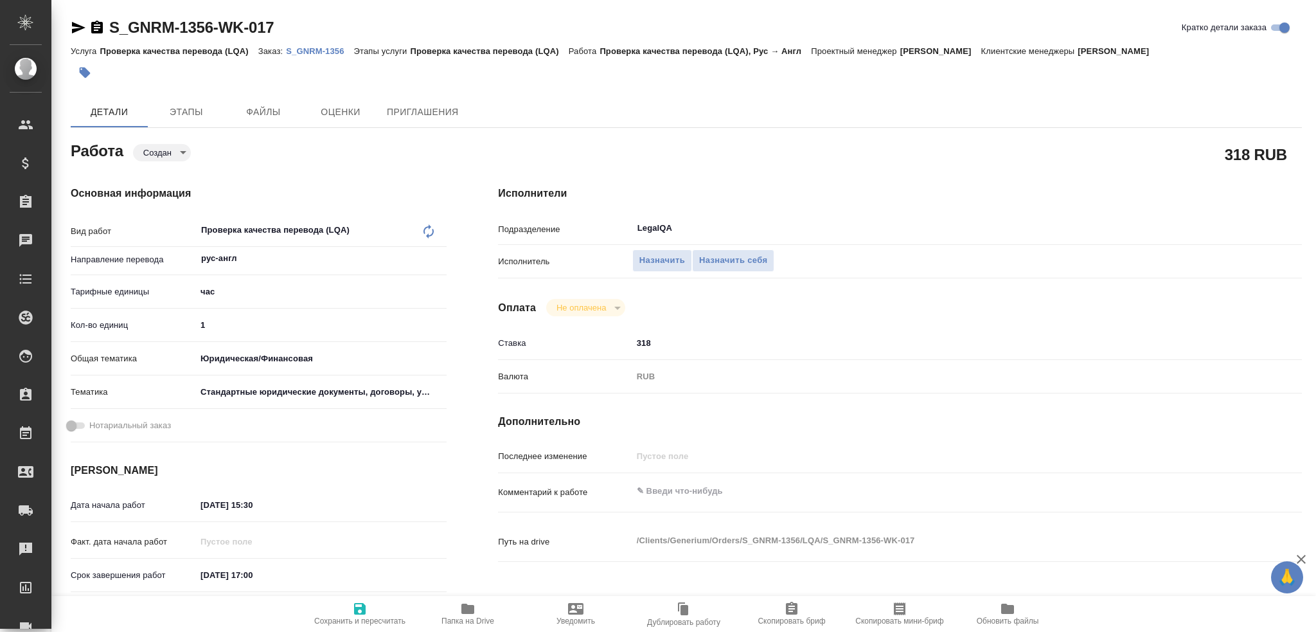
type textarea "x"
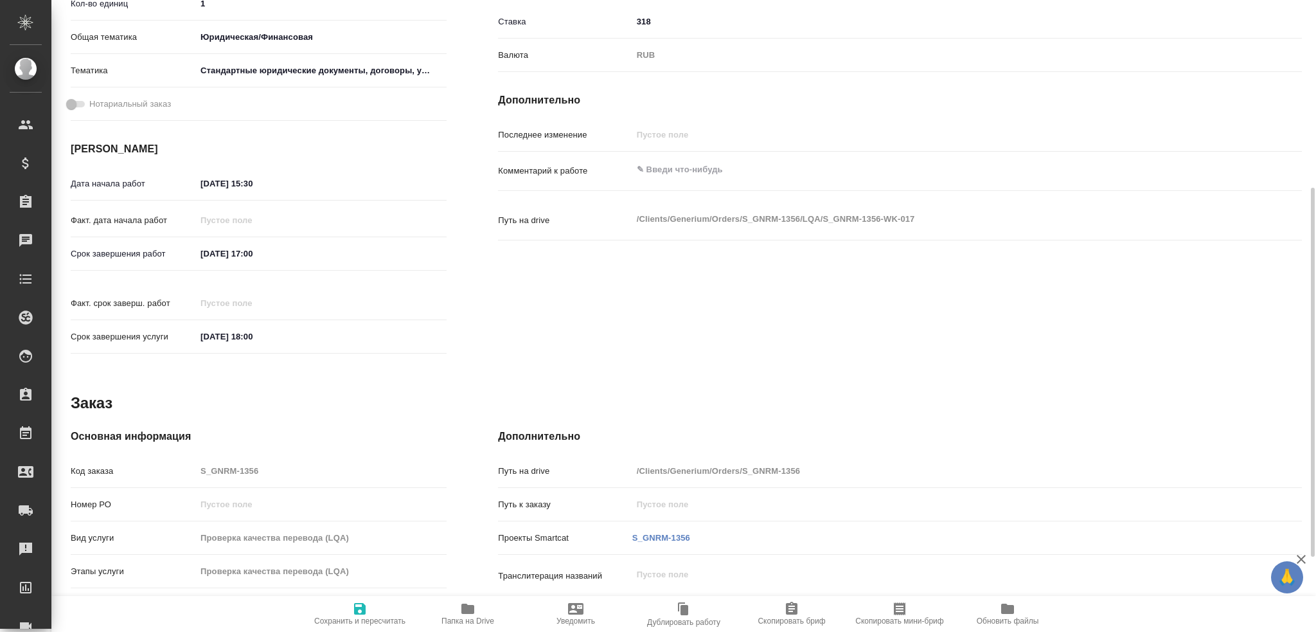
scroll to position [449, 0]
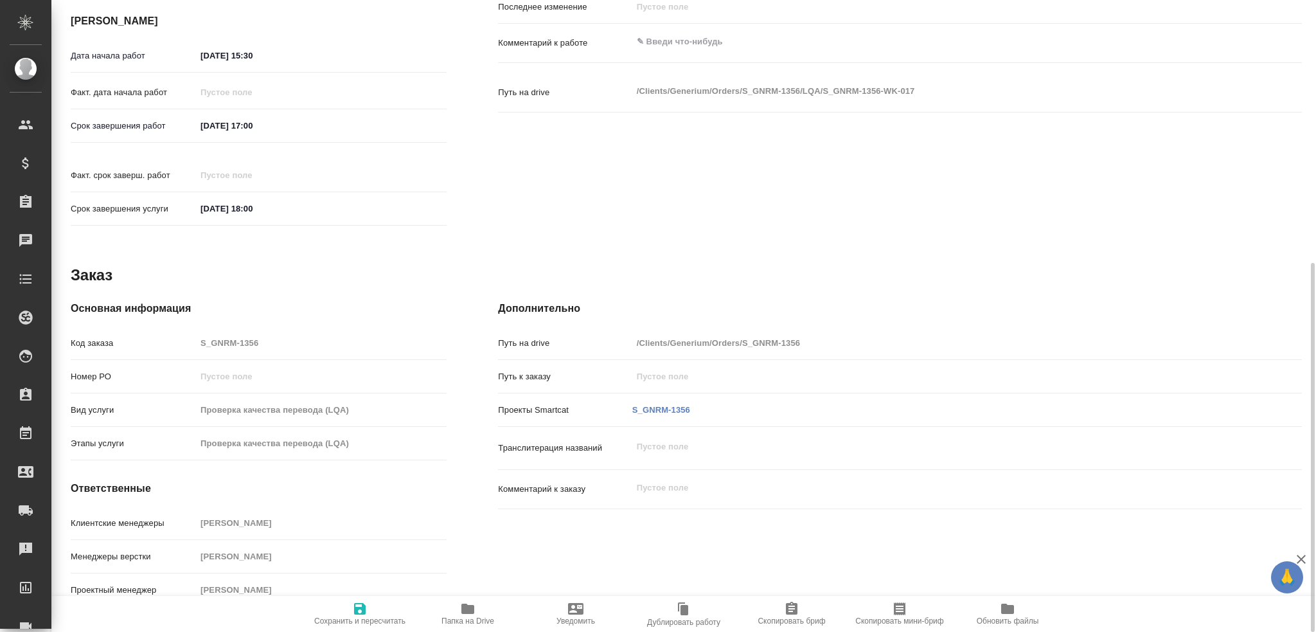
type textarea "x"
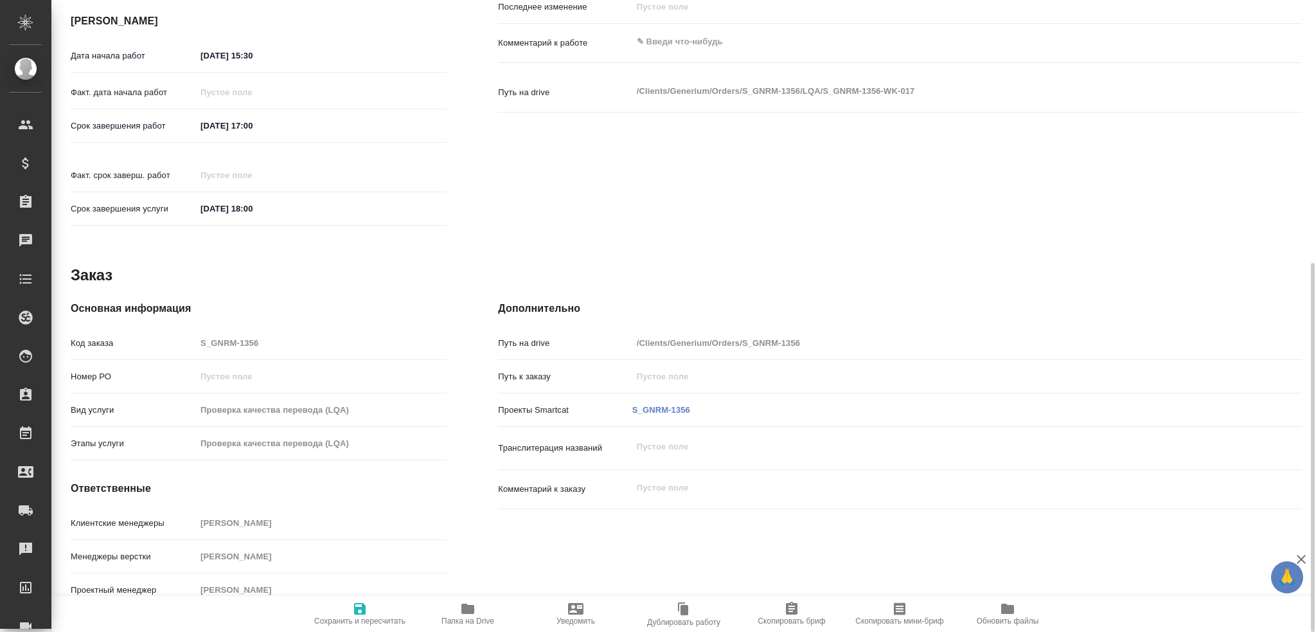
type textarea "x"
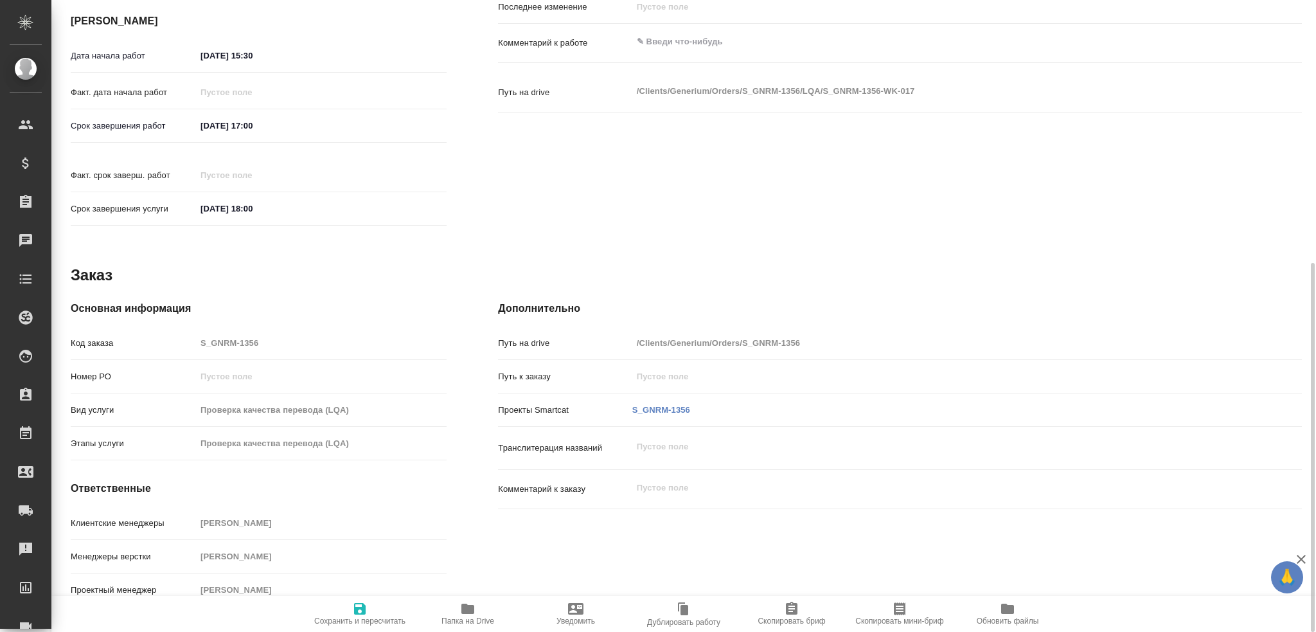
scroll to position [0, 0]
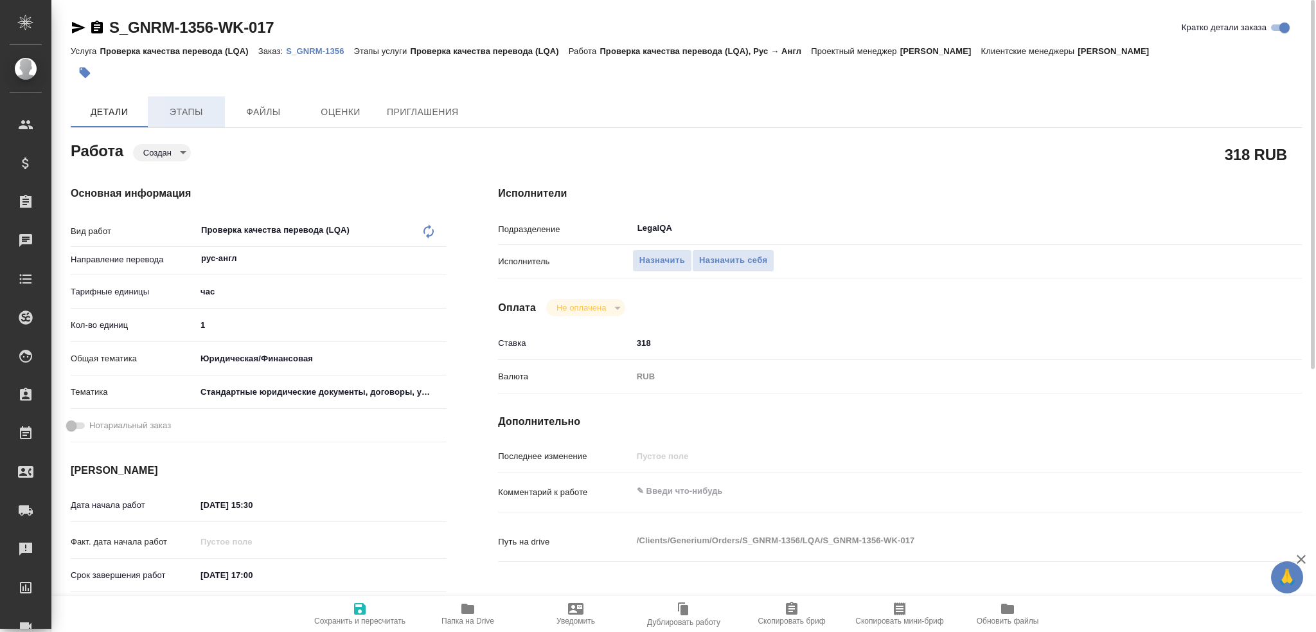
click at [191, 105] on span "Этапы" at bounding box center [186, 112] width 62 height 16
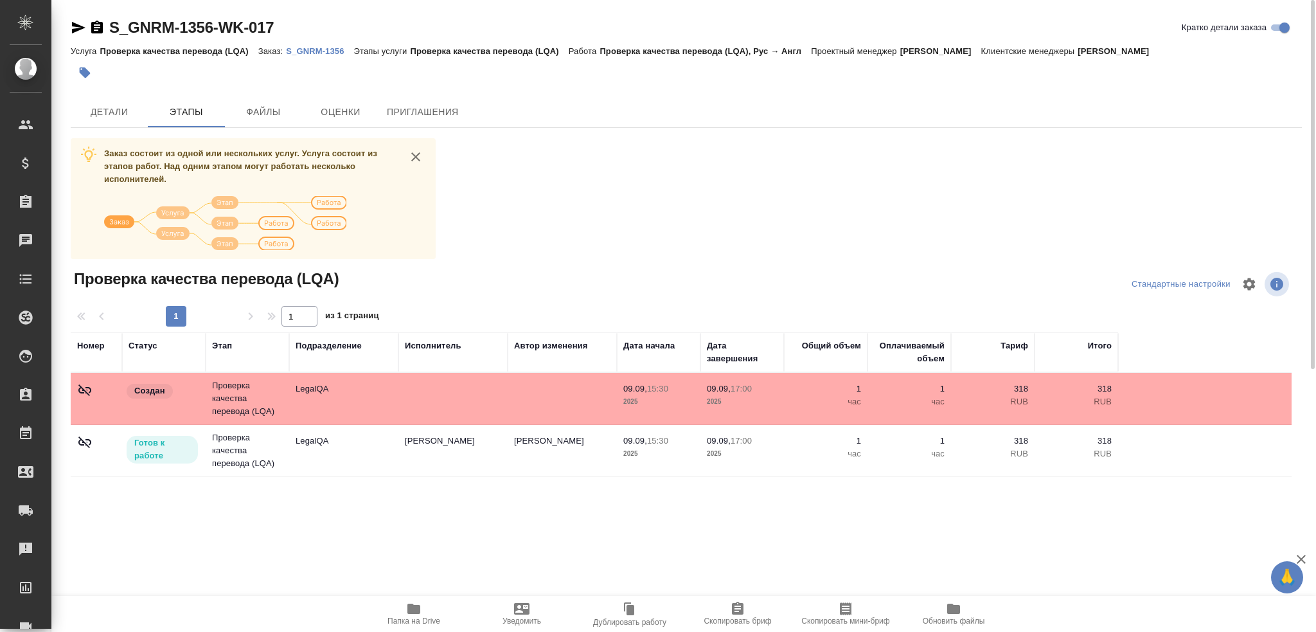
click at [319, 49] on p "S_GNRM-1356" at bounding box center [319, 51] width 67 height 10
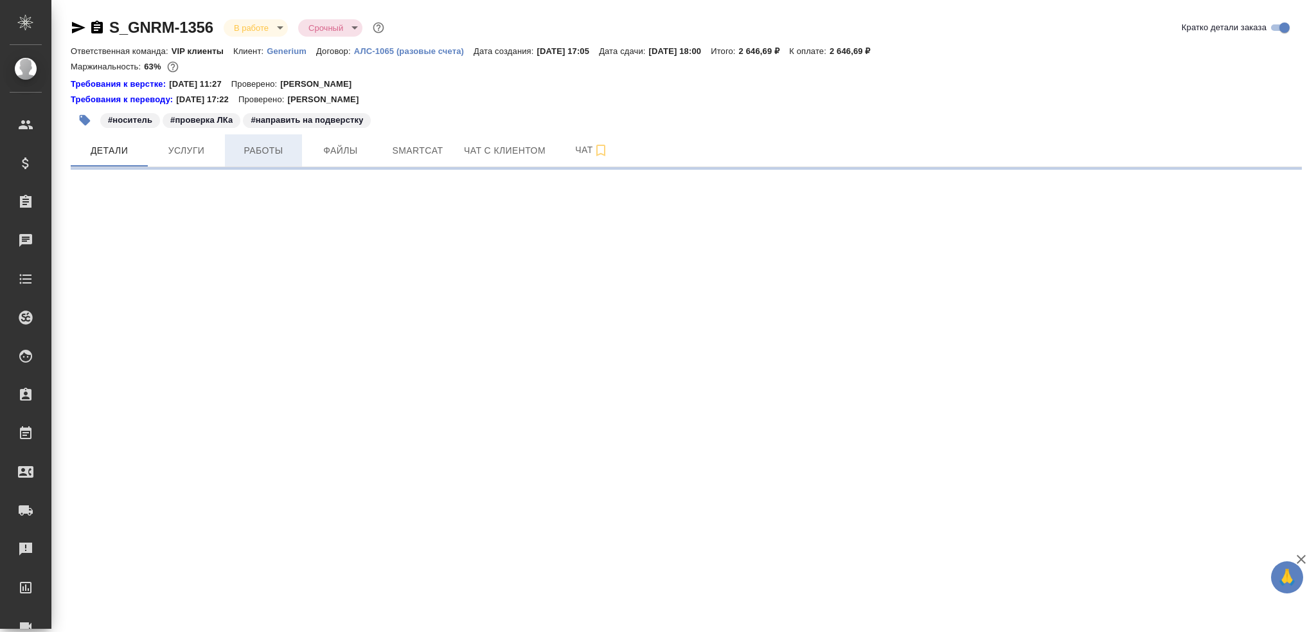
select select "RU"
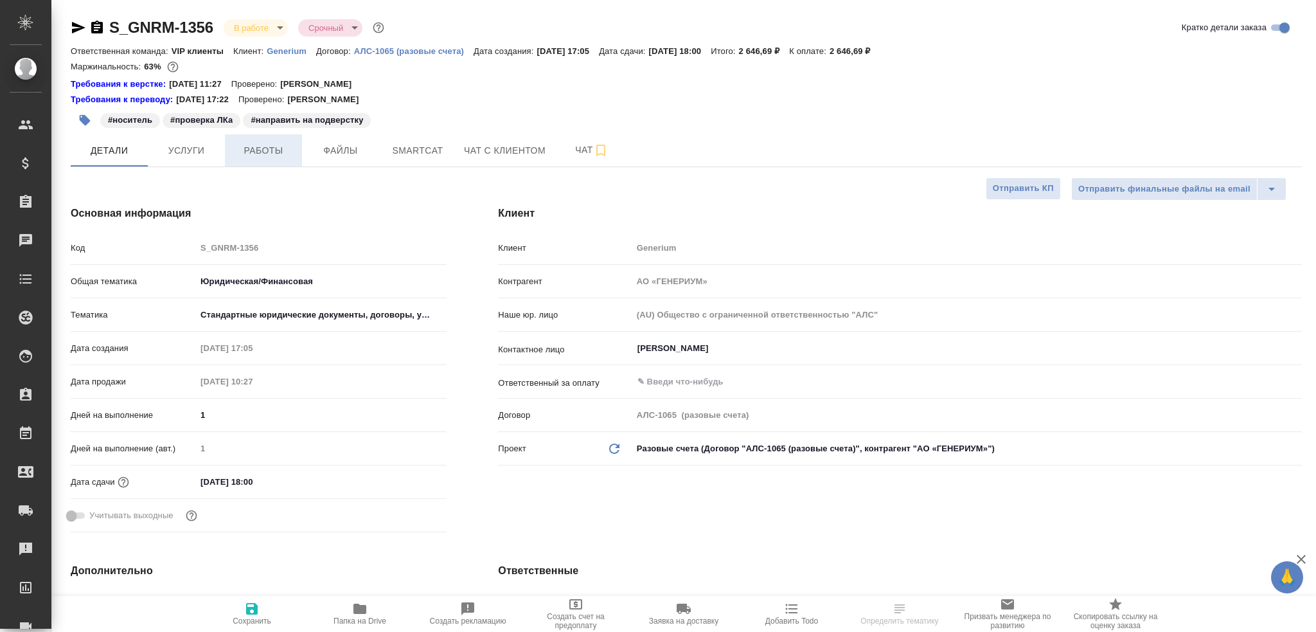
type textarea "x"
type input "Грабко Мария"
type input "Комаров Роман"
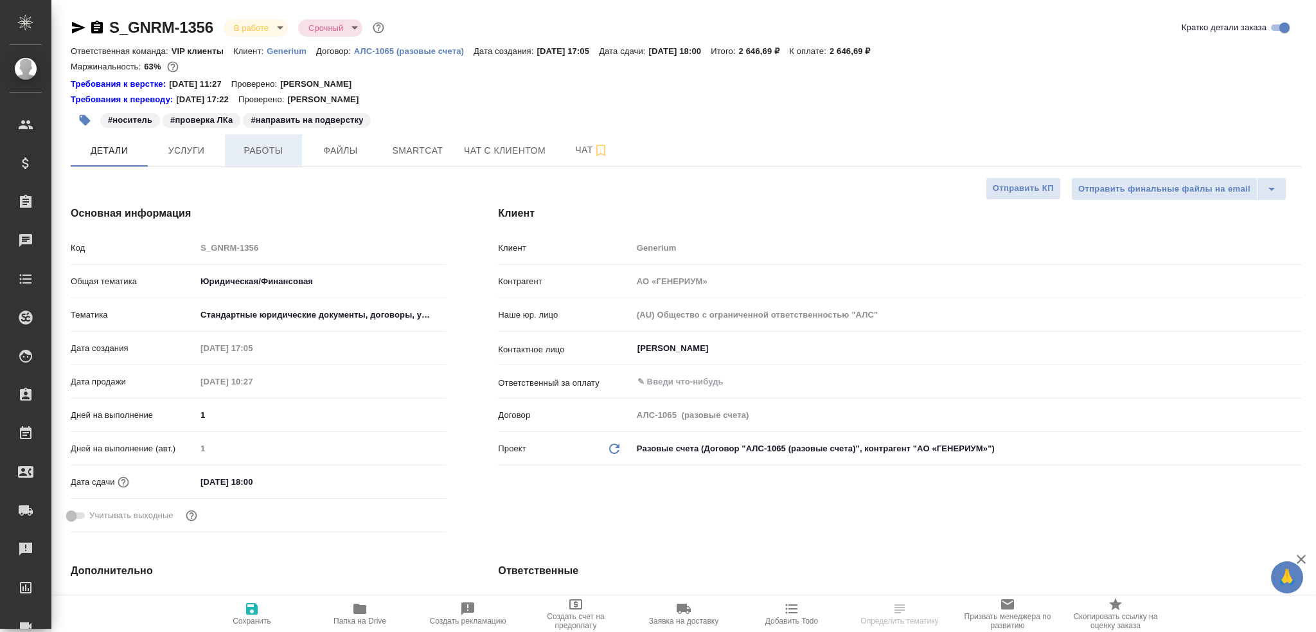
type textarea "x"
click at [285, 152] on span "Работы" at bounding box center [264, 151] width 62 height 16
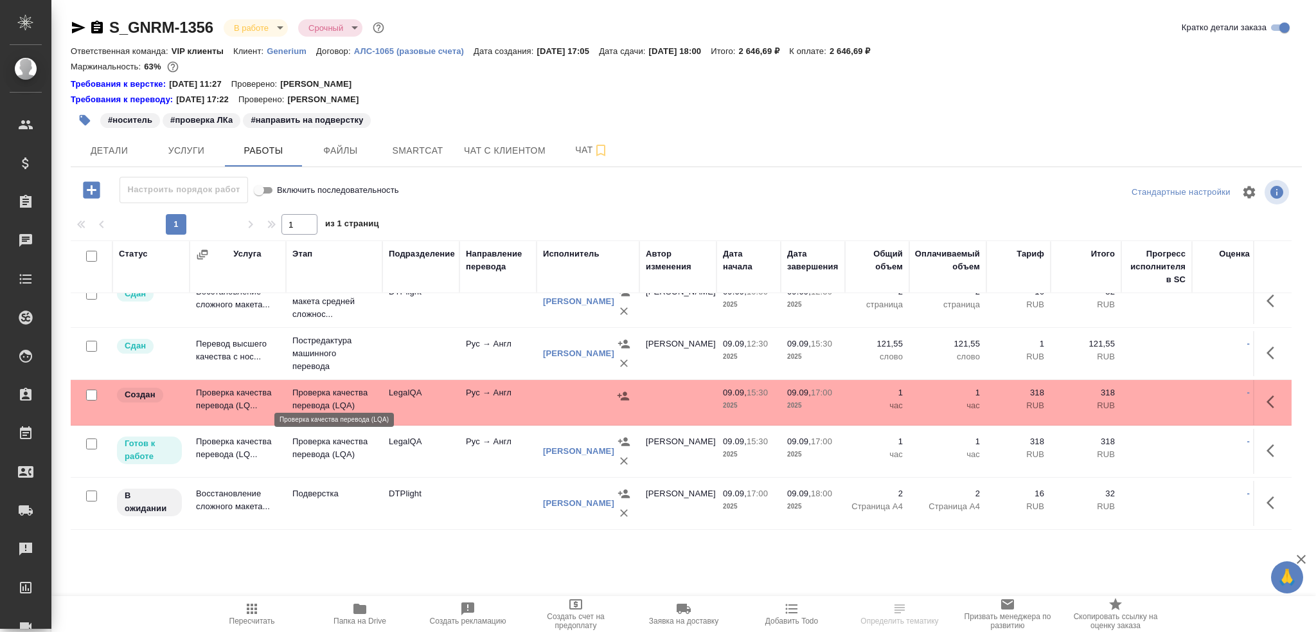
scroll to position [26, 0]
click at [369, 610] on span "Папка на Drive" at bounding box center [360, 613] width 93 height 24
